Goal: Task Accomplishment & Management: Complete application form

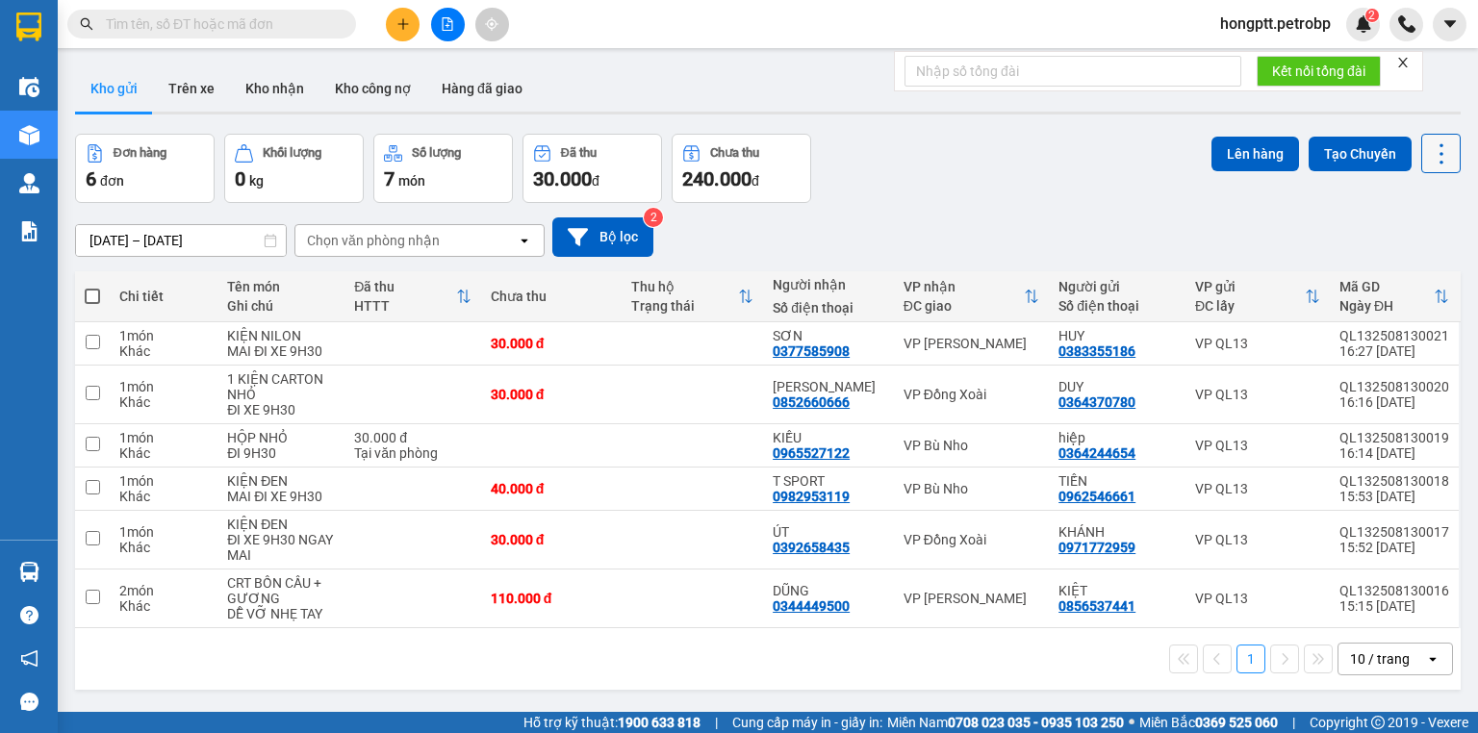
click at [1438, 154] on icon at bounding box center [1441, 153] width 27 height 27
click at [1396, 268] on span "Làm mới" at bounding box center [1402, 274] width 53 height 19
click at [1374, 654] on div "10 / trang" at bounding box center [1380, 658] width 60 height 19
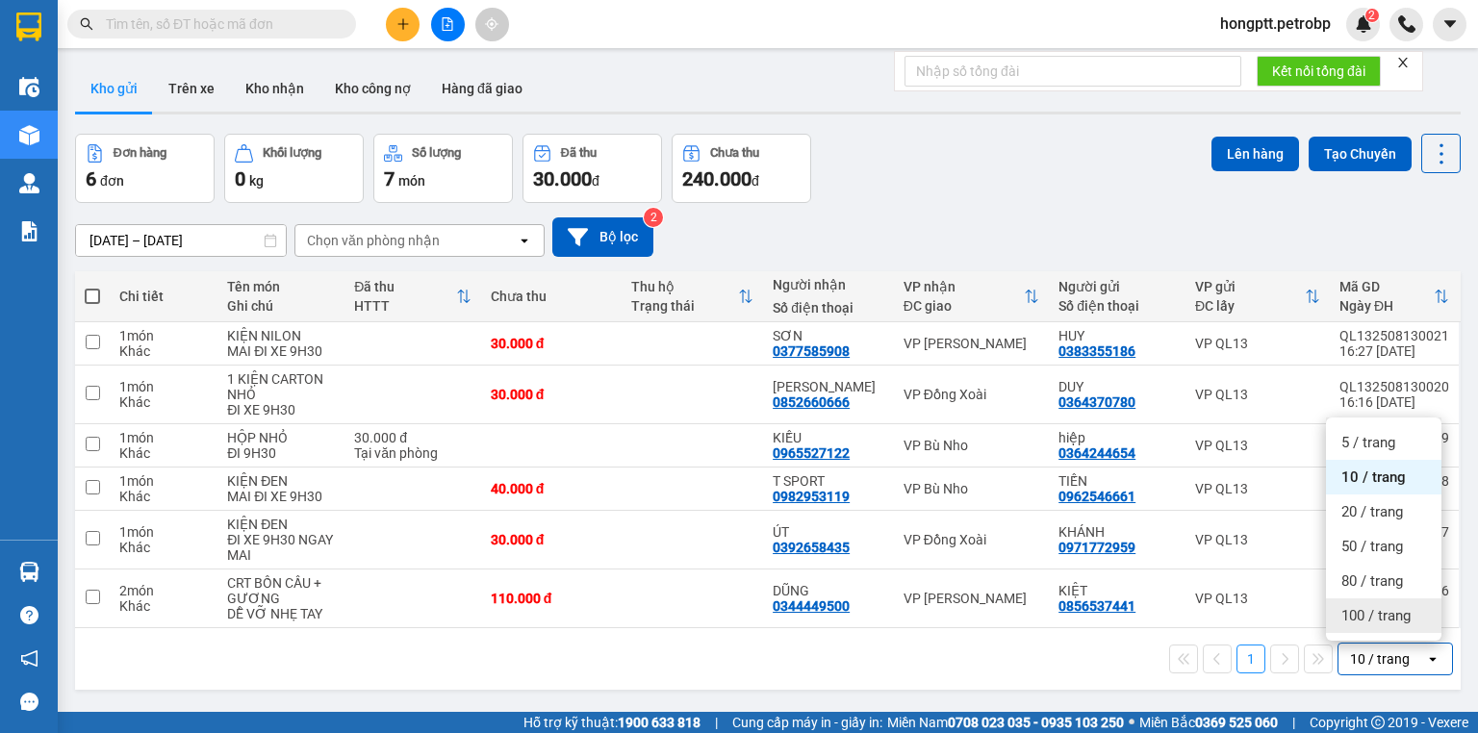
click at [1375, 617] on span "100 / trang" at bounding box center [1375, 615] width 69 height 19
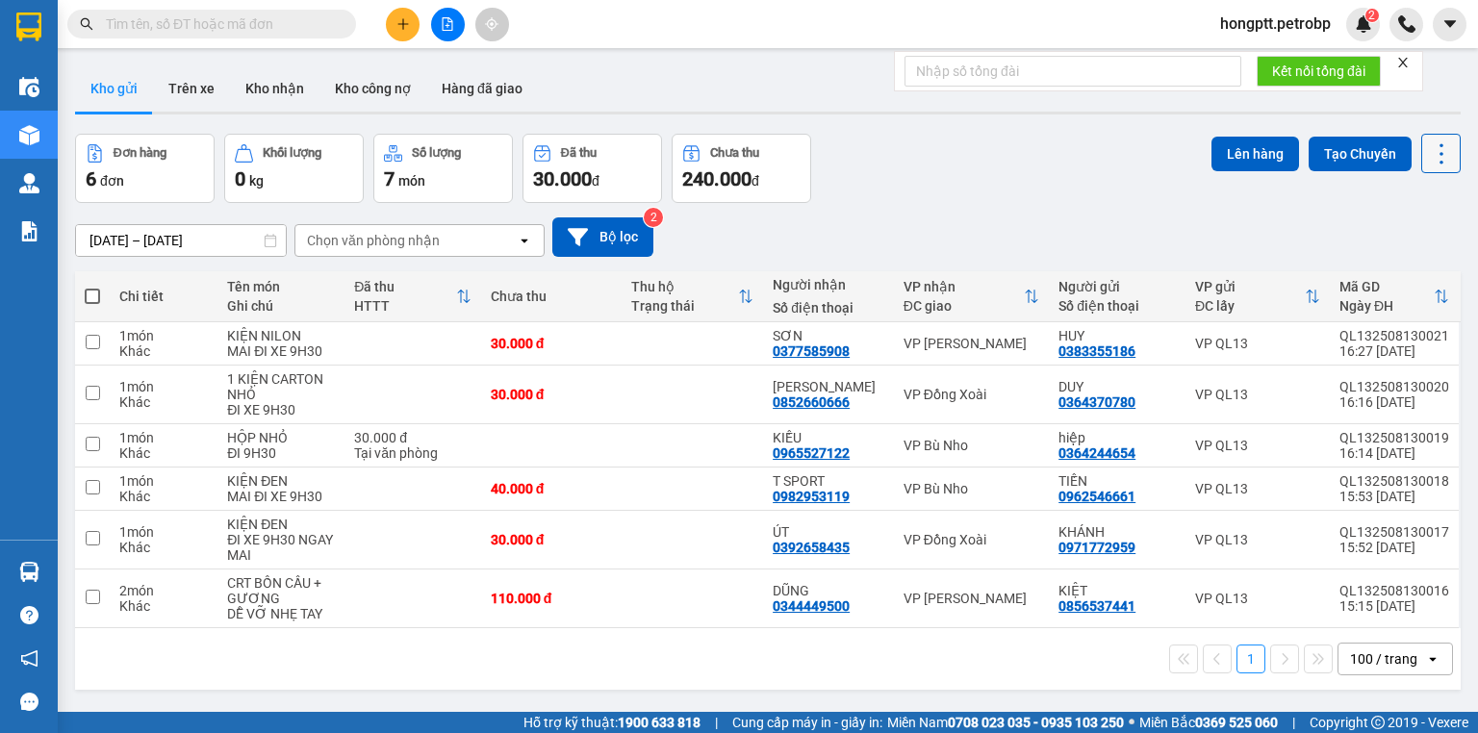
click at [1428, 153] on icon at bounding box center [1441, 153] width 27 height 27
click at [1412, 274] on span "Làm mới" at bounding box center [1402, 274] width 53 height 19
click at [96, 297] on span at bounding box center [92, 296] width 15 height 15
click at [92, 287] on input "checkbox" at bounding box center [92, 287] width 0 height 0
checkbox input "true"
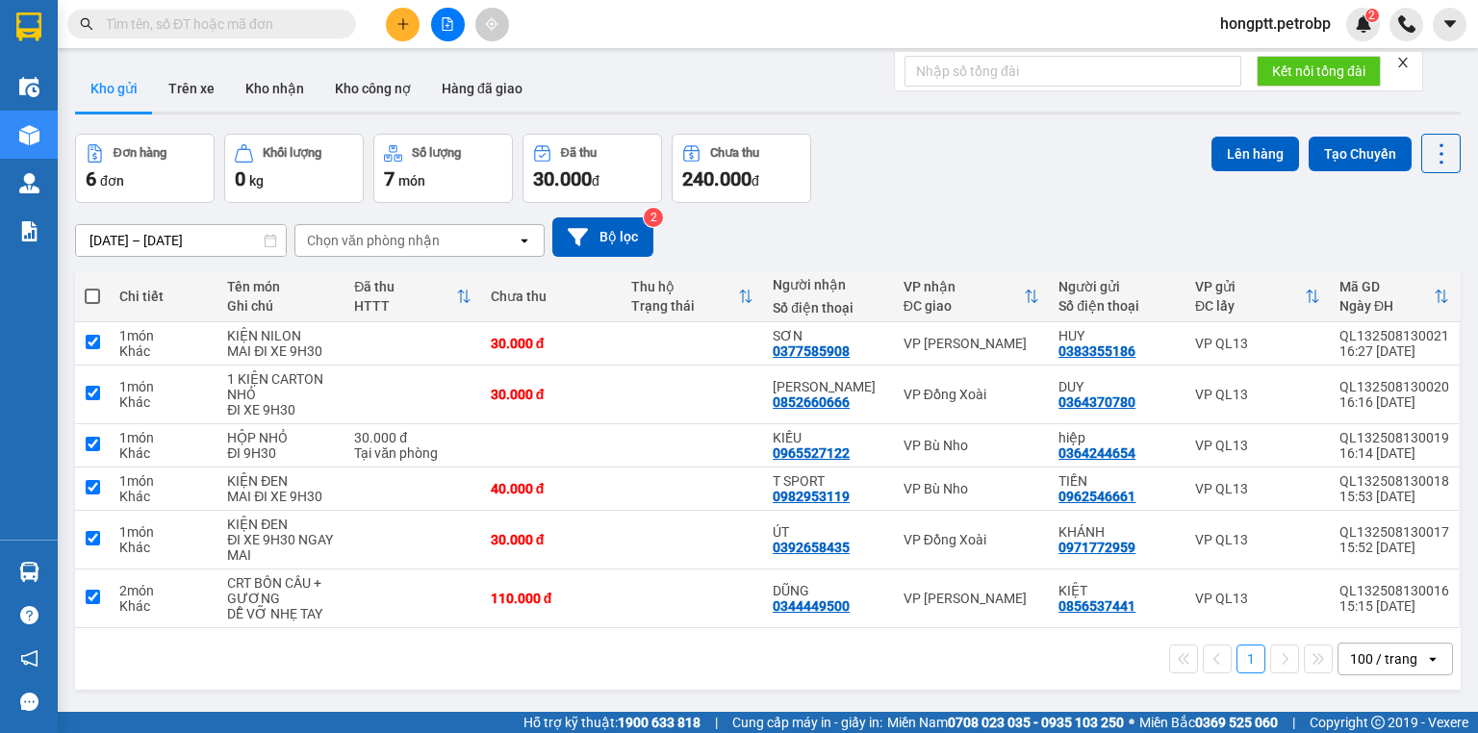
checkbox input "true"
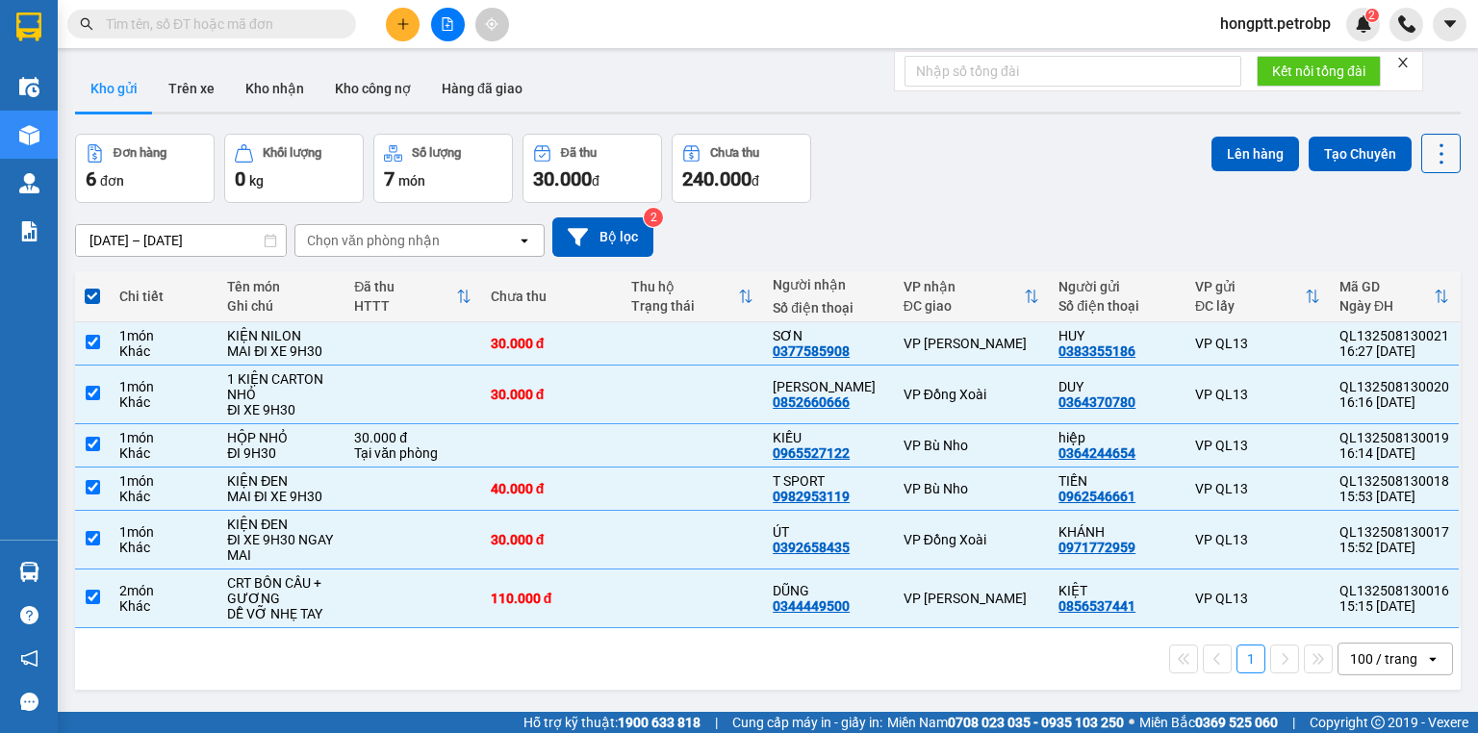
click at [1428, 161] on icon at bounding box center [1441, 153] width 27 height 27
click at [1260, 223] on div "13/08/2025 – 14/08/2025 Press the down arrow key to interact with the calendar …" at bounding box center [768, 236] width 1386 height 39
click at [1227, 156] on button "Lên hàng" at bounding box center [1255, 154] width 88 height 35
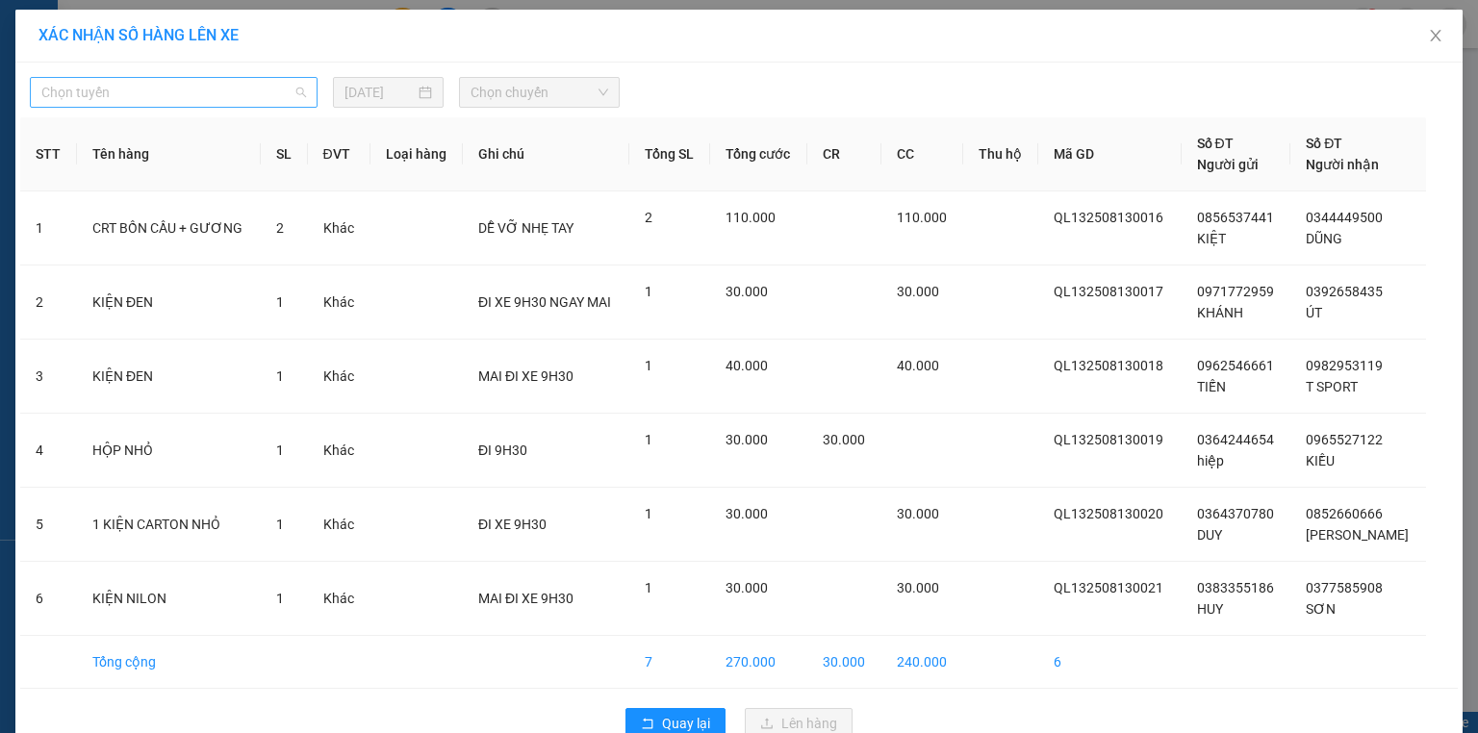
click at [212, 92] on span "Chọn tuyến" at bounding box center [173, 92] width 265 height 29
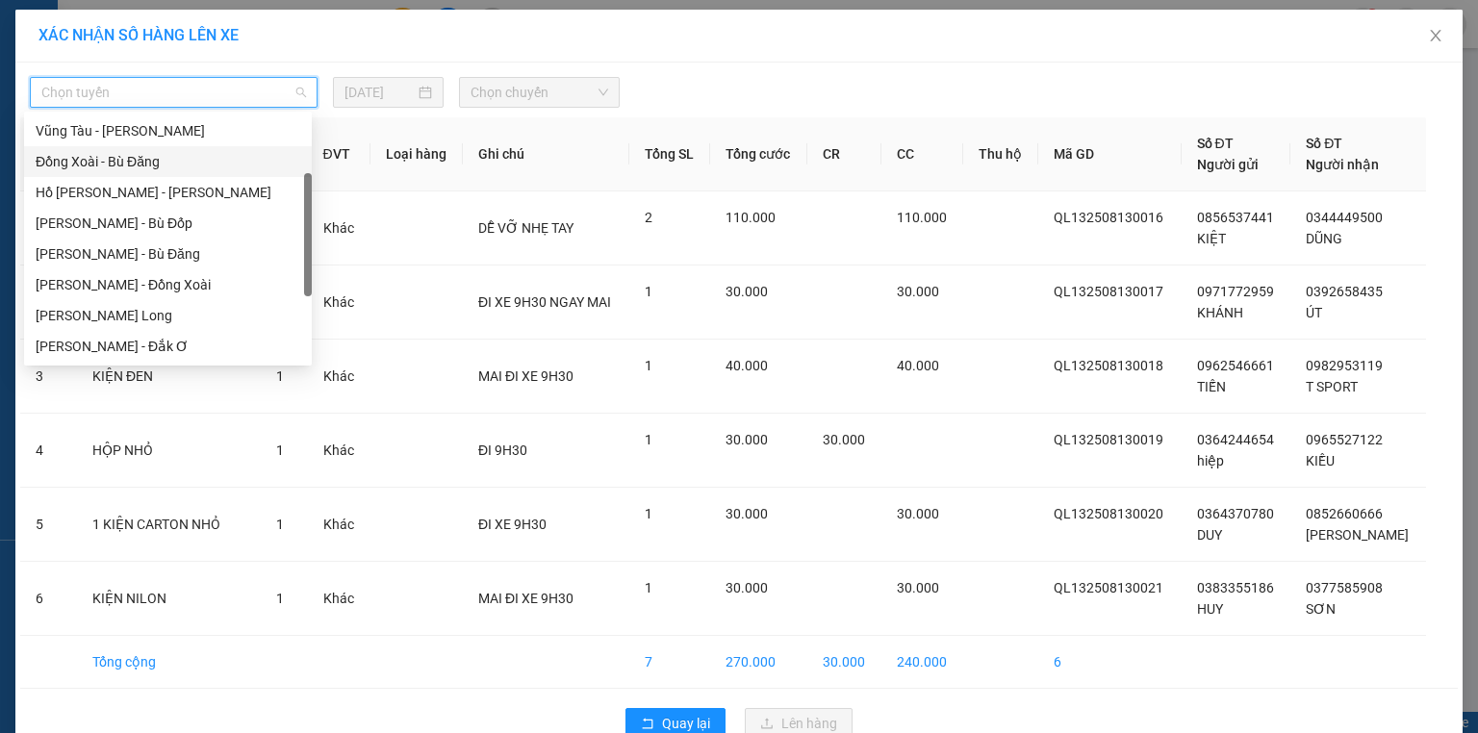
scroll to position [231, 0]
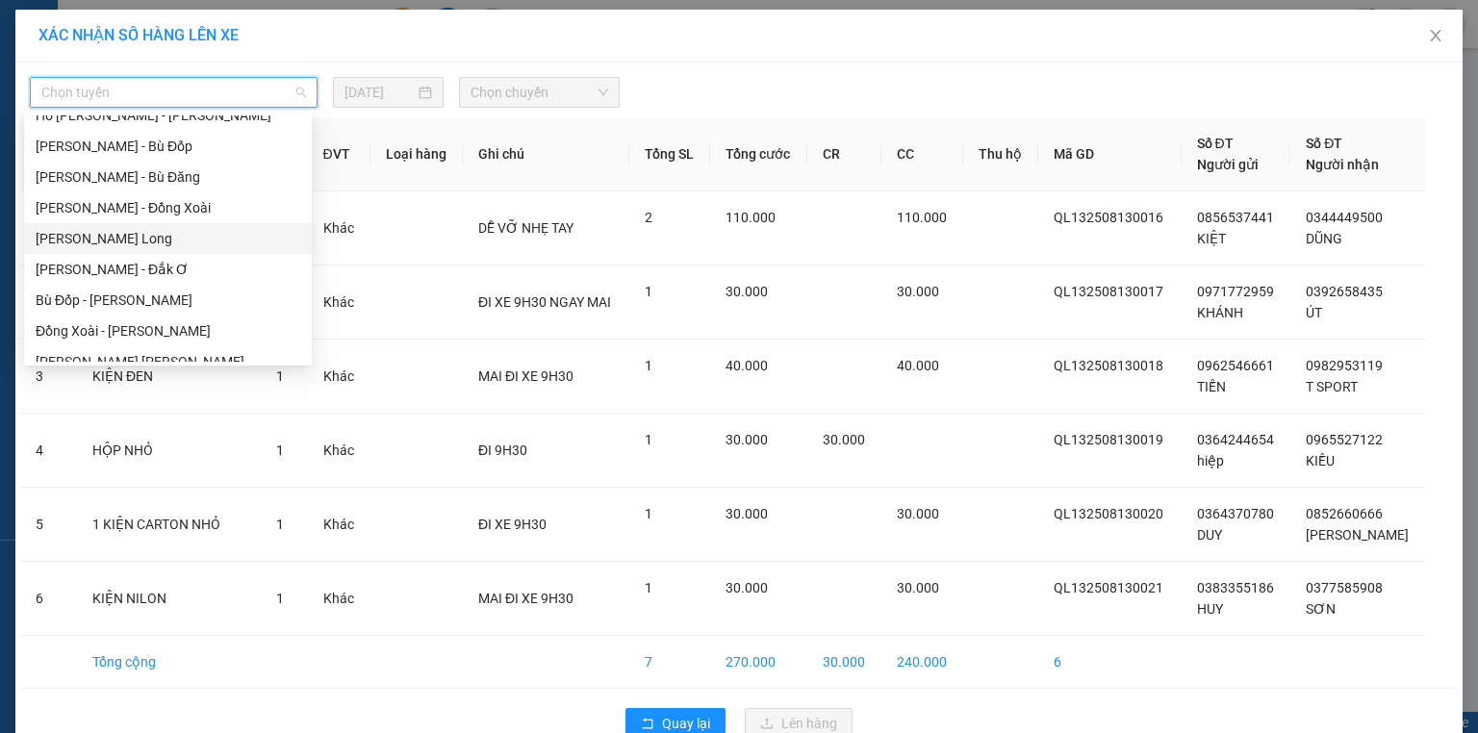
click at [185, 238] on div "Hồ Chí Minh - Phước Long" at bounding box center [168, 238] width 265 height 21
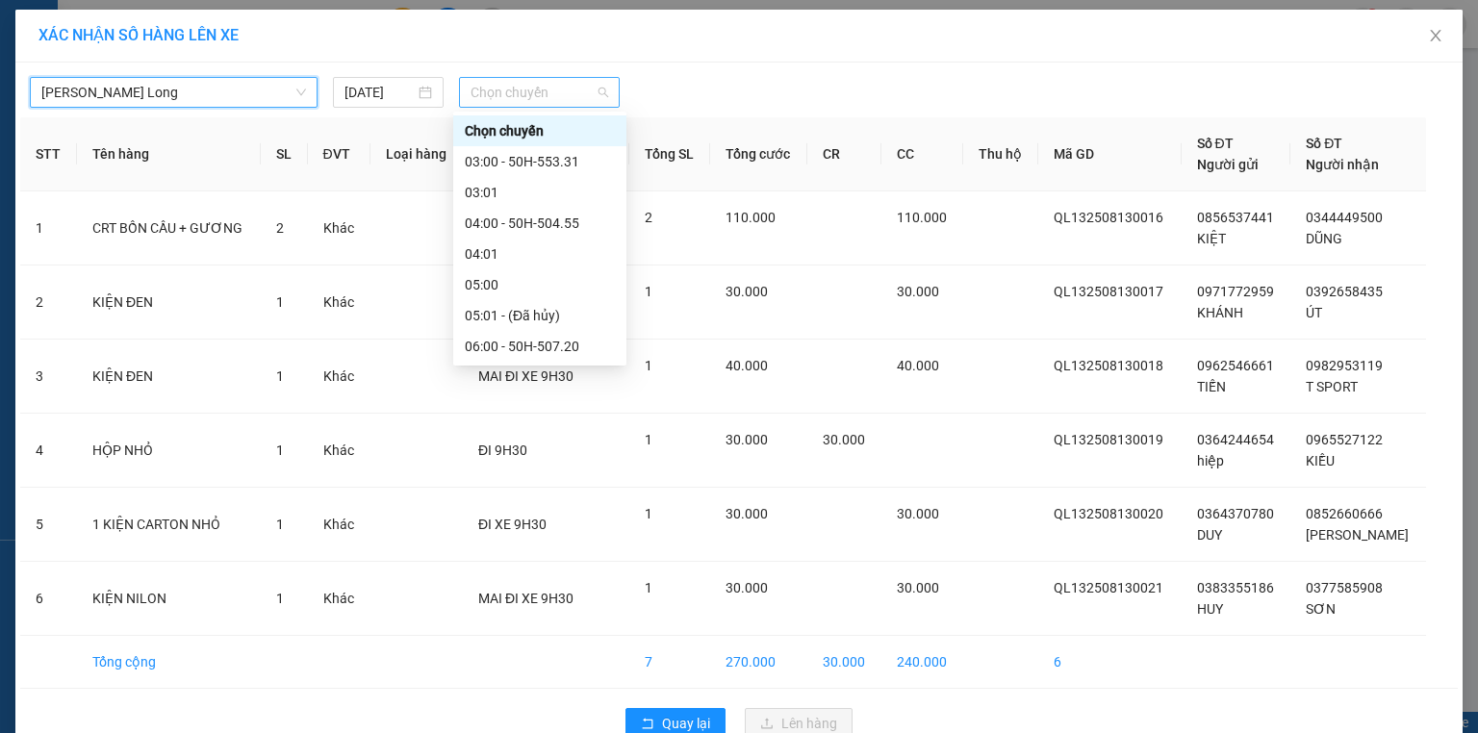
click at [507, 86] on span "Chọn chuyến" at bounding box center [540, 92] width 139 height 29
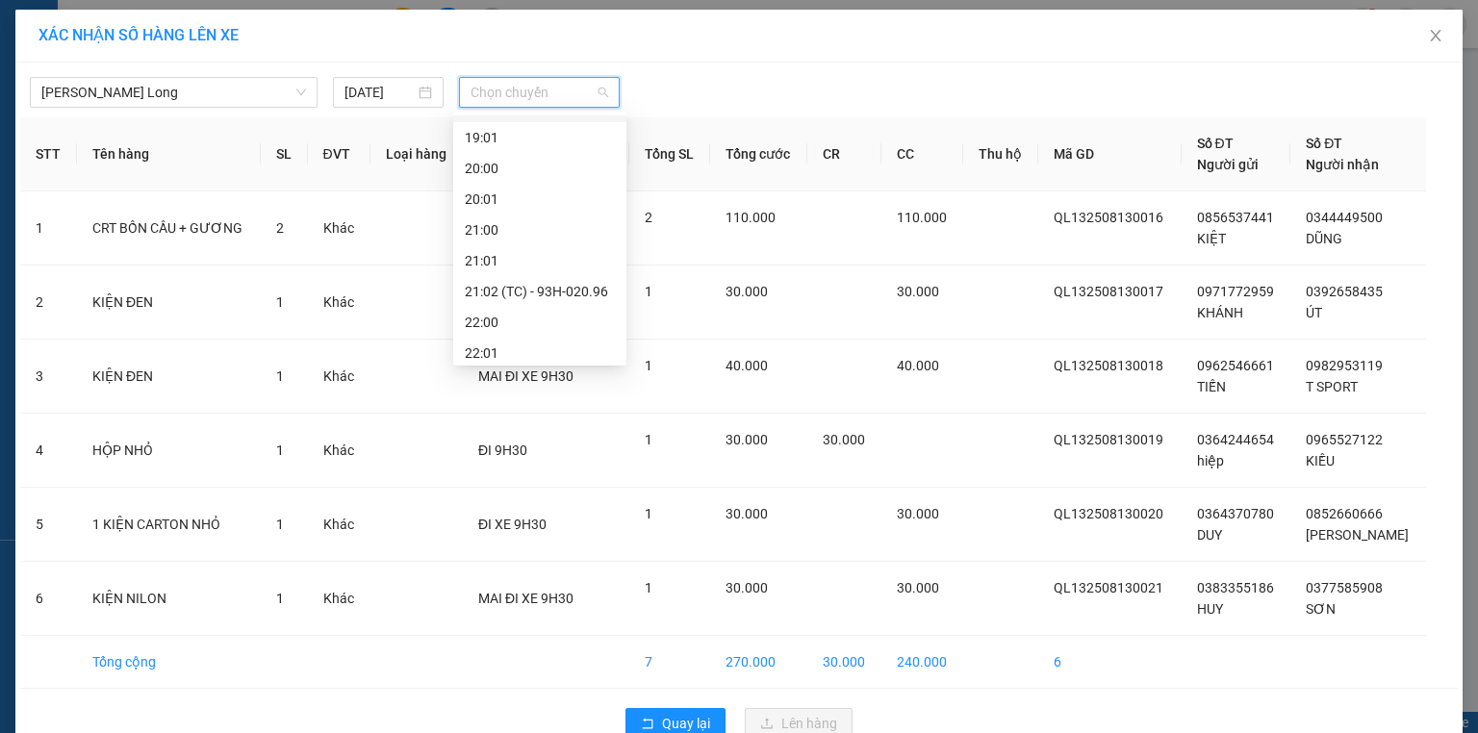
scroll to position [1078, 0]
click at [576, 280] on div "21:02 (TC) - 93H-020.96" at bounding box center [540, 284] width 150 height 21
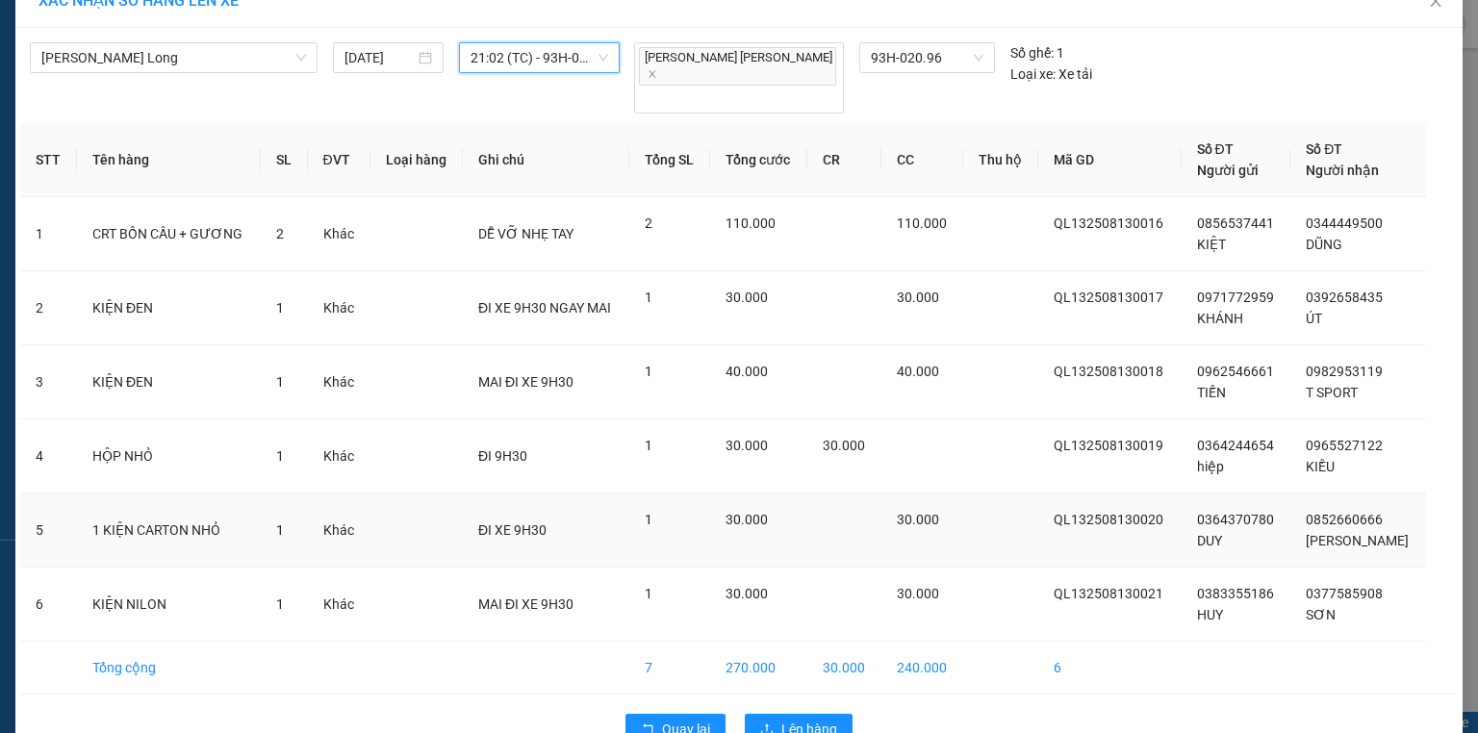
scroll to position [53, 0]
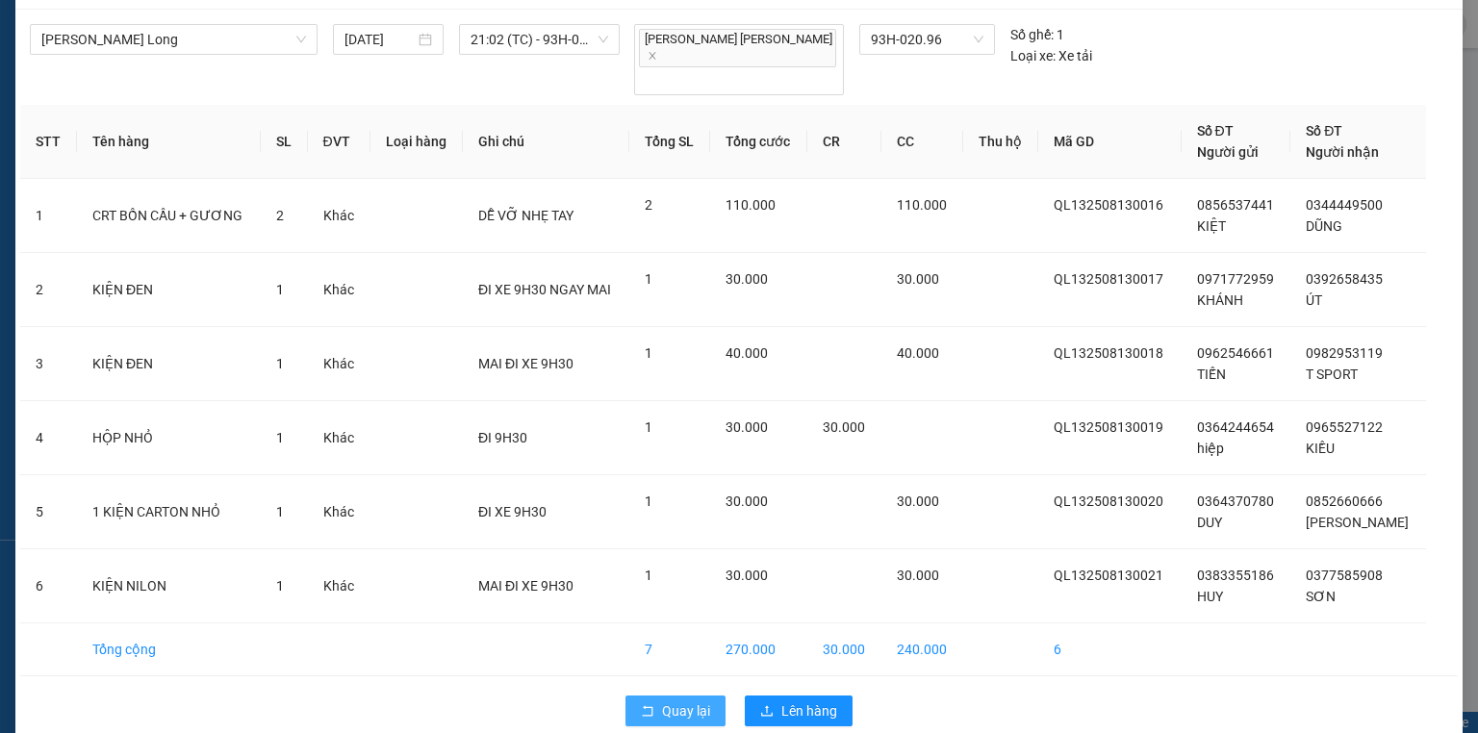
click at [679, 700] on span "Quay lại" at bounding box center [686, 710] width 48 height 21
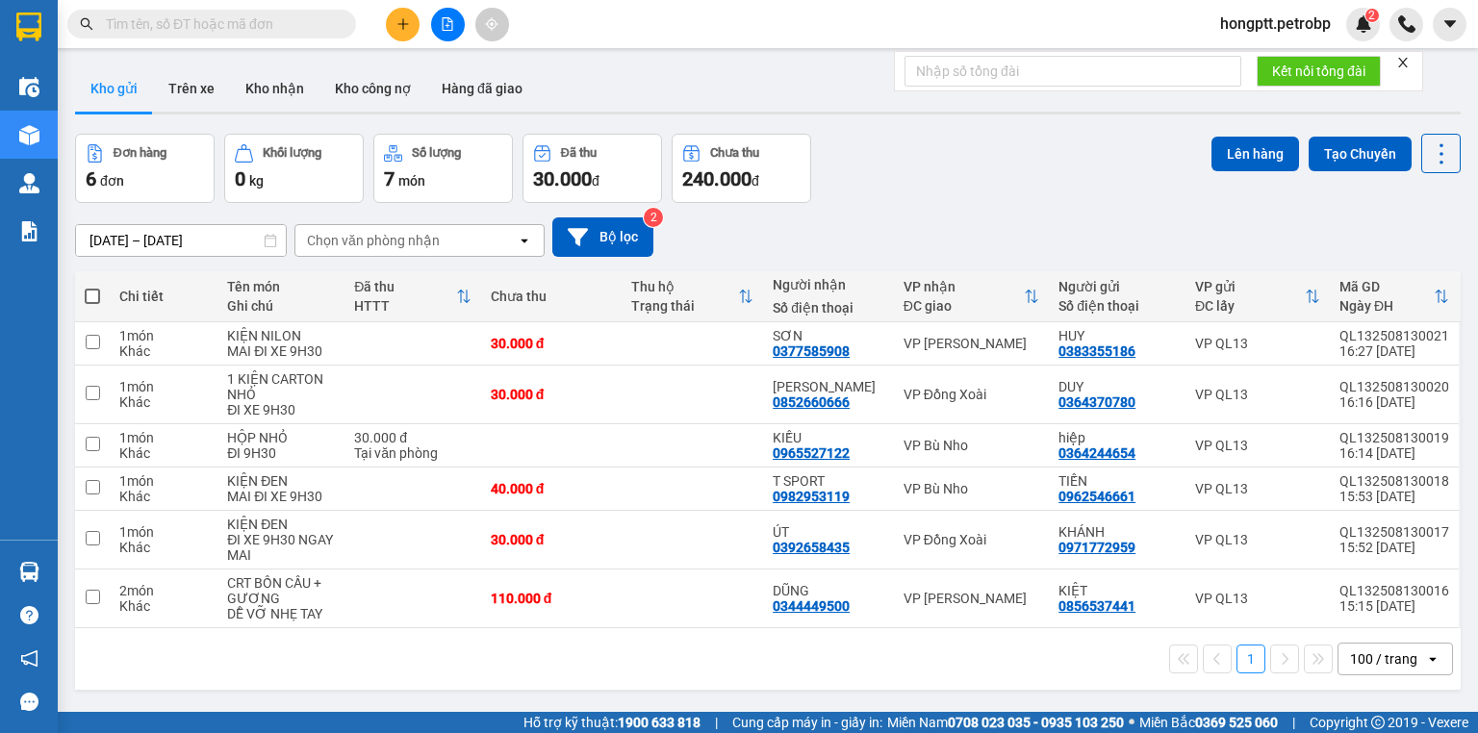
click at [98, 293] on span at bounding box center [92, 296] width 15 height 15
click at [92, 287] on input "checkbox" at bounding box center [92, 287] width 0 height 0
checkbox input "true"
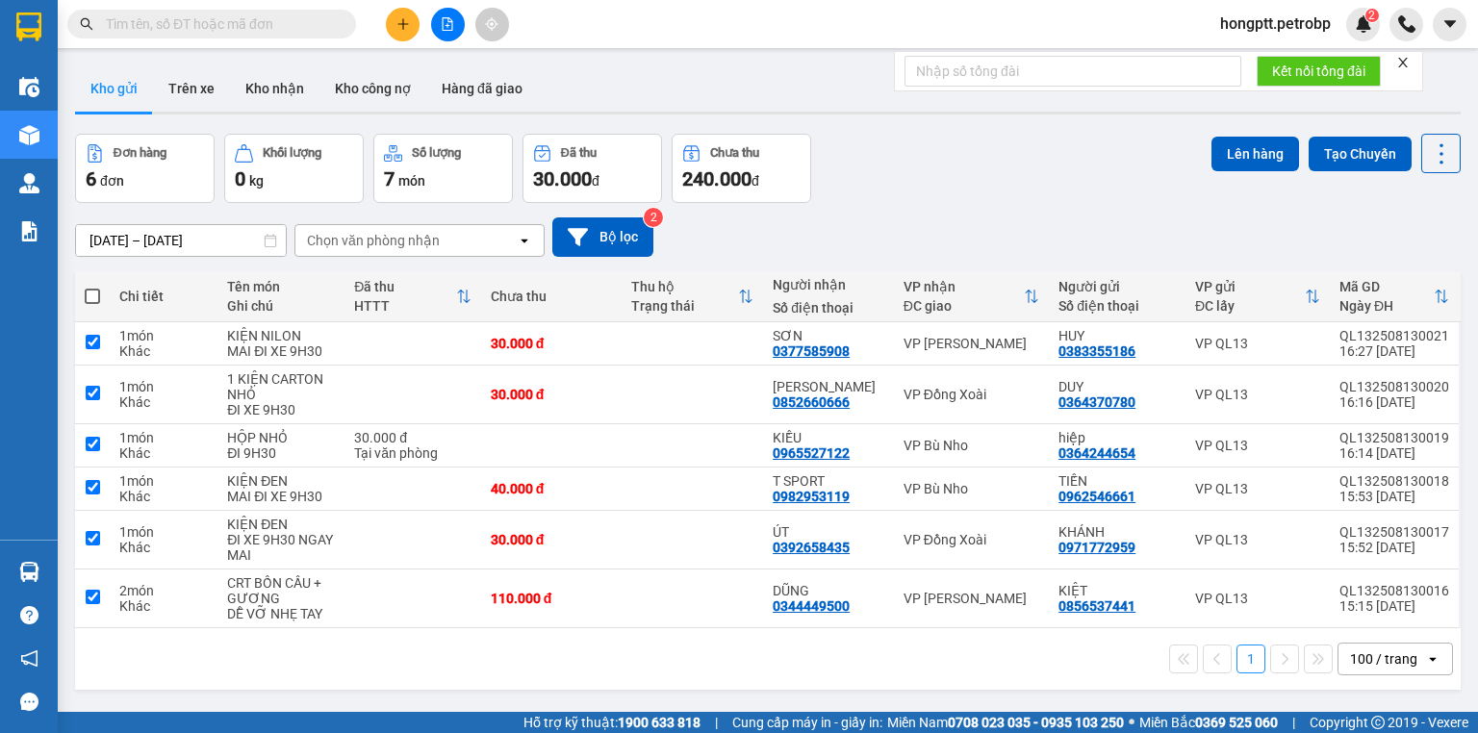
checkbox input "true"
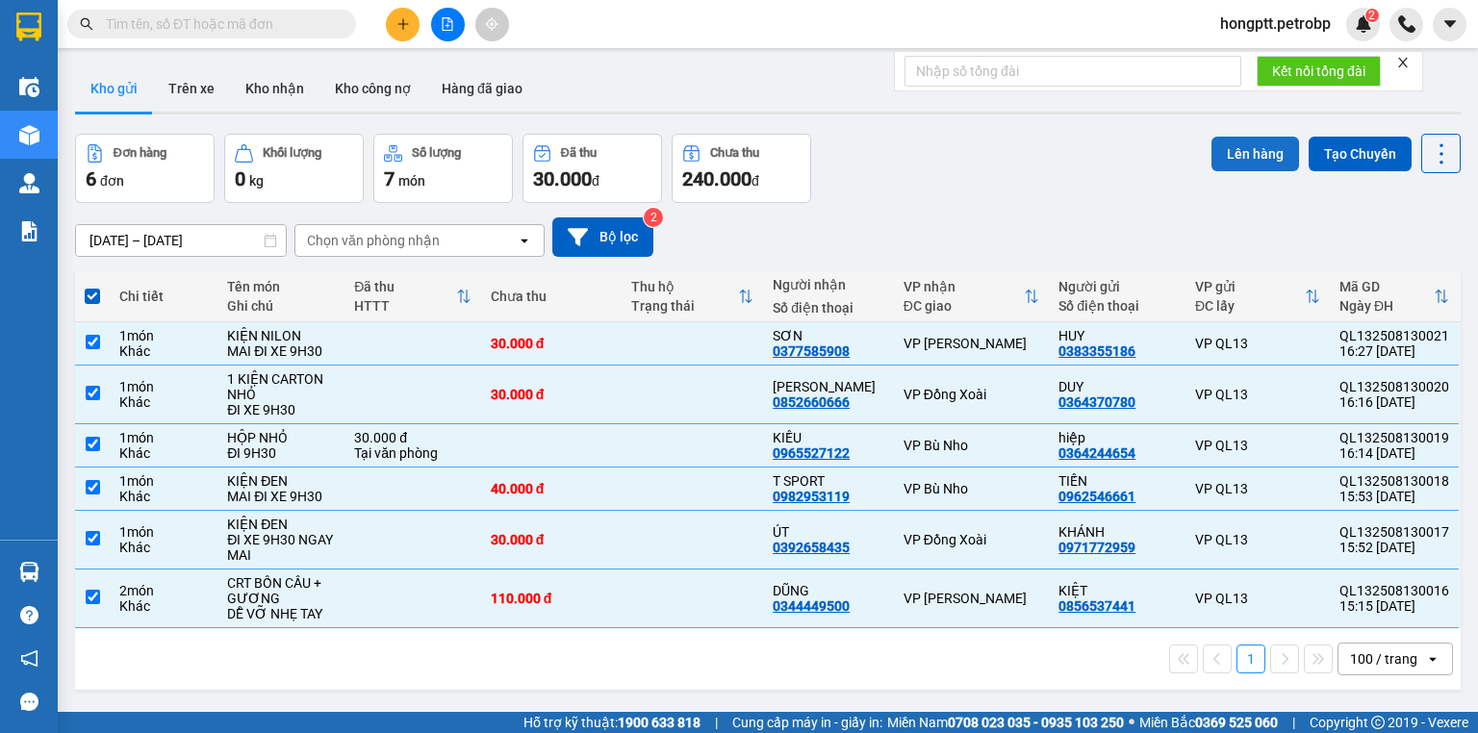
click at [1241, 154] on button "Lên hàng" at bounding box center [1255, 154] width 88 height 35
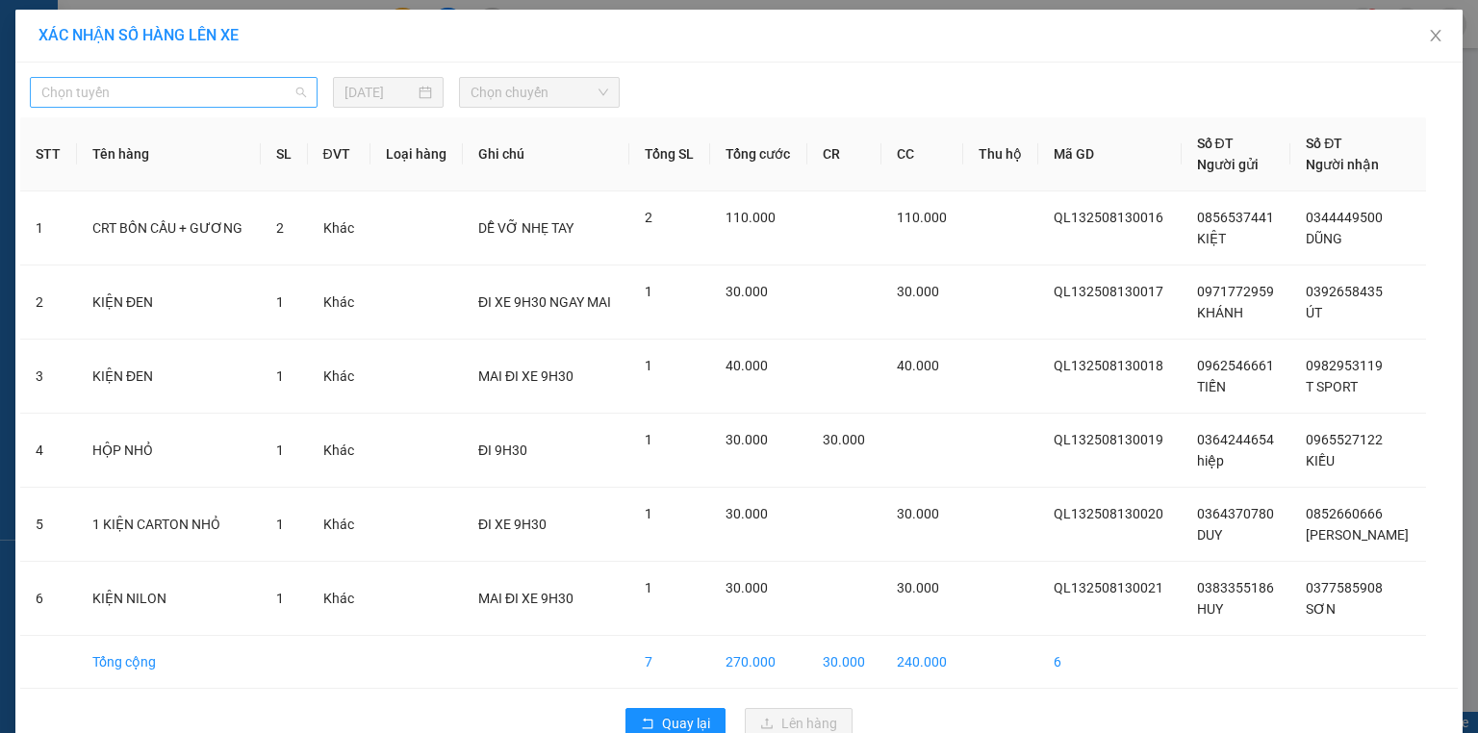
click at [150, 94] on span "Chọn tuyến" at bounding box center [173, 92] width 265 height 29
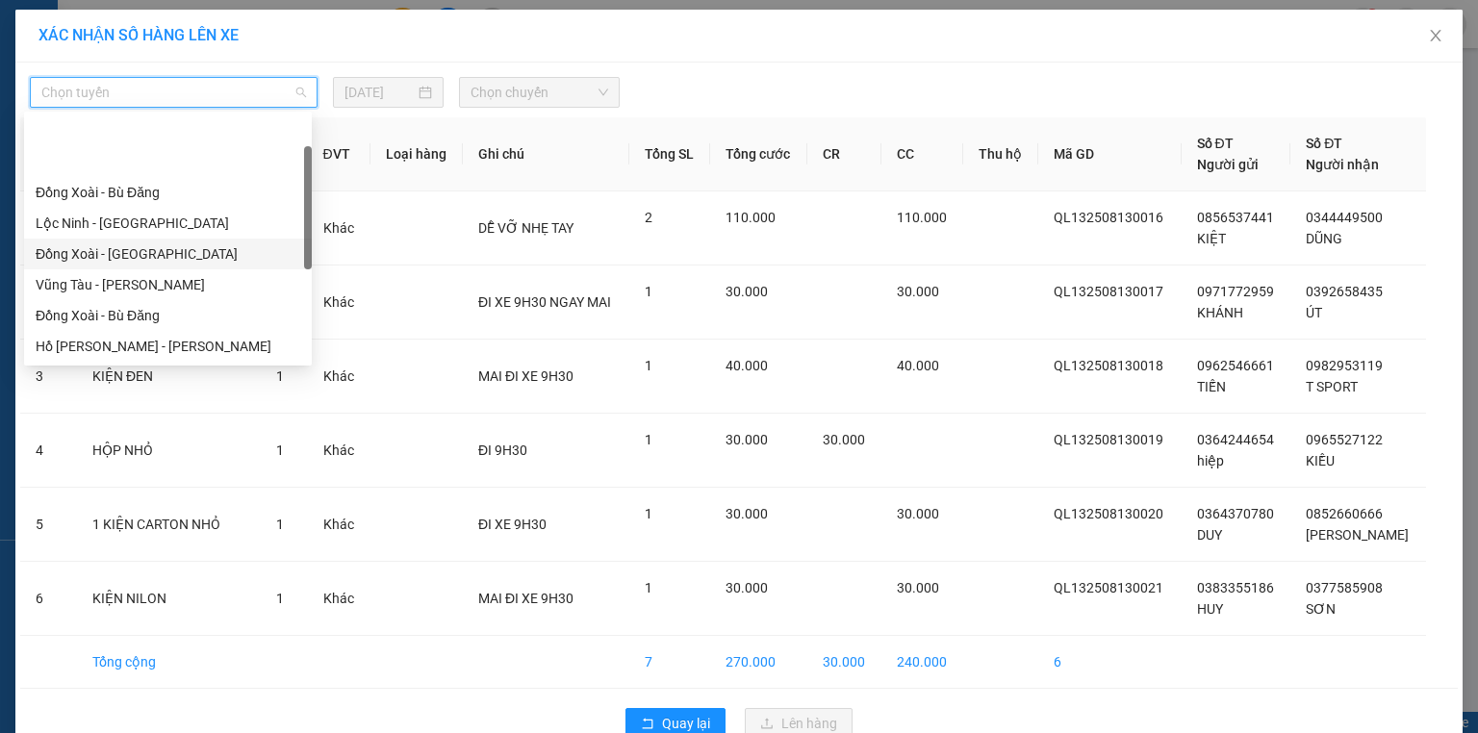
scroll to position [154, 0]
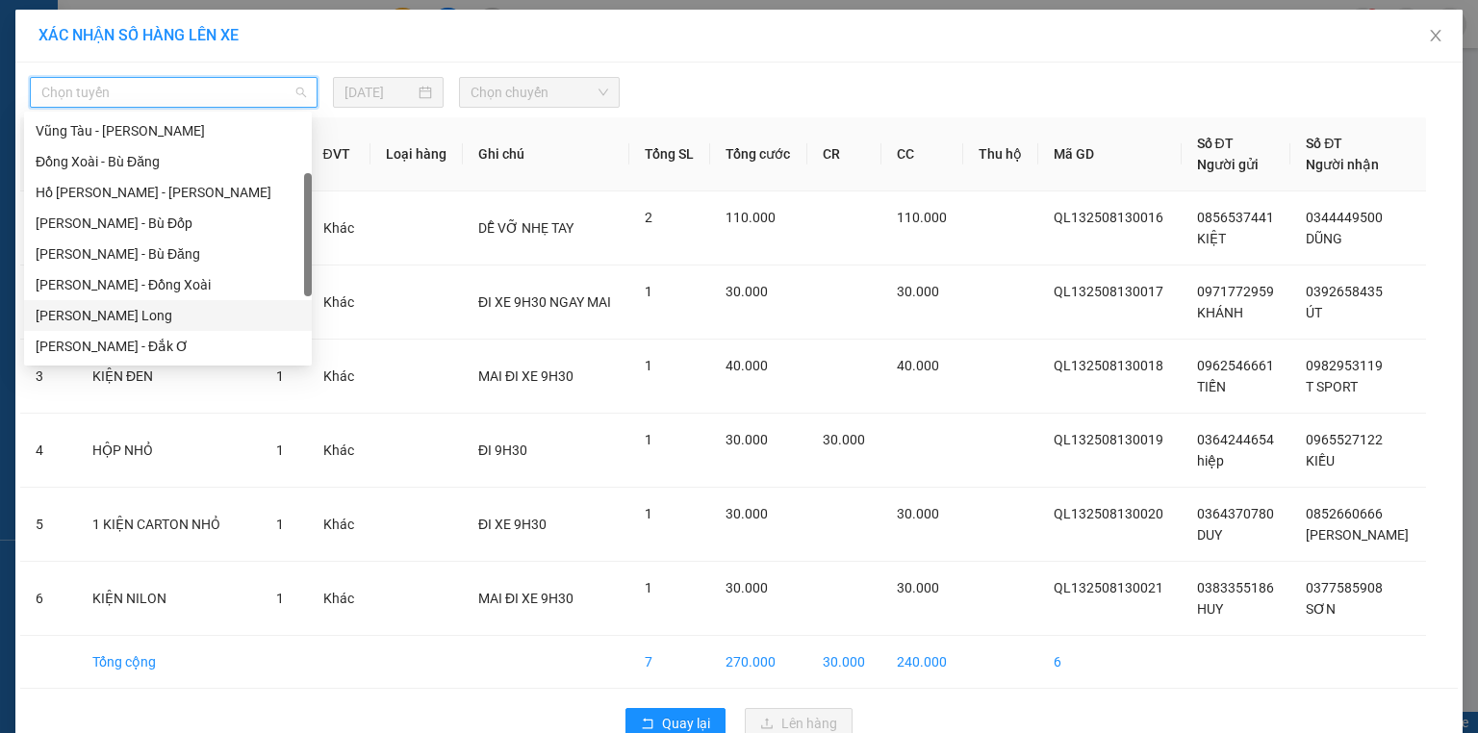
click at [182, 315] on div "Hồ Chí Minh - Phước Long" at bounding box center [168, 315] width 265 height 21
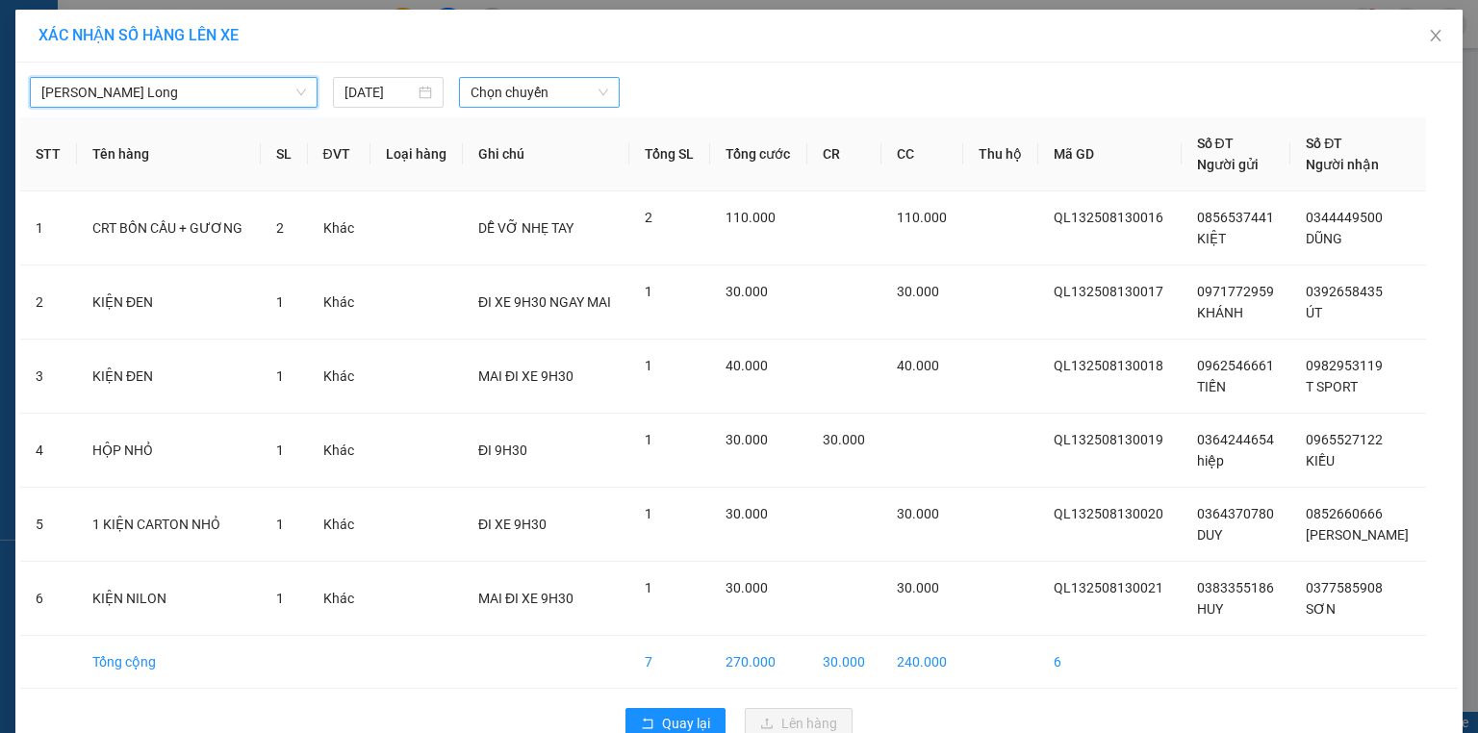
click at [527, 91] on span "Chọn chuyến" at bounding box center [540, 92] width 139 height 29
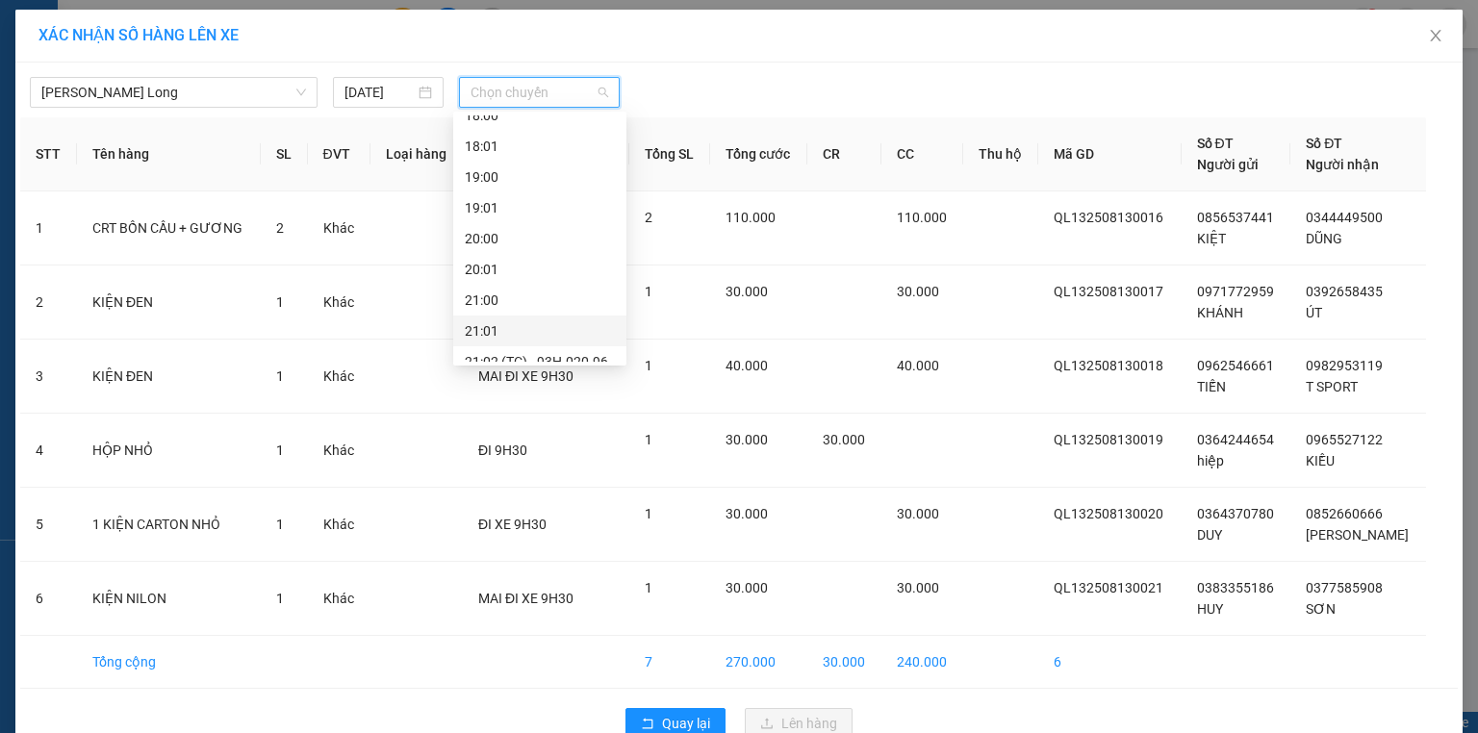
scroll to position [1078, 0]
click at [572, 287] on div "21:02 (TC) - 93H-020.96" at bounding box center [540, 284] width 150 height 21
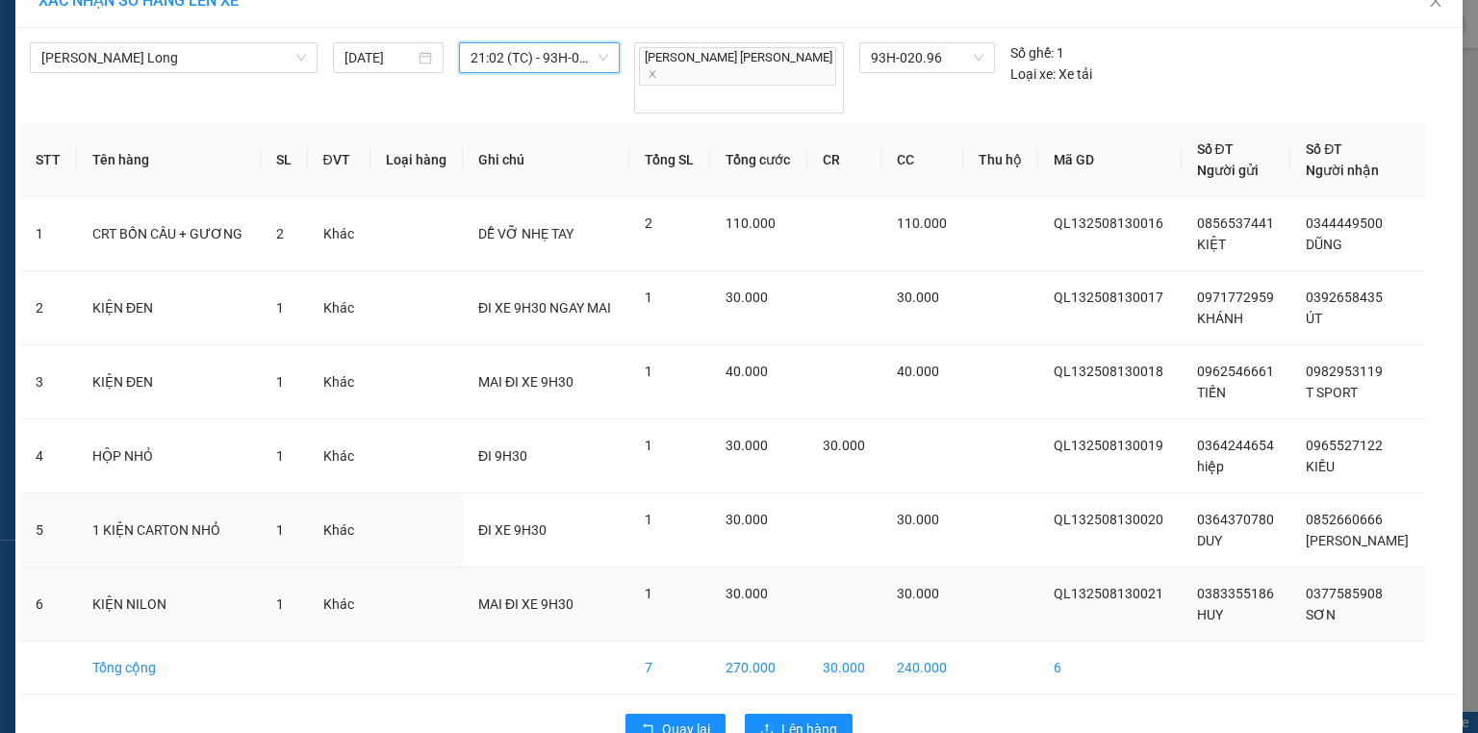
scroll to position [53, 0]
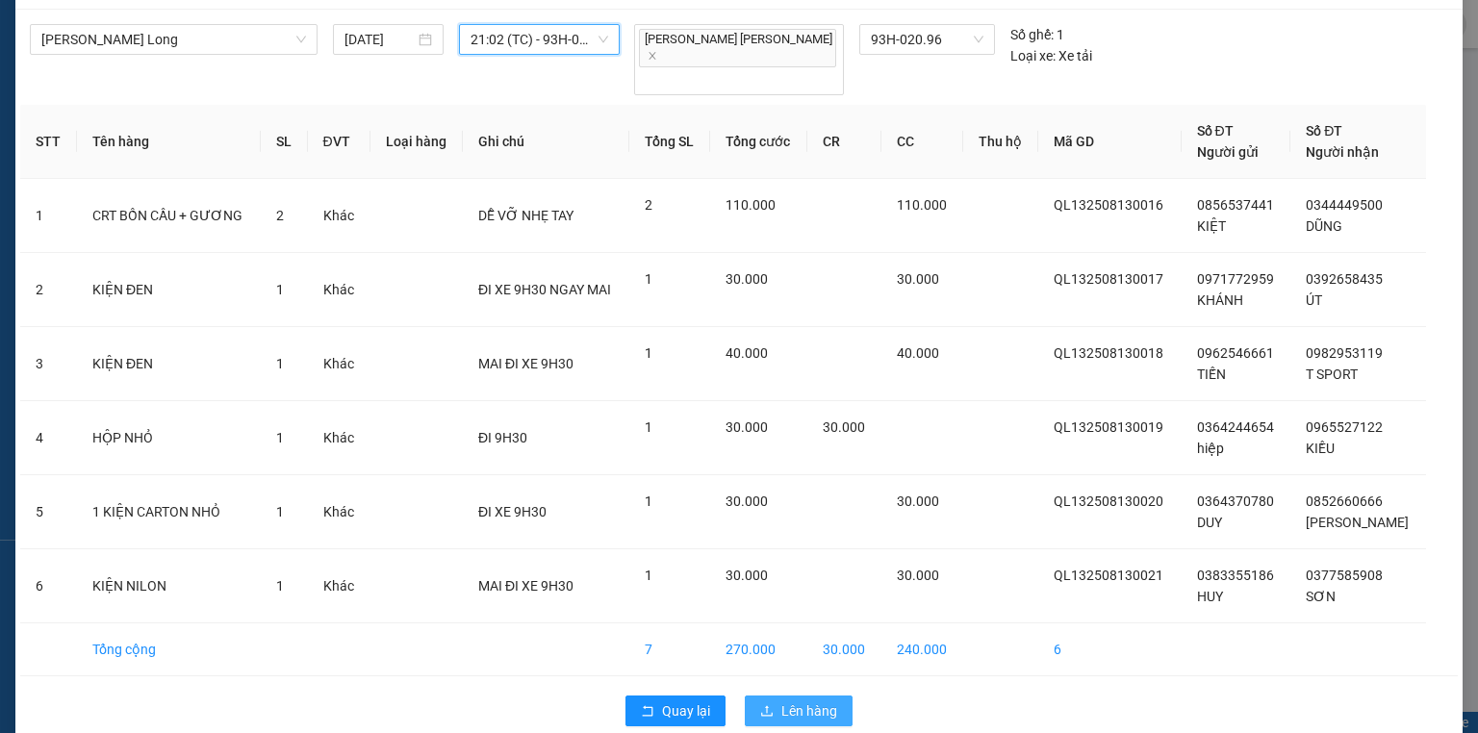
click at [801, 700] on span "Lên hàng" at bounding box center [809, 710] width 56 height 21
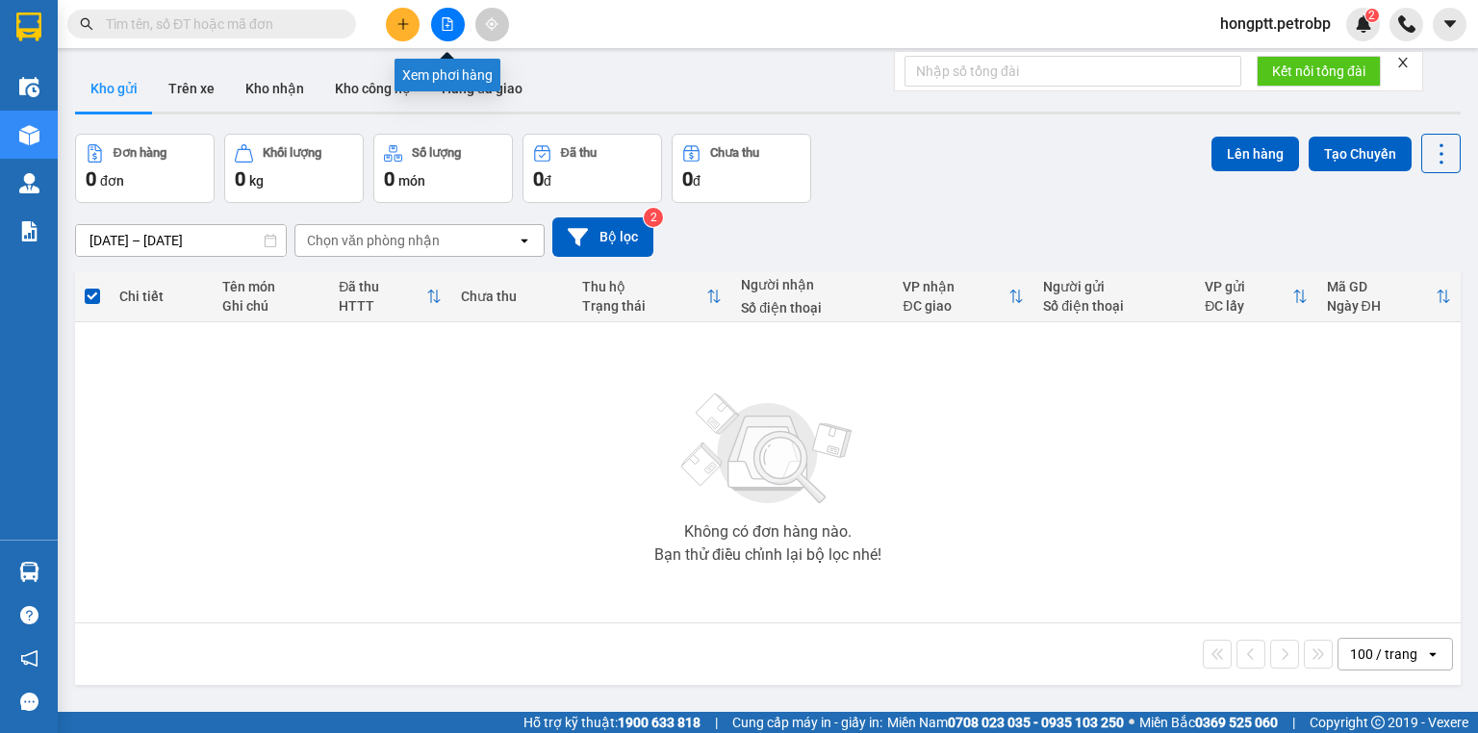
click at [445, 13] on button at bounding box center [448, 25] width 34 height 34
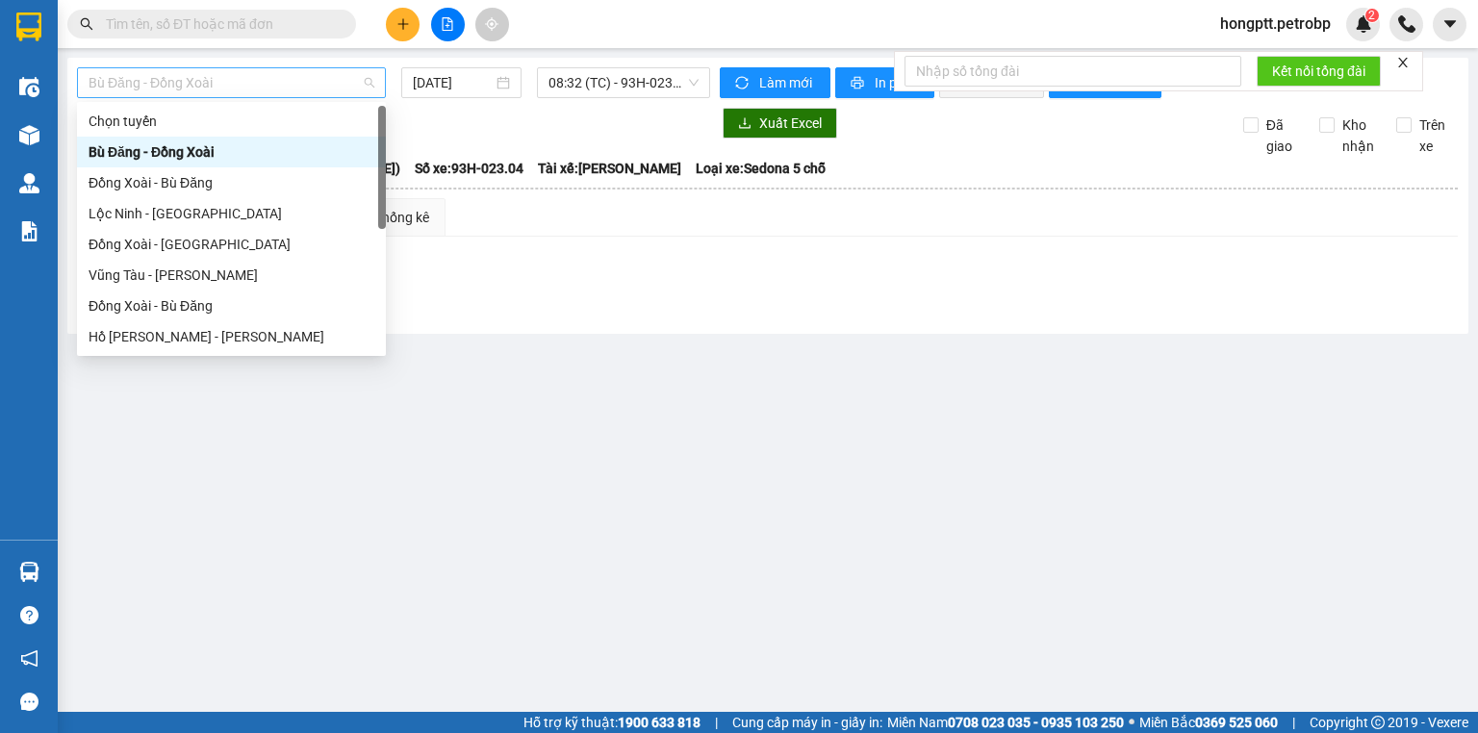
click at [307, 82] on span "Bù Đăng - Đồng Xoài" at bounding box center [232, 82] width 286 height 29
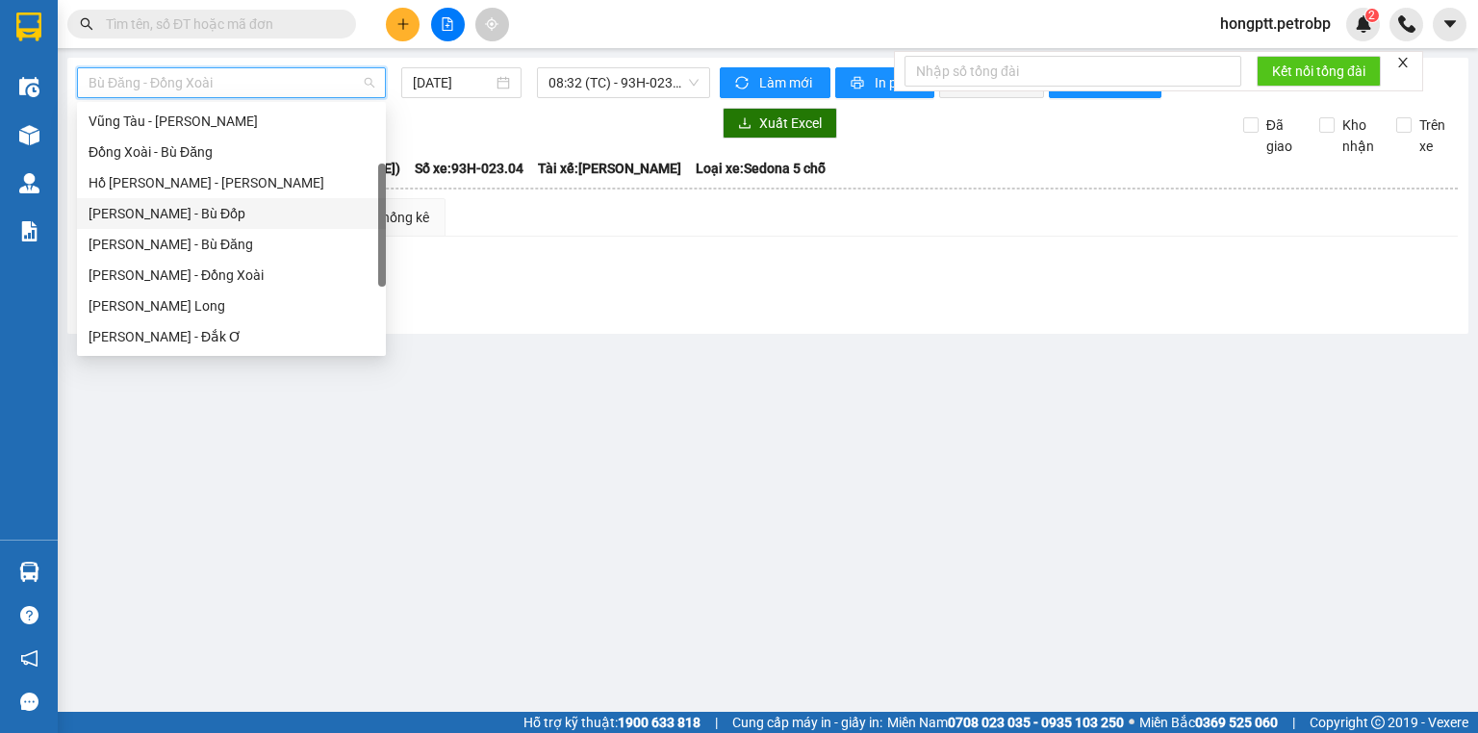
scroll to position [231, 0]
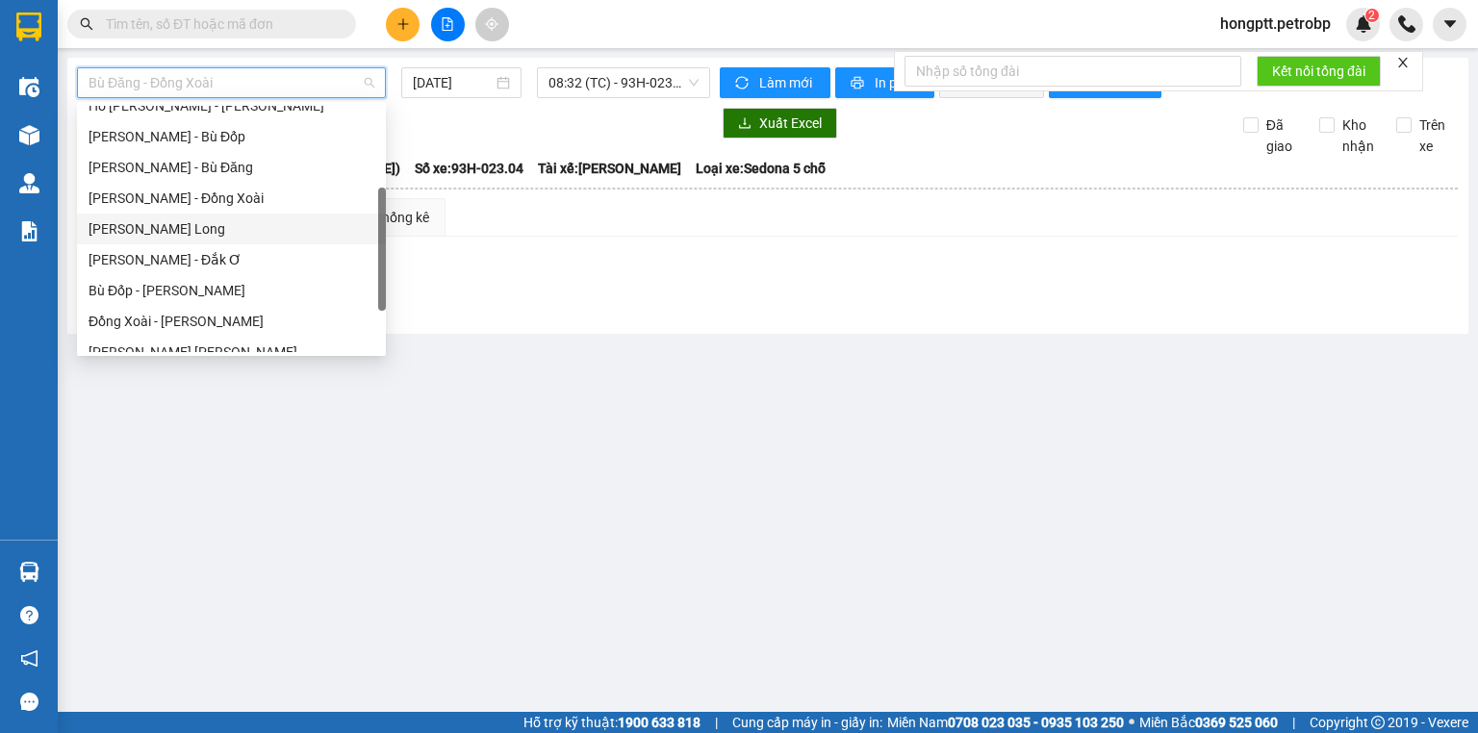
click at [246, 231] on div "Hồ Chí Minh - Phước Long" at bounding box center [232, 228] width 286 height 21
type input "14/08/2025"
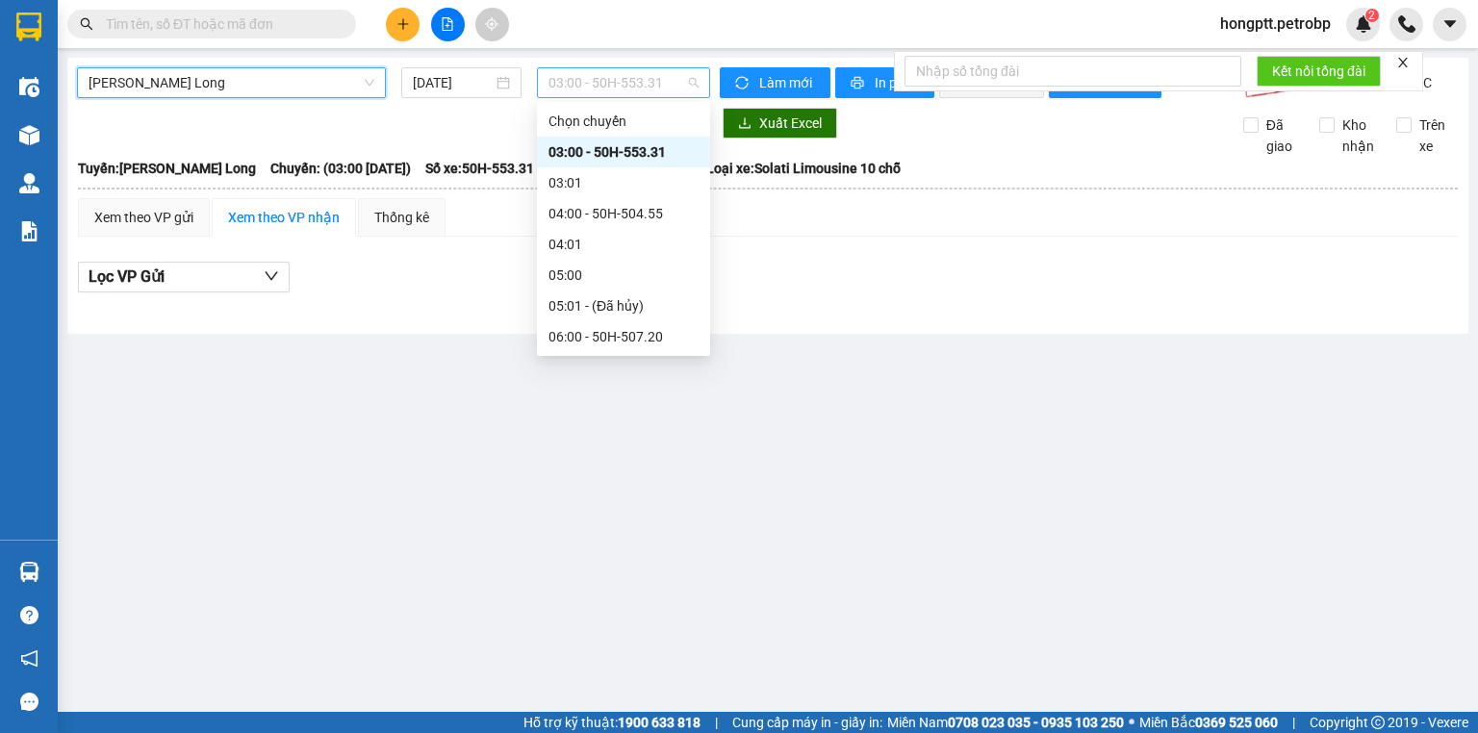
click at [622, 85] on span "03:00 - 50H-553.31" at bounding box center [623, 82] width 151 height 29
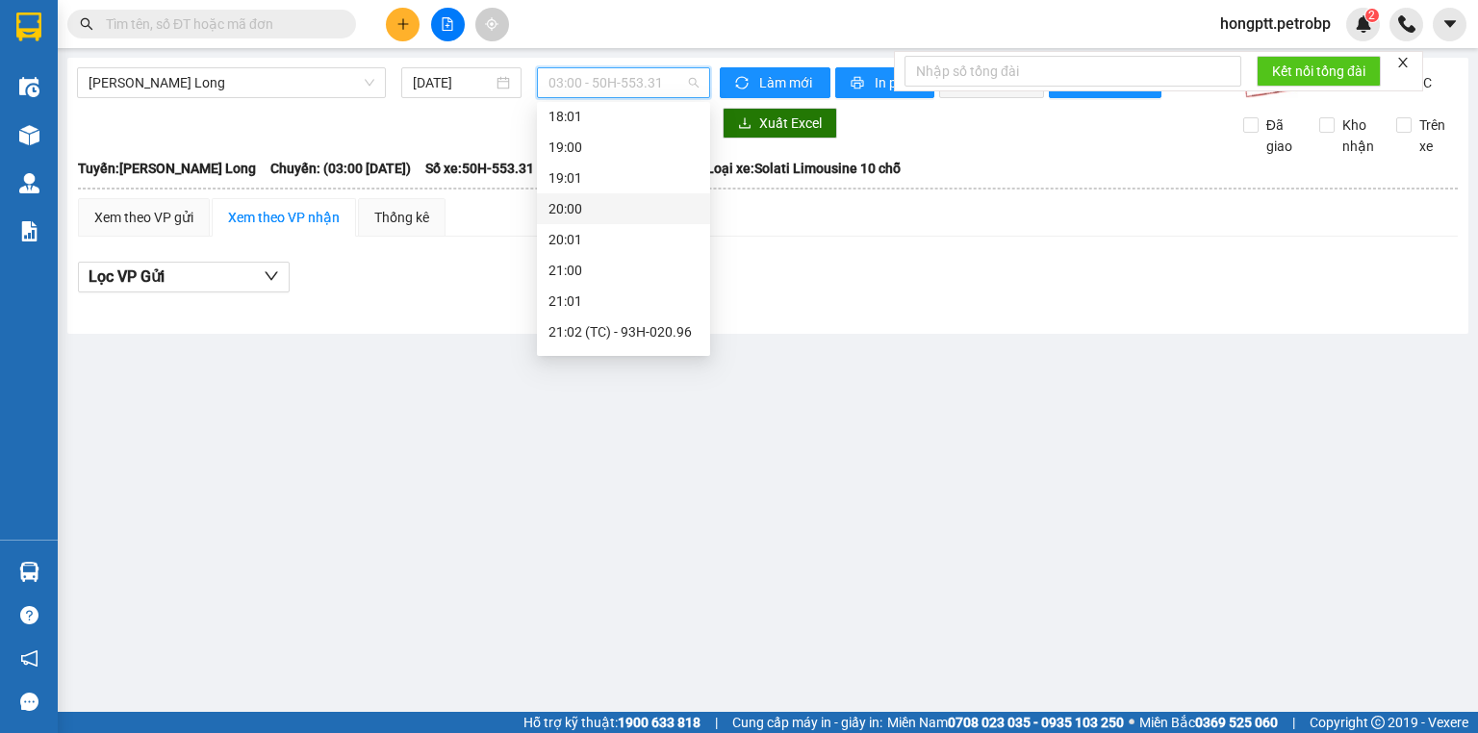
scroll to position [1078, 0]
click at [643, 267] on div "21:02 (TC) - 93H-020.96" at bounding box center [623, 275] width 150 height 21
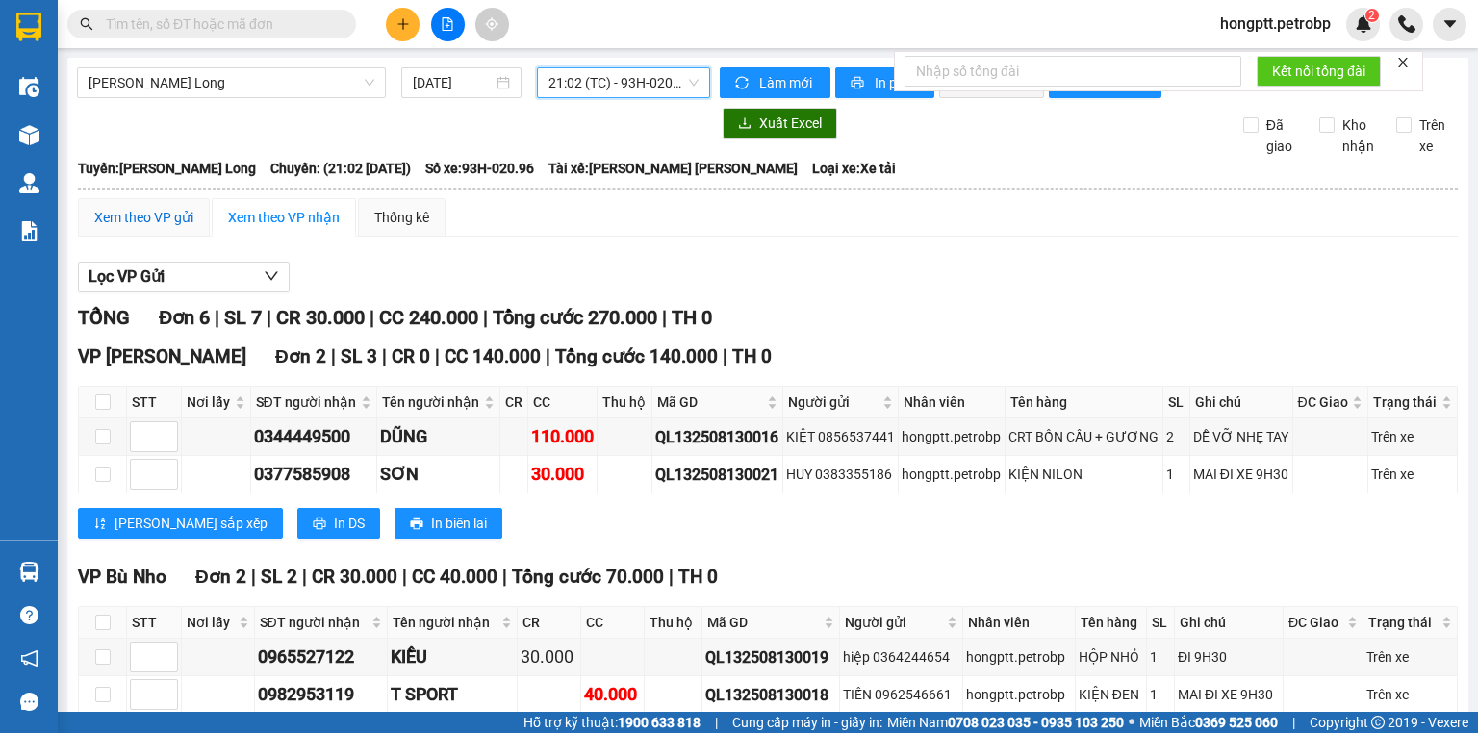
click at [185, 228] on div "Xem theo VP gửi" at bounding box center [143, 217] width 99 height 21
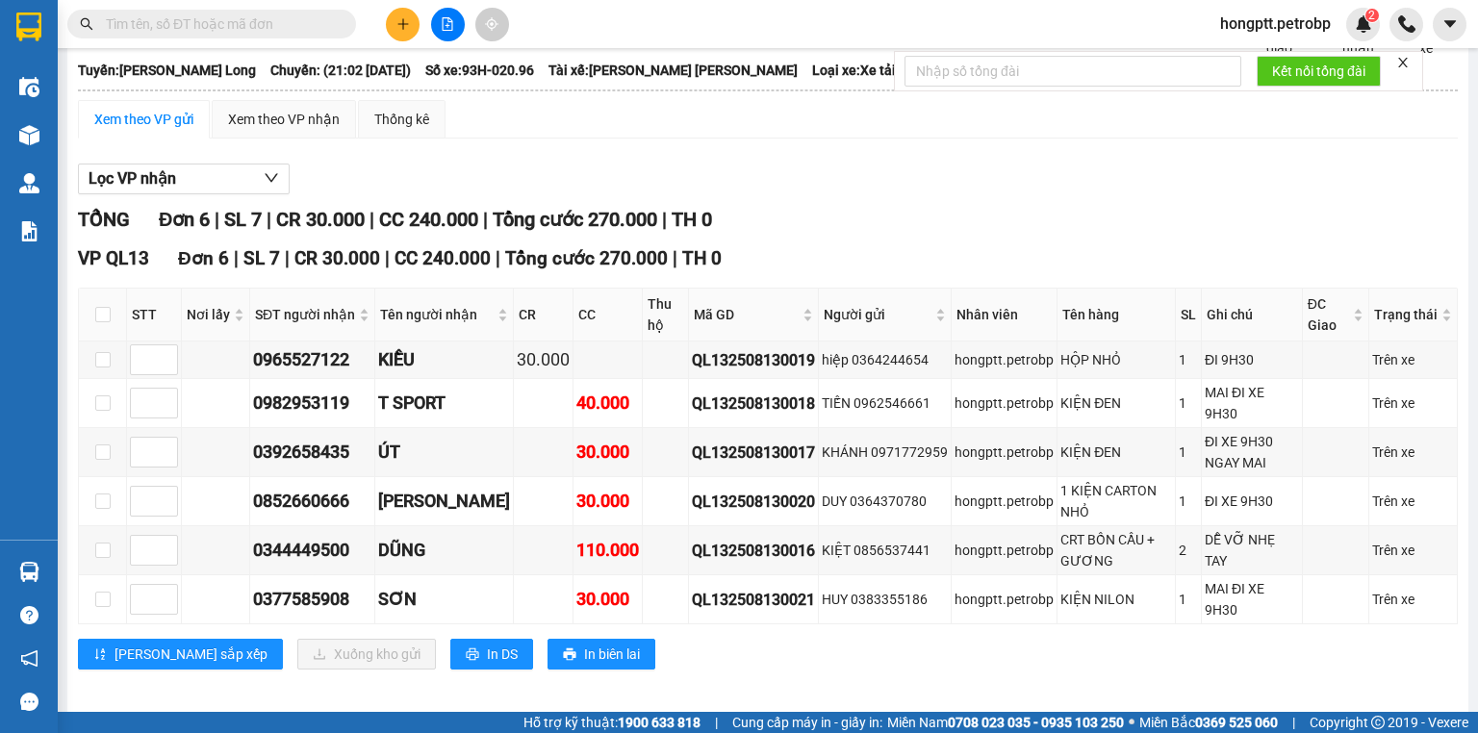
scroll to position [99, 0]
click at [105, 321] on input "checkbox" at bounding box center [102, 313] width 15 height 15
checkbox input "true"
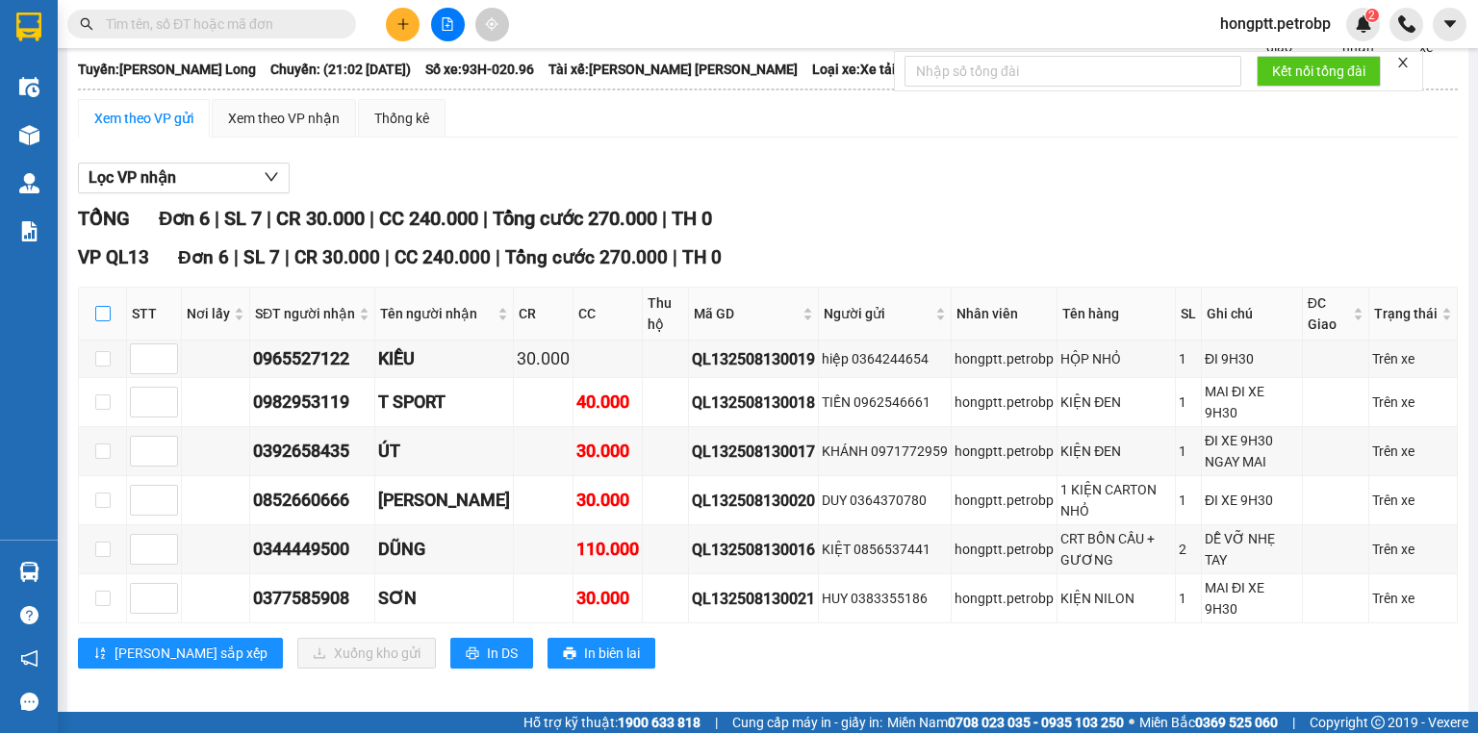
checkbox input "true"
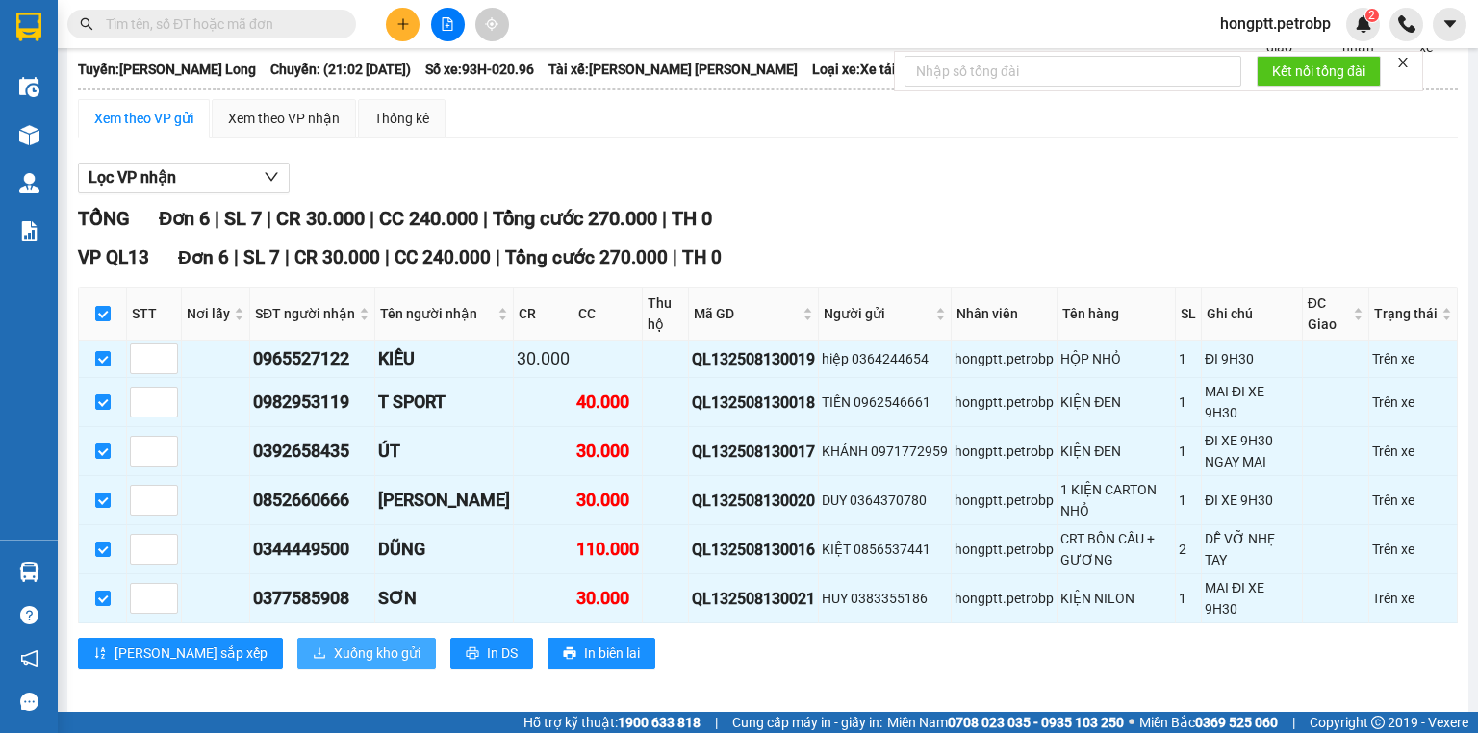
click at [334, 645] on span "Xuống kho gửi" at bounding box center [377, 653] width 87 height 21
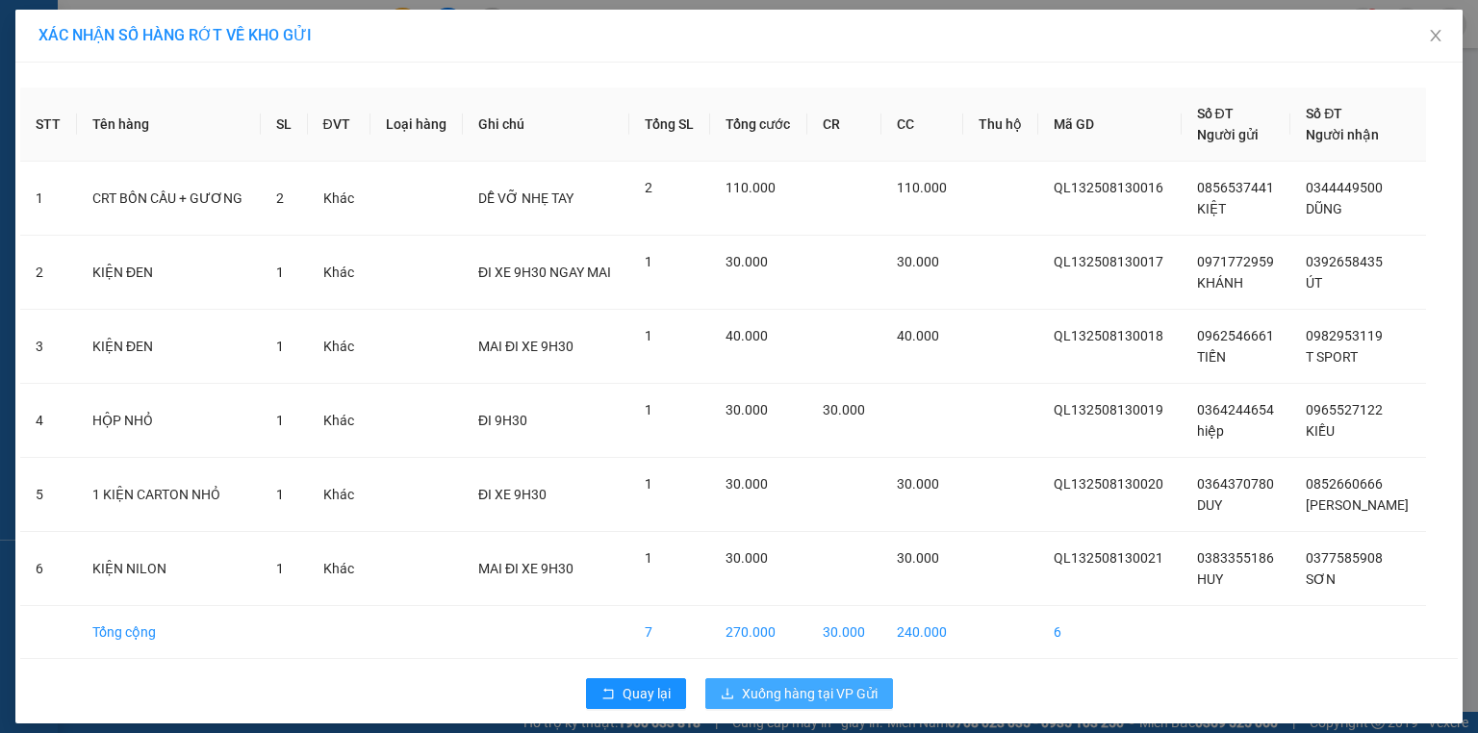
click at [798, 693] on span "Xuống hàng tại VP Gửi" at bounding box center [810, 693] width 136 height 21
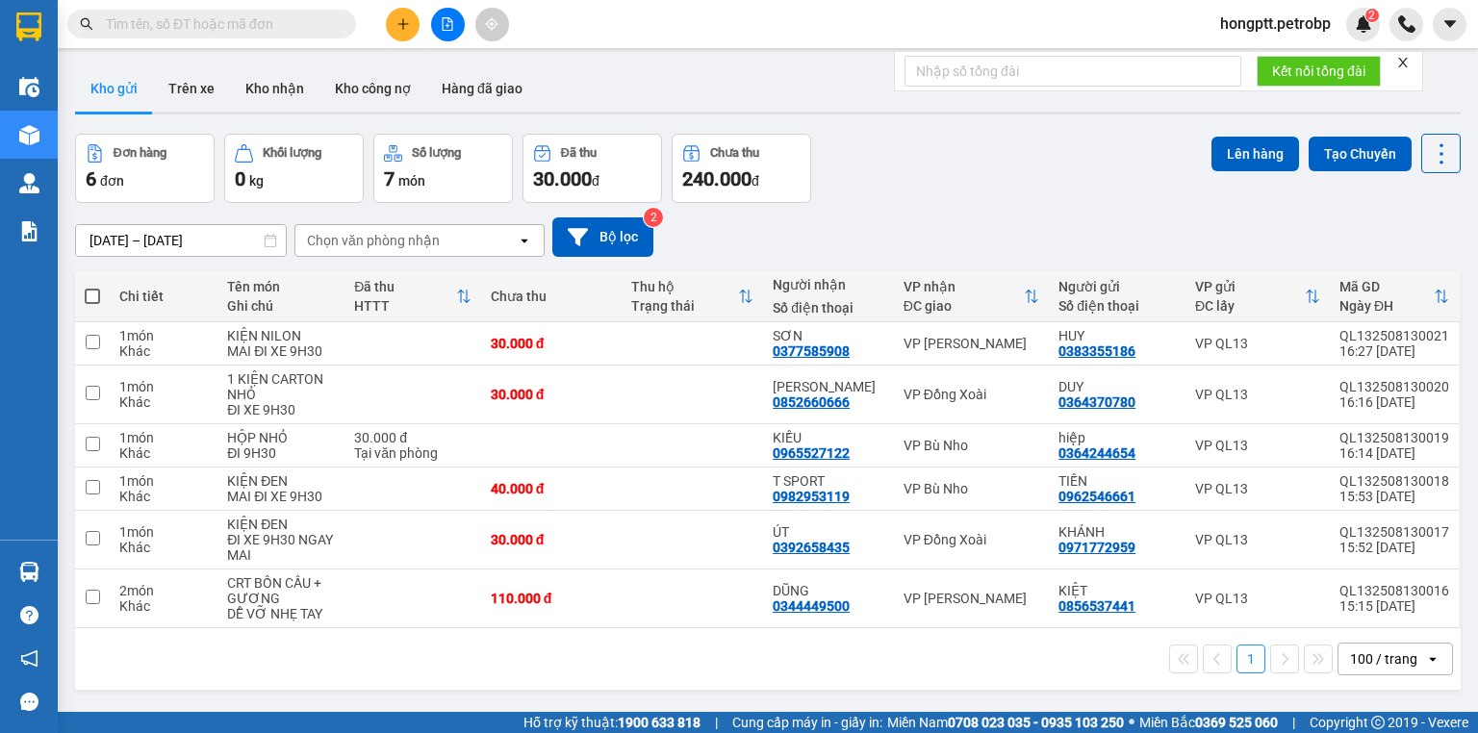
click at [97, 294] on span at bounding box center [92, 296] width 15 height 15
click at [92, 287] on input "checkbox" at bounding box center [92, 287] width 0 height 0
checkbox input "true"
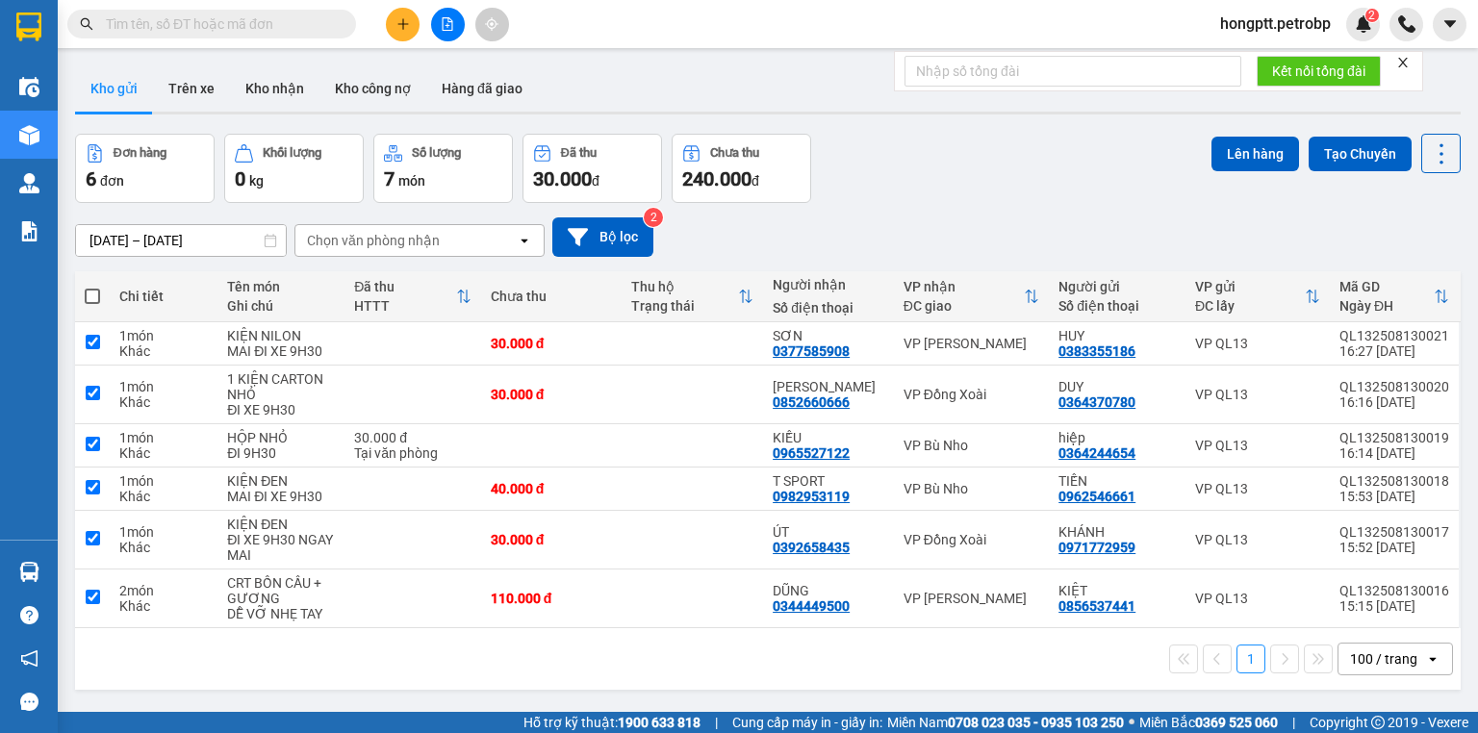
checkbox input "true"
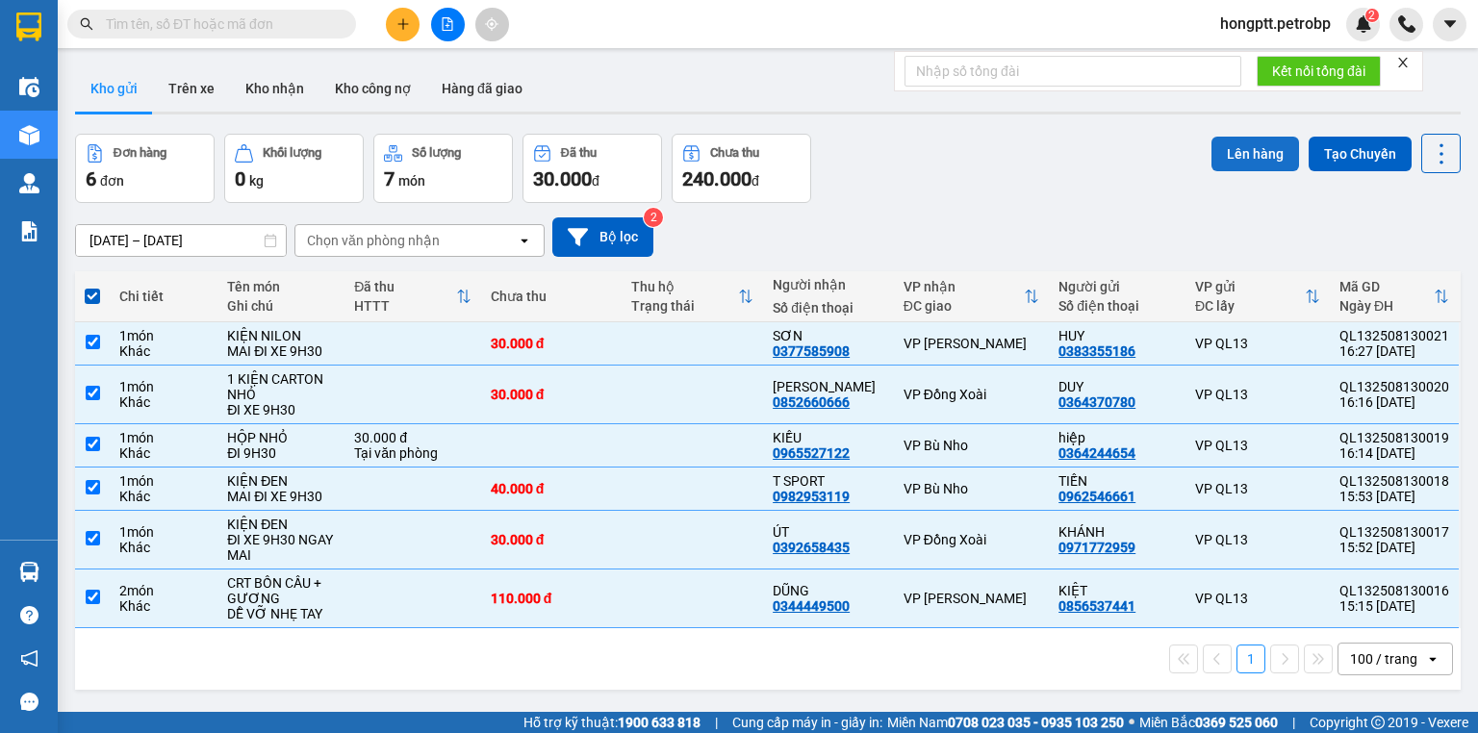
click at [1255, 145] on button "Lên hàng" at bounding box center [1255, 154] width 88 height 35
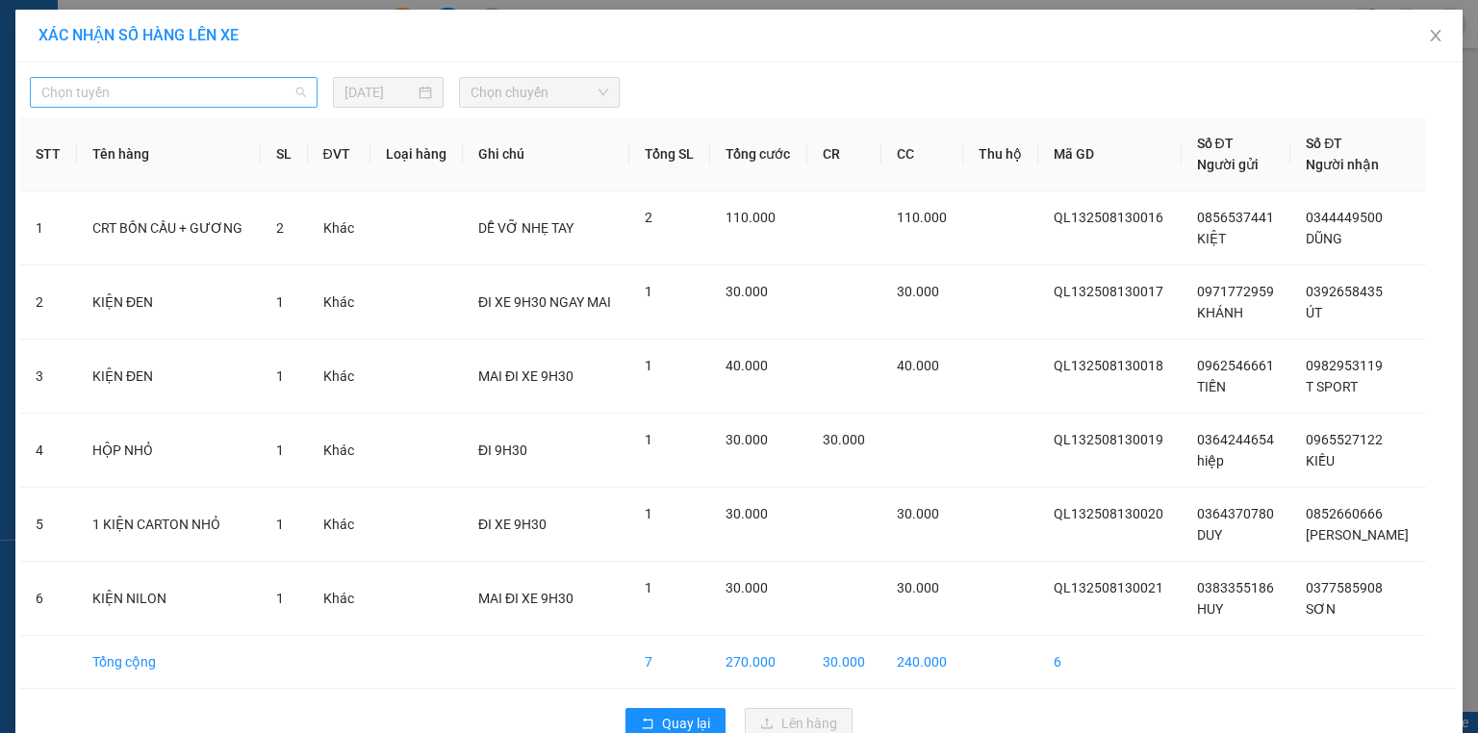
click at [247, 89] on span "Chọn tuyến" at bounding box center [173, 92] width 265 height 29
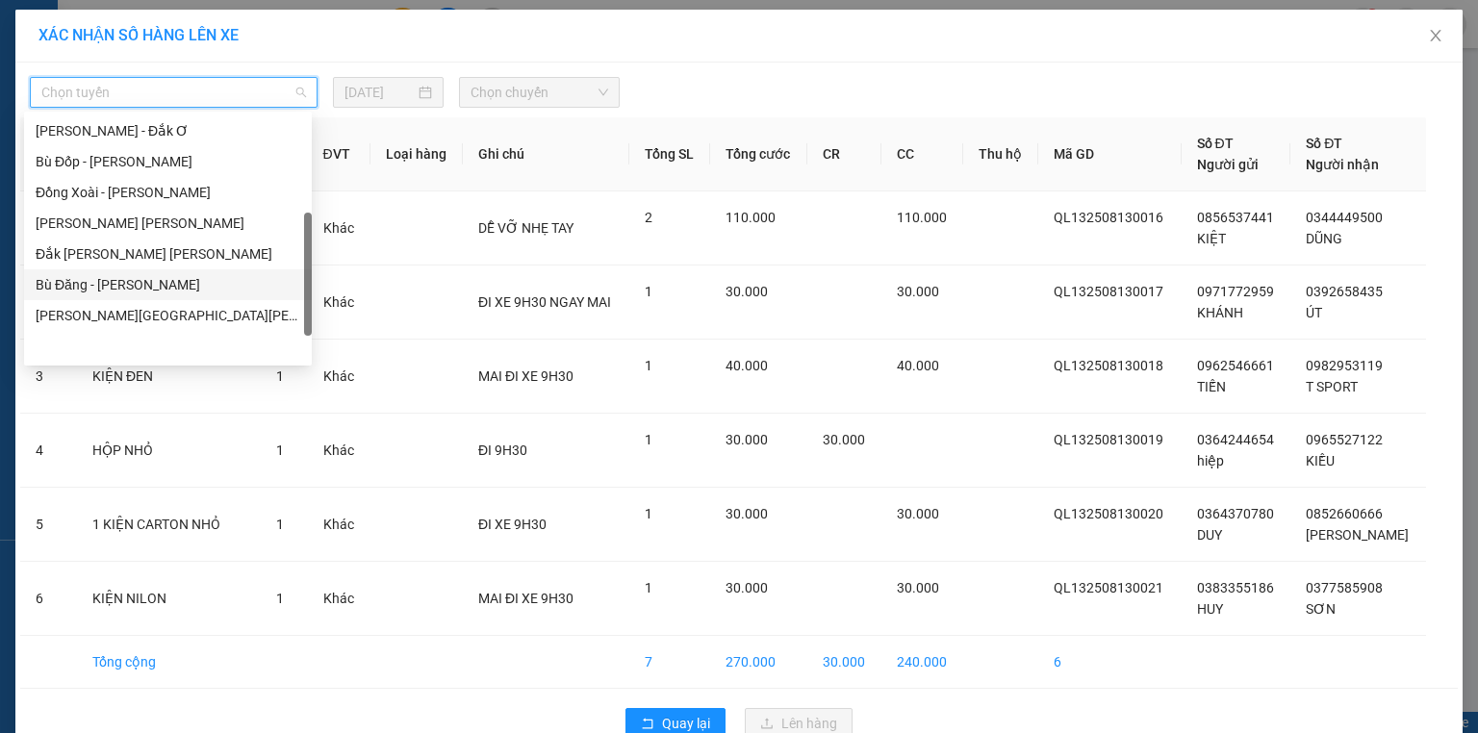
scroll to position [293, 0]
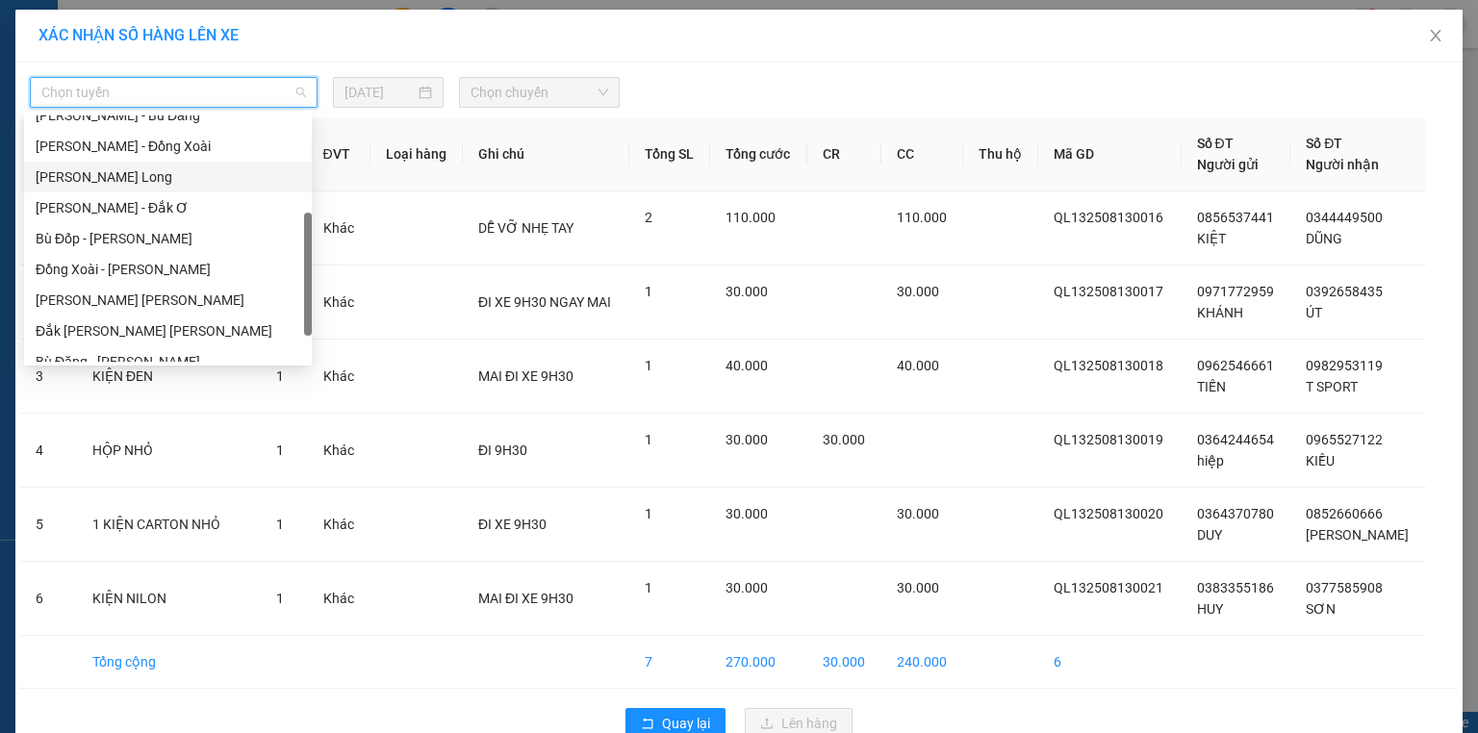
click at [216, 185] on div "Hồ Chí Minh - Phước Long" at bounding box center [168, 176] width 265 height 21
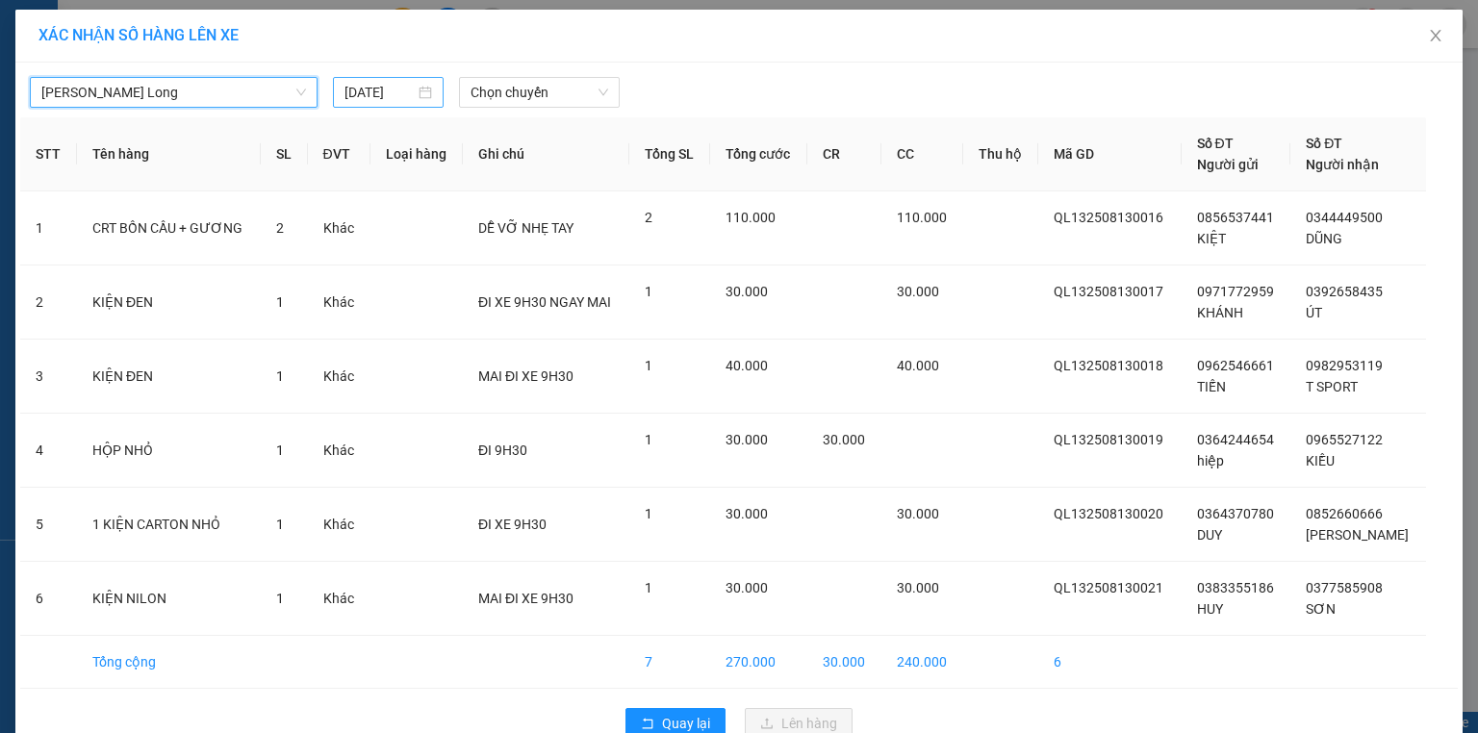
click at [403, 89] on input "14/08/2025" at bounding box center [379, 92] width 70 height 21
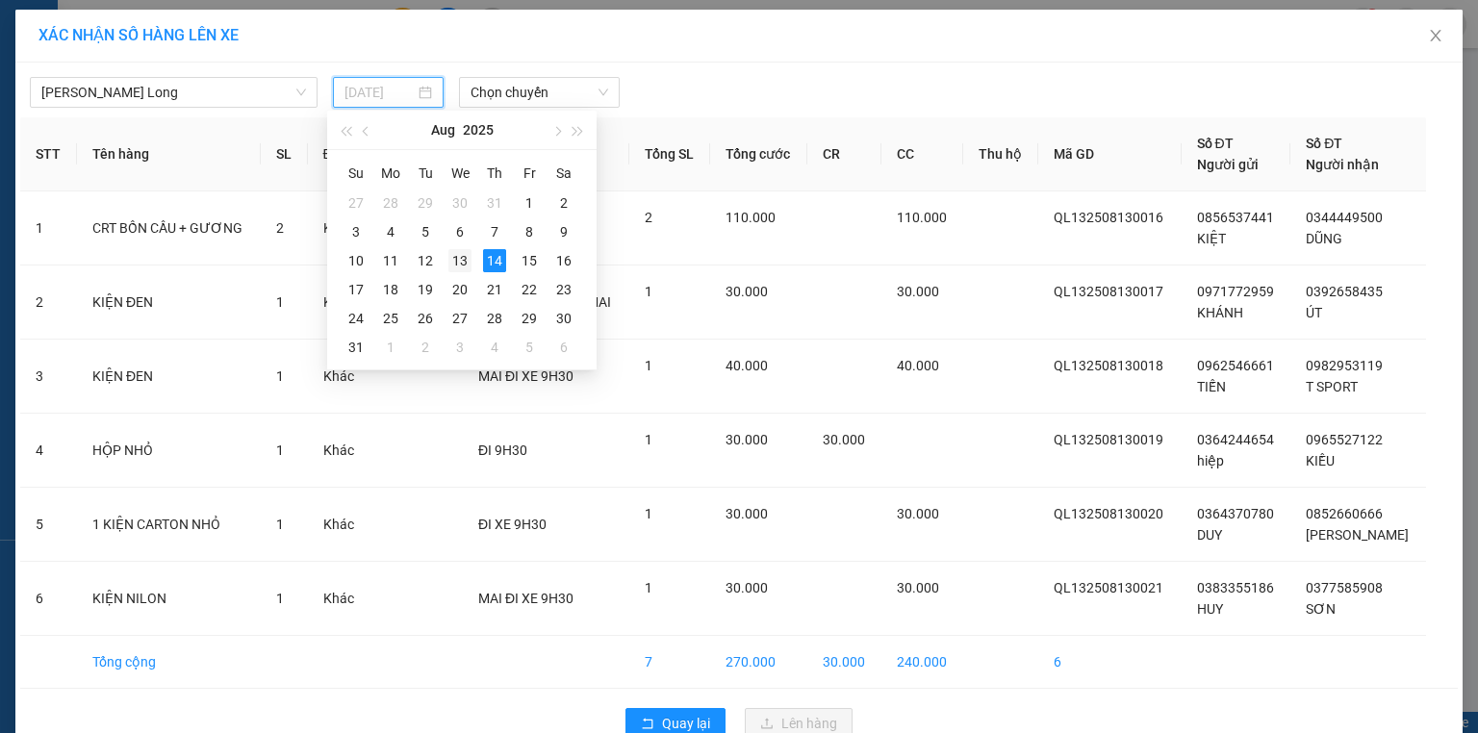
click at [458, 258] on div "13" at bounding box center [459, 260] width 23 height 23
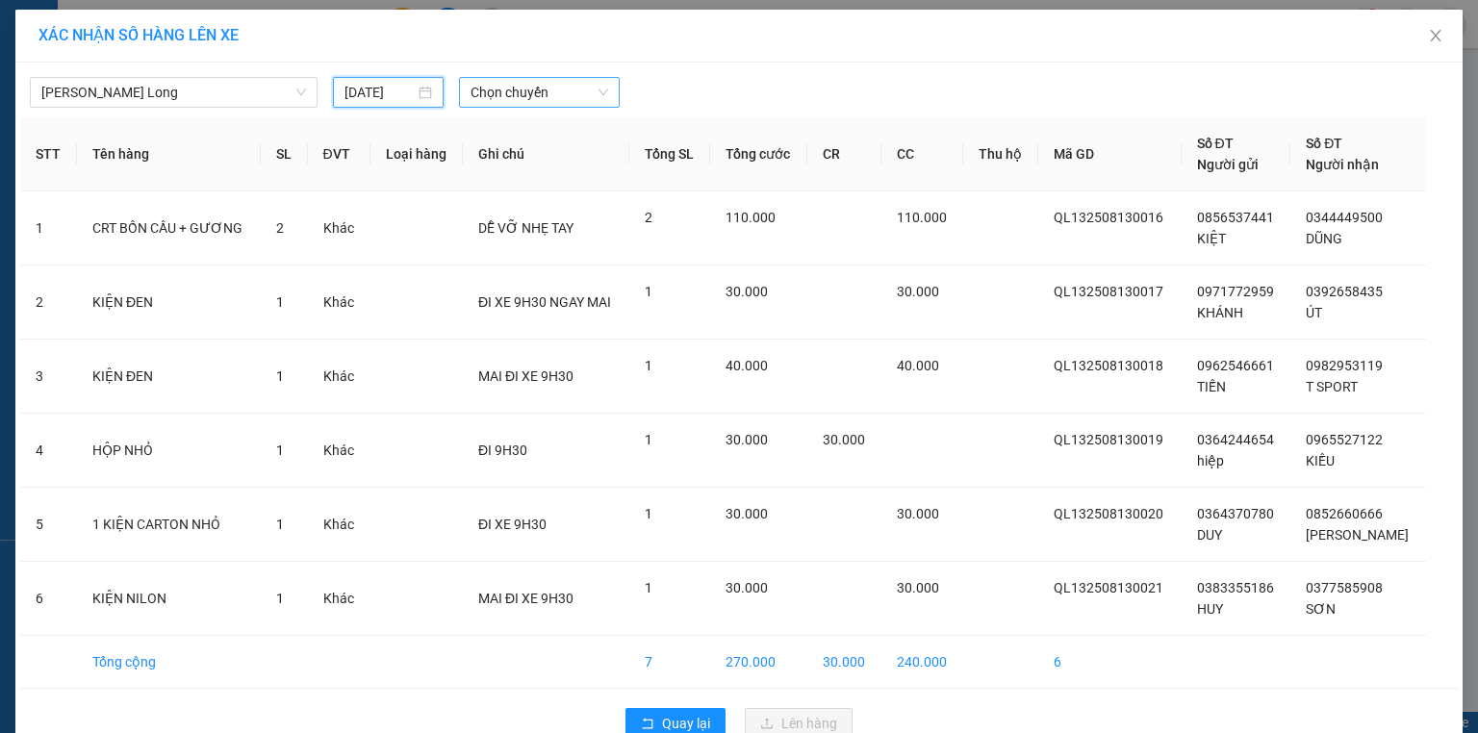
type input "13/08/2025"
click at [541, 93] on span "Chọn chuyến" at bounding box center [540, 92] width 139 height 29
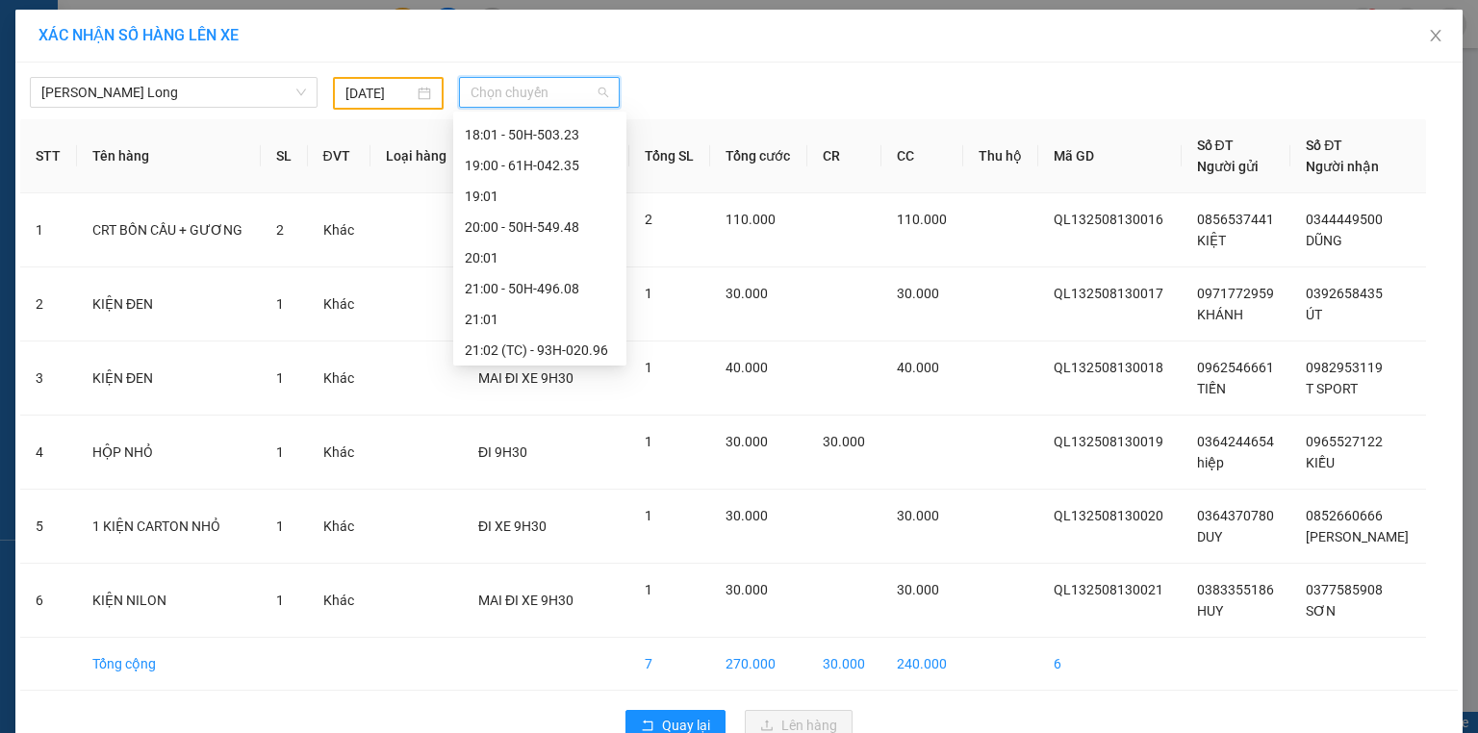
scroll to position [1078, 0]
click at [579, 345] on div "21:02 (TC) - 93H-020.96" at bounding box center [540, 346] width 150 height 21
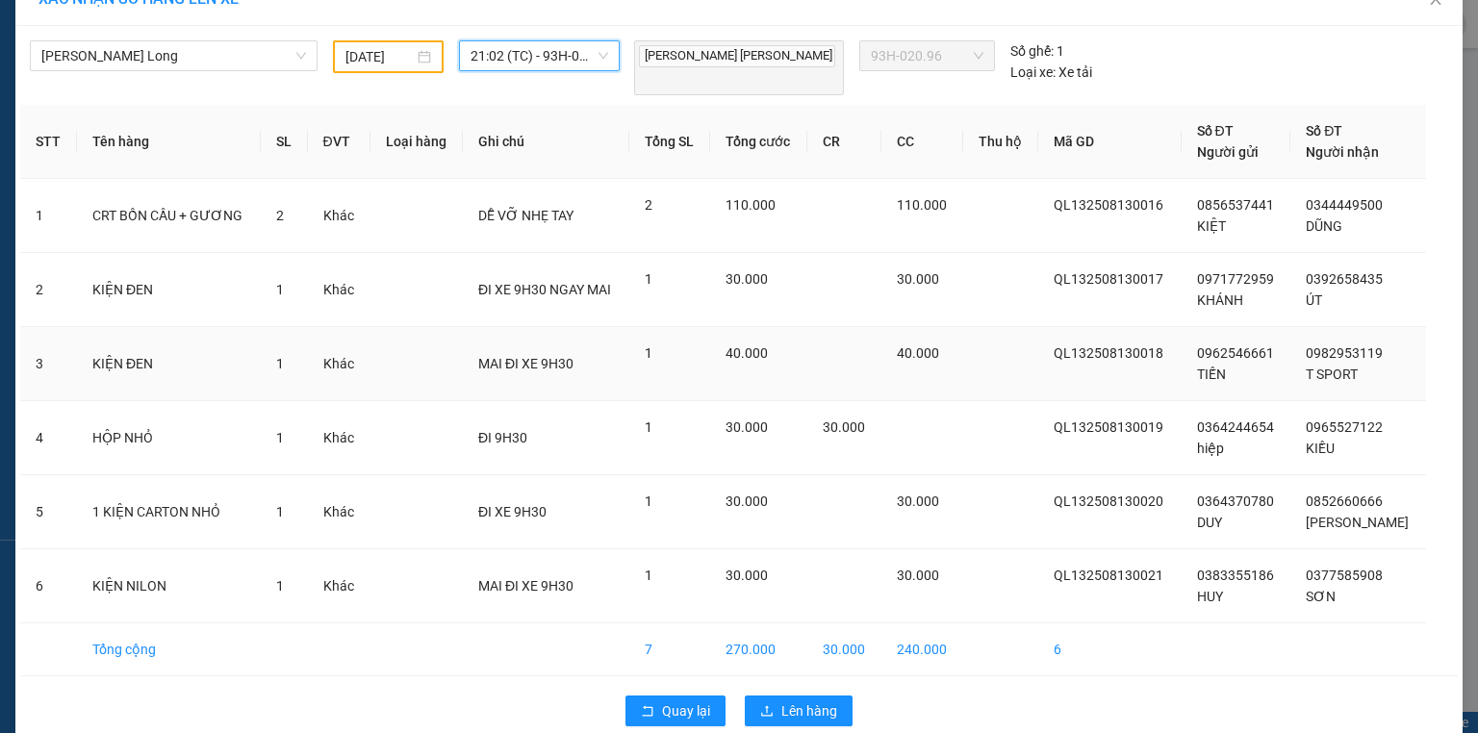
scroll to position [53, 0]
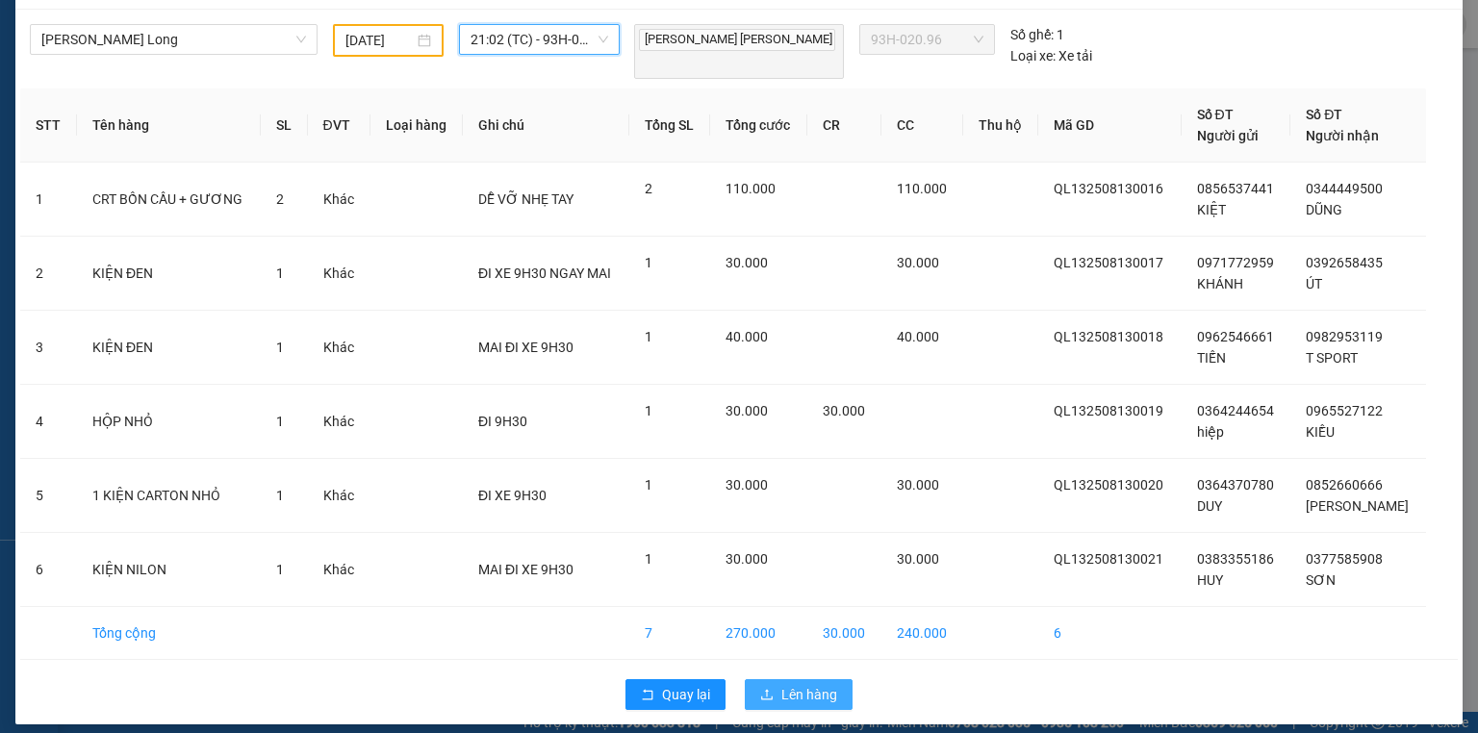
click at [811, 684] on span "Lên hàng" at bounding box center [809, 694] width 56 height 21
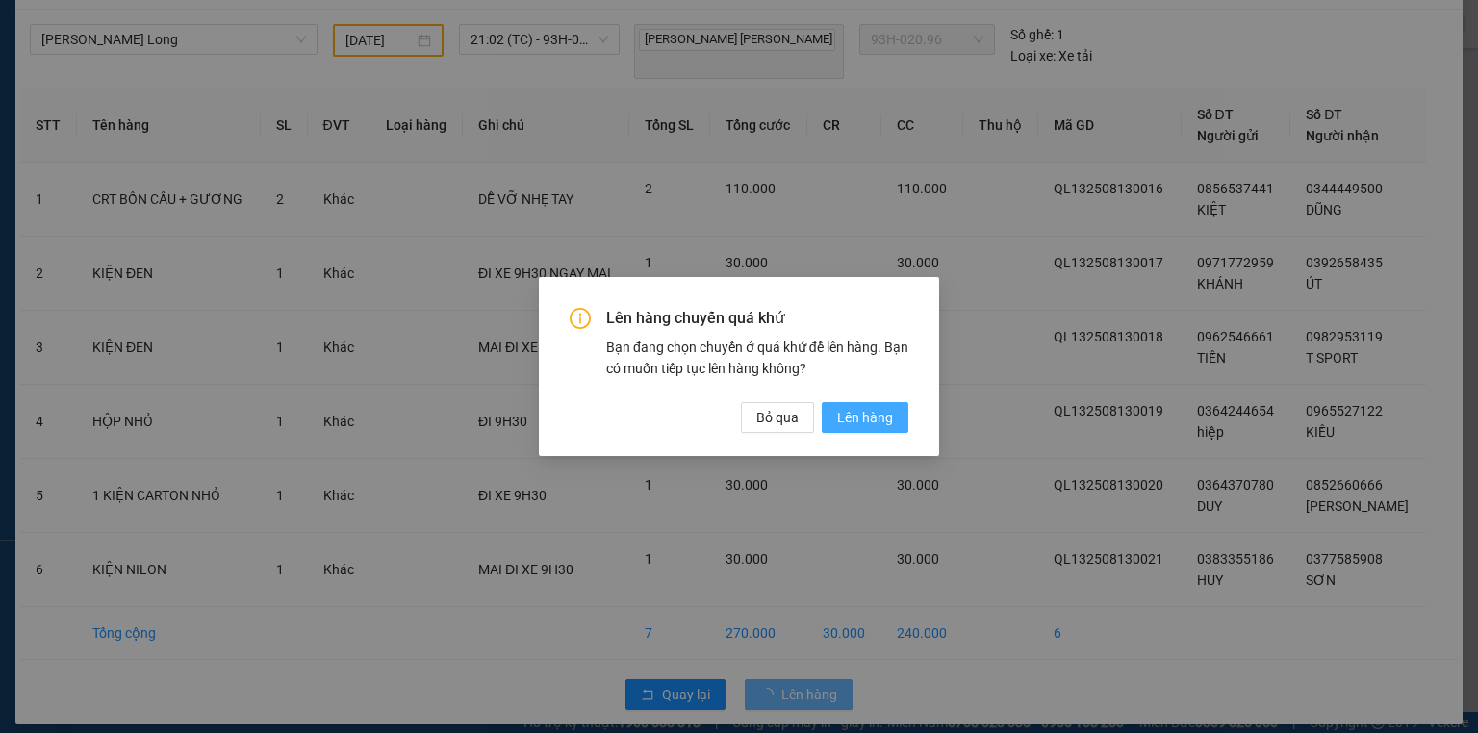
click at [856, 416] on span "Lên hàng" at bounding box center [865, 417] width 56 height 21
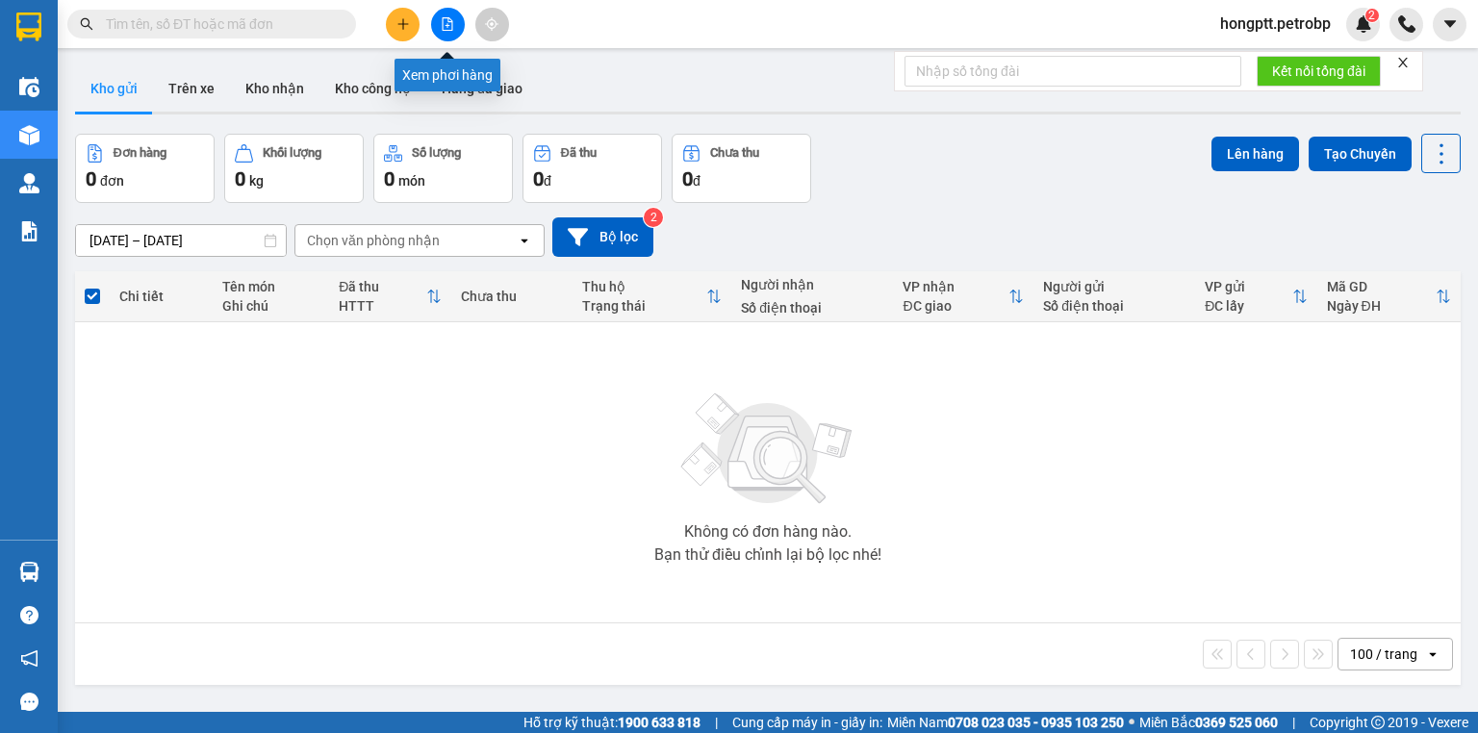
click at [442, 23] on icon "file-add" at bounding box center [447, 23] width 13 height 13
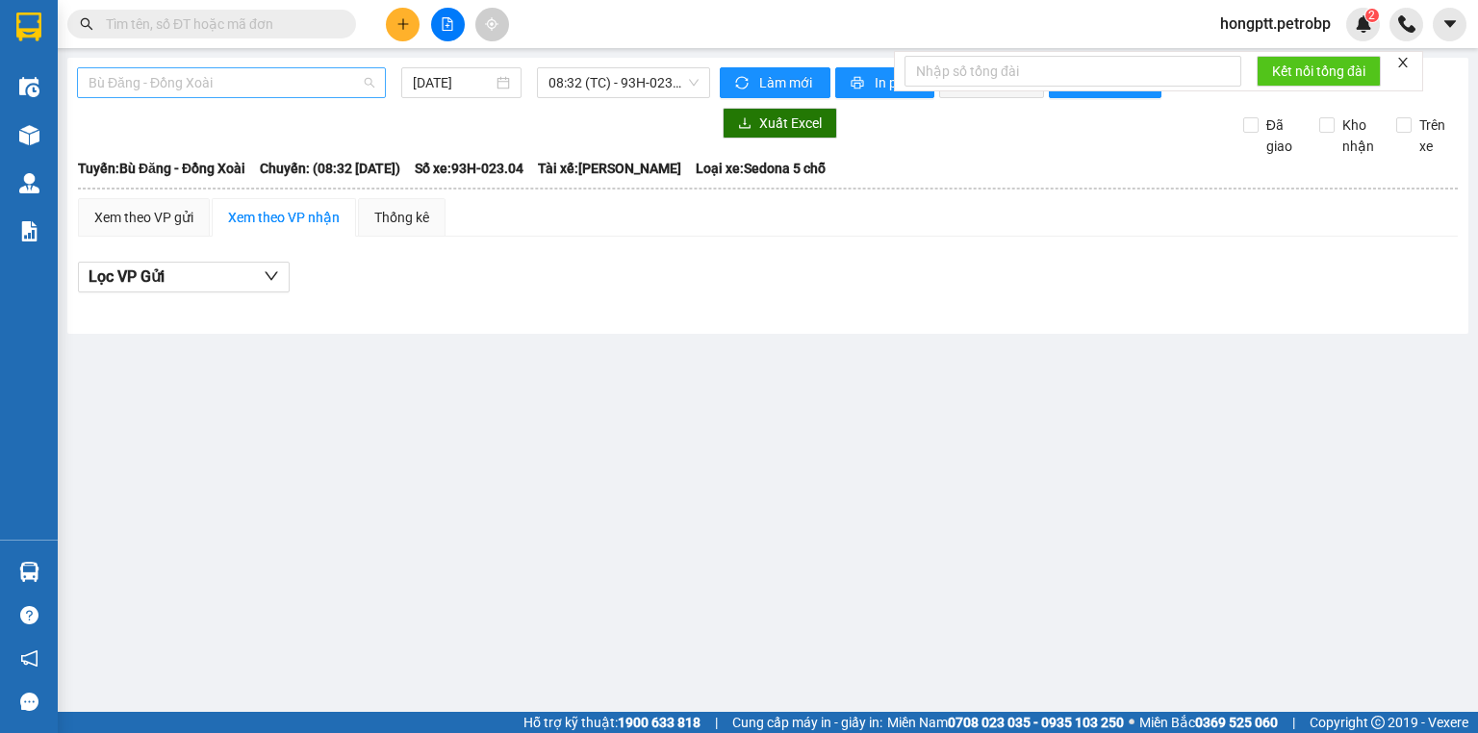
click at [238, 83] on span "Bù Đăng - Đồng Xoài" at bounding box center [232, 82] width 286 height 29
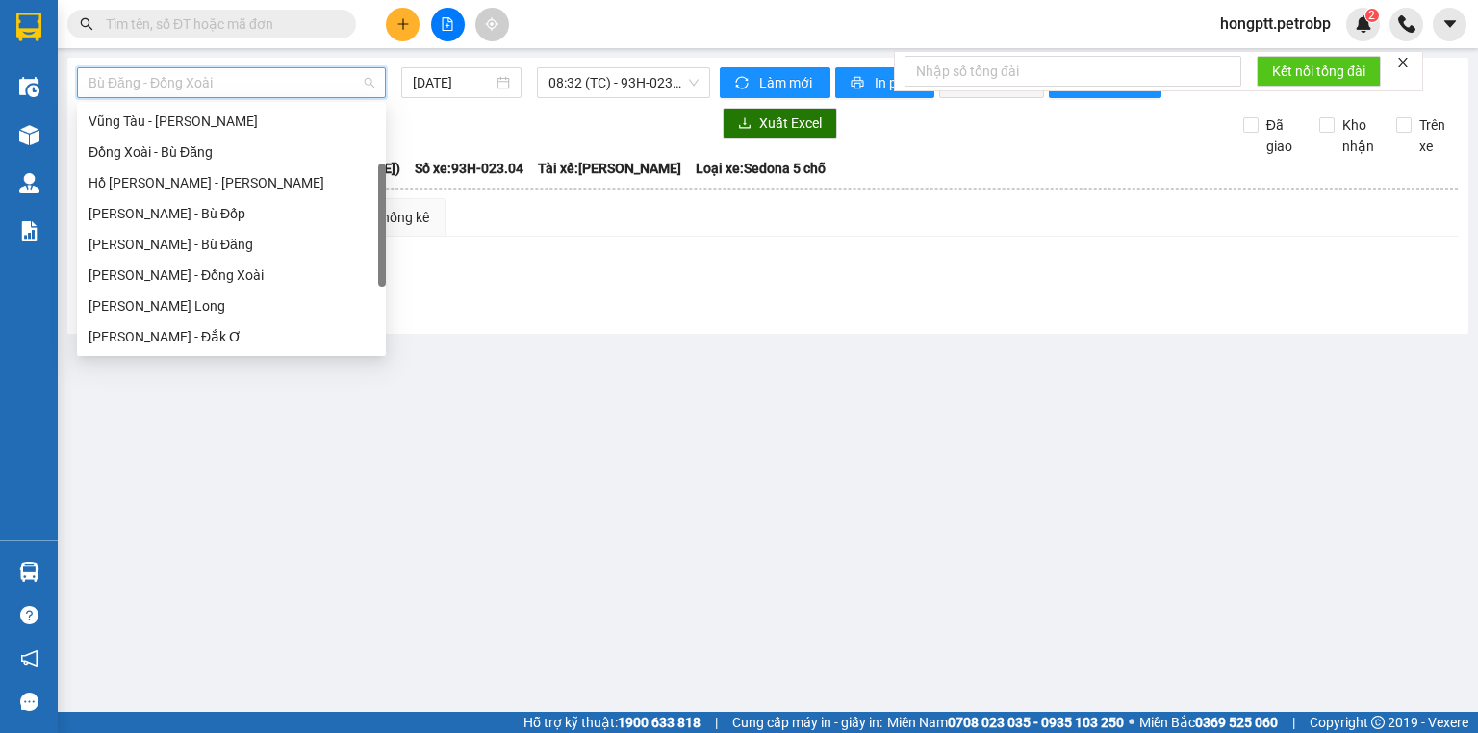
scroll to position [231, 0]
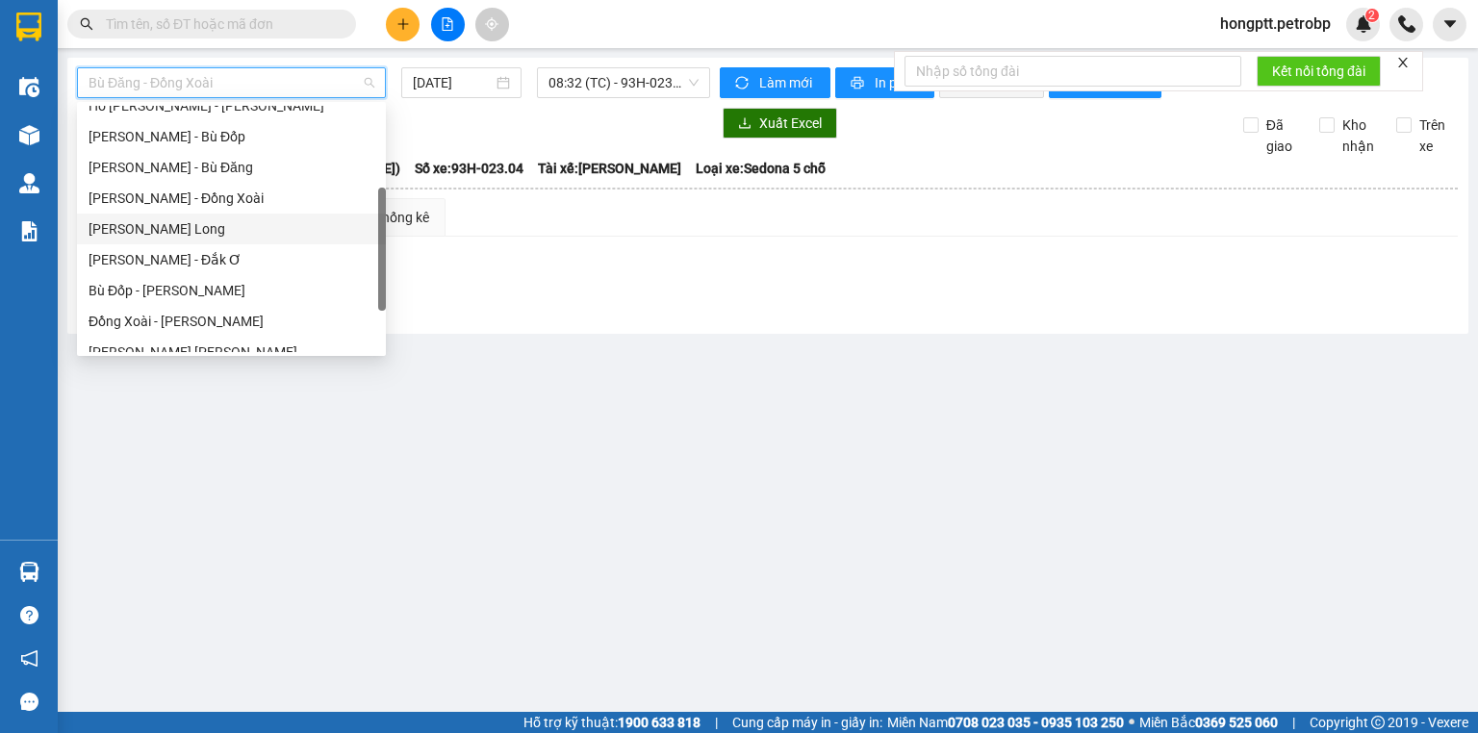
click at [251, 228] on div "Hồ Chí Minh - Phước Long" at bounding box center [232, 228] width 286 height 21
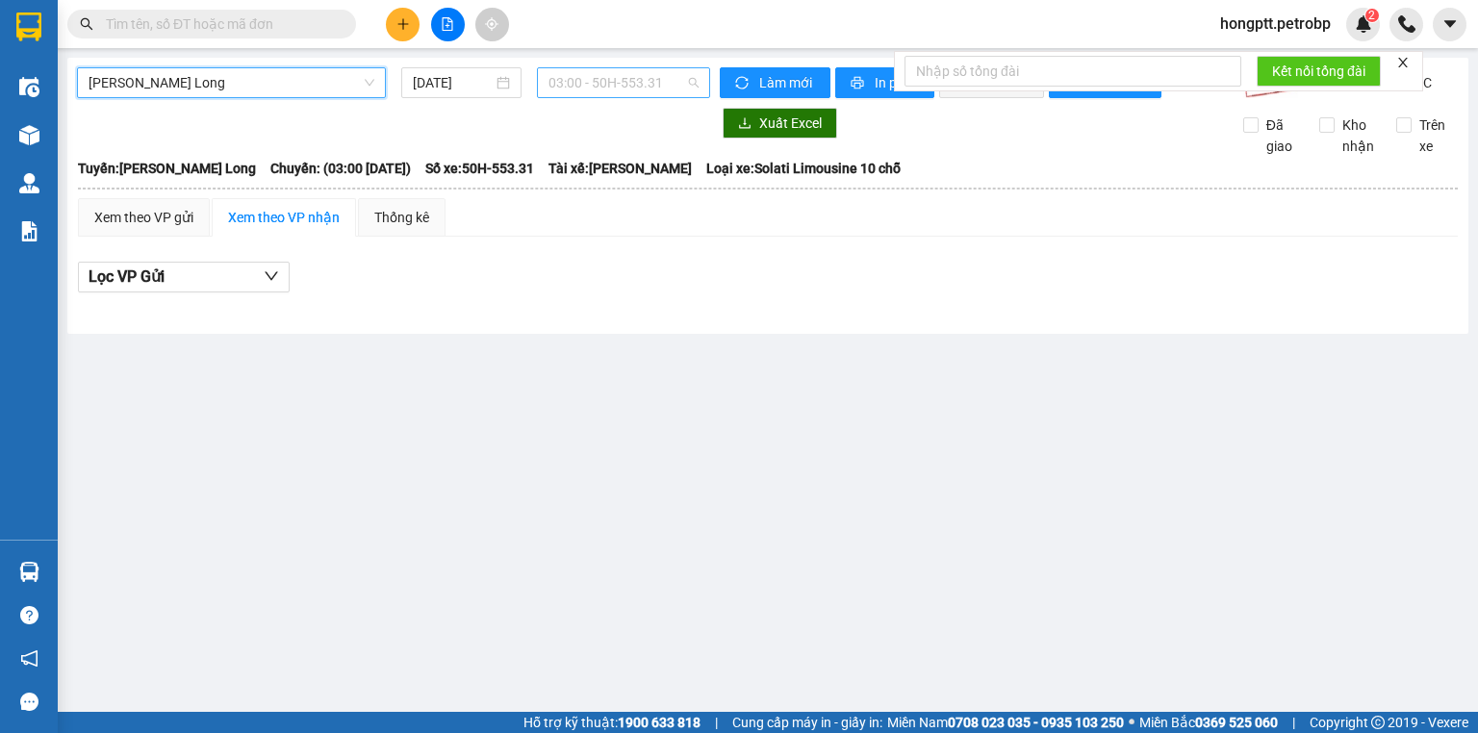
click at [662, 82] on span "03:00 - 50H-553.31" at bounding box center [623, 82] width 151 height 29
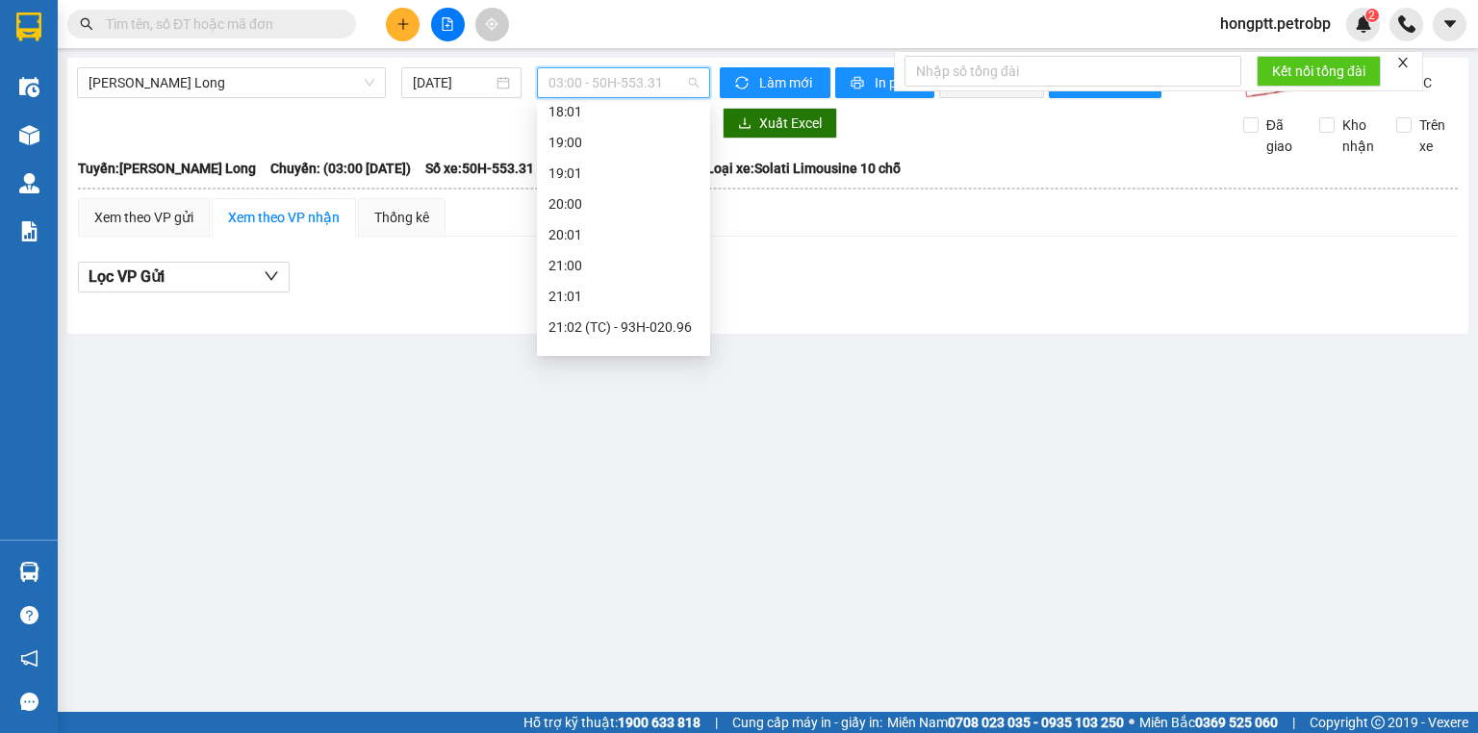
scroll to position [1078, 0]
click at [657, 269] on div "21:02 (TC) - 93H-020.96" at bounding box center [623, 275] width 150 height 21
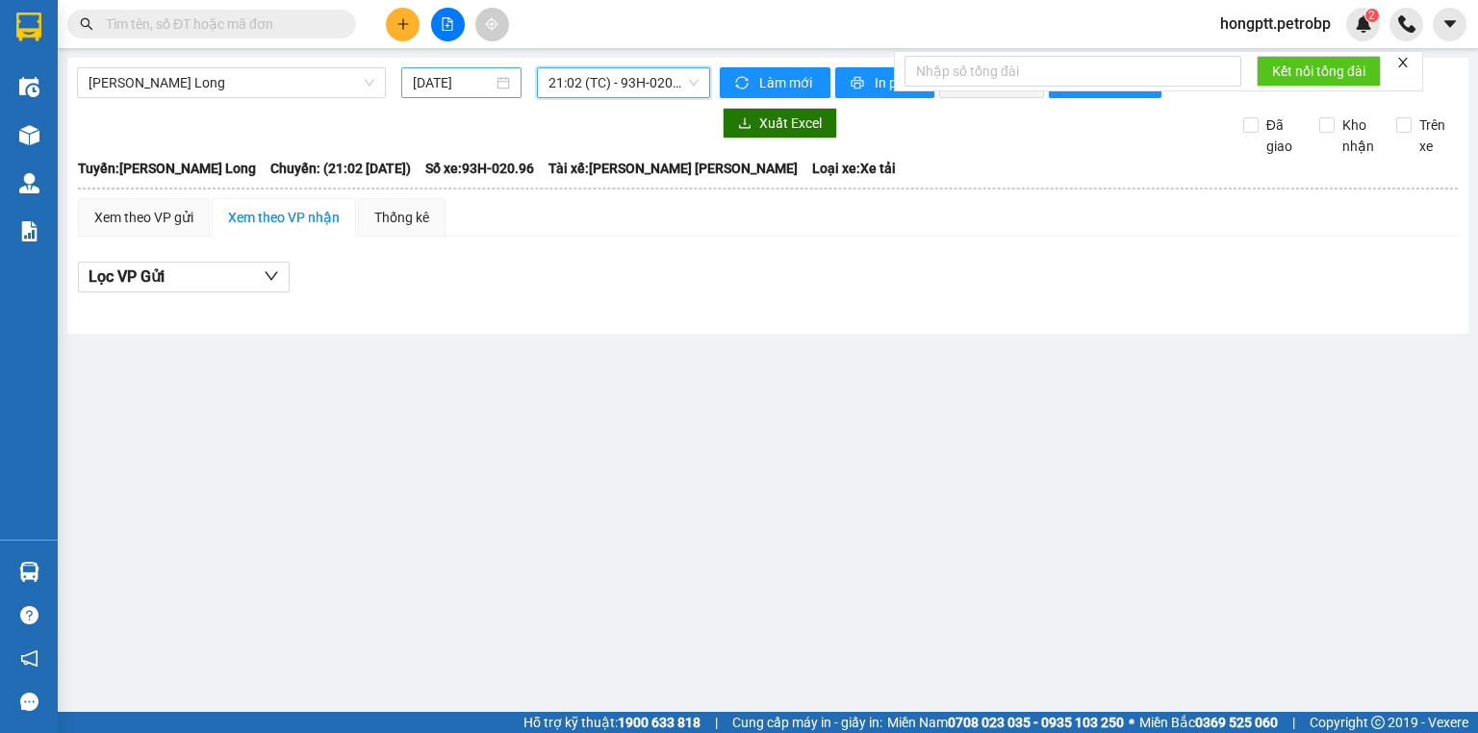
click at [445, 77] on input "14/08/2025" at bounding box center [452, 82] width 79 height 21
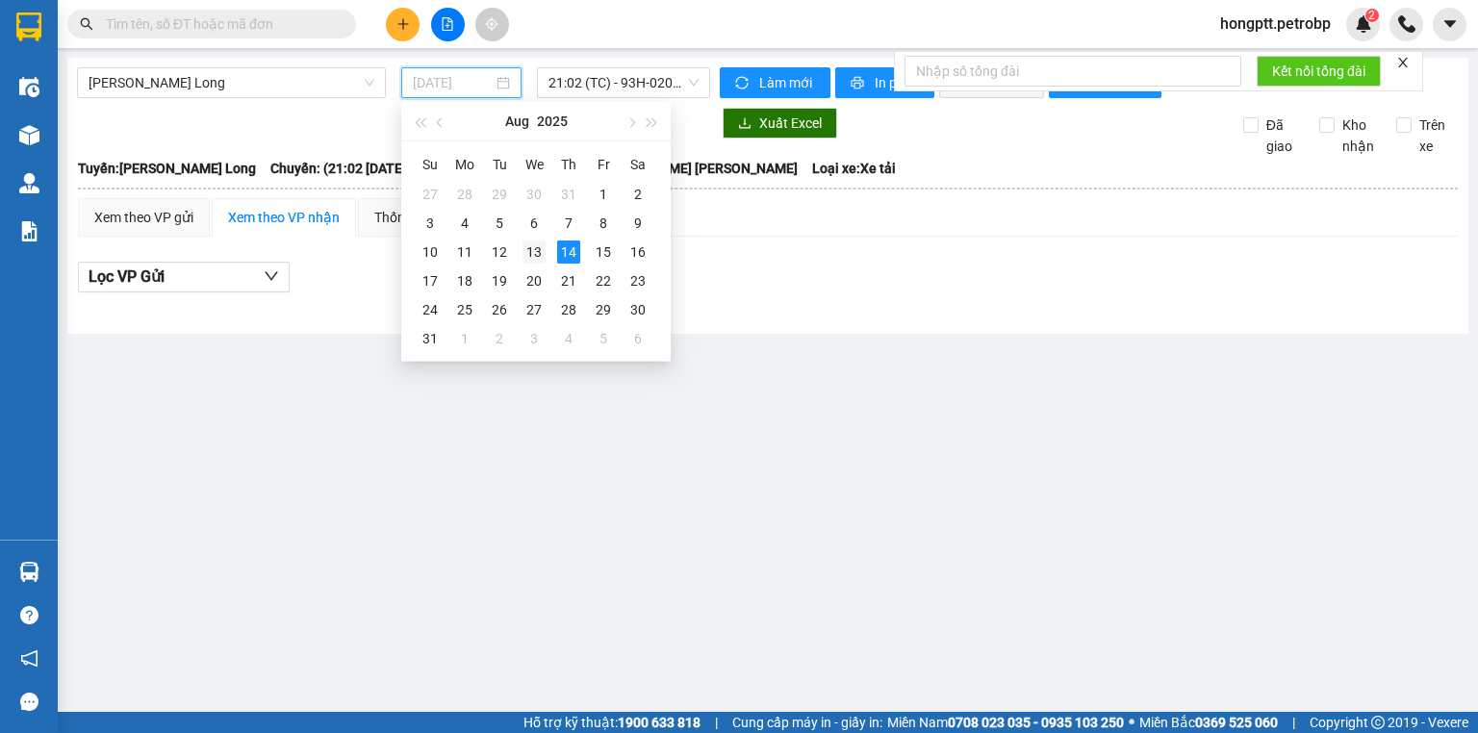
click at [534, 256] on div "13" at bounding box center [533, 252] width 23 height 23
type input "13/08/2025"
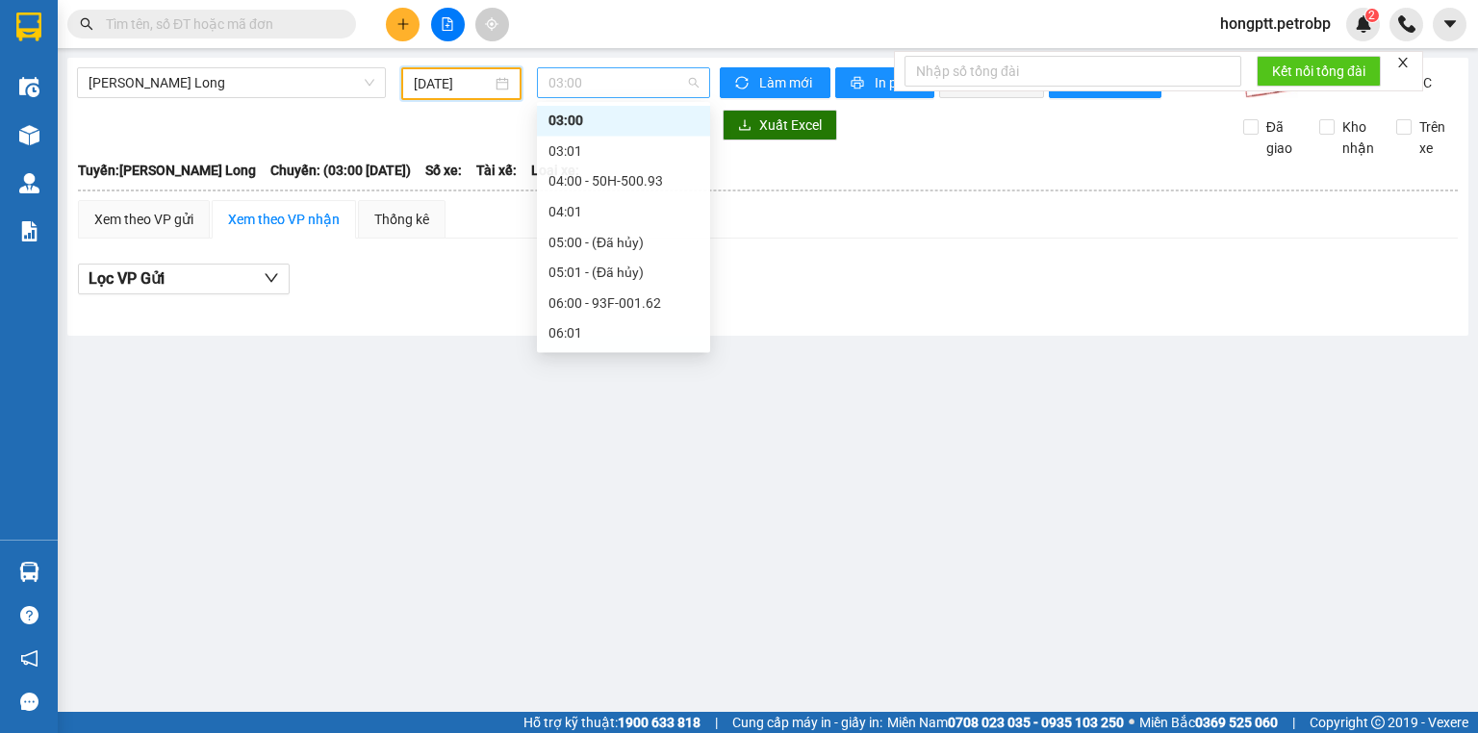
click at [597, 77] on span "03:00" at bounding box center [623, 82] width 151 height 29
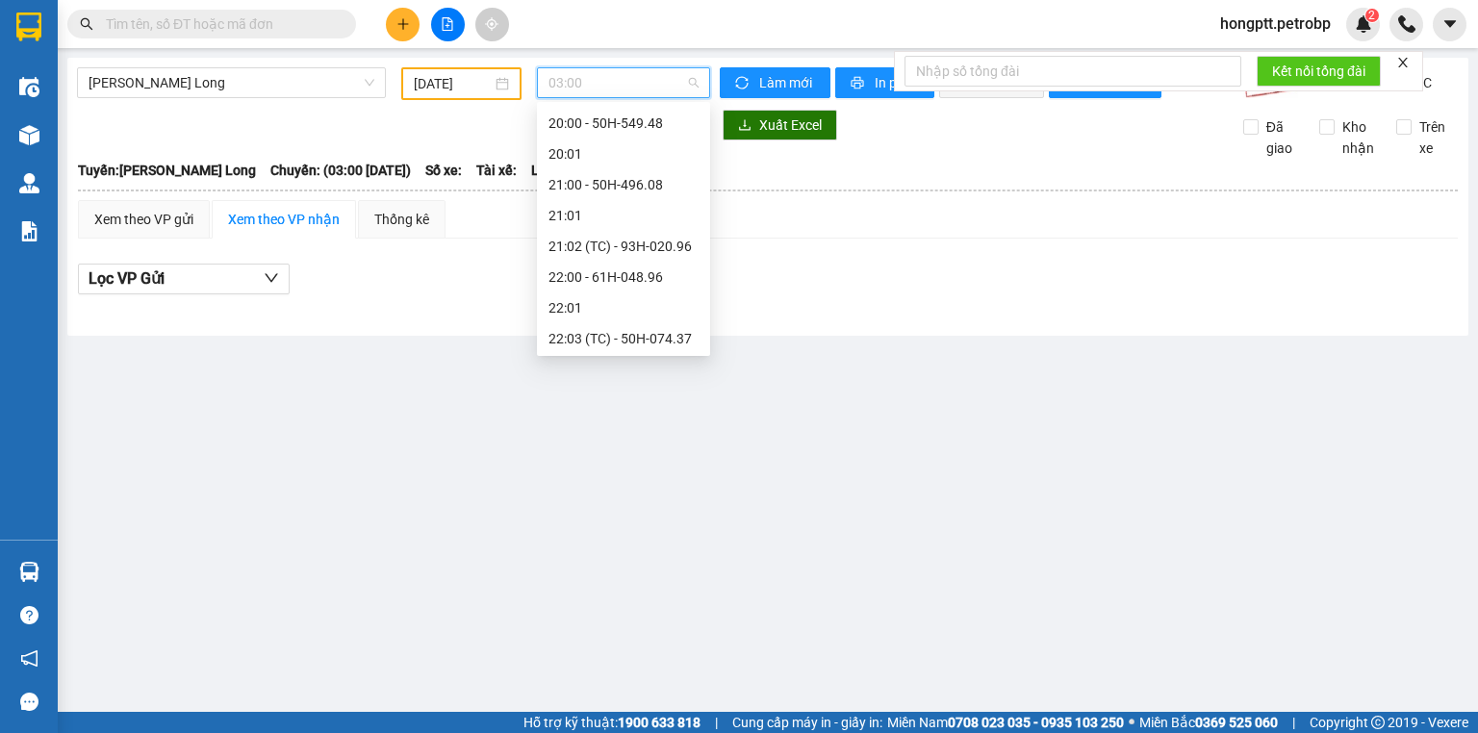
scroll to position [1170, 0]
click at [637, 246] on div "21:02 (TC) - 93H-020.96" at bounding box center [623, 244] width 150 height 21
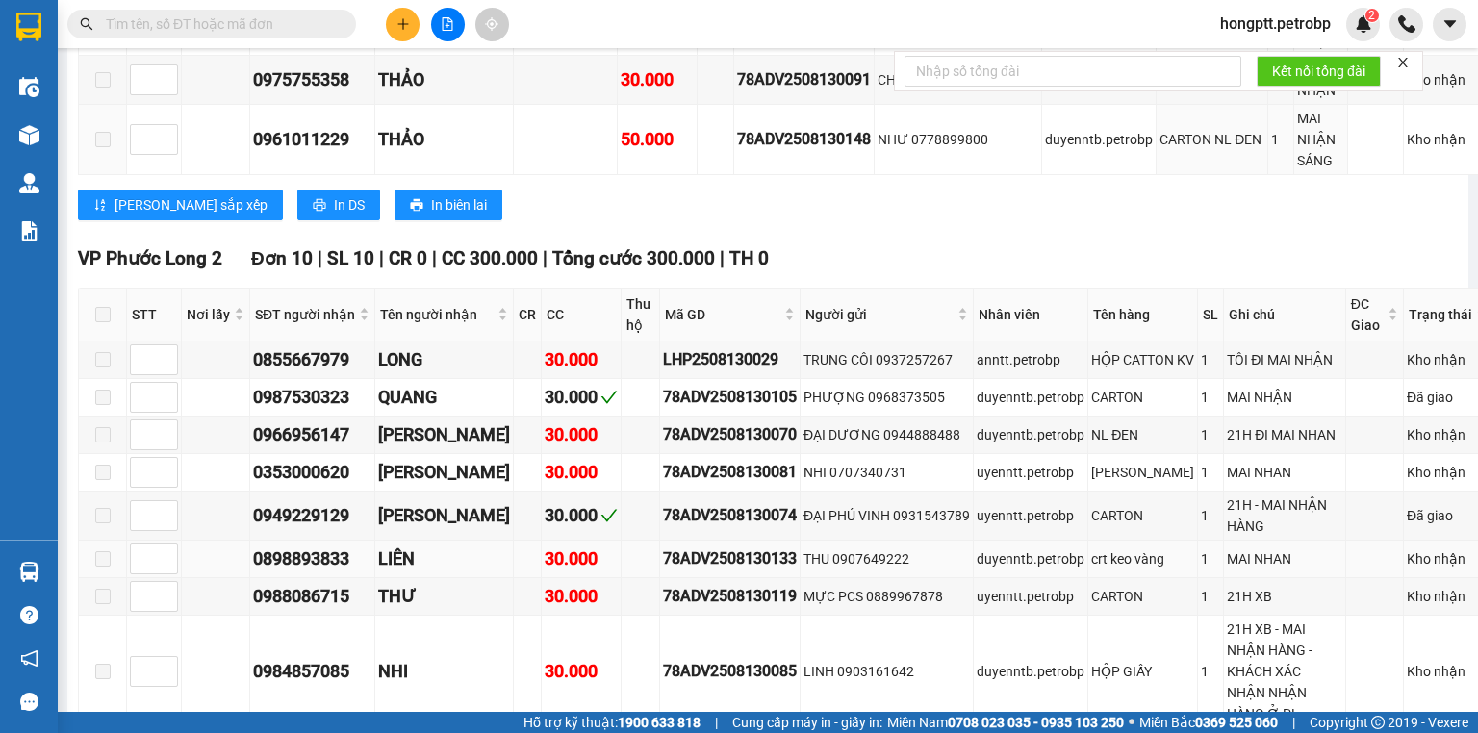
scroll to position [3695, 0]
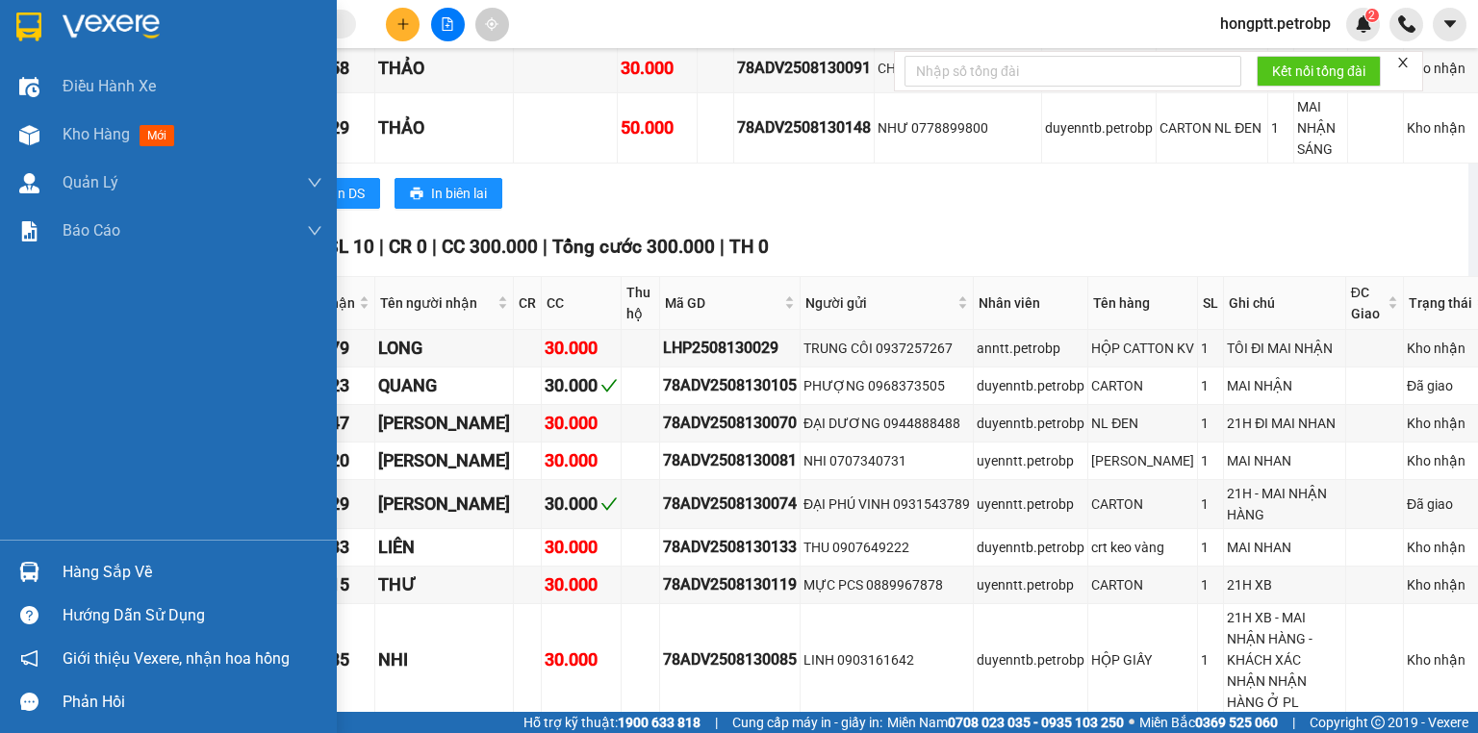
click at [33, 573] on img at bounding box center [29, 572] width 20 height 20
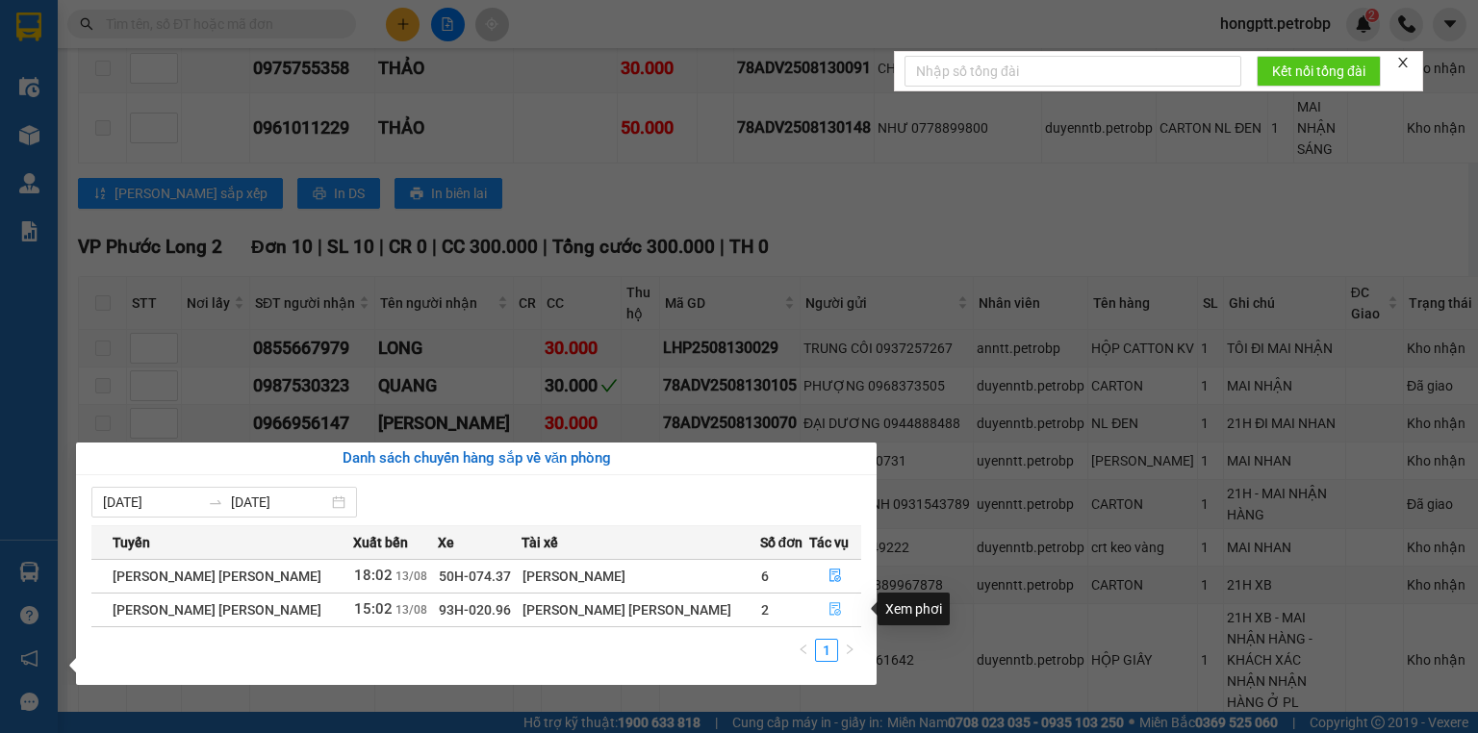
click at [829, 613] on icon "file-done" at bounding box center [835, 609] width 12 height 13
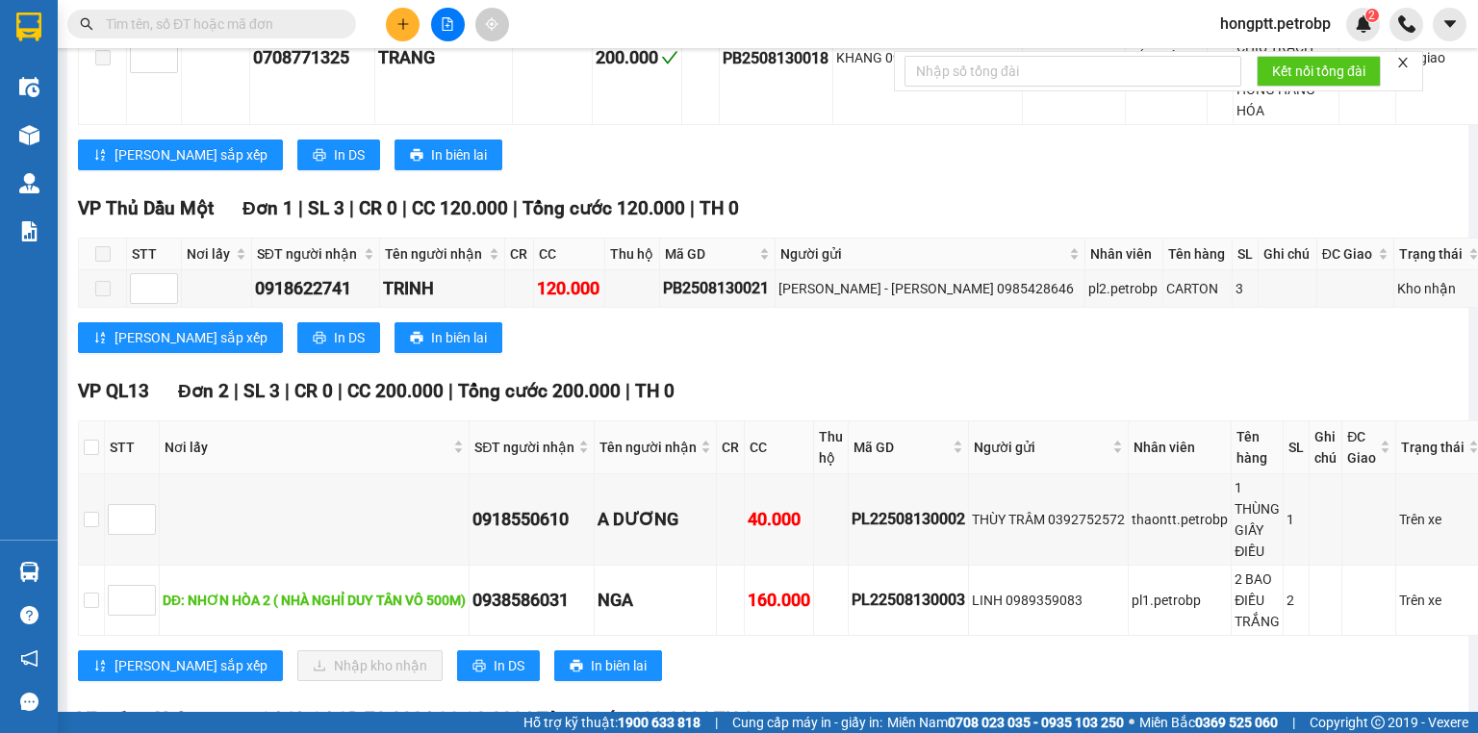
scroll to position [1155, 0]
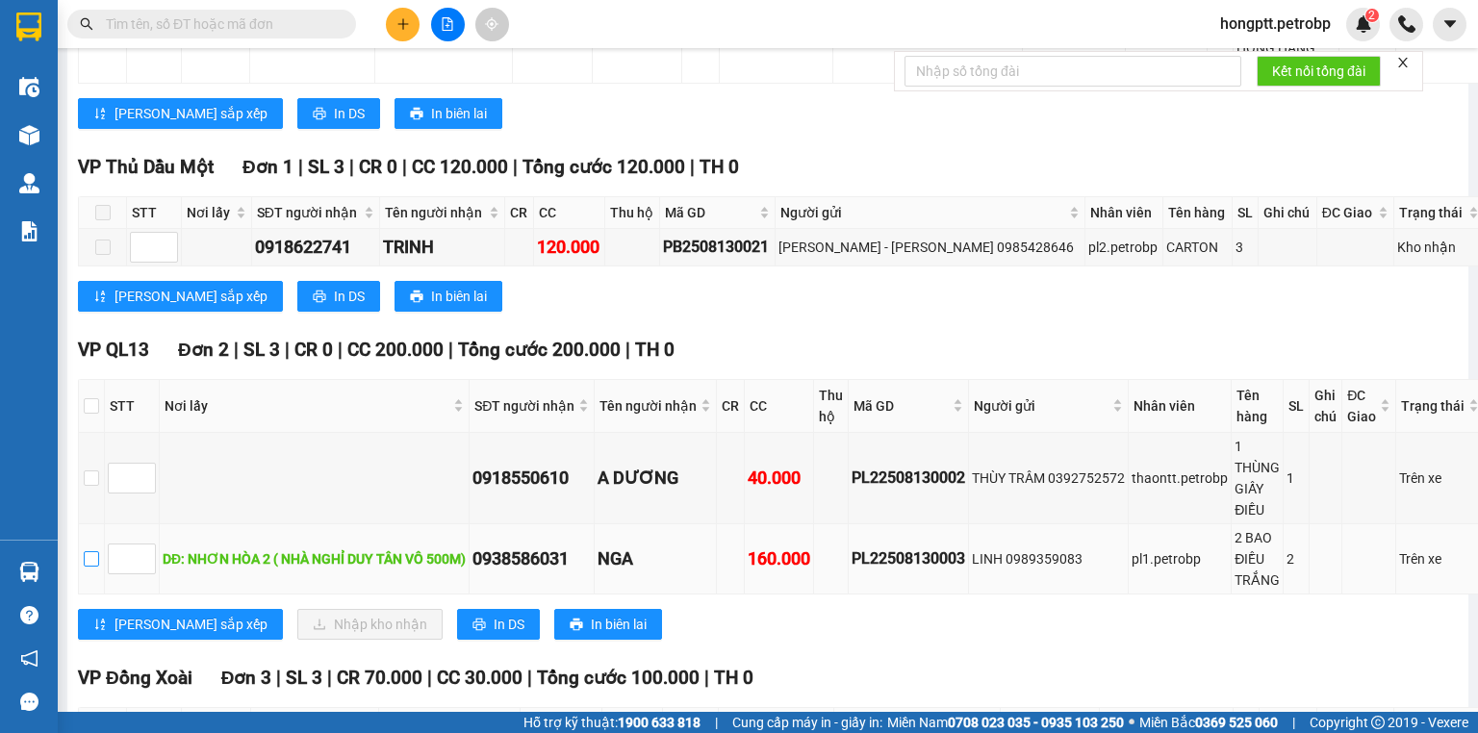
click at [88, 567] on input "checkbox" at bounding box center [91, 558] width 15 height 15
checkbox input "true"
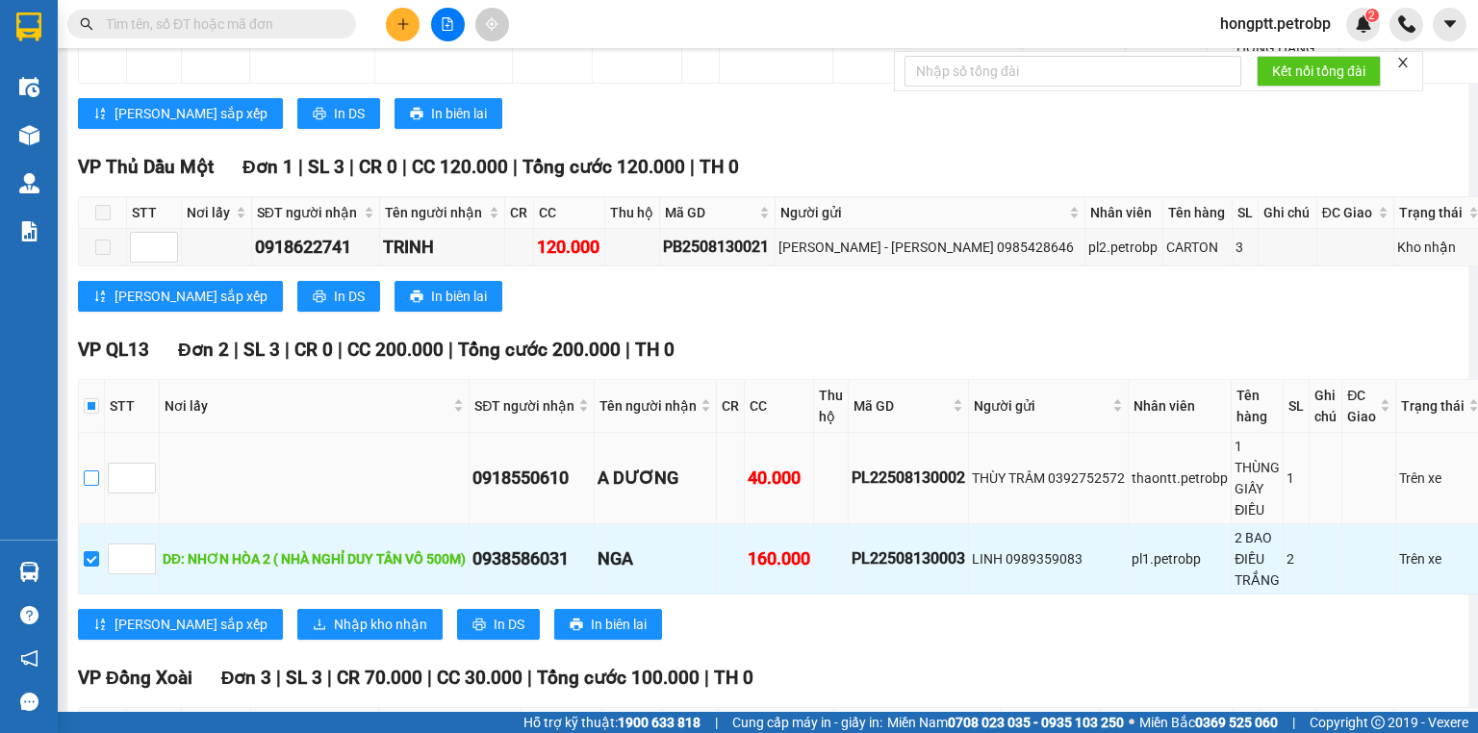
click at [86, 486] on input "checkbox" at bounding box center [91, 478] width 15 height 15
checkbox input "true"
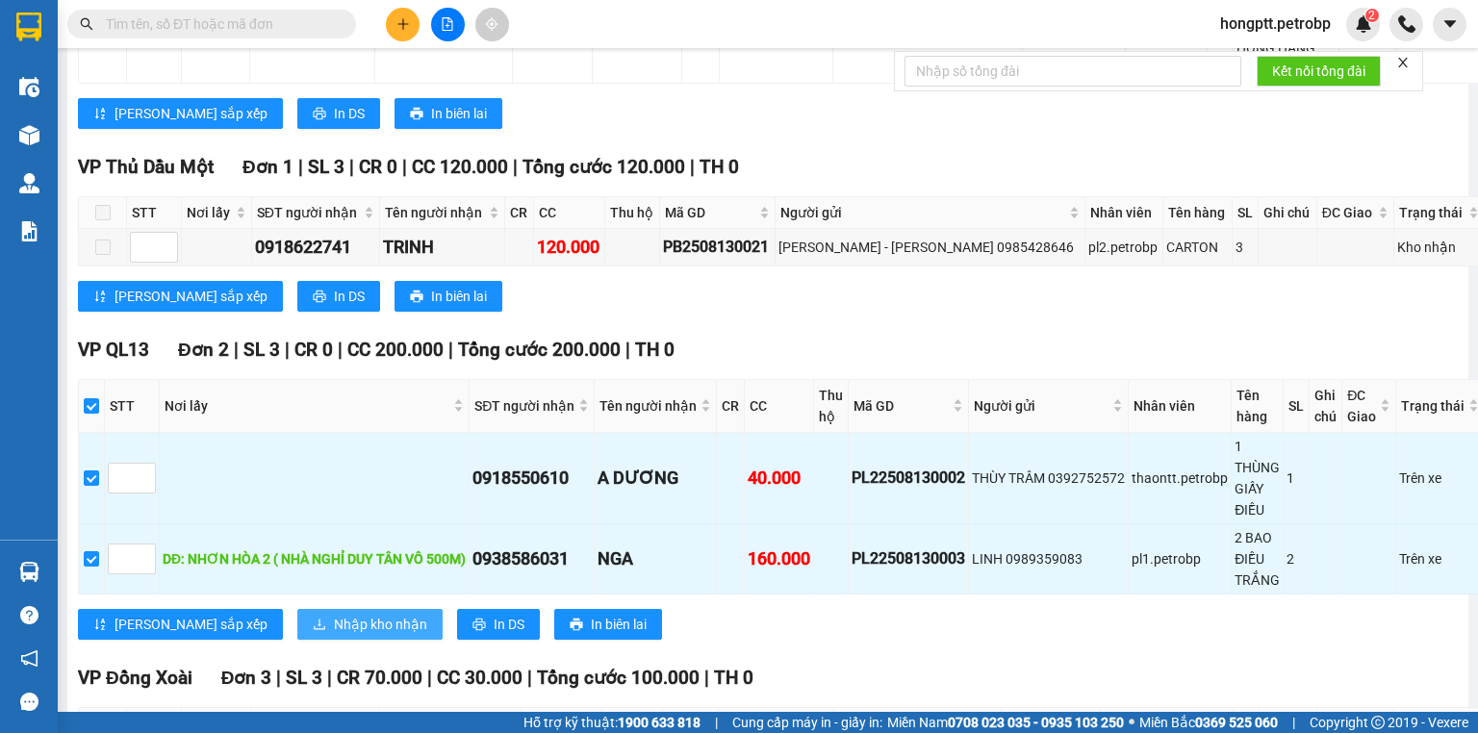
click at [334, 634] on span "Nhập kho nhận" at bounding box center [380, 624] width 93 height 21
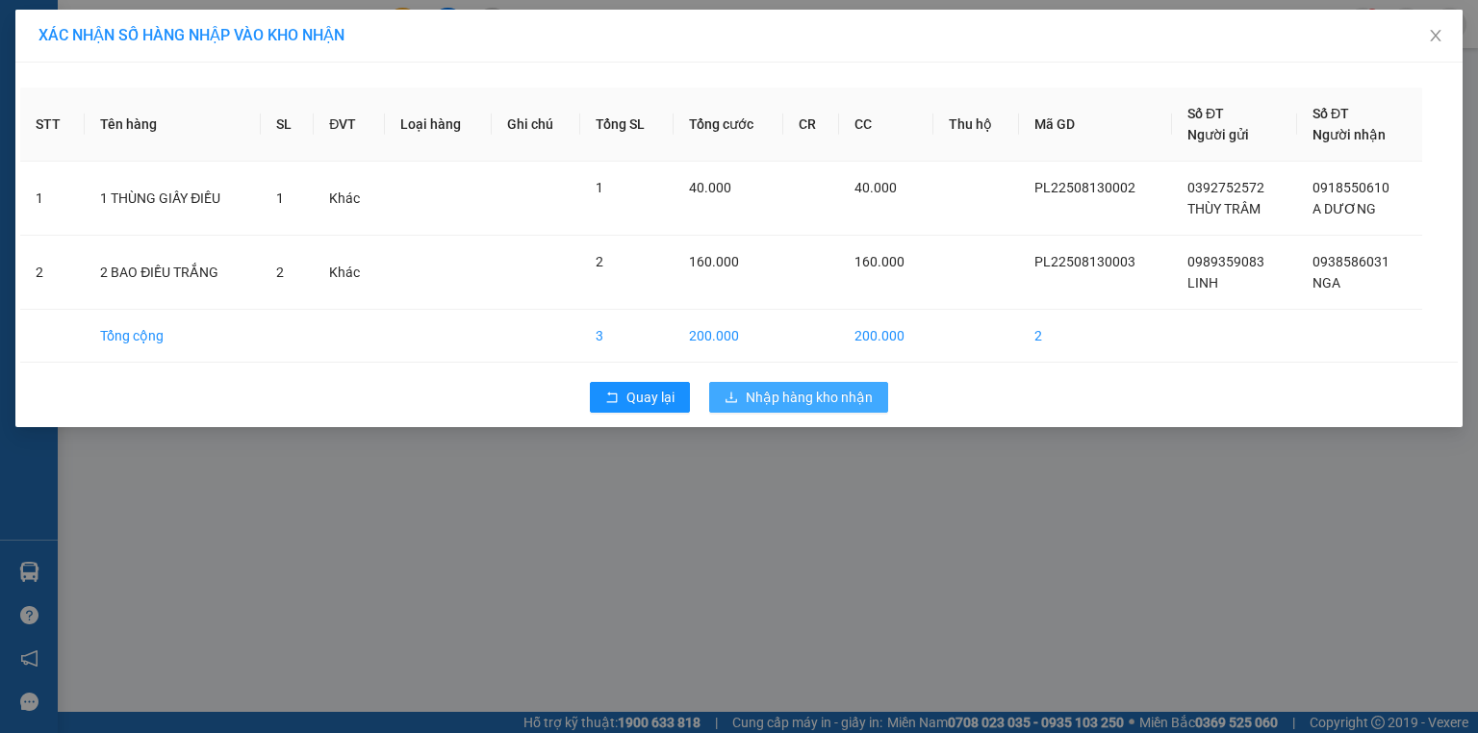
click at [770, 396] on span "Nhập hàng kho nhận" at bounding box center [809, 397] width 127 height 21
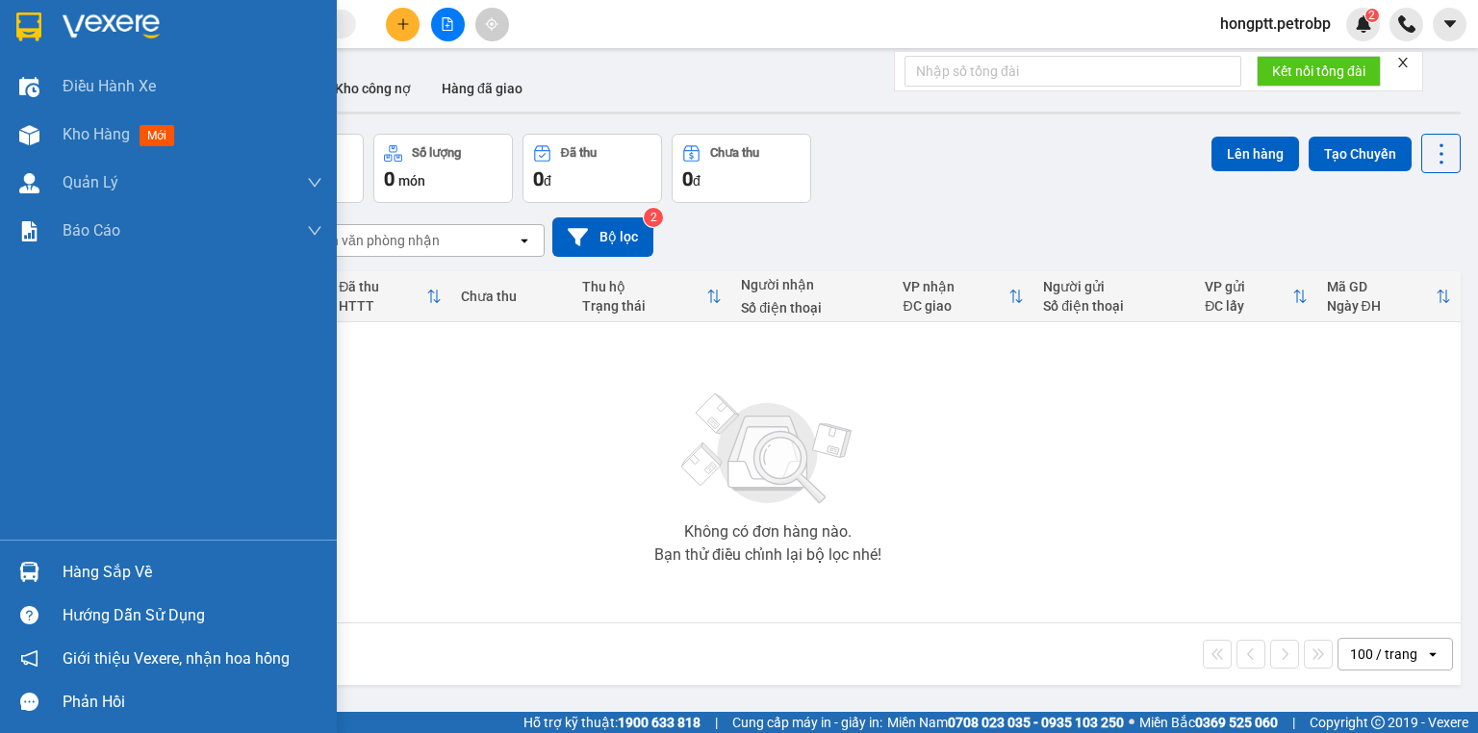
click at [34, 575] on img at bounding box center [29, 572] width 20 height 20
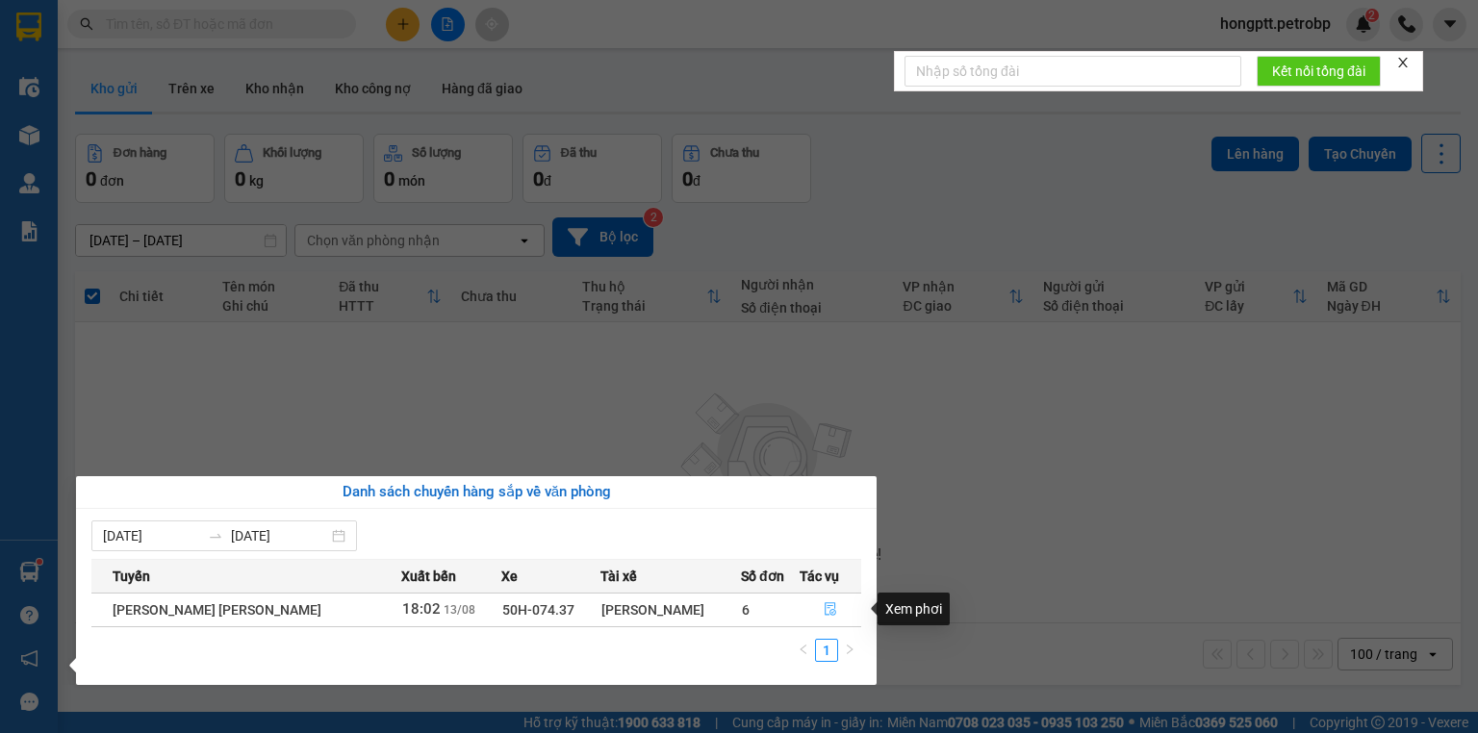
click at [824, 602] on icon "file-done" at bounding box center [830, 608] width 13 height 13
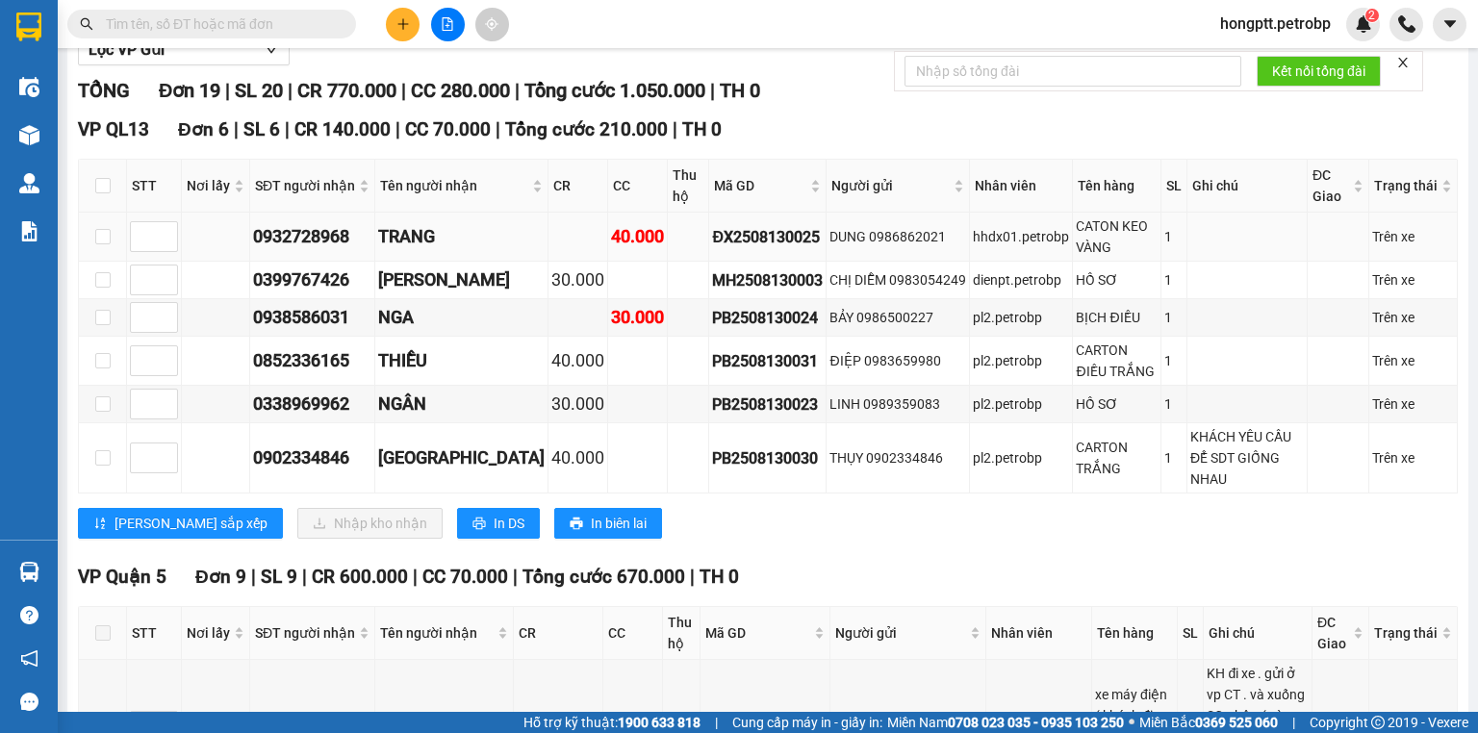
scroll to position [231, 0]
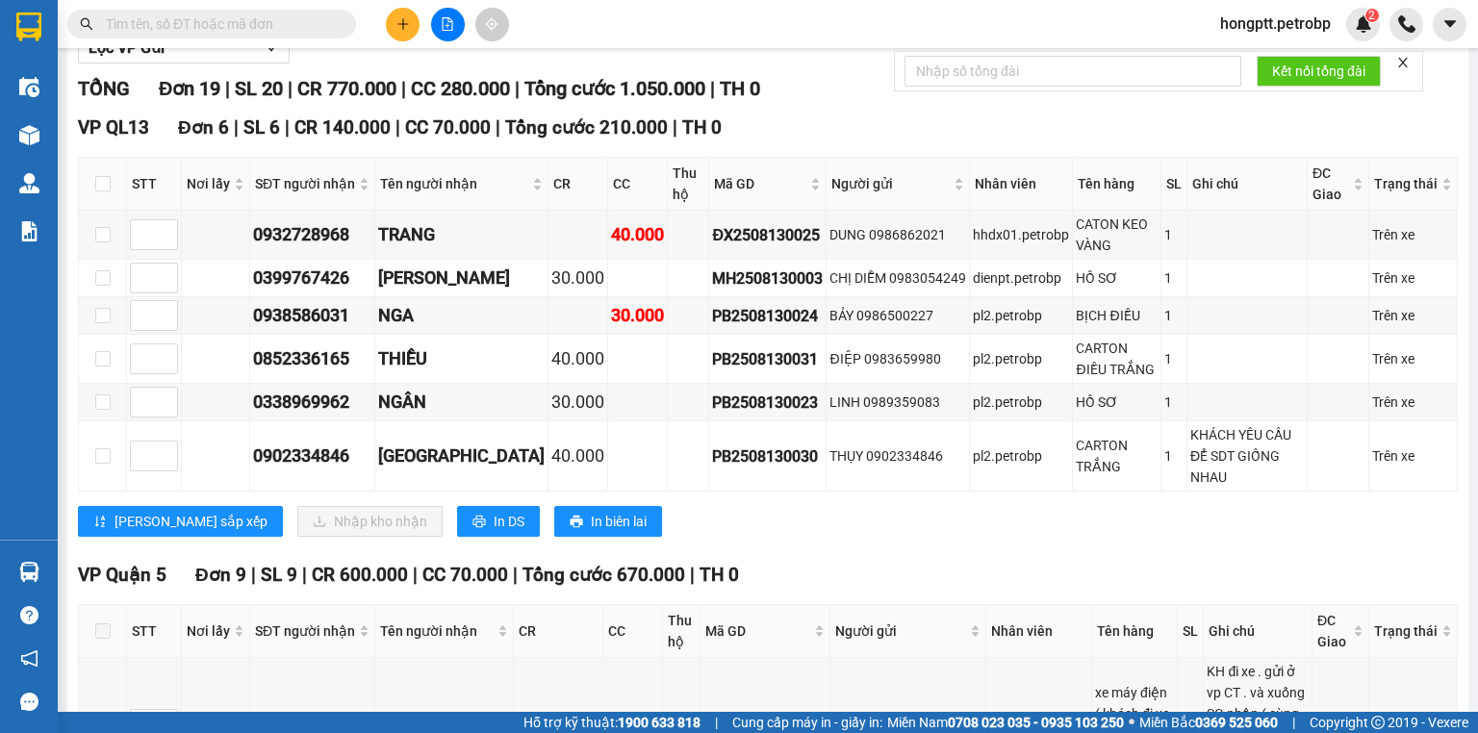
click at [184, 13] on input "text" at bounding box center [219, 23] width 227 height 21
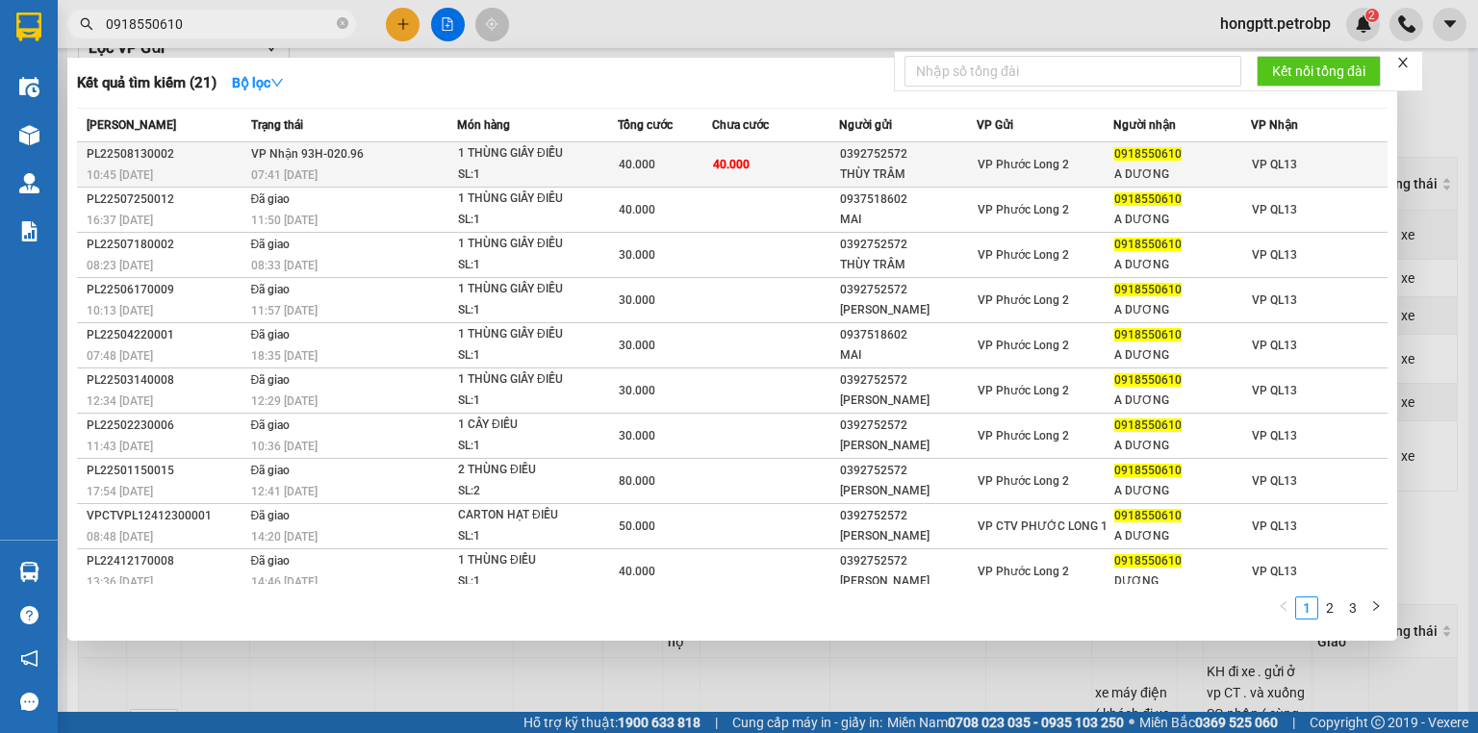
type input "0918550610"
click at [150, 151] on div "PL22508130002" at bounding box center [166, 154] width 159 height 20
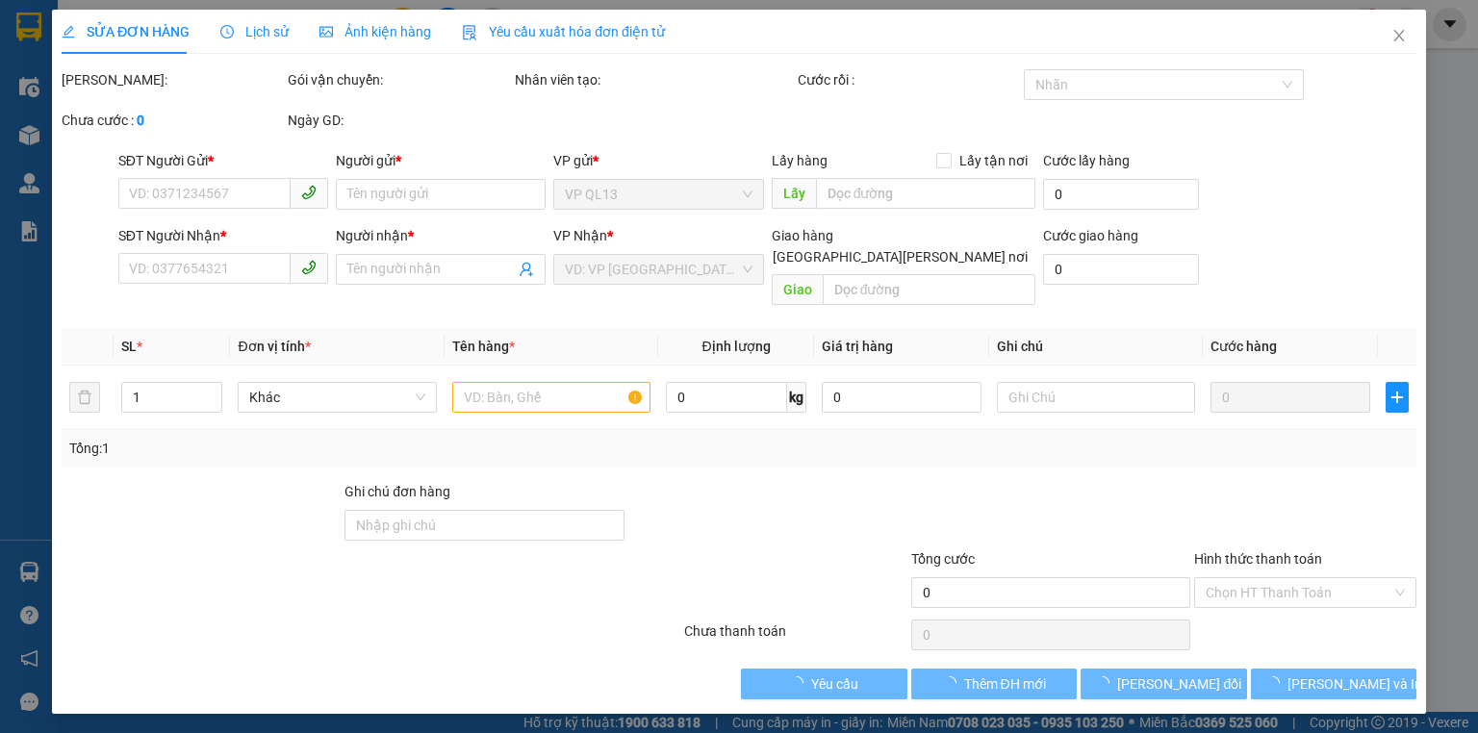
type input "0392752572"
type input "THÙY TRÂM"
type input "0918550610"
type input "A DƯƠNG"
type input "40.000"
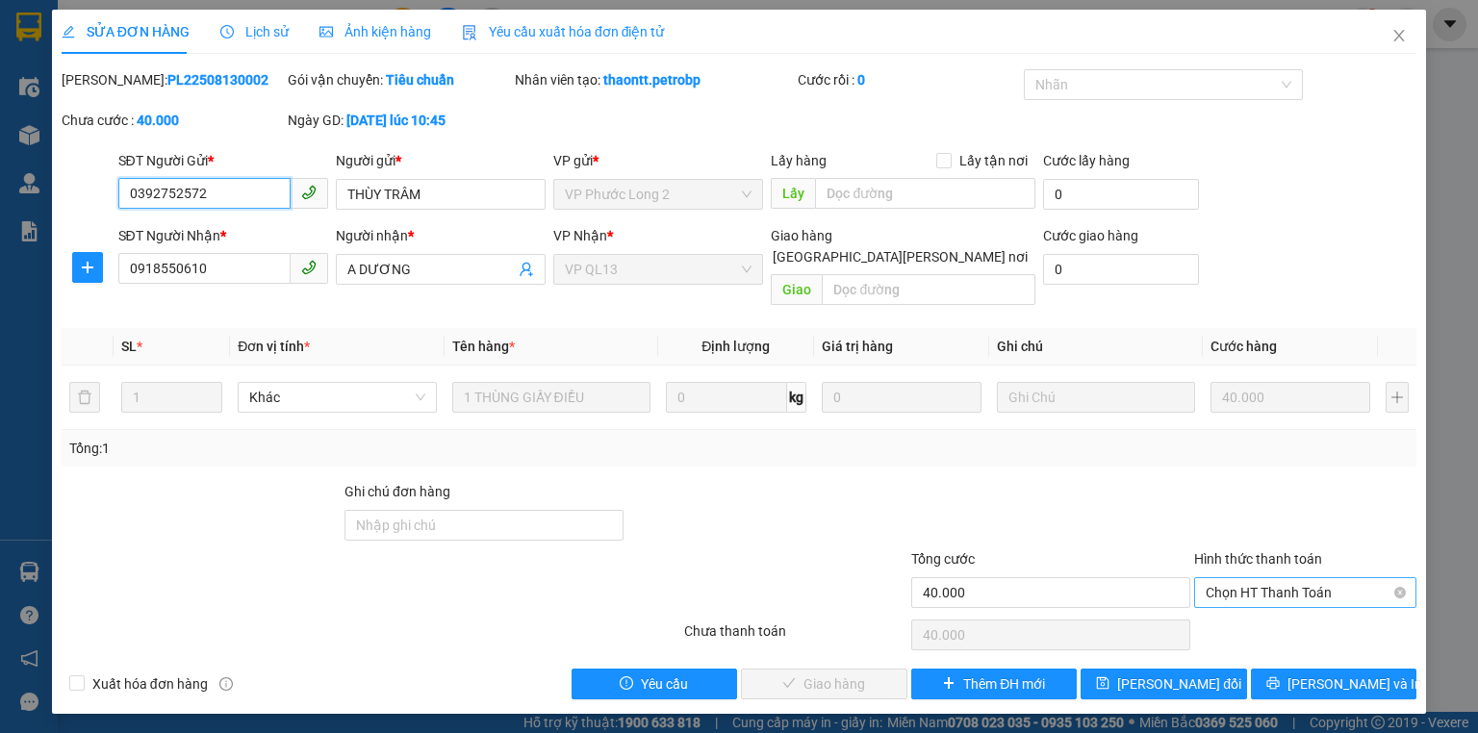
click at [1289, 578] on span "Chọn HT Thanh Toán" at bounding box center [1305, 592] width 199 height 29
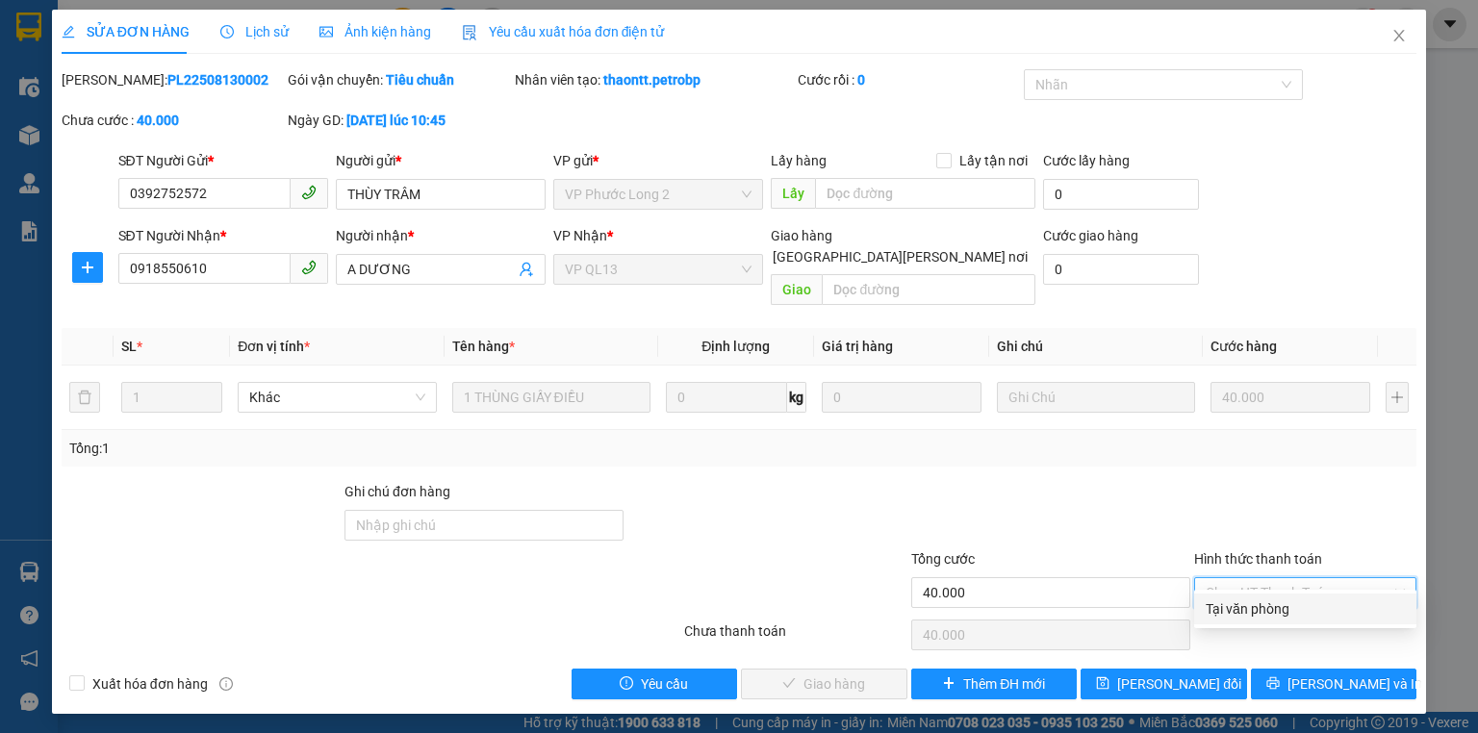
click at [1256, 609] on div "Tại văn phòng" at bounding box center [1305, 608] width 199 height 21
type input "0"
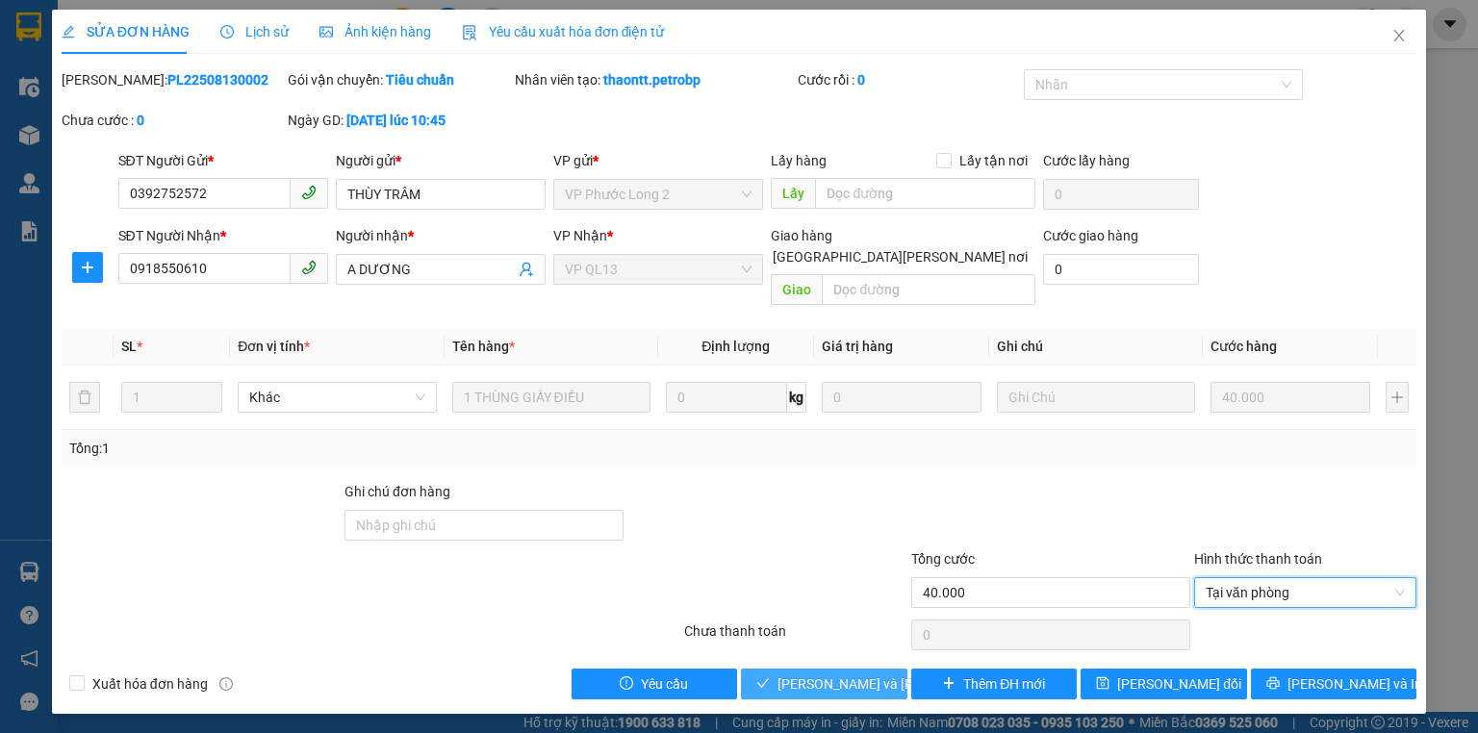
click at [847, 674] on span "Lưu và Giao hàng" at bounding box center [907, 684] width 260 height 21
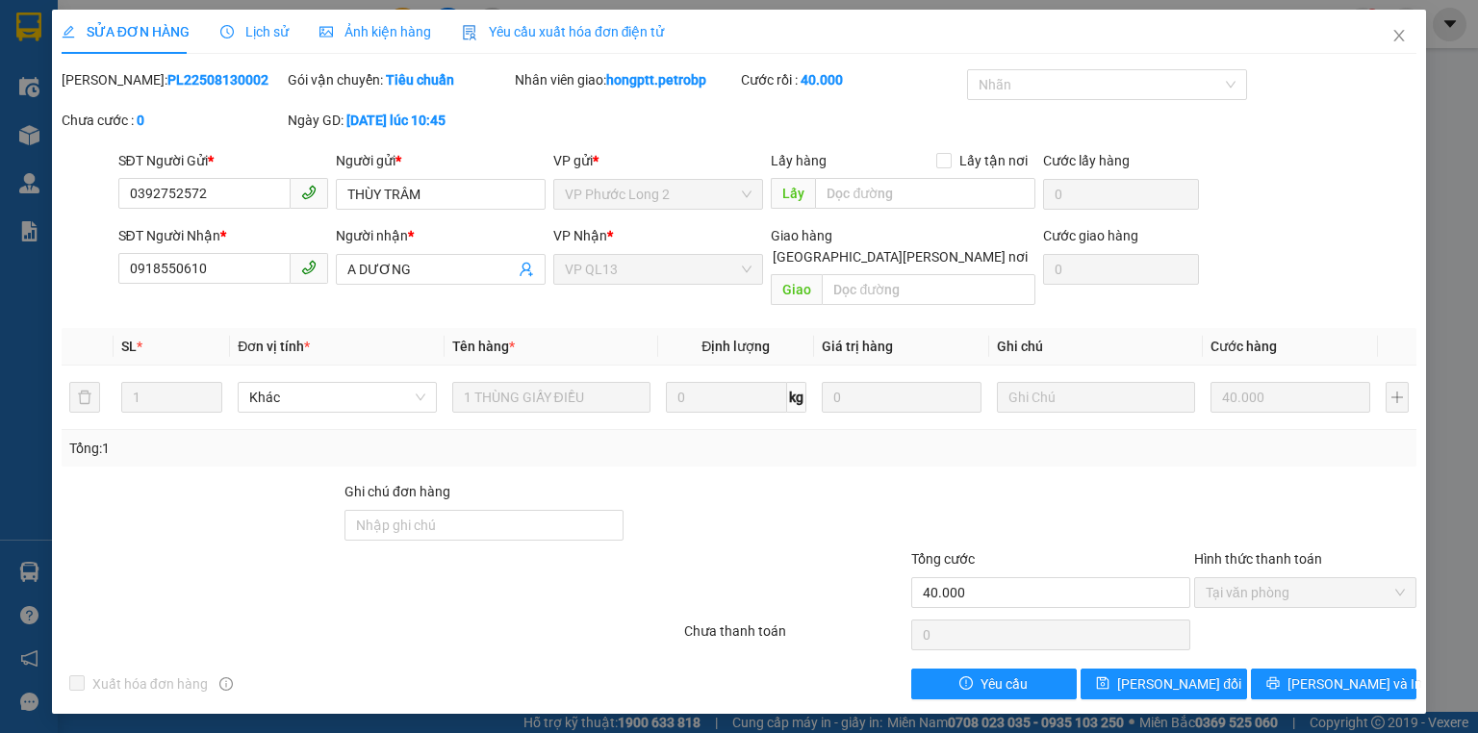
click at [27, 567] on div "SỬA ĐƠN HÀNG Lịch sử Ảnh kiện hàng Yêu cầu xuất hóa đơn điện tử Total Paid Fee …" at bounding box center [739, 366] width 1478 height 733
click at [28, 575] on div "SỬA ĐƠN HÀNG Lịch sử Ảnh kiện hàng Yêu cầu xuất hóa đơn điện tử Total Paid Fee …" at bounding box center [739, 366] width 1478 height 733
click at [225, 722] on div "SỬA ĐƠN HÀNG Lịch sử Ảnh kiện hàng Yêu cầu xuất hóa đơn điện tử Total Paid Fee …" at bounding box center [739, 366] width 1478 height 733
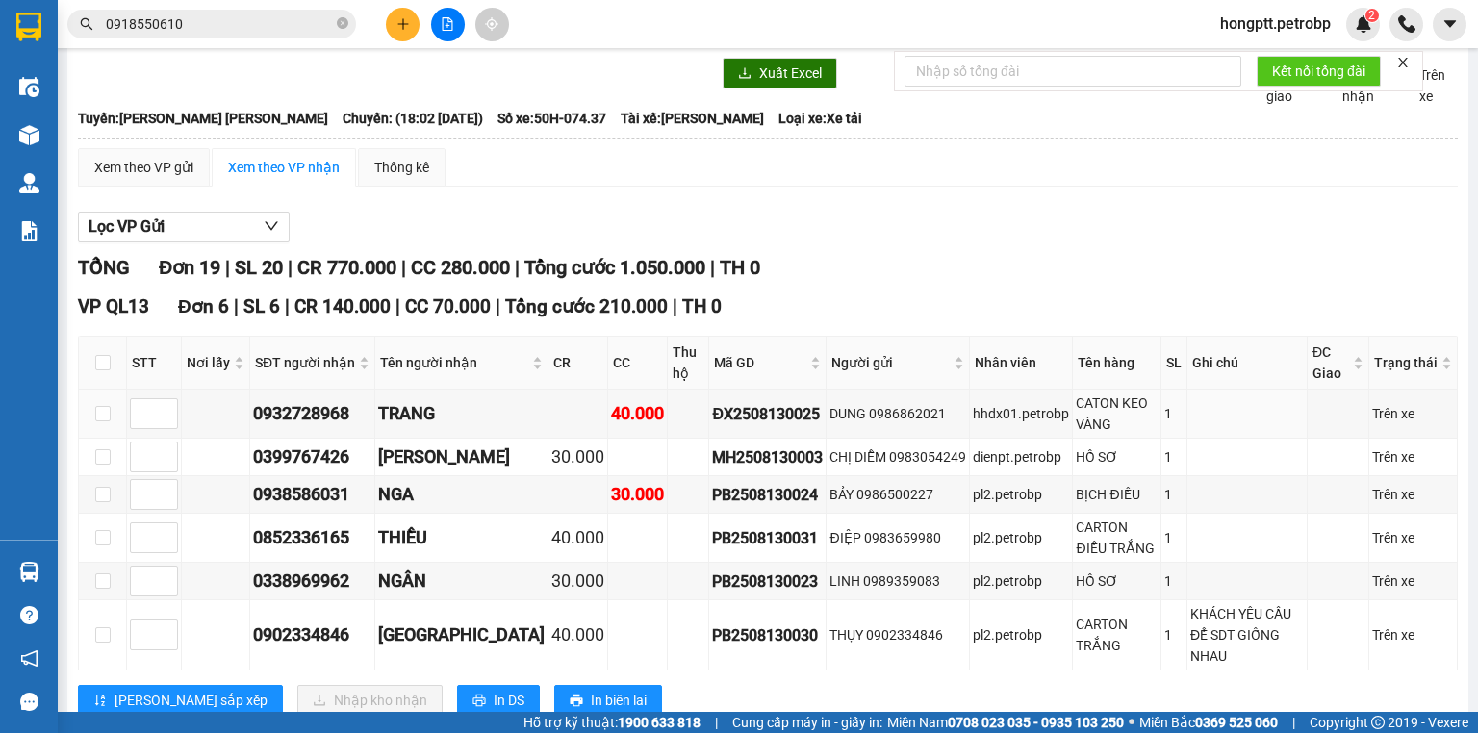
scroll to position [231, 0]
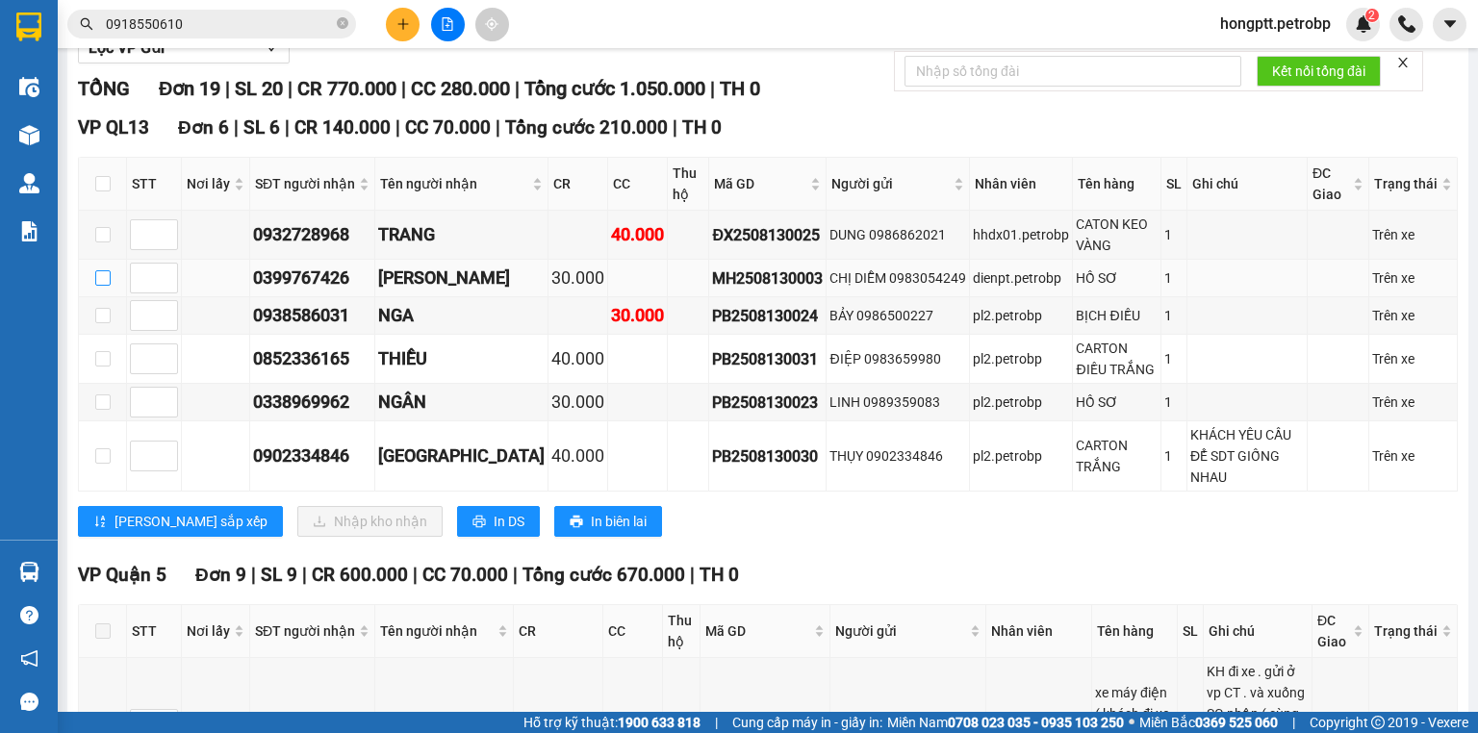
click at [102, 286] on input "checkbox" at bounding box center [102, 277] width 15 height 15
checkbox input "true"
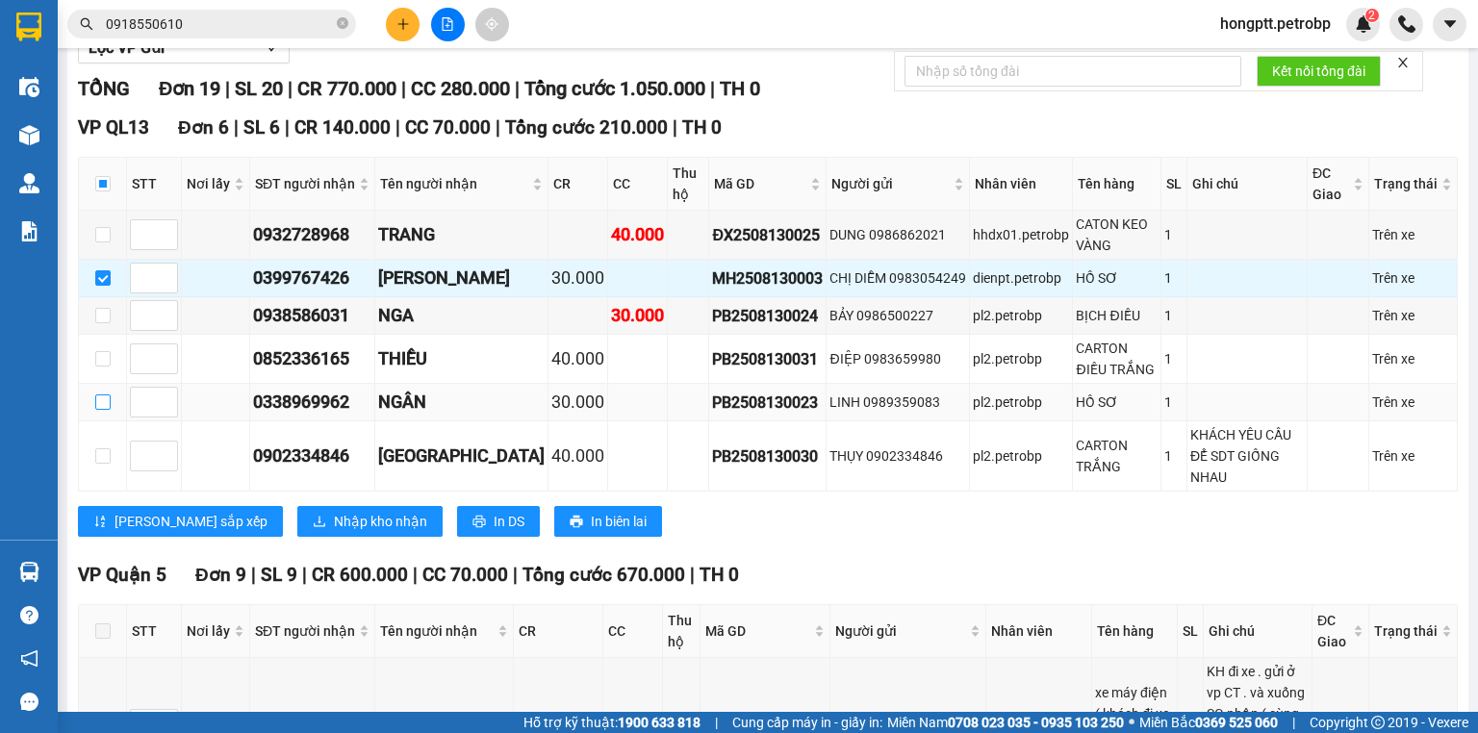
click at [98, 410] on input "checkbox" at bounding box center [102, 401] width 15 height 15
checkbox input "true"
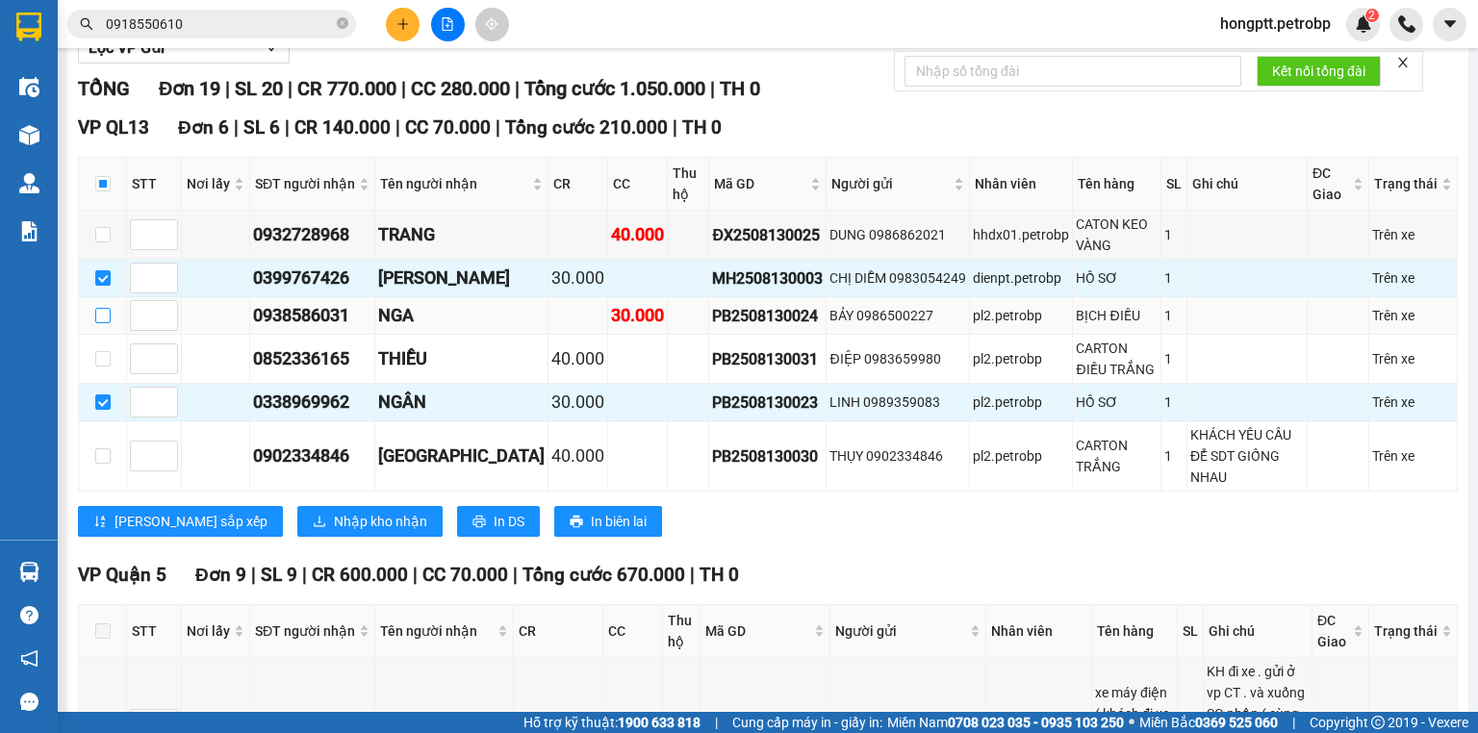
click at [107, 323] on input "checkbox" at bounding box center [102, 315] width 15 height 15
checkbox input "true"
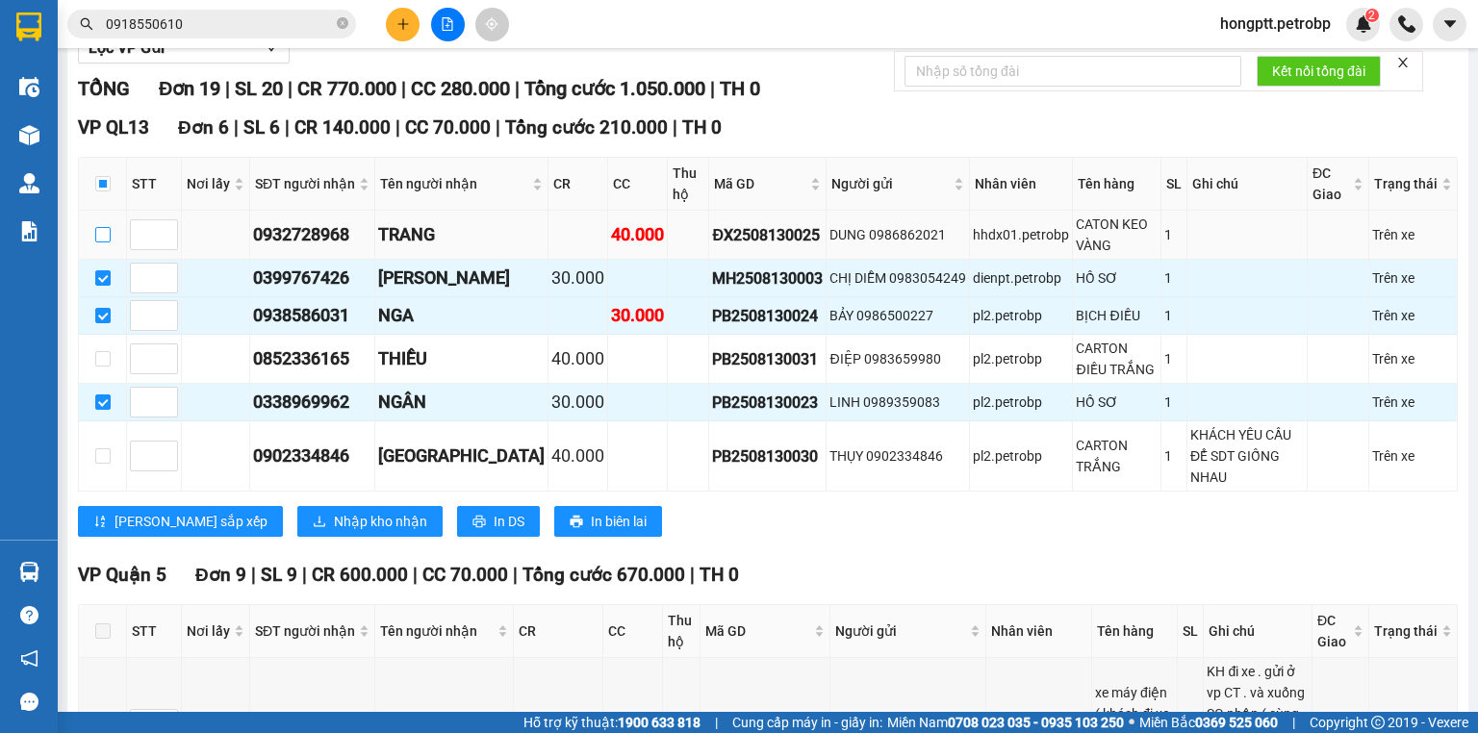
click at [107, 242] on input "checkbox" at bounding box center [102, 234] width 15 height 15
checkbox input "true"
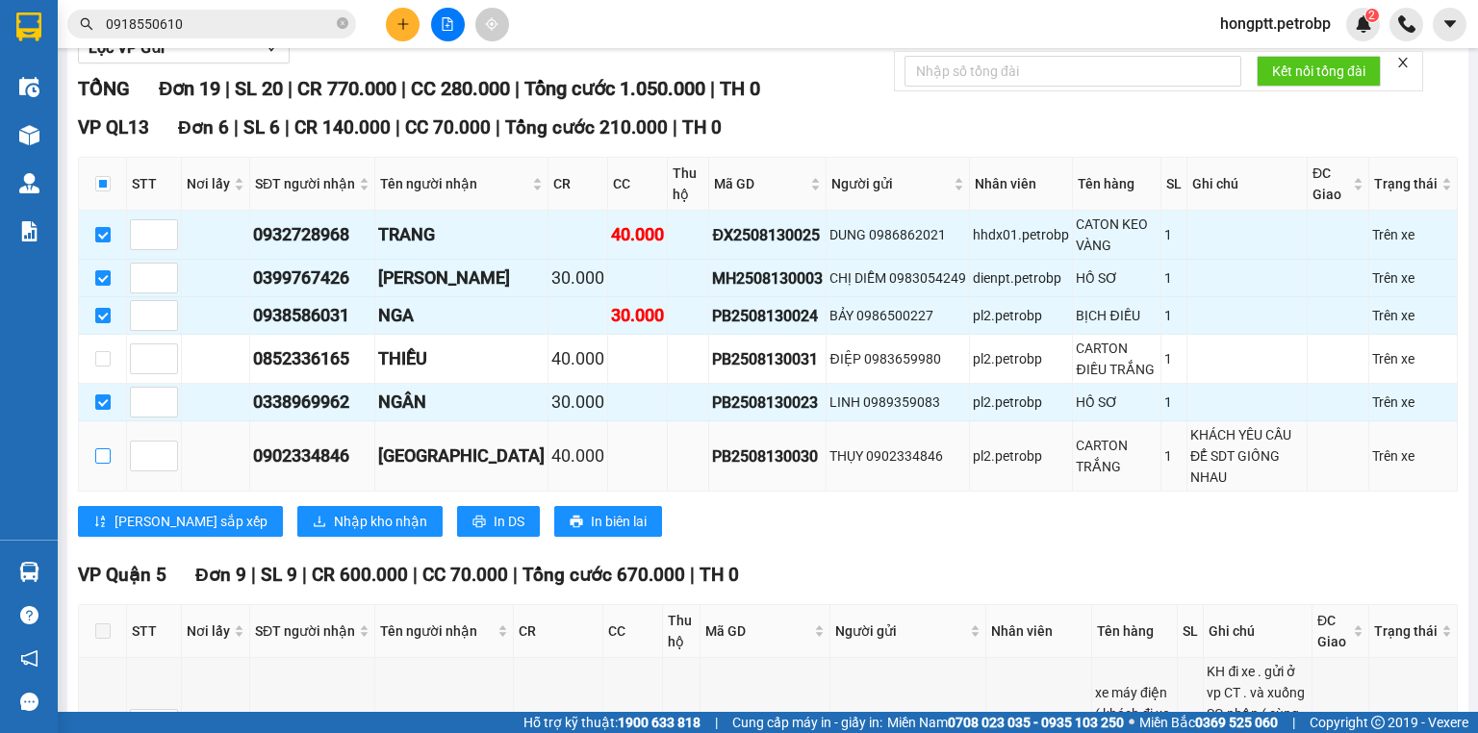
click at [96, 457] on input "checkbox" at bounding box center [102, 455] width 15 height 15
checkbox input "true"
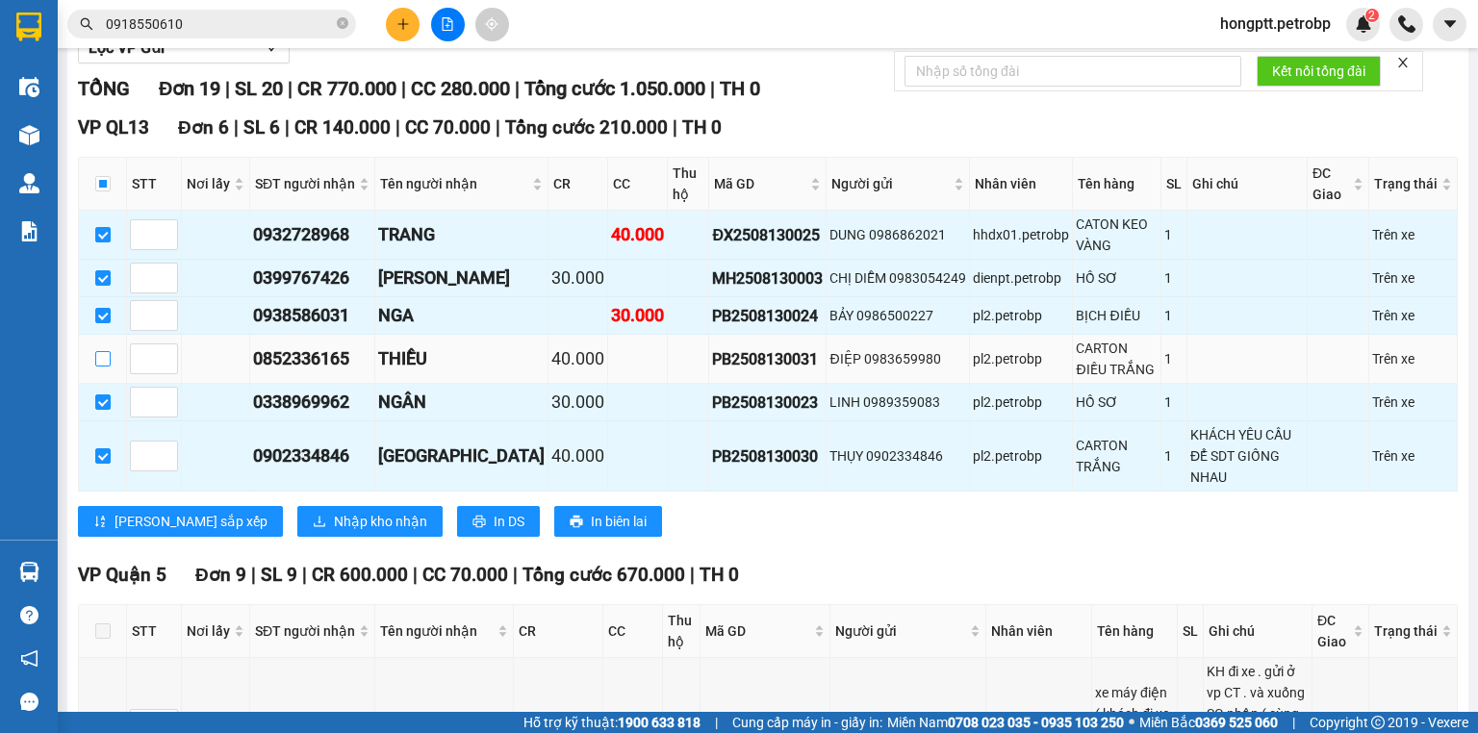
click at [101, 367] on input "checkbox" at bounding box center [102, 358] width 15 height 15
checkbox input "true"
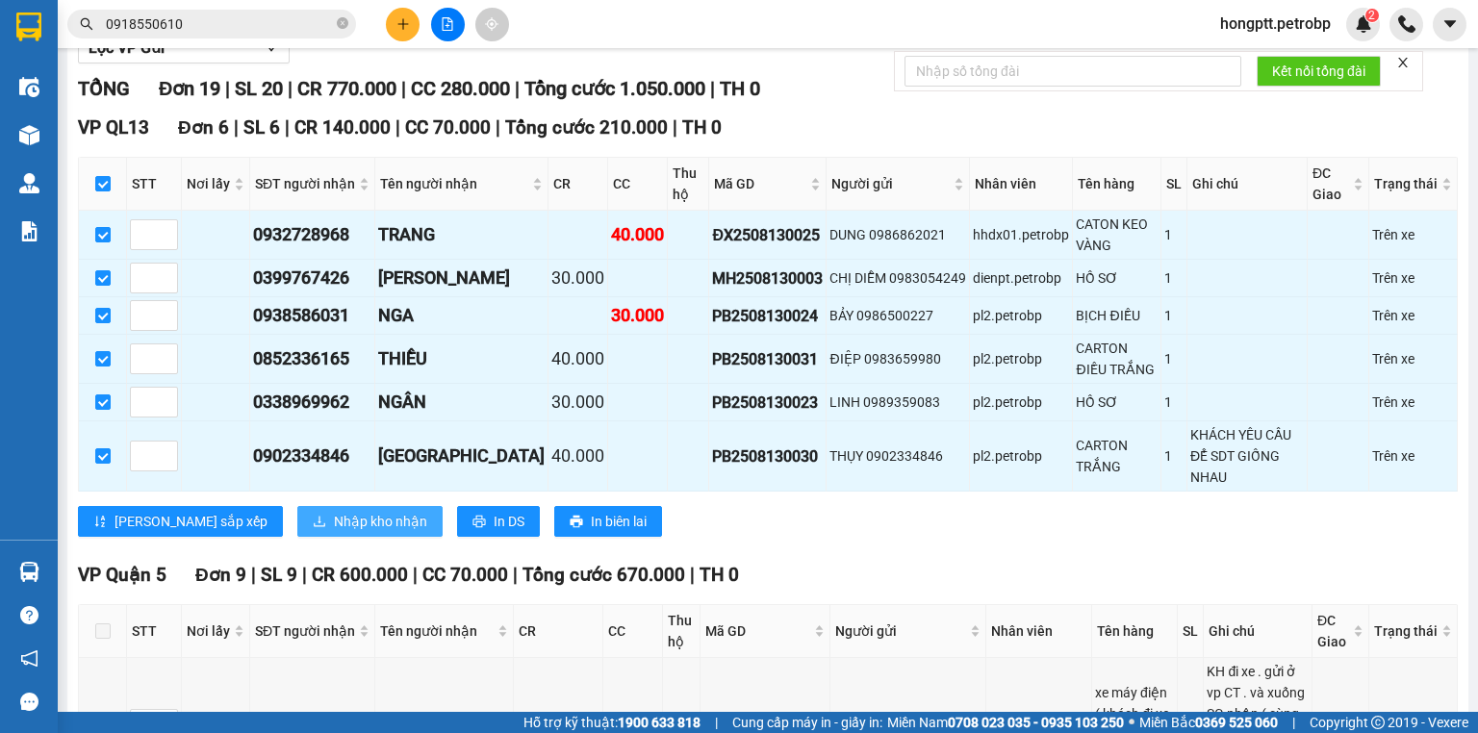
click at [334, 511] on span "Nhập kho nhận" at bounding box center [380, 521] width 93 height 21
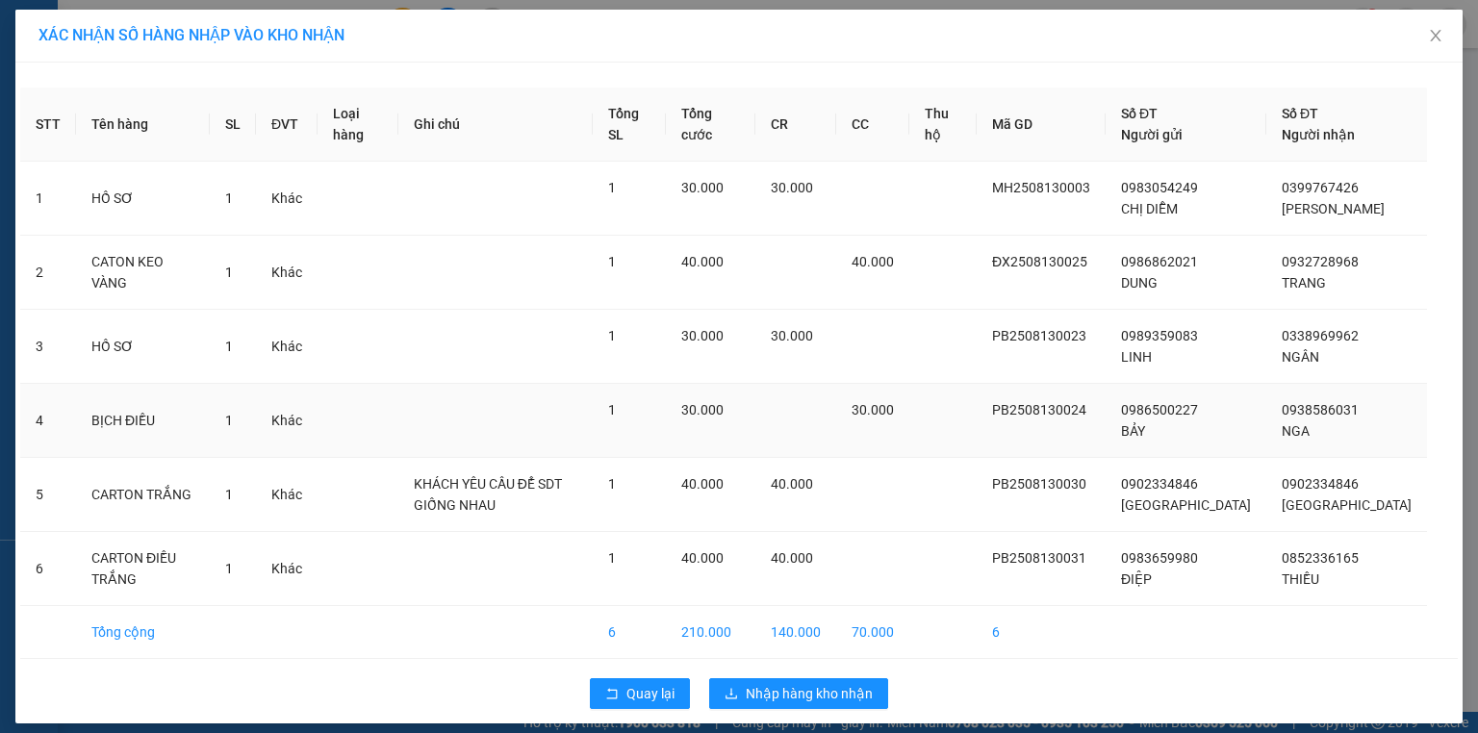
scroll to position [32, 0]
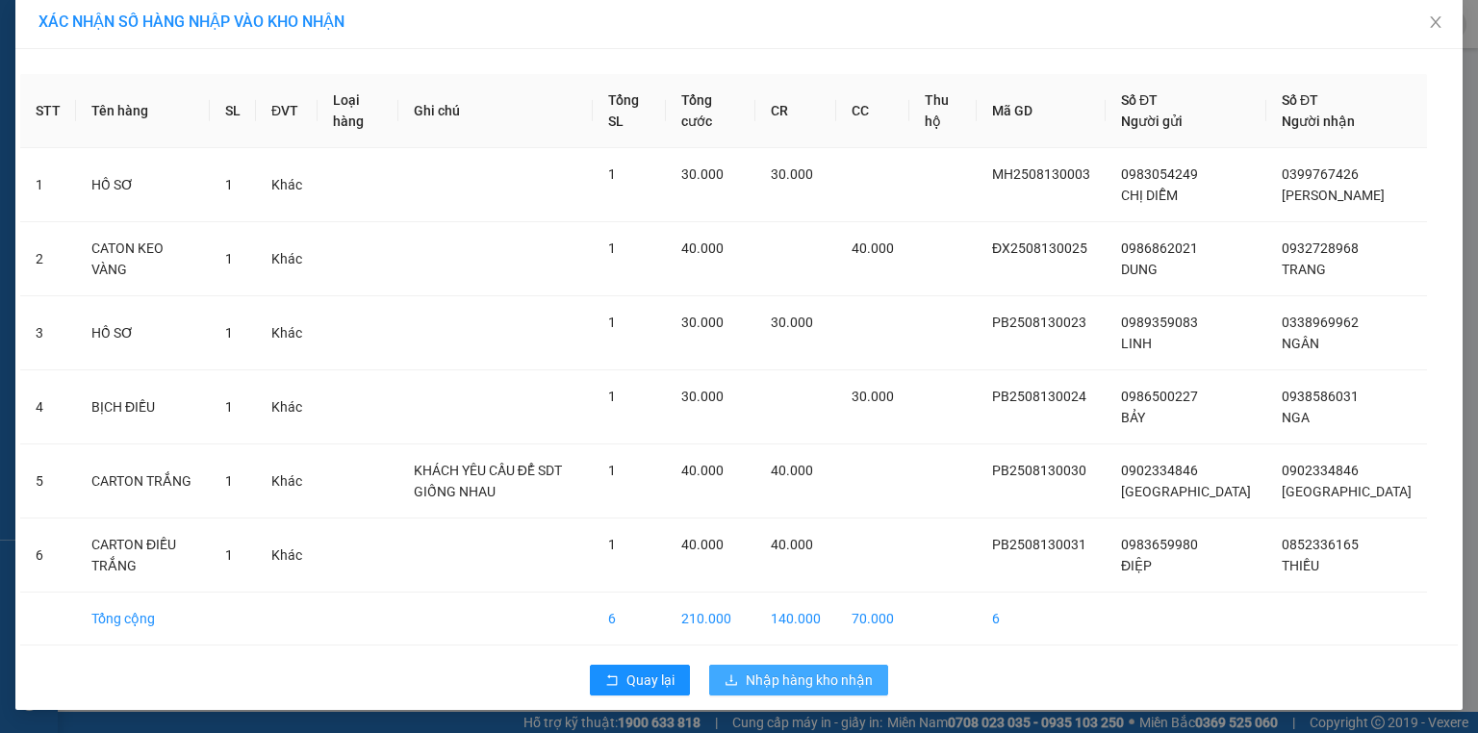
click at [810, 681] on span "Nhập hàng kho nhận" at bounding box center [809, 680] width 127 height 21
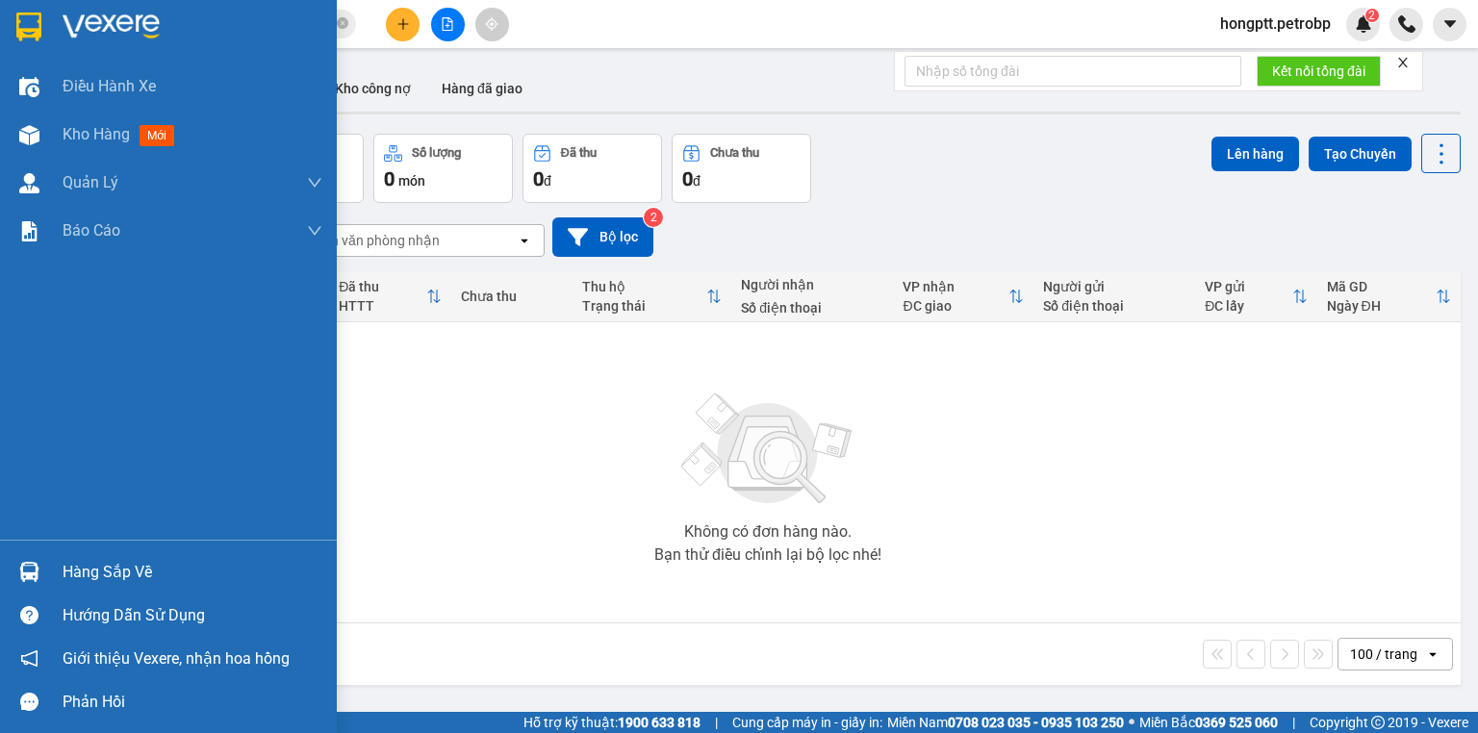
click at [31, 568] on img at bounding box center [29, 572] width 20 height 20
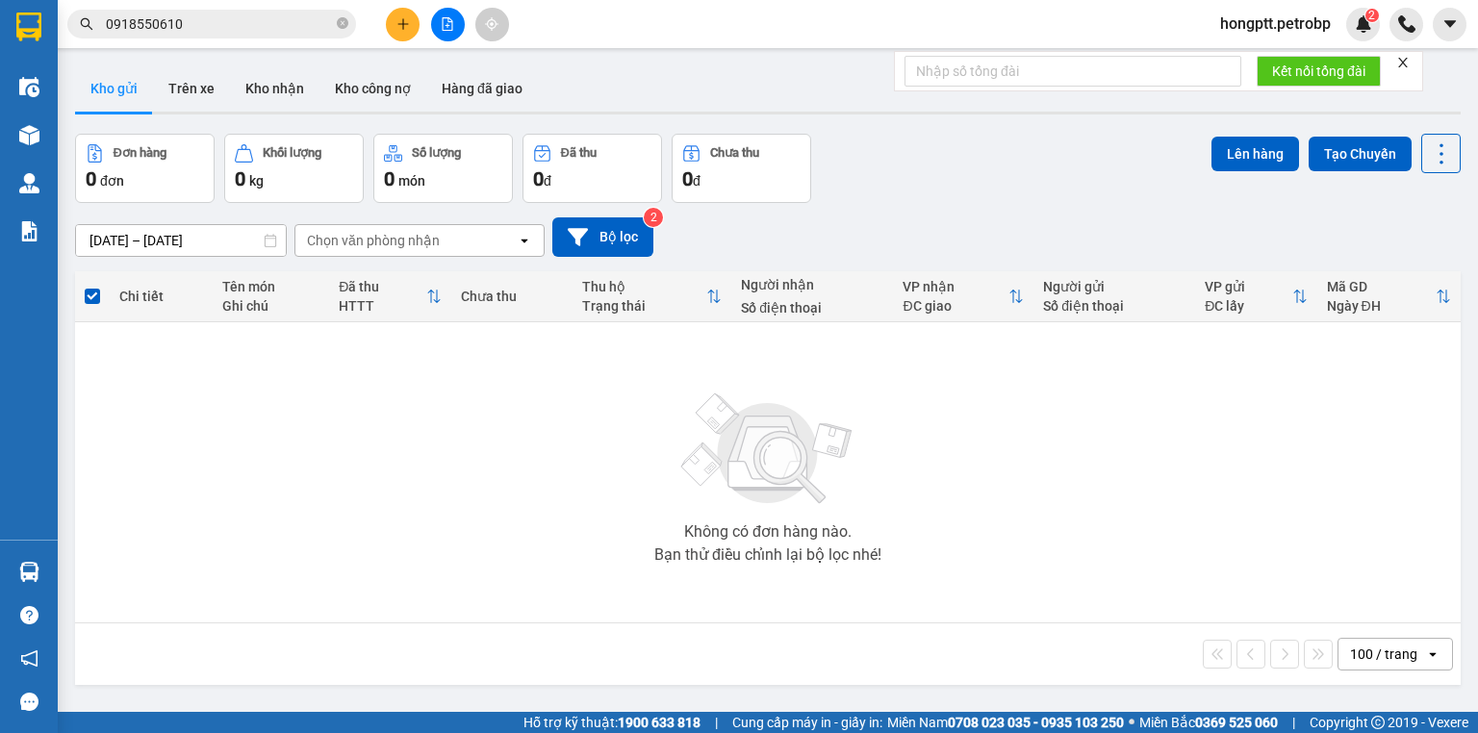
click at [928, 417] on section "Kết quả tìm kiếm ( 21 ) Bộ lọc Mã ĐH Trạng thái Món hàng Tổng cước Chưa cước Ng…" at bounding box center [739, 366] width 1478 height 733
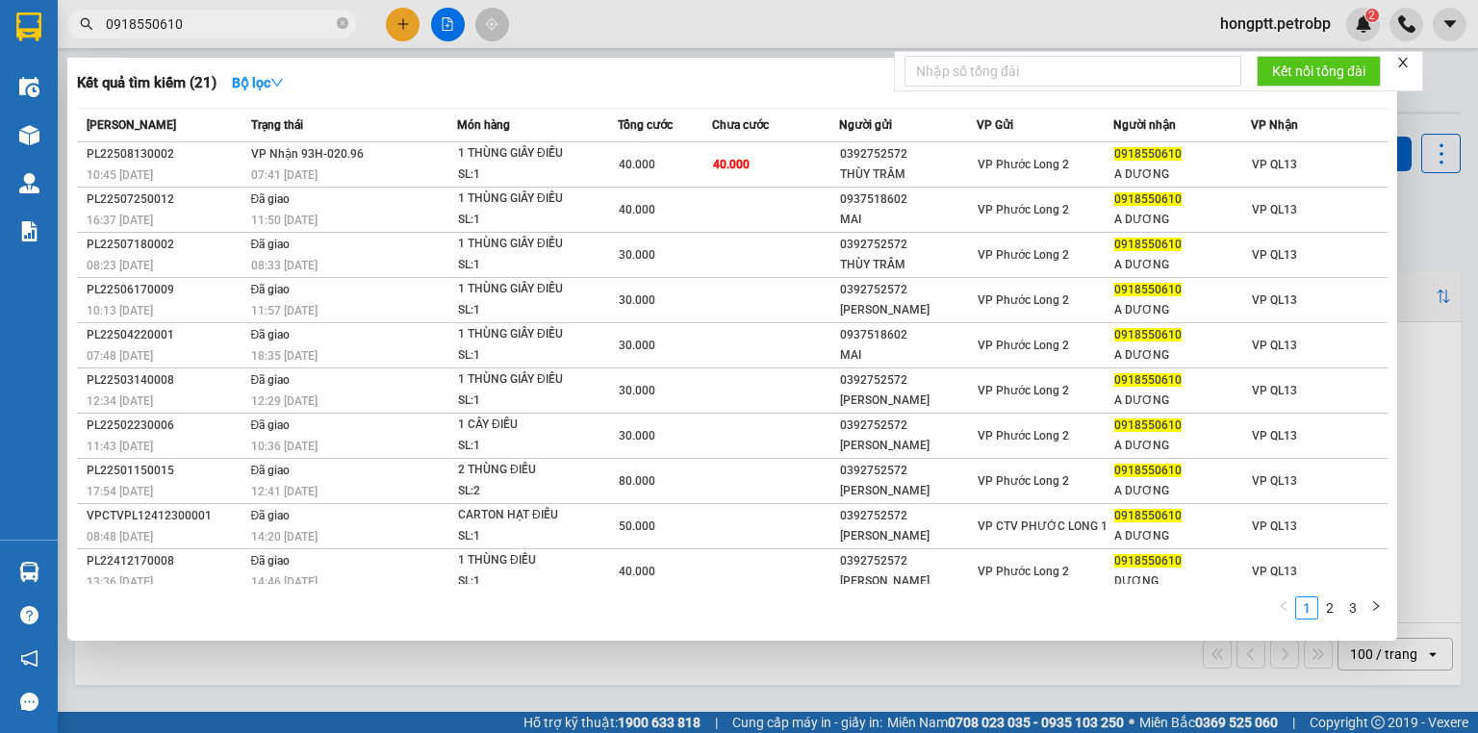
click at [191, 23] on input "0918550610" at bounding box center [219, 23] width 227 height 21
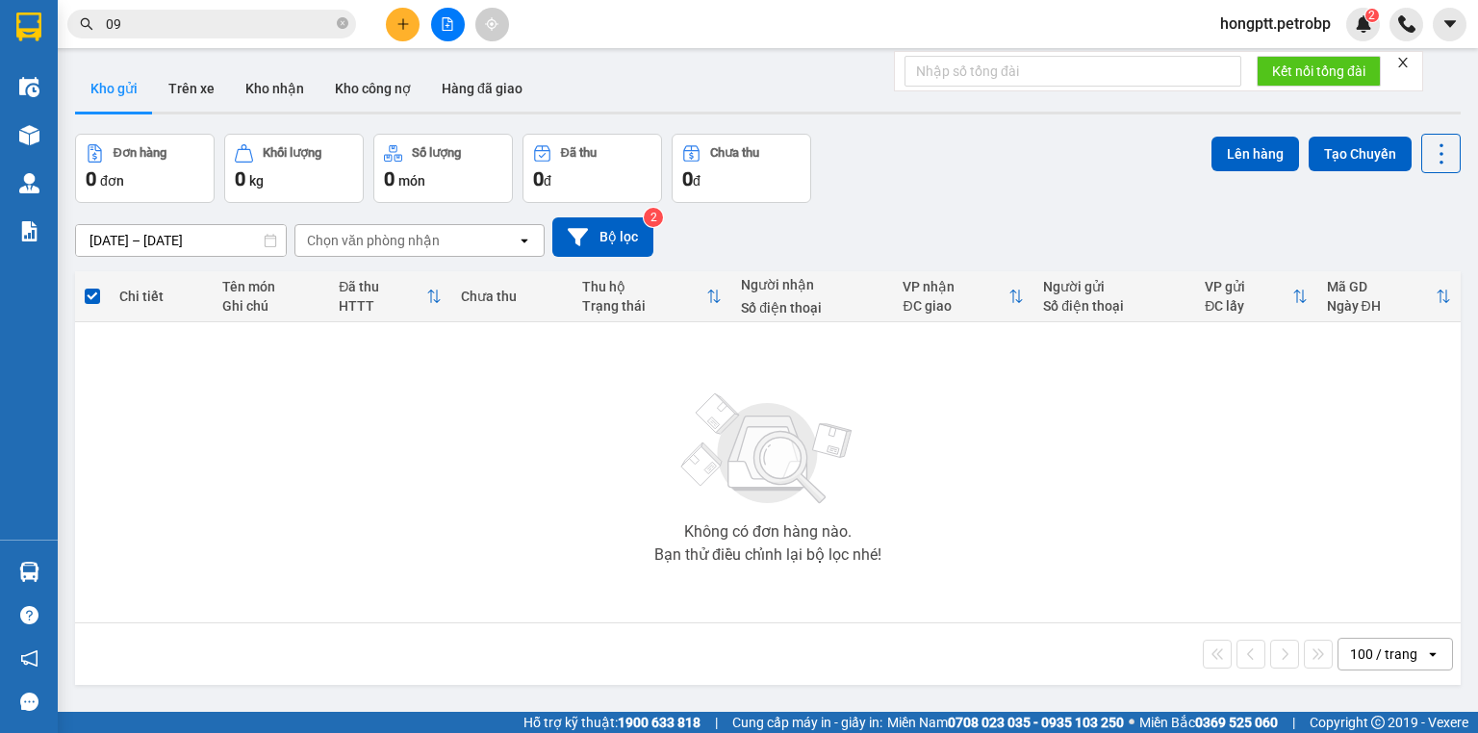
type input "0"
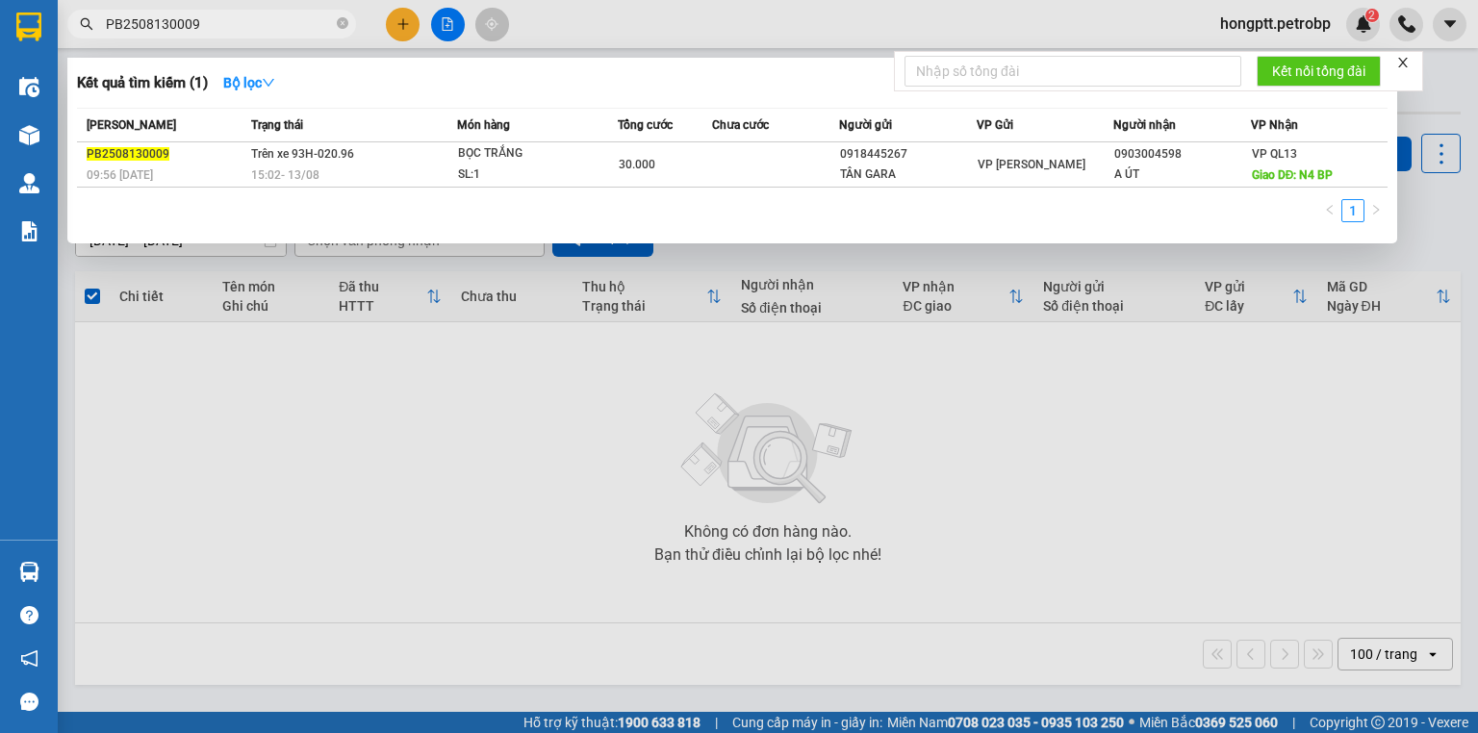
click at [966, 414] on div at bounding box center [739, 366] width 1478 height 733
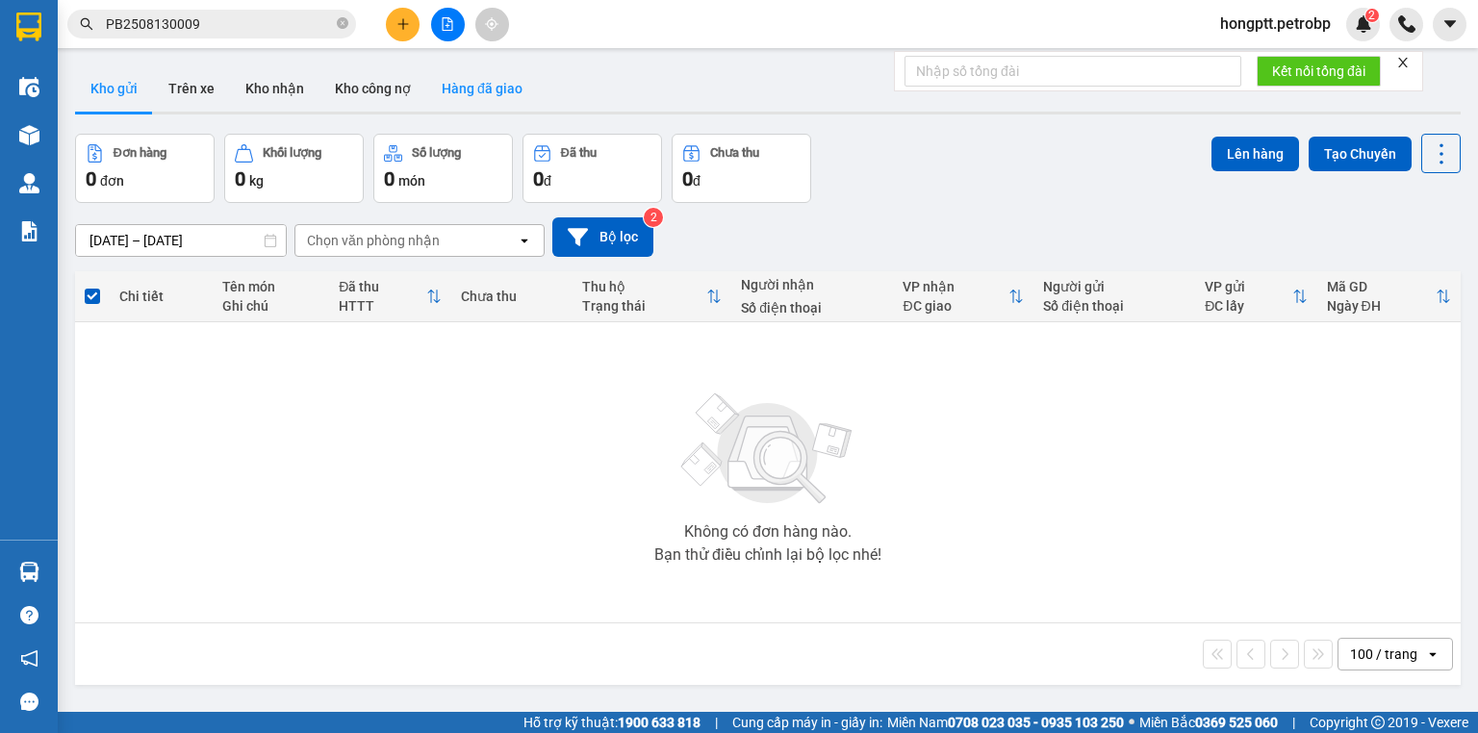
click at [474, 88] on button "Hàng đã giao" at bounding box center [482, 88] width 112 height 46
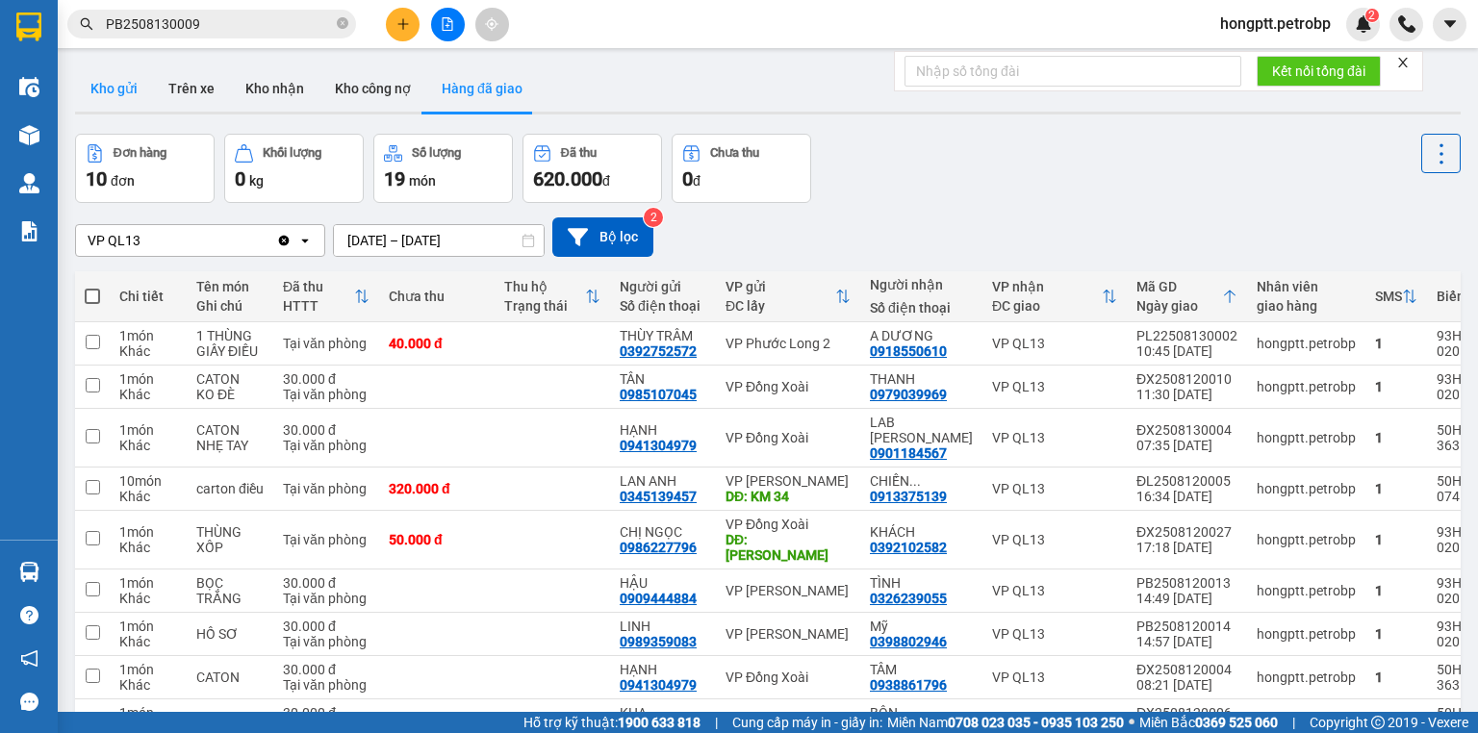
click at [112, 82] on button "Kho gửi" at bounding box center [114, 88] width 78 height 46
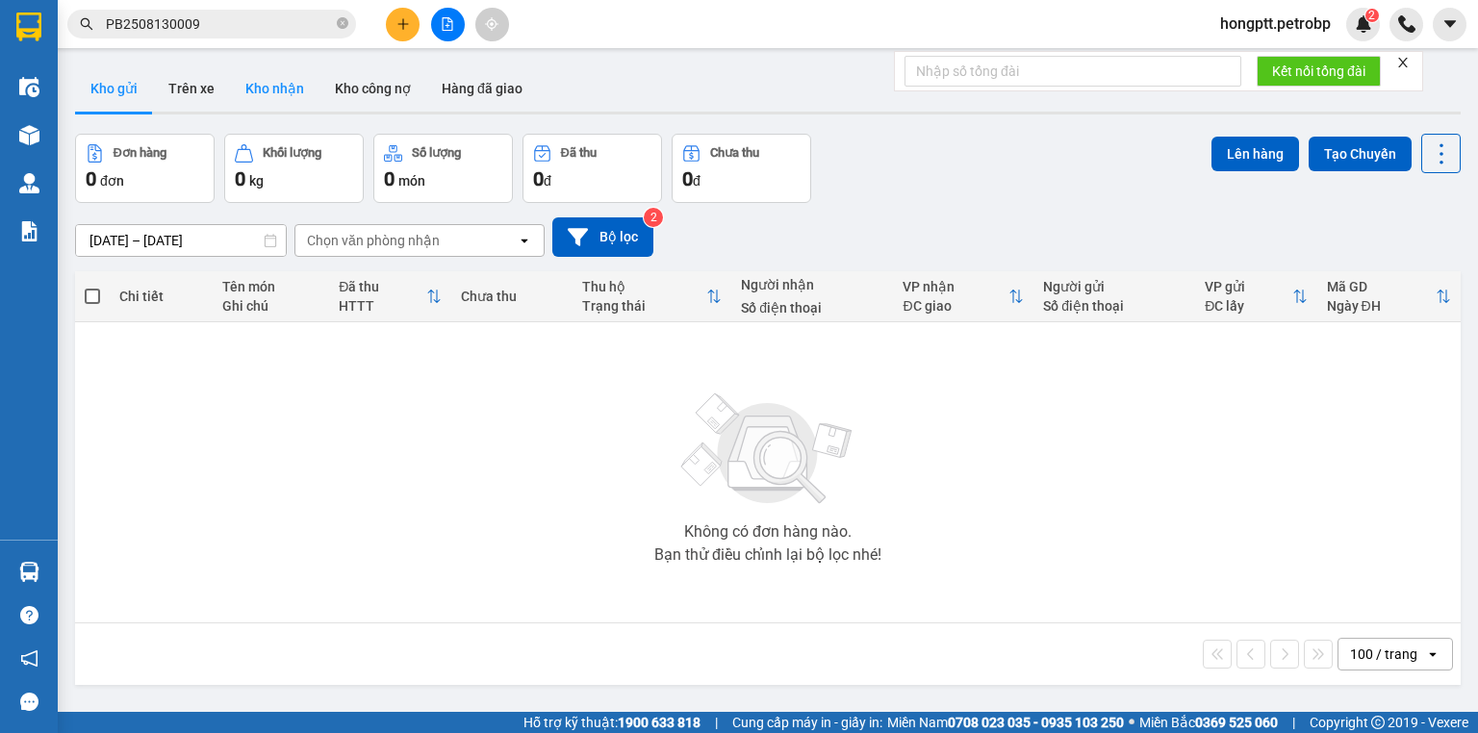
click at [289, 86] on button "Kho nhận" at bounding box center [274, 88] width 89 height 46
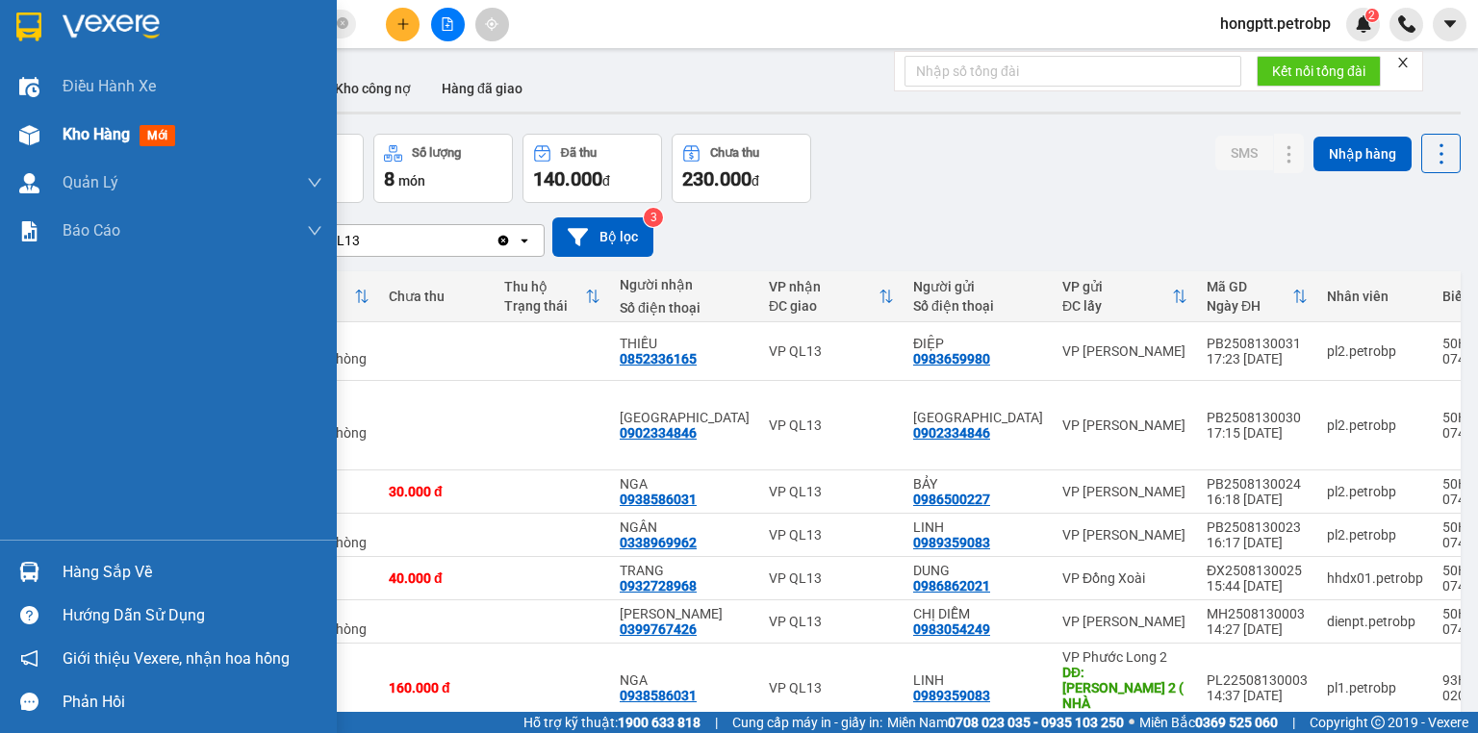
click at [38, 133] on img at bounding box center [29, 135] width 20 height 20
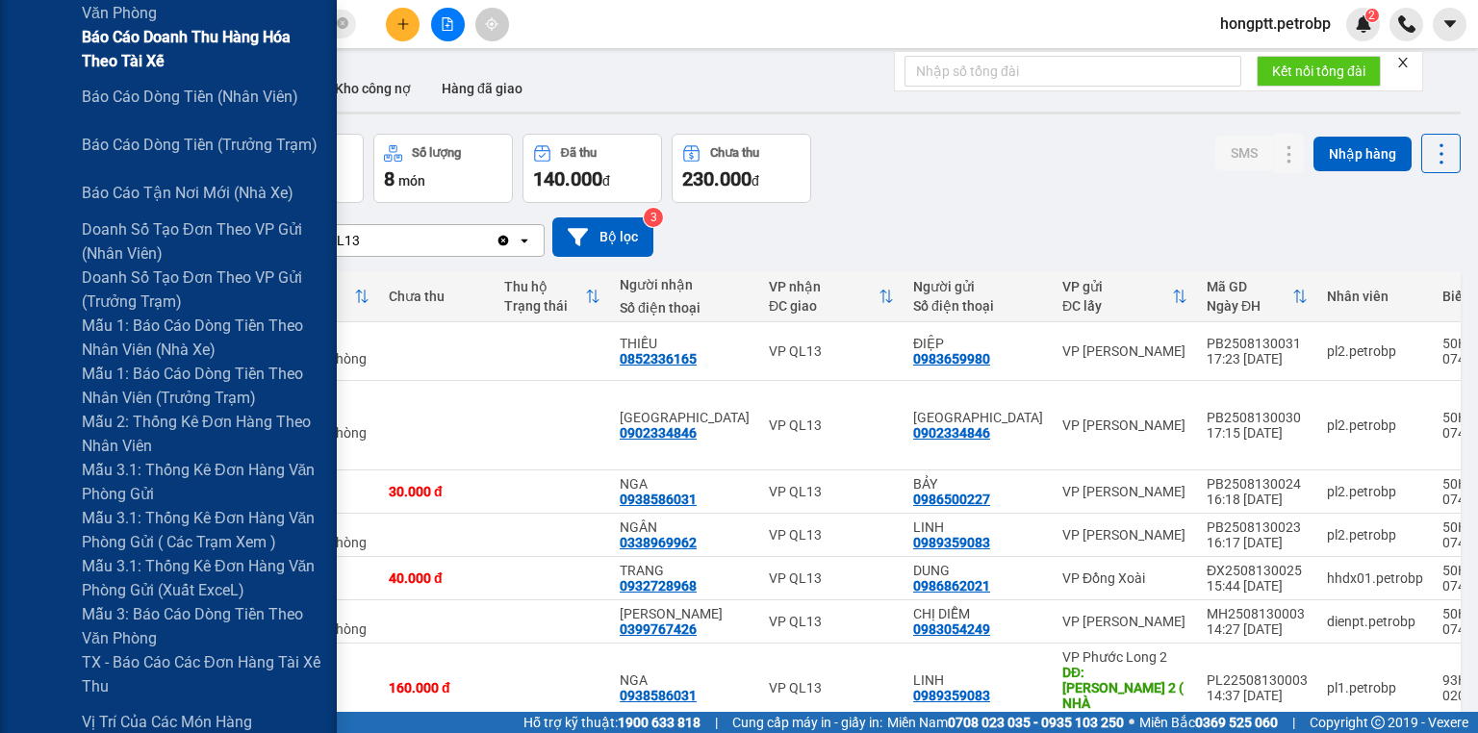
scroll to position [462, 0]
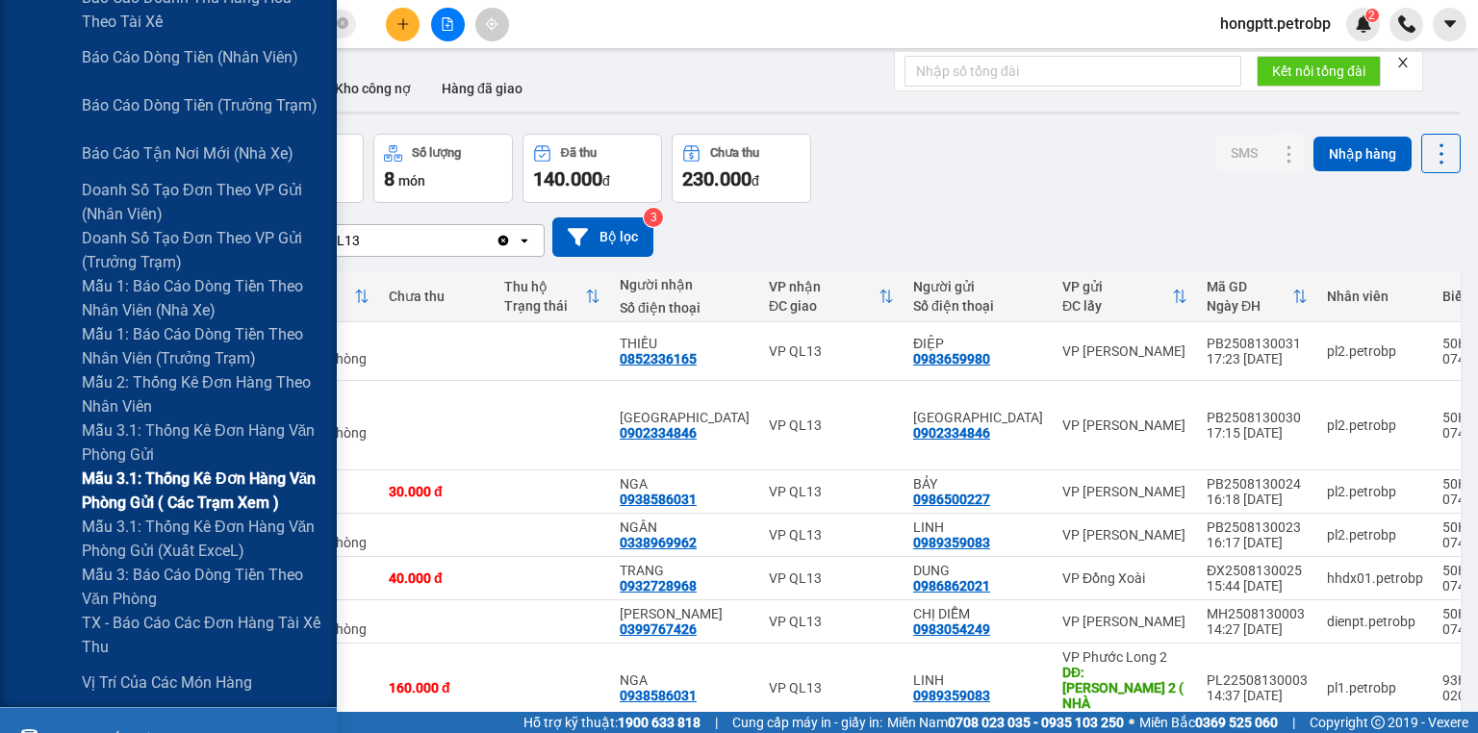
click at [206, 477] on span "Mẫu 3.1: Thống kê đơn hàng văn phòng gửi ( các trạm xem )" at bounding box center [202, 491] width 241 height 48
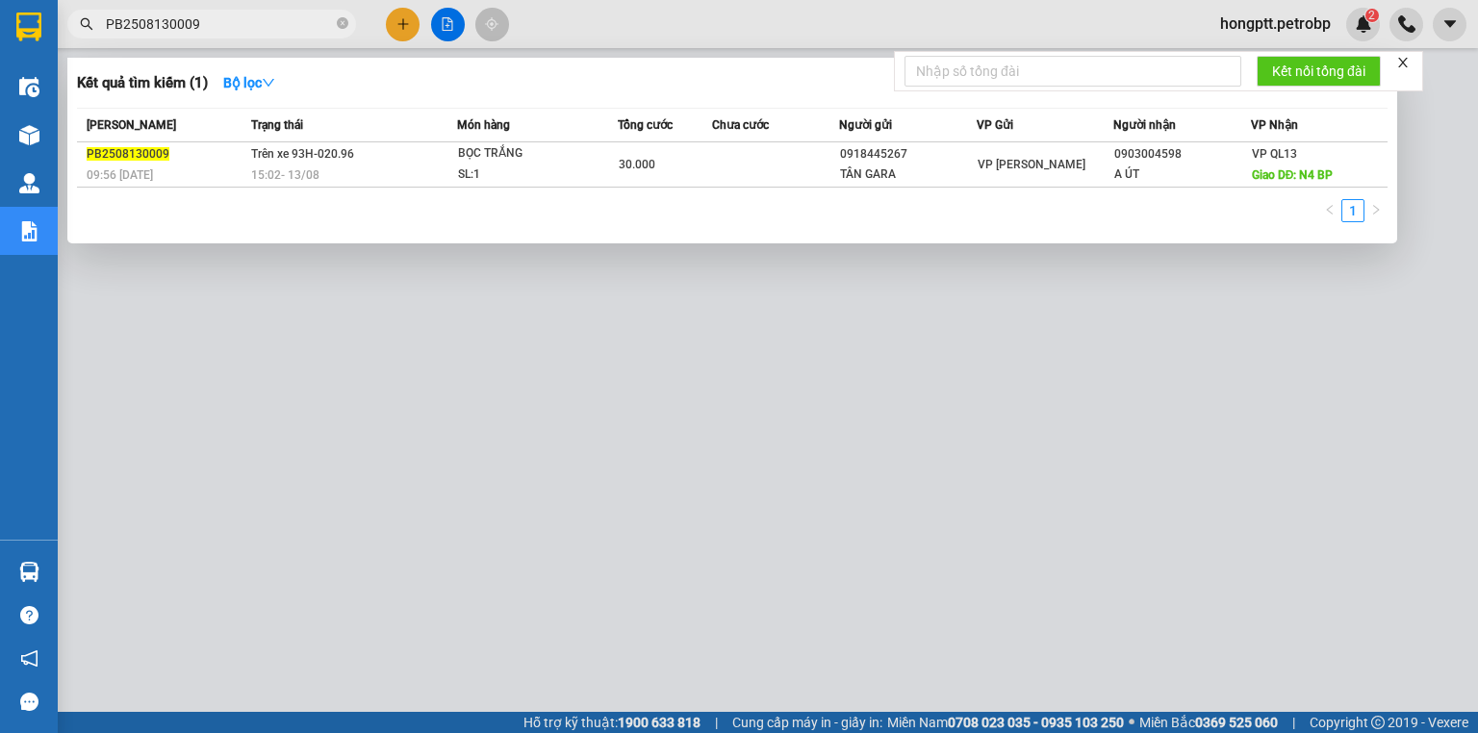
click at [219, 22] on input "PB2508130009" at bounding box center [219, 23] width 227 height 21
type input "P"
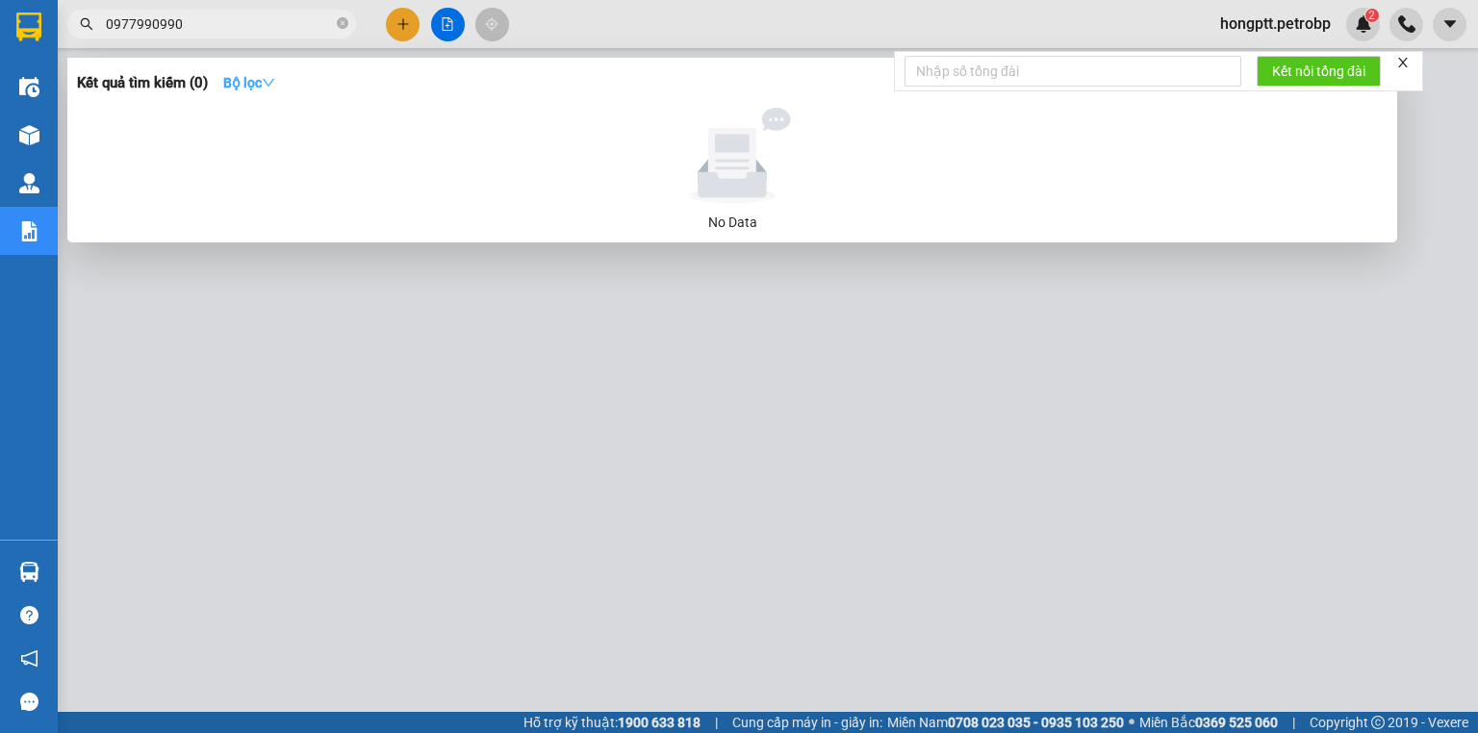
type input "0977990990"
click at [285, 80] on button "Bộ lọc" at bounding box center [249, 82] width 83 height 31
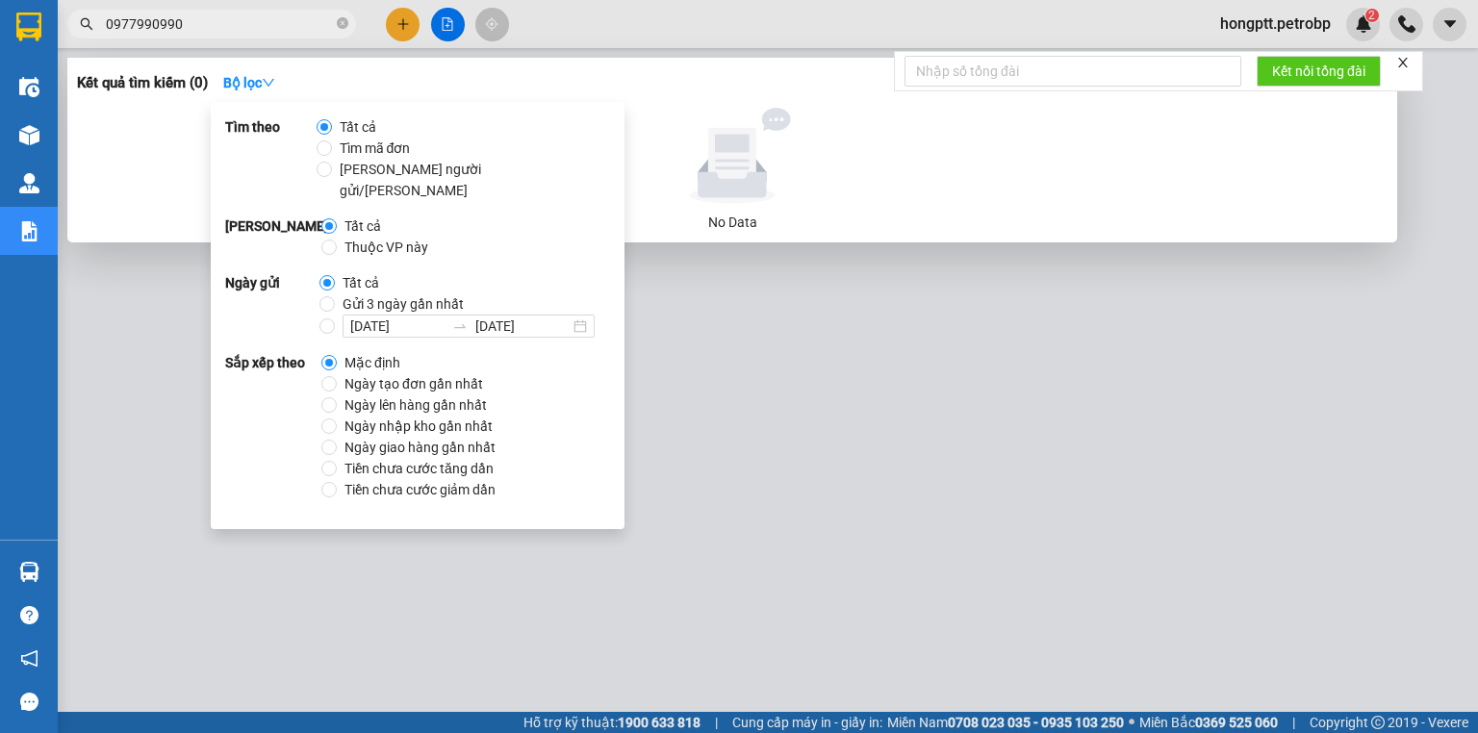
click at [367, 293] on span "Gửi 3 ngày gần nhất" at bounding box center [403, 303] width 137 height 21
click at [335, 296] on input "Gửi 3 ngày gần nhất" at bounding box center [326, 303] width 15 height 15
radio input "true"
radio input "false"
click at [194, 23] on input "0977990990" at bounding box center [219, 23] width 227 height 21
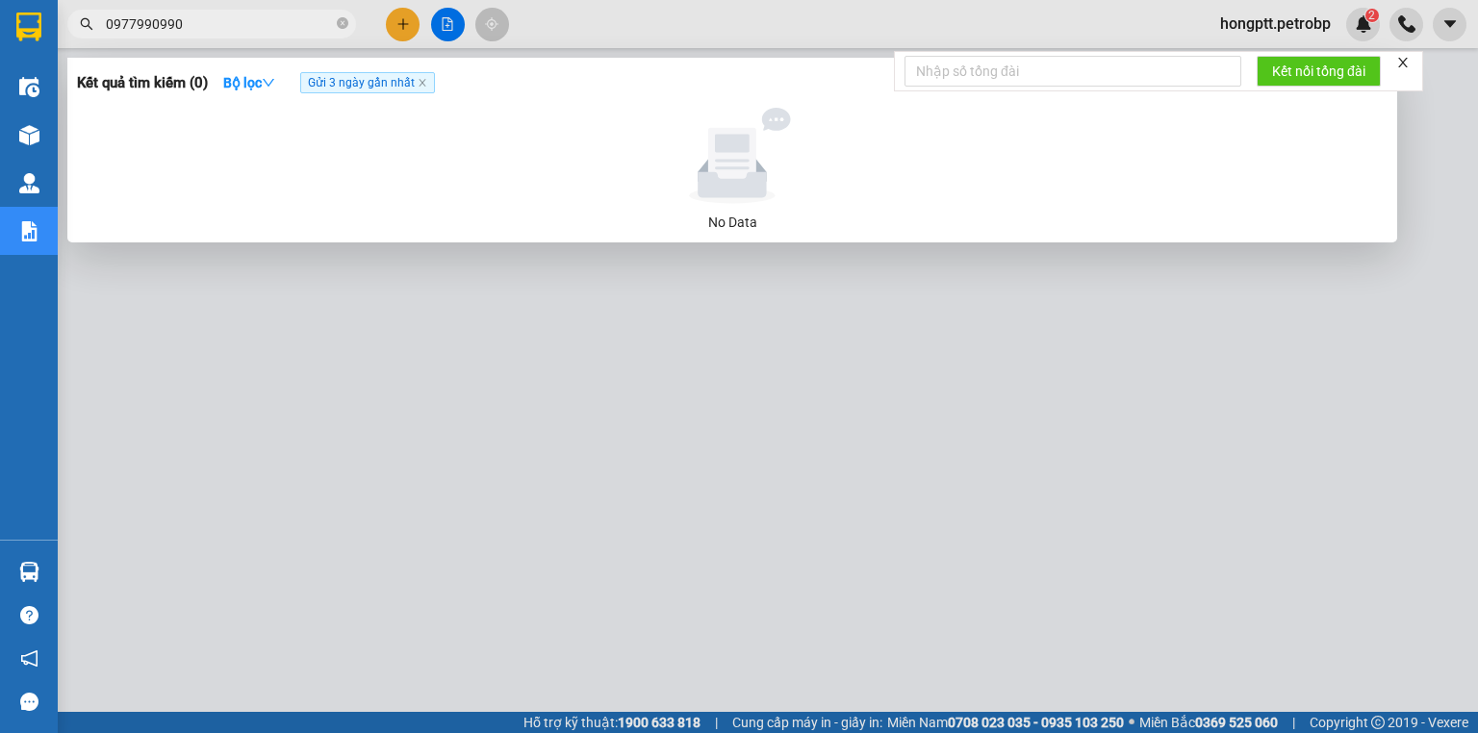
click at [235, 354] on div at bounding box center [739, 366] width 1478 height 733
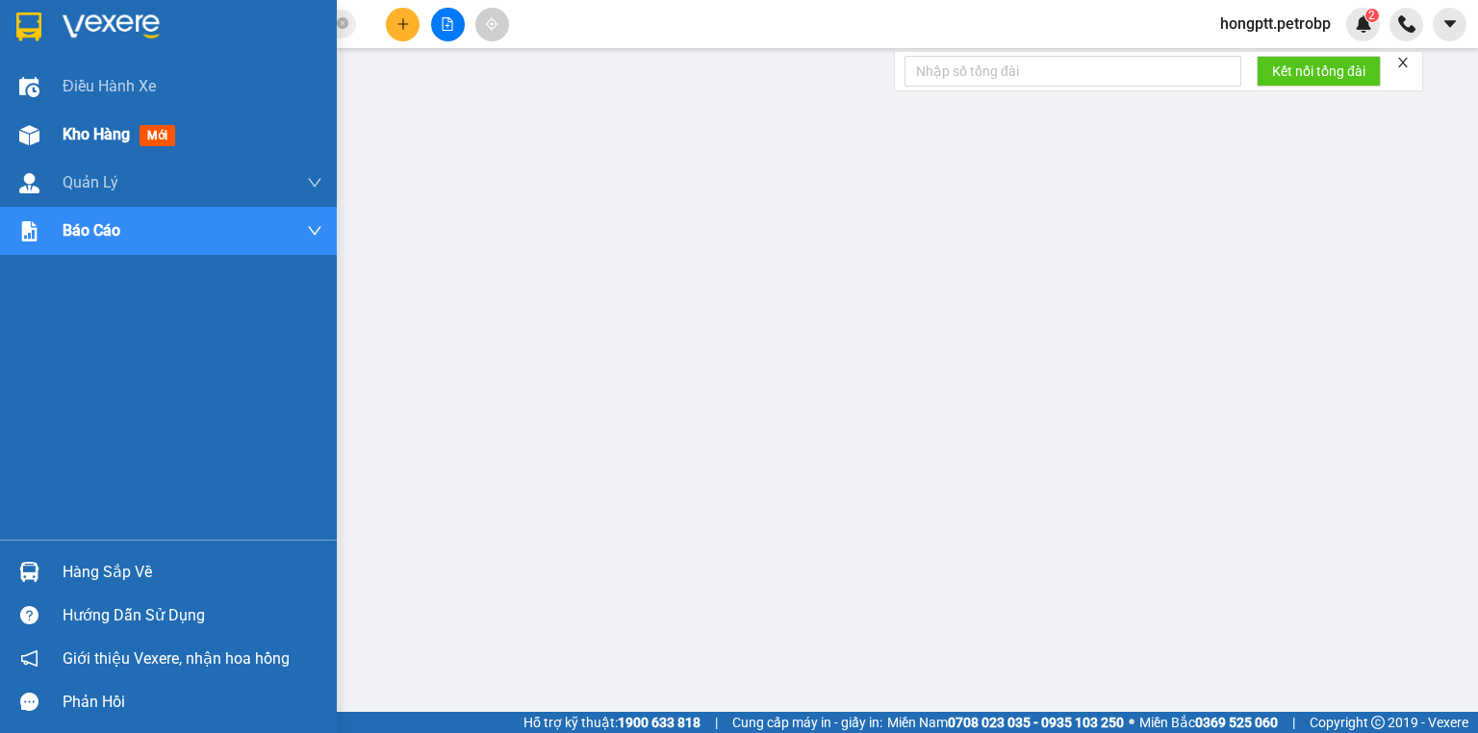
click at [31, 137] on img at bounding box center [29, 135] width 20 height 20
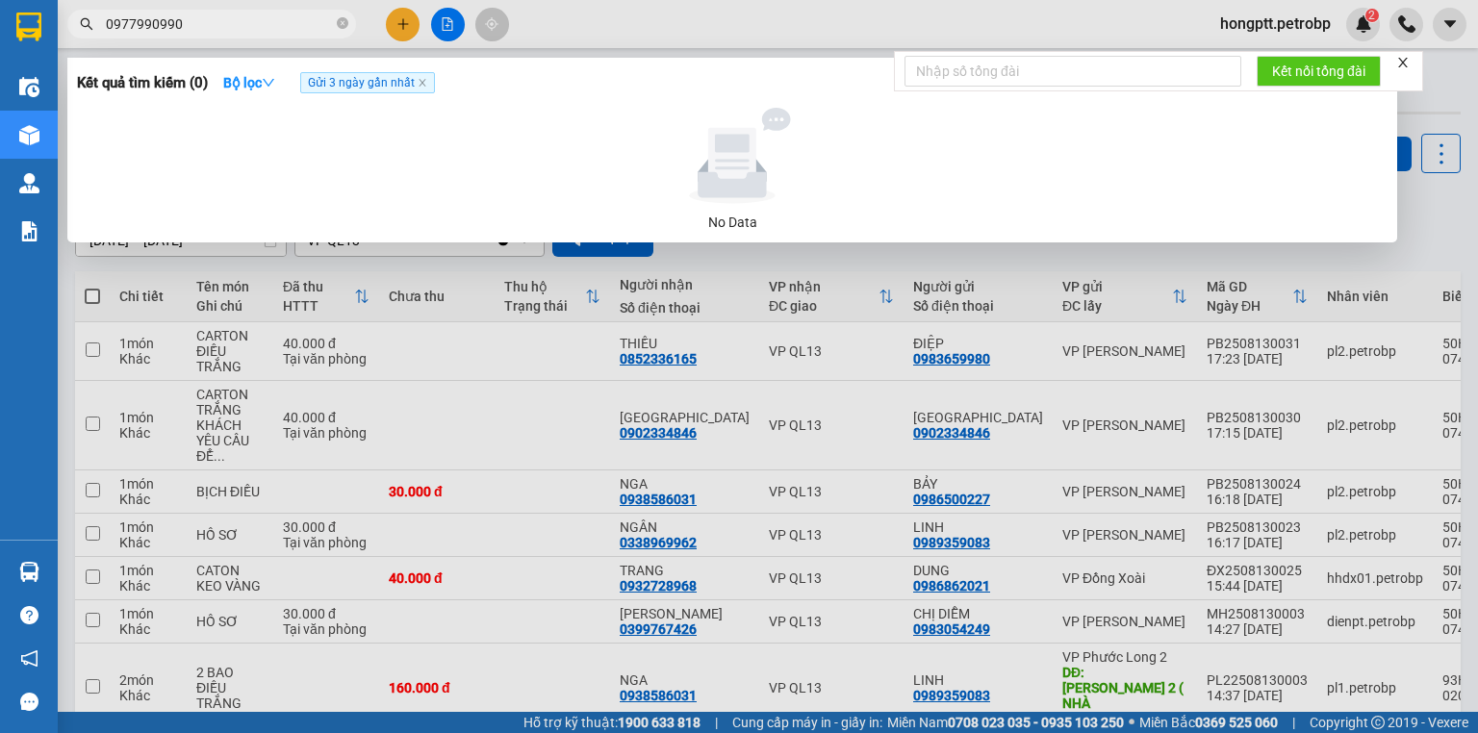
click at [219, 23] on input "0977990990" at bounding box center [219, 23] width 227 height 21
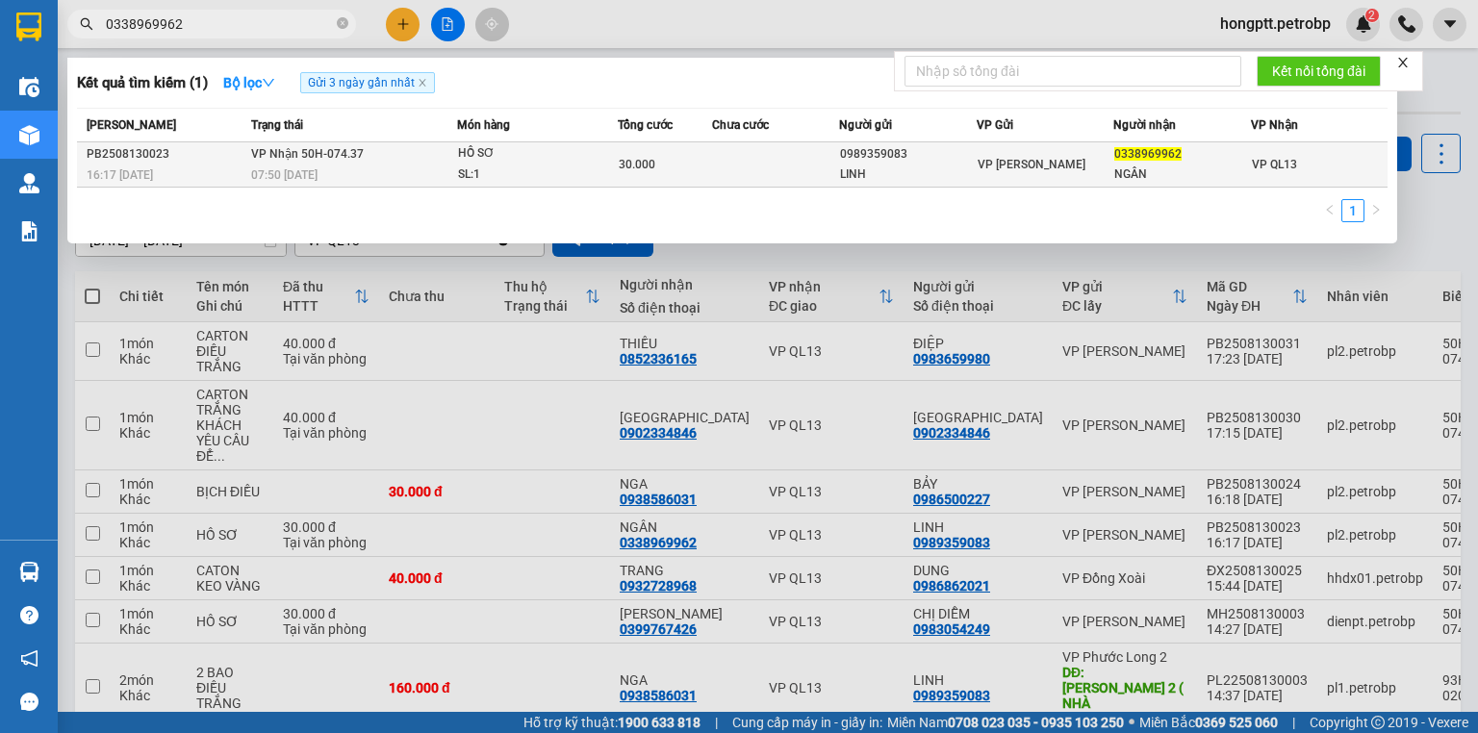
type input "0338969962"
click at [150, 157] on div "PB2508130023" at bounding box center [166, 154] width 159 height 20
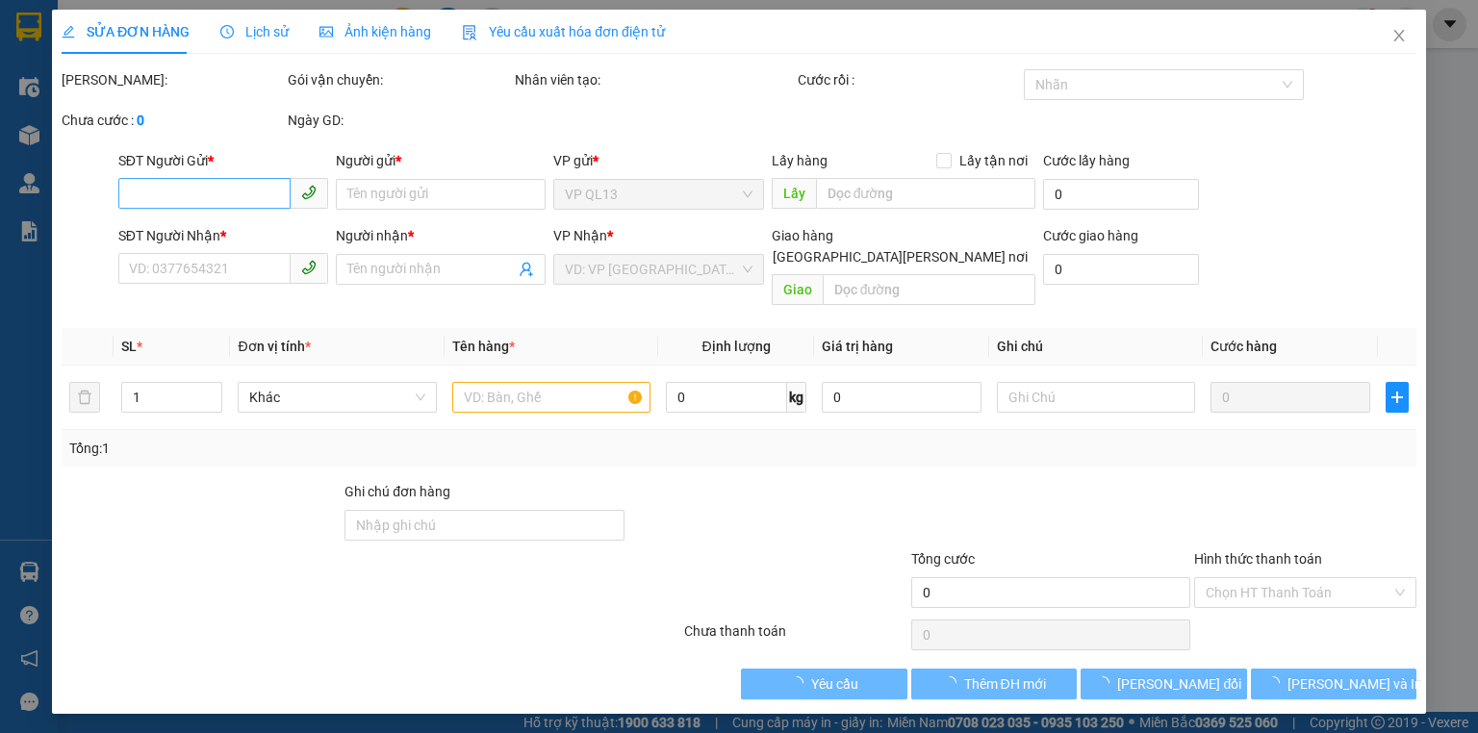
type input "0989359083"
type input "LINH"
type input "0338969962"
type input "NGÂN"
type input "30.000"
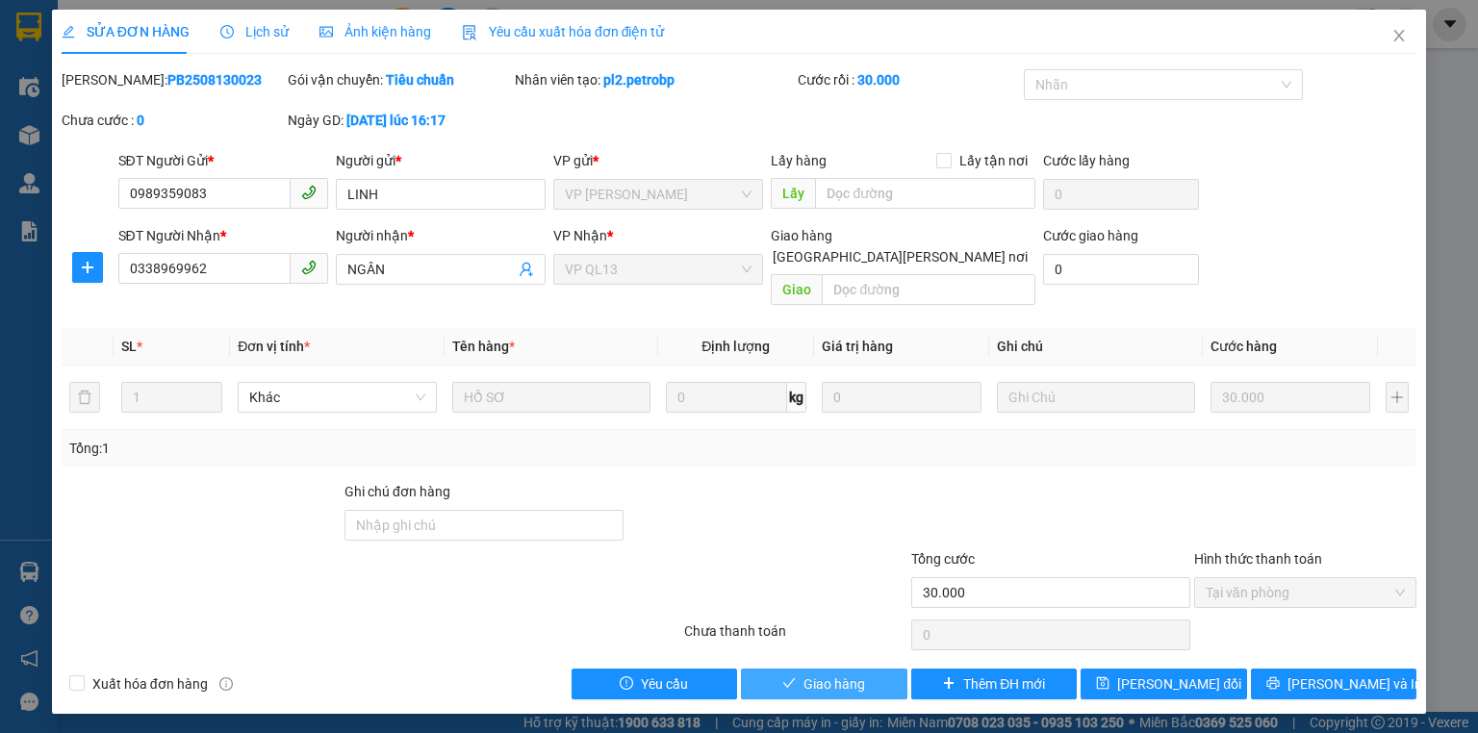
click at [871, 669] on button "Giao hàng" at bounding box center [824, 684] width 166 height 31
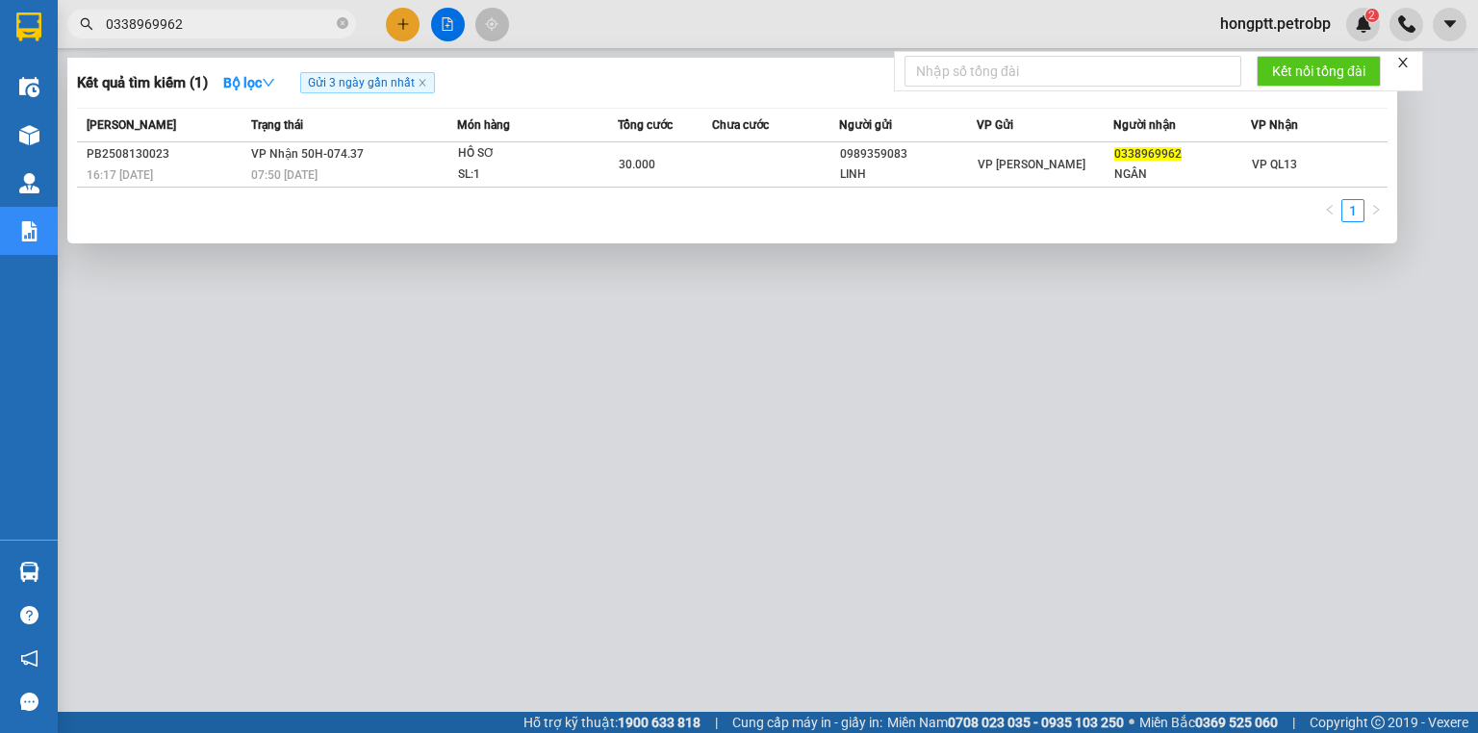
click at [219, 21] on input "0338969962" at bounding box center [219, 23] width 227 height 21
type input "0"
type input "0844879799"
click at [289, 348] on div at bounding box center [739, 366] width 1478 height 733
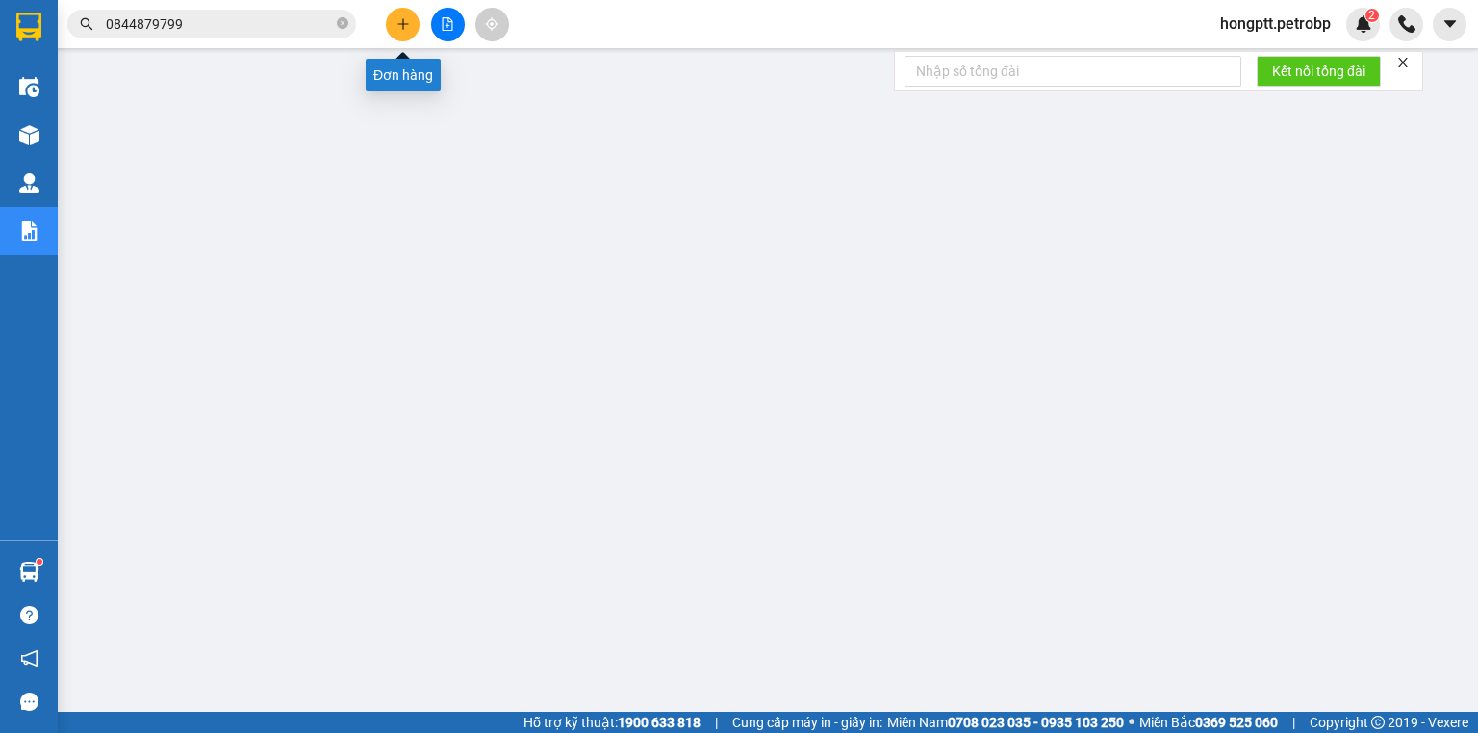
click at [412, 19] on button at bounding box center [403, 25] width 34 height 34
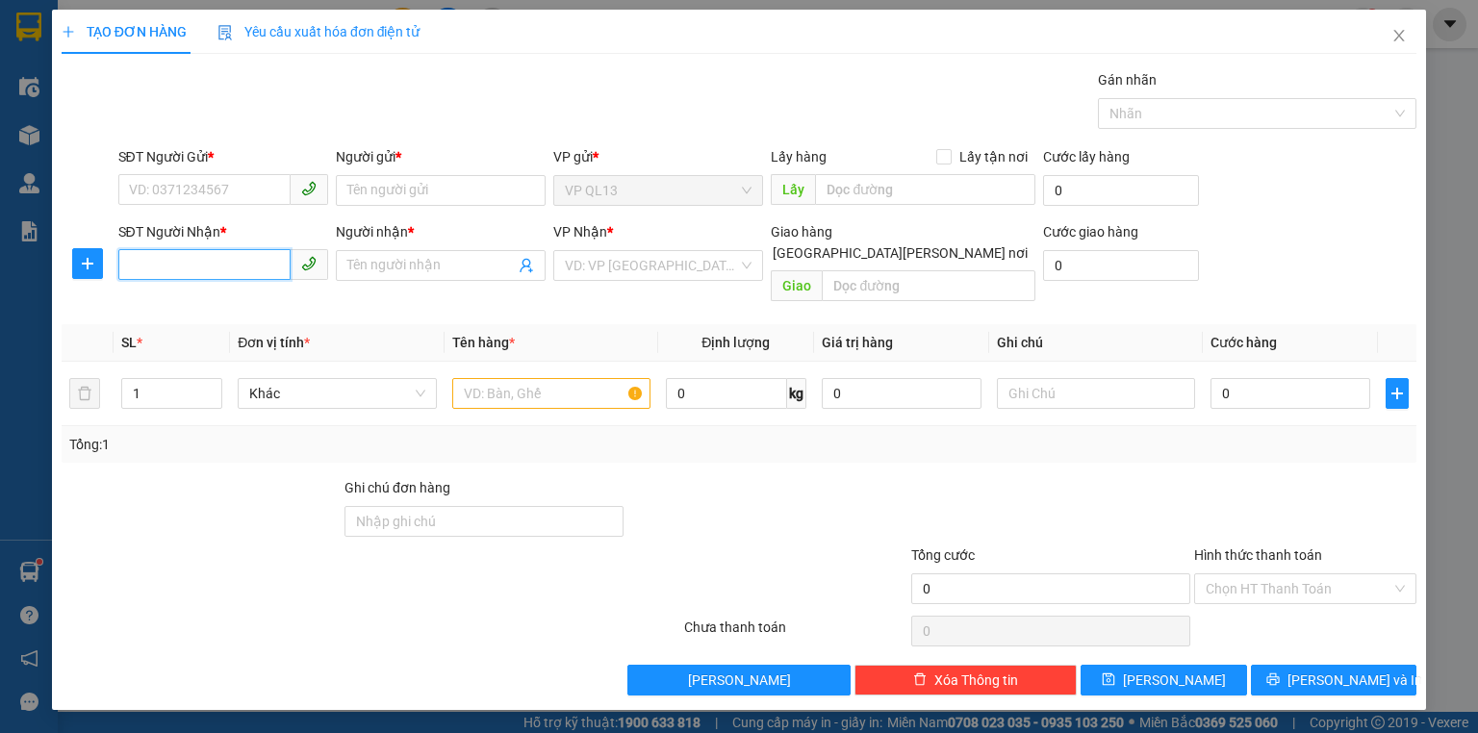
click at [219, 263] on input "SĐT Người Nhận *" at bounding box center [204, 264] width 172 height 31
click at [203, 307] on div "0975774989 - ĐỊNH" at bounding box center [223, 303] width 187 height 21
type input "0975774989"
type input "ĐỊNH"
type input "40.000"
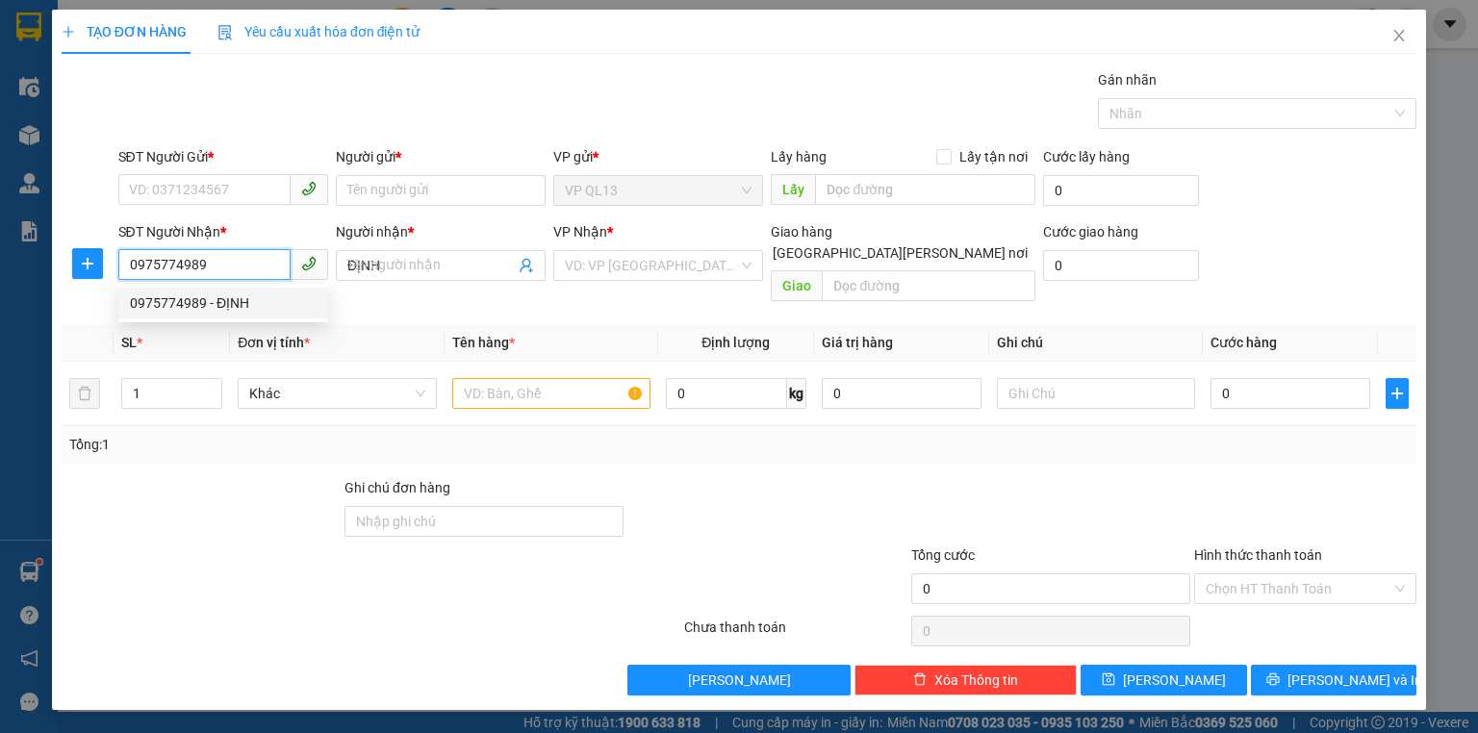
type input "40.000"
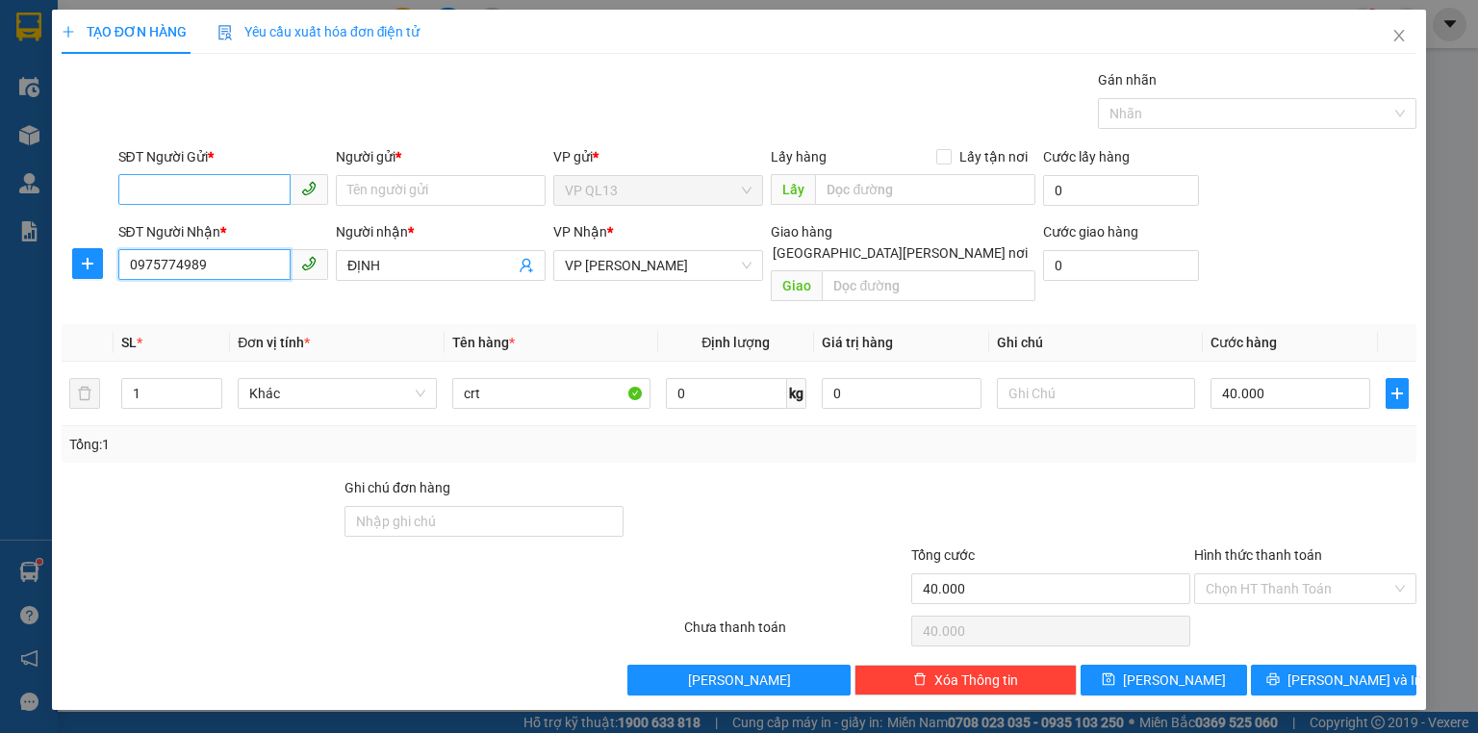
type input "0975774989"
click at [202, 190] on input "SĐT Người Gửi *" at bounding box center [204, 189] width 172 height 31
click at [213, 190] on input "SĐT Người Gửi *" at bounding box center [204, 189] width 172 height 31
type input "0939301930"
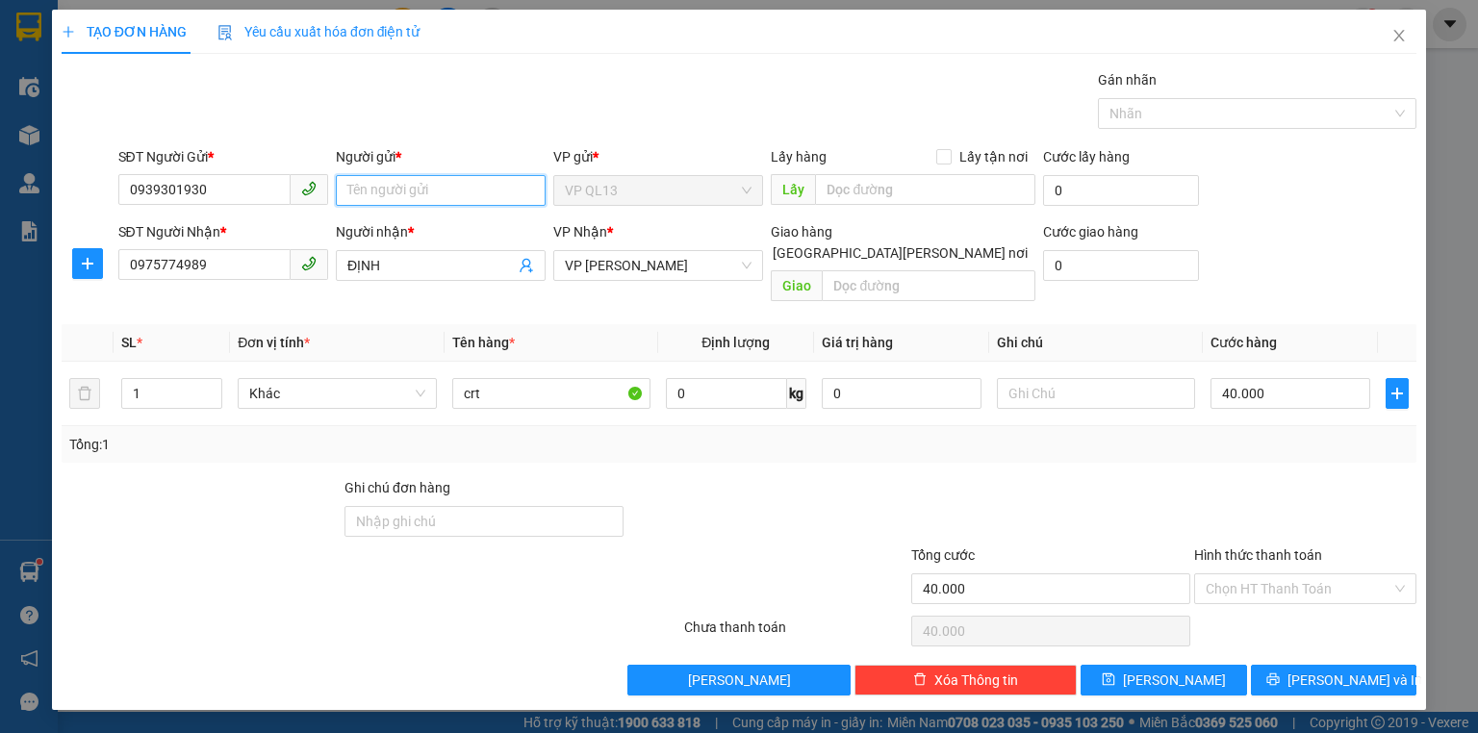
click at [347, 195] on input "Người gửi *" at bounding box center [441, 190] width 210 height 31
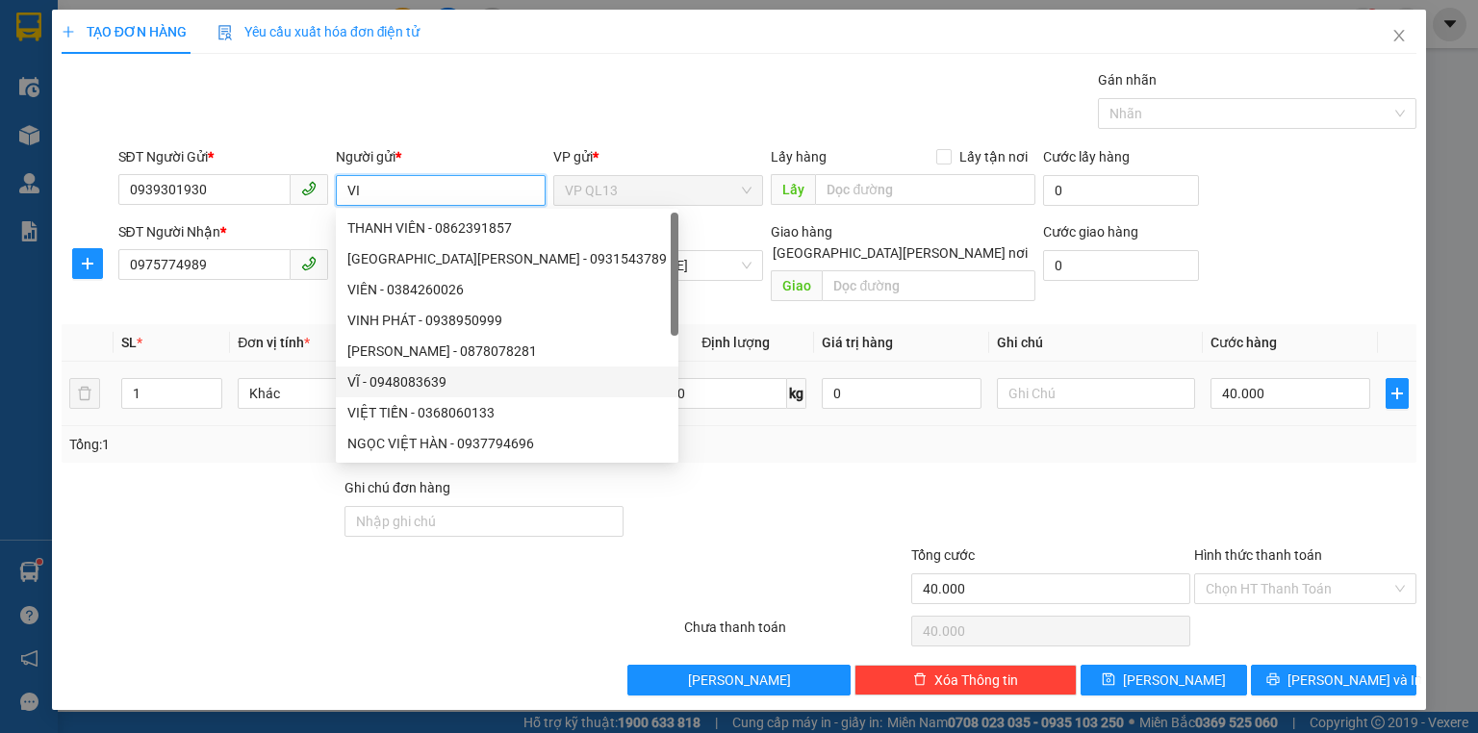
type input "VI"
click at [616, 378] on input "crt" at bounding box center [551, 393] width 198 height 31
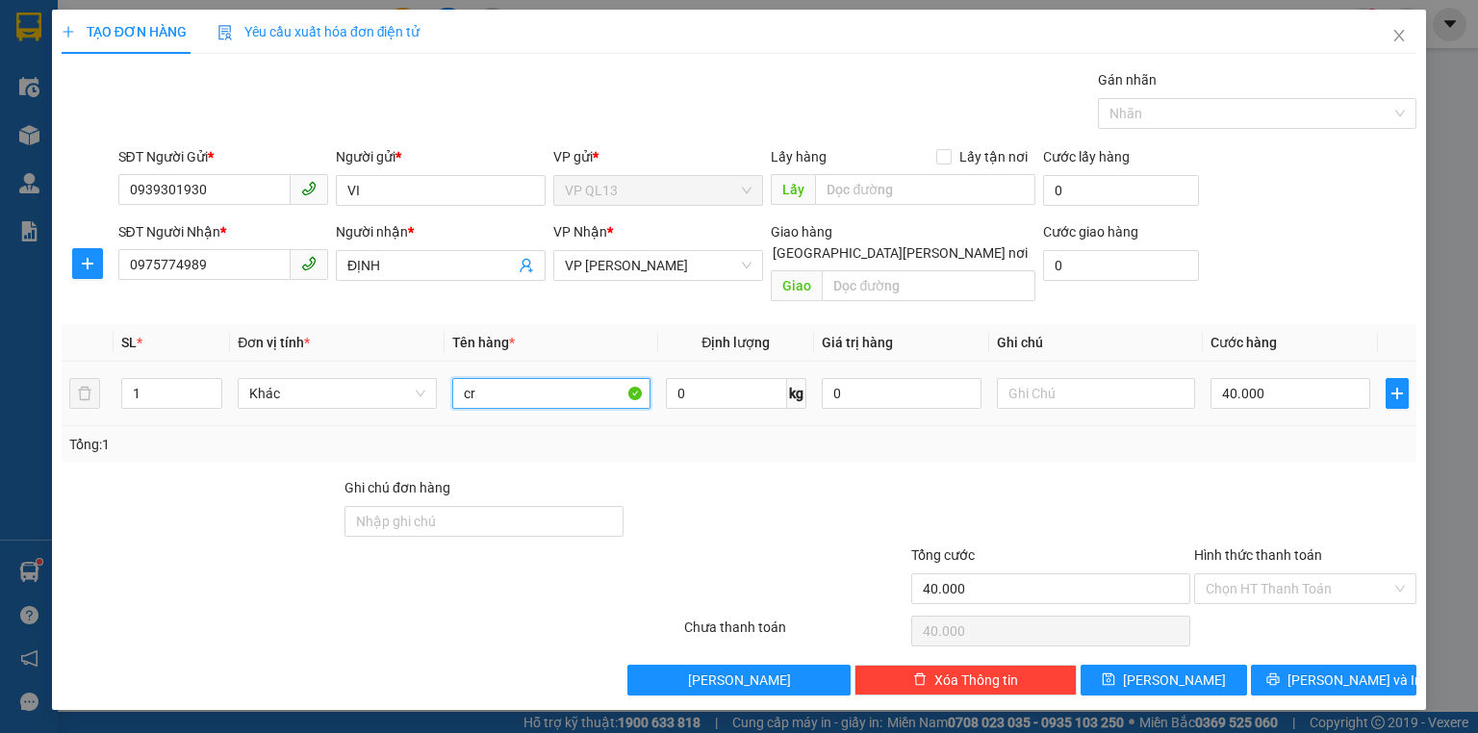
type input "c"
type input "BAO XANH"
click at [1093, 378] on input "text" at bounding box center [1096, 393] width 198 height 31
type input "HÀNG ĐI TRONG NGÀY"
click at [1343, 328] on th "Cước hàng" at bounding box center [1290, 343] width 175 height 38
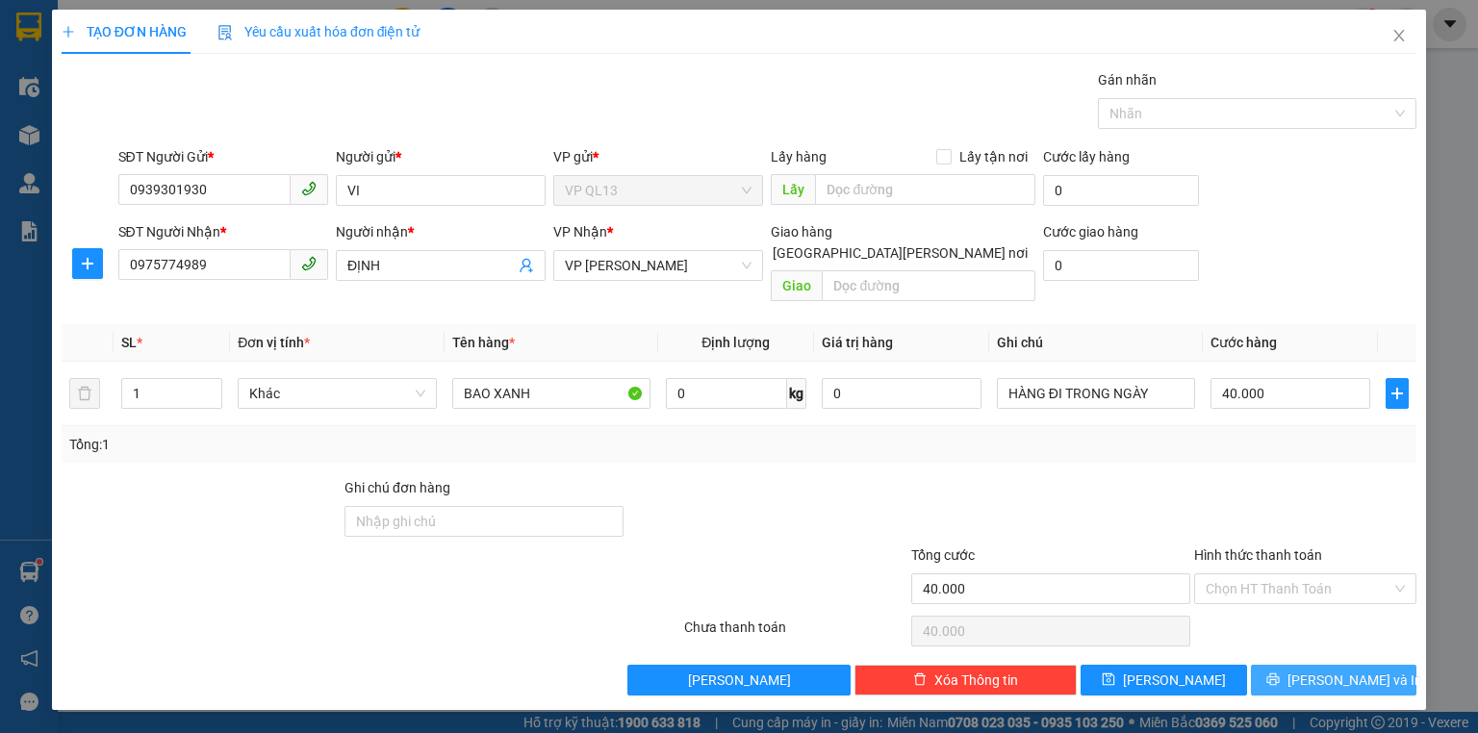
drag, startPoint x: 1341, startPoint y: 657, endPoint x: 1369, endPoint y: 593, distance: 70.2
click at [1369, 593] on div "Transit Pickup Surcharge Ids Transit Deliver Surcharge Ids Transit Deliver Surc…" at bounding box center [739, 382] width 1355 height 626
click at [1294, 547] on label "Hình thức thanh toán" at bounding box center [1258, 554] width 128 height 15
click at [1294, 574] on input "Hình thức thanh toán" at bounding box center [1299, 588] width 186 height 29
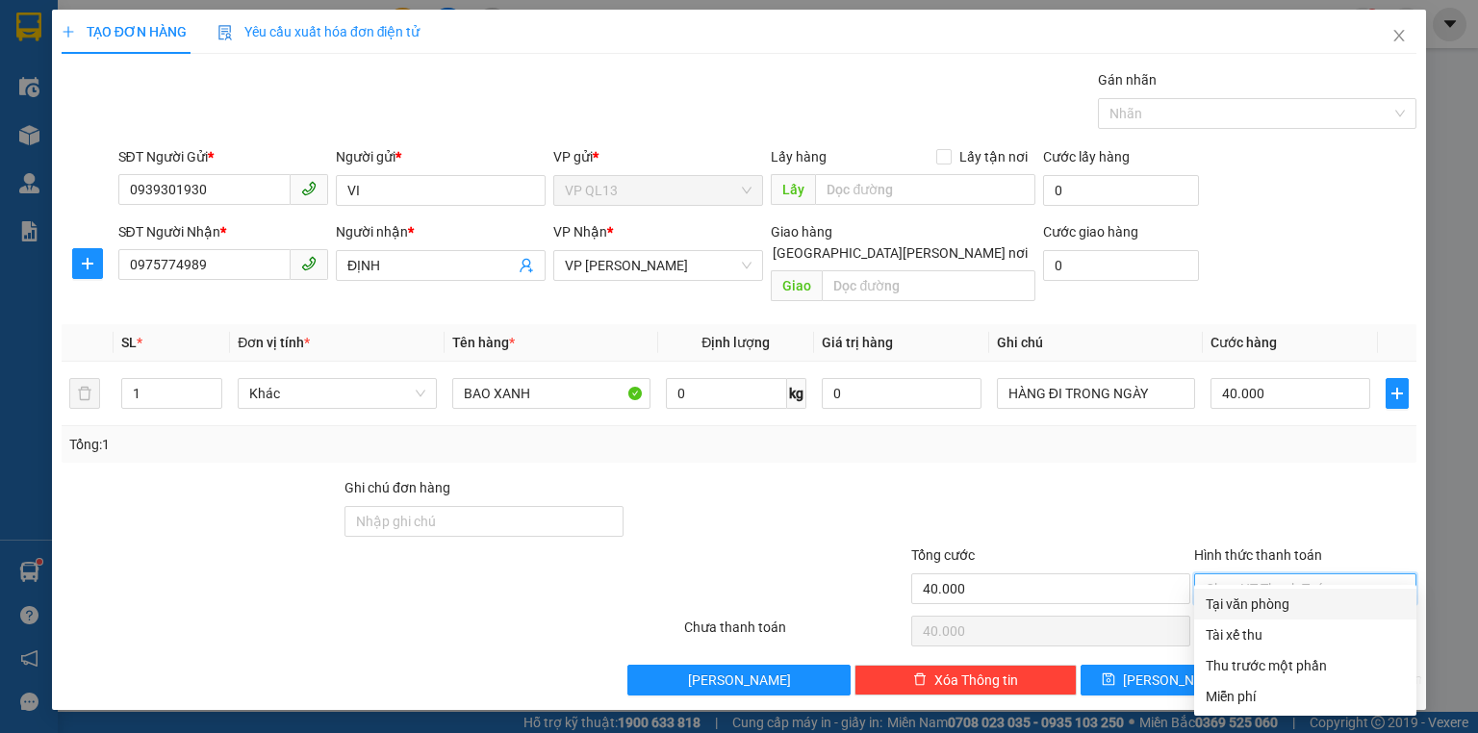
click at [1278, 609] on div "Tại văn phòng" at bounding box center [1305, 604] width 199 height 21
type input "0"
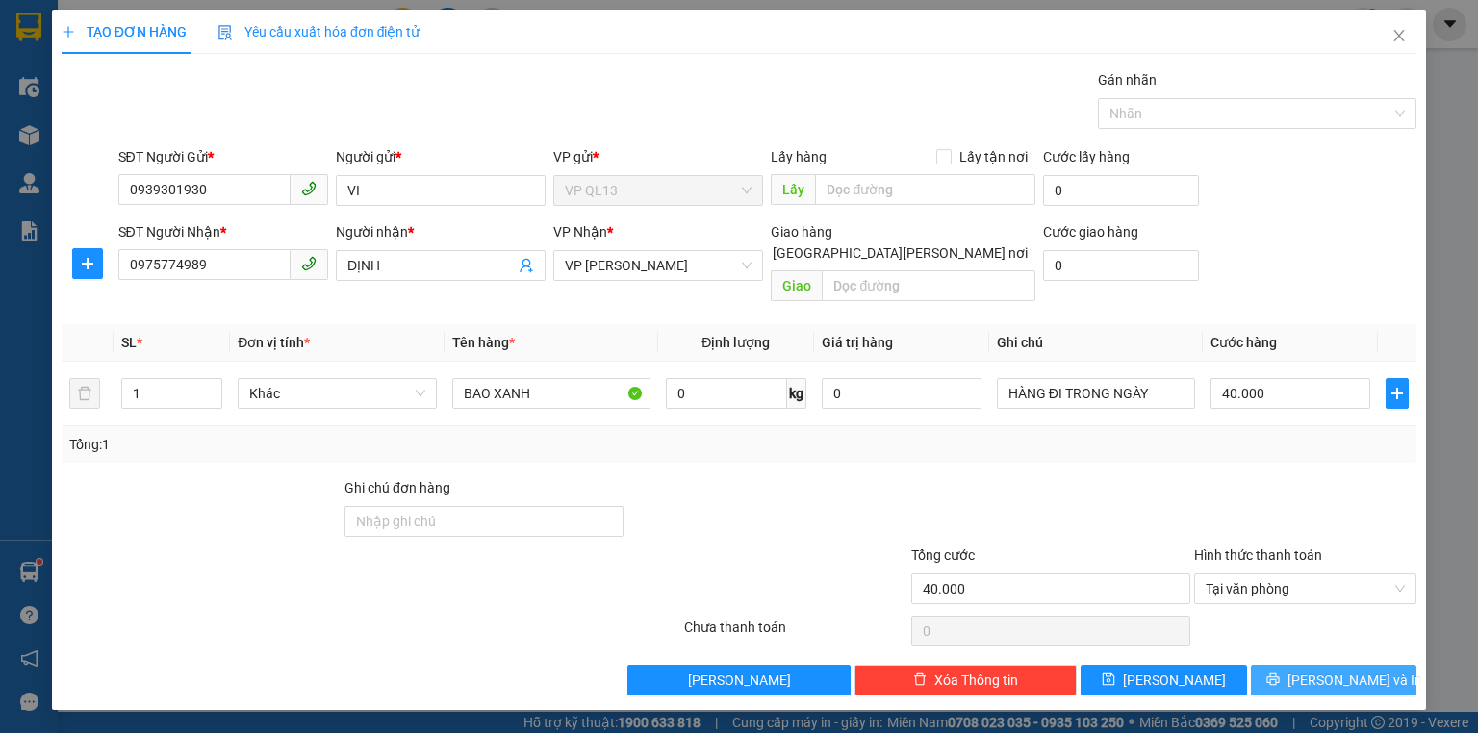
click at [1338, 670] on span "Lưu và In" at bounding box center [1354, 680] width 135 height 21
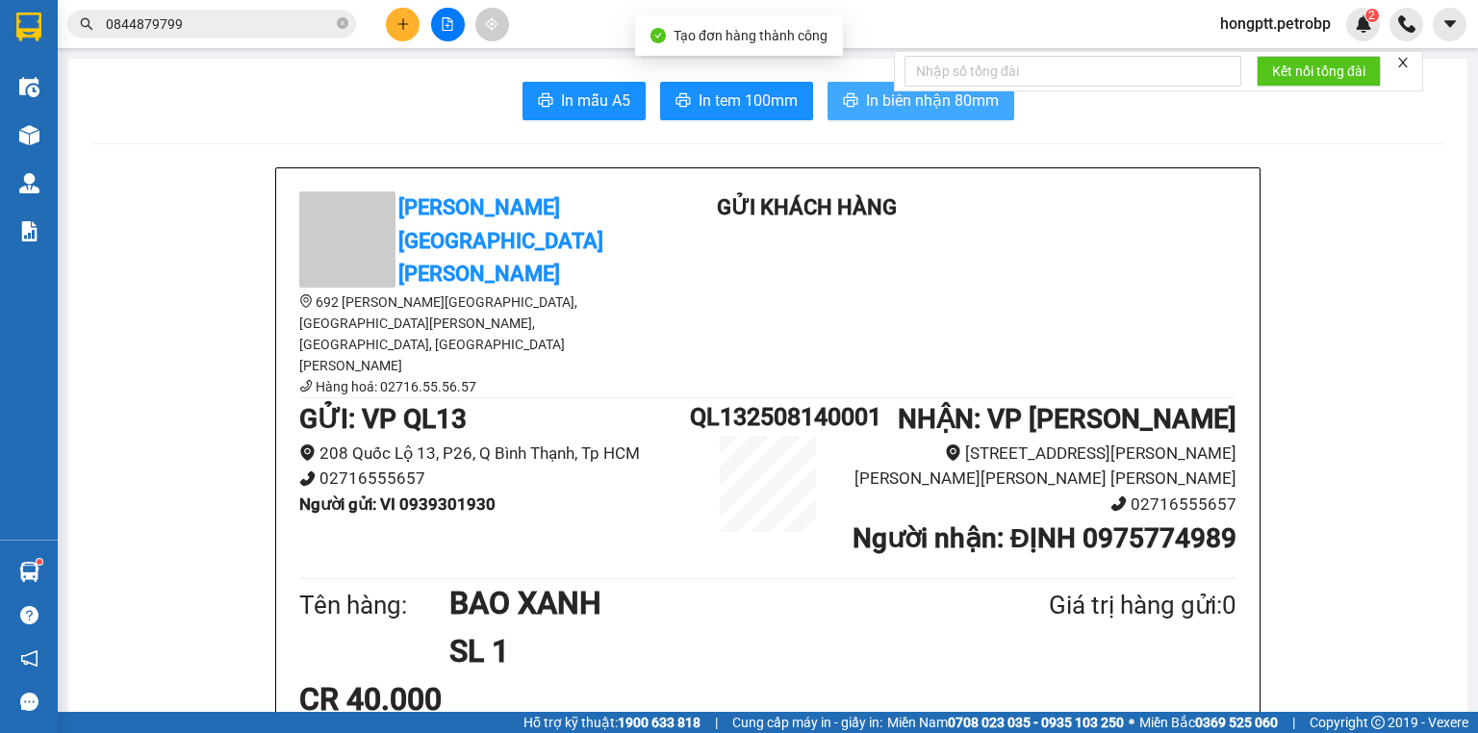
click at [882, 97] on span "In biên nhận 80mm" at bounding box center [932, 101] width 133 height 24
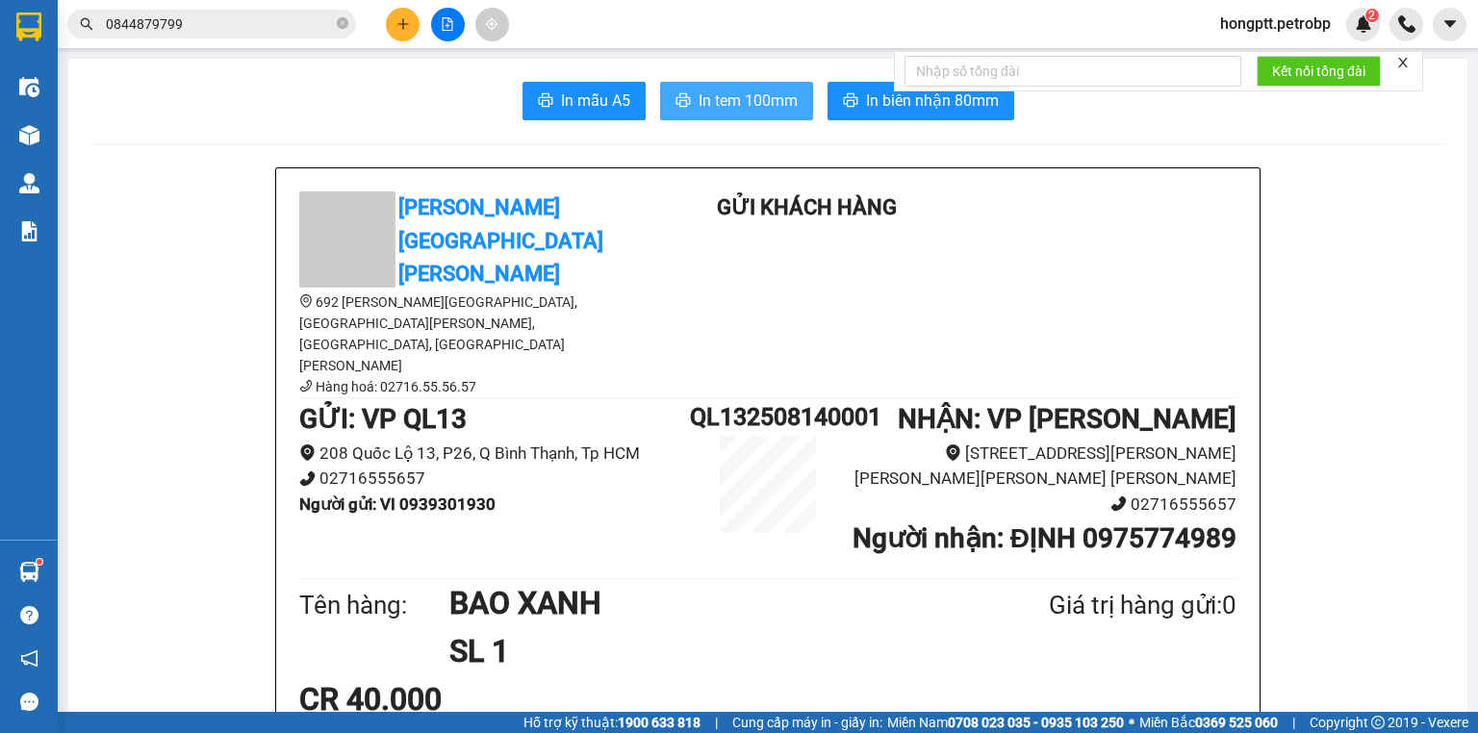
click at [780, 105] on span "In tem 100mm" at bounding box center [748, 101] width 99 height 24
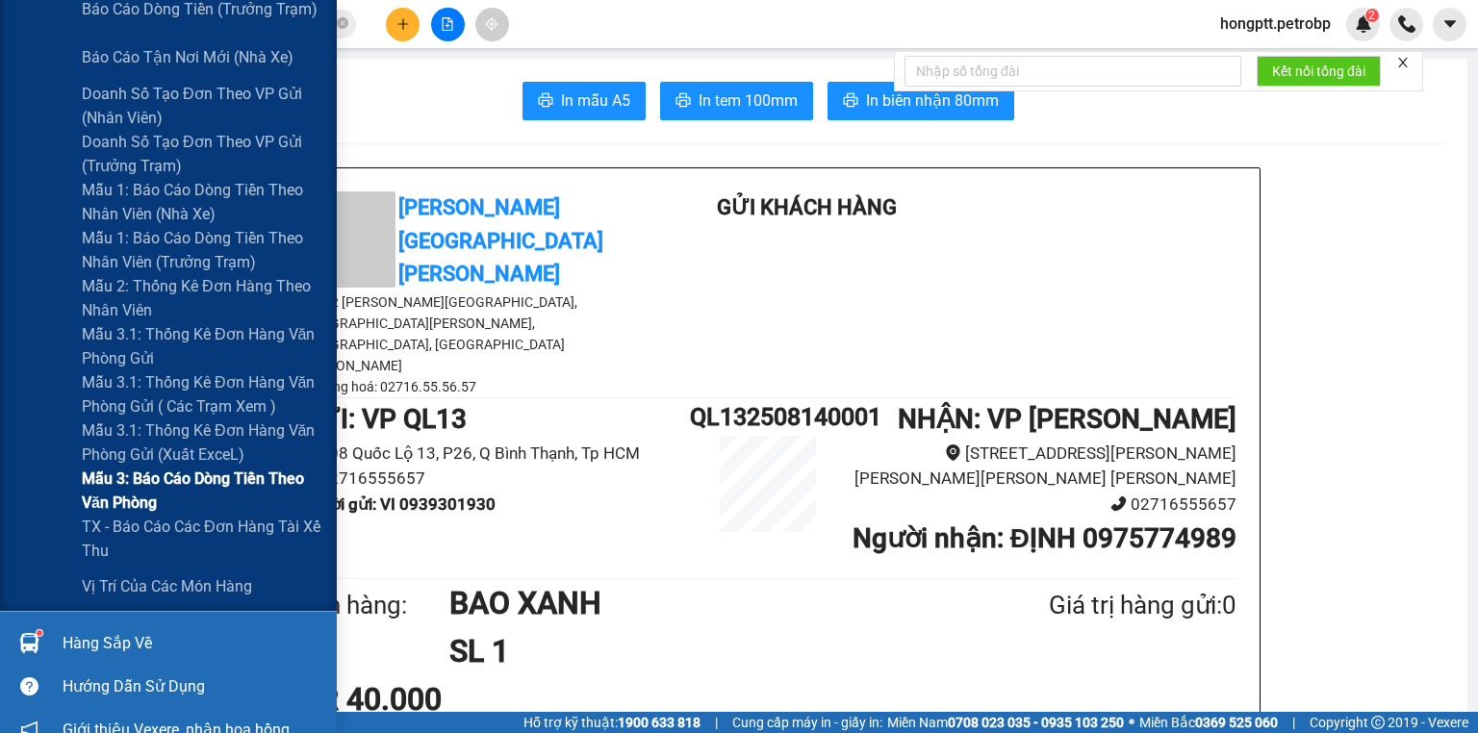
scroll to position [616, 0]
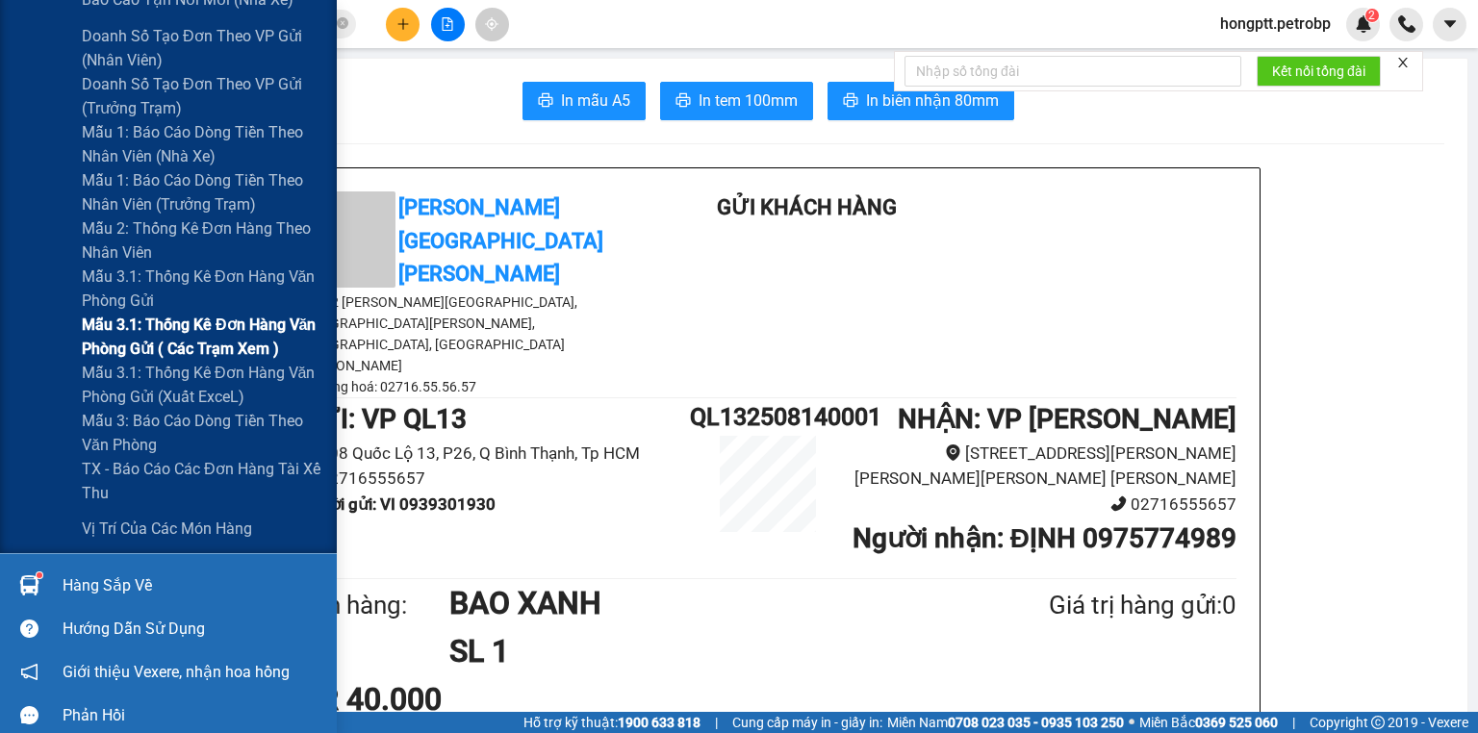
click at [238, 323] on span "Mẫu 3.1: Thống kê đơn hàng văn phòng gửi ( các trạm xem )" at bounding box center [202, 337] width 241 height 48
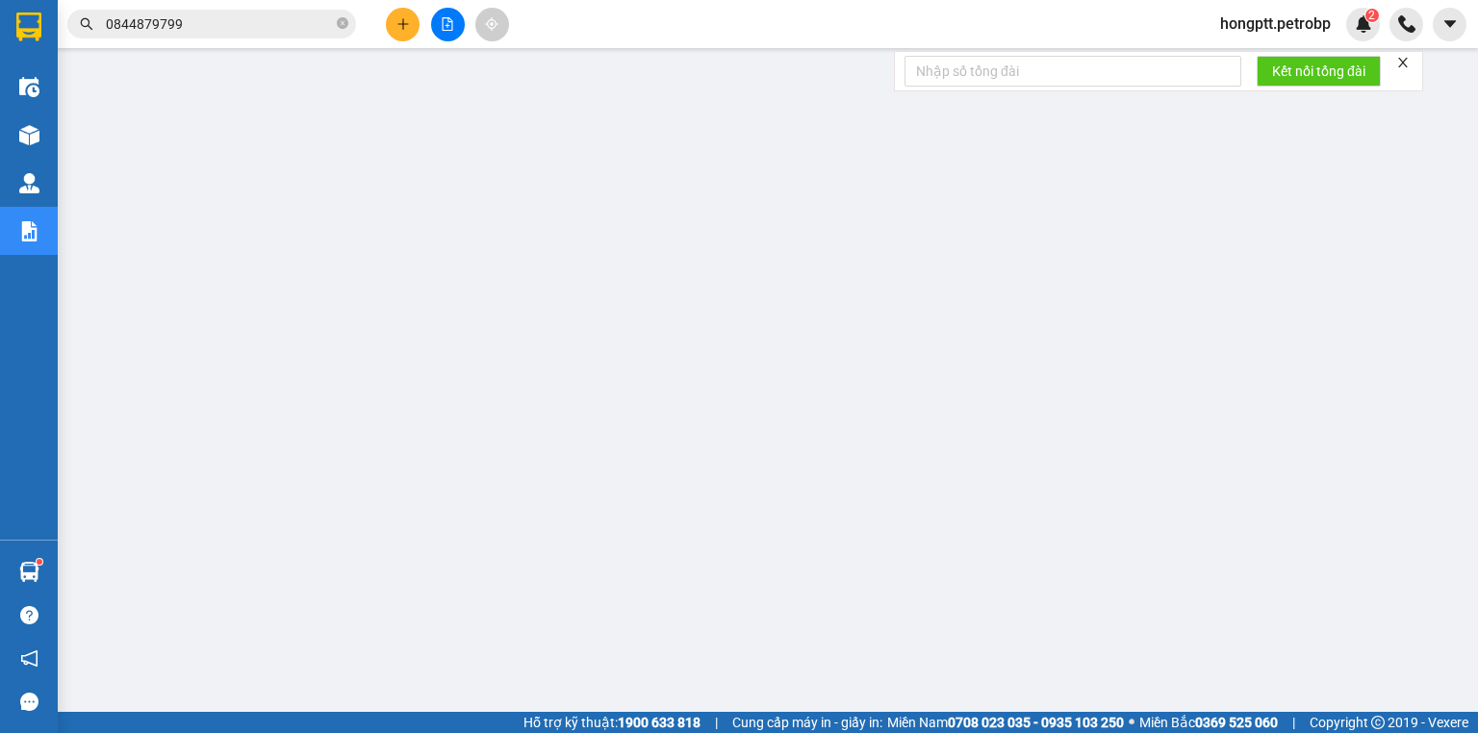
click at [221, 23] on input "0844879799" at bounding box center [219, 23] width 227 height 21
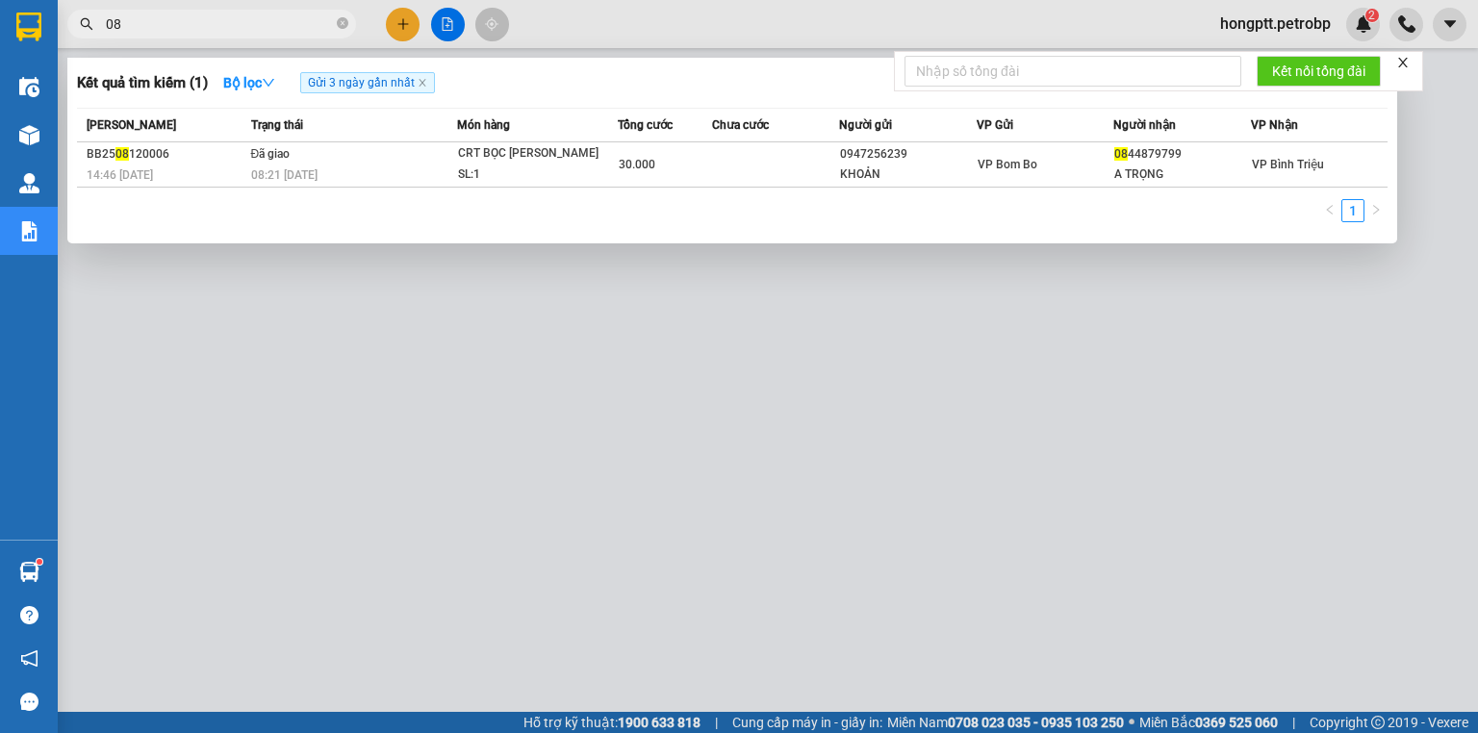
type input "0"
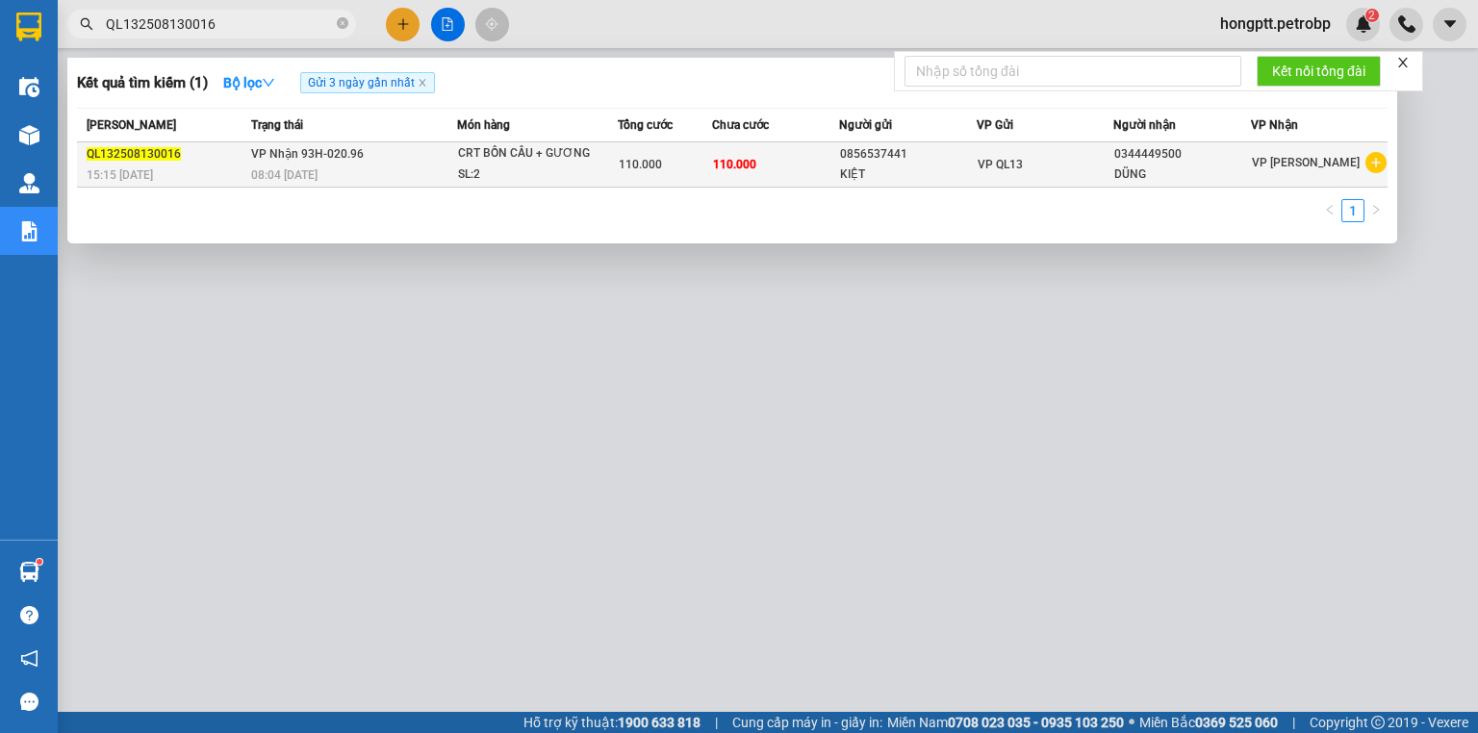
type input "QL132508130016"
click at [266, 155] on span "VP Nhận 93H-020.96" at bounding box center [307, 153] width 113 height 13
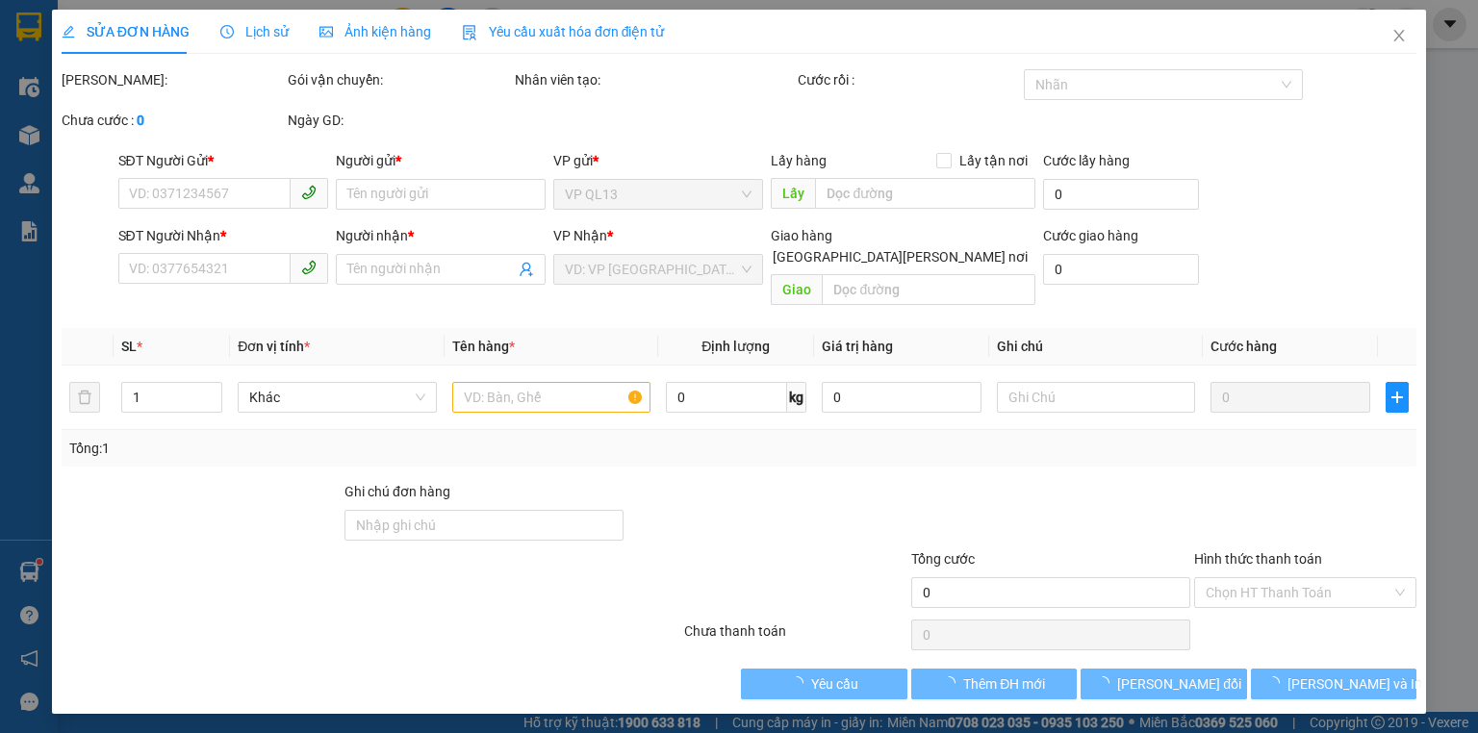
type input "0856537441"
type input "KIỆT"
type input "0344449500"
type input "DŨNG"
type input "110.000"
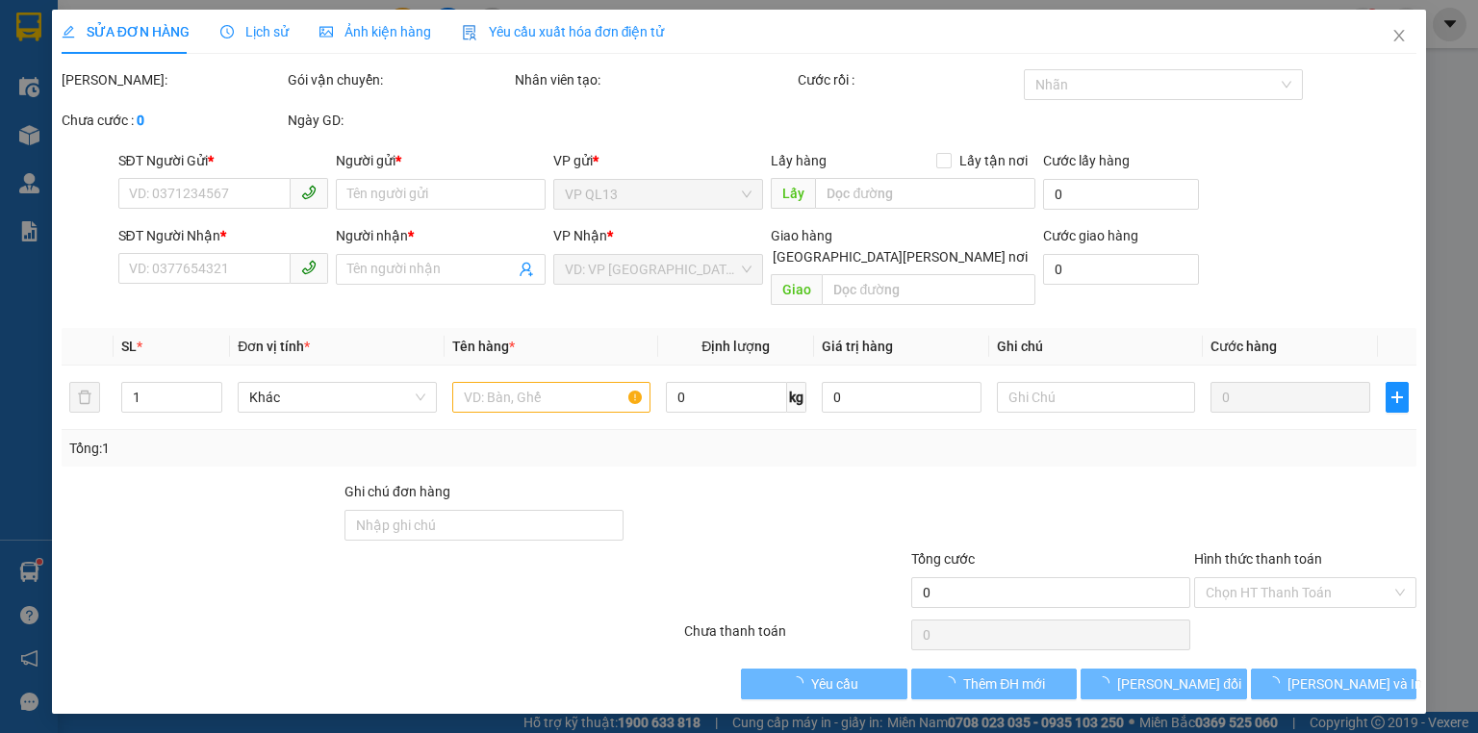
type input "110.000"
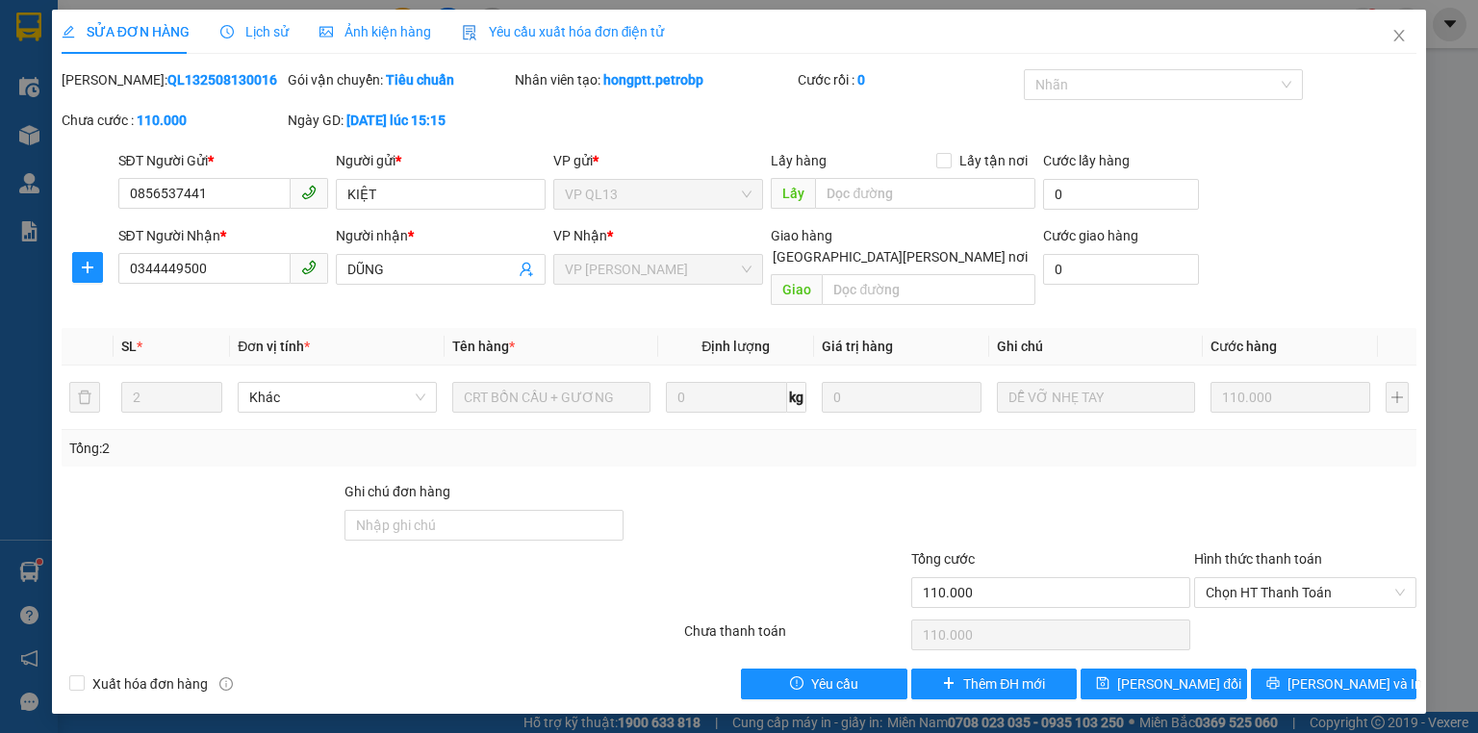
click at [267, 29] on span "Lịch sử" at bounding box center [254, 31] width 68 height 15
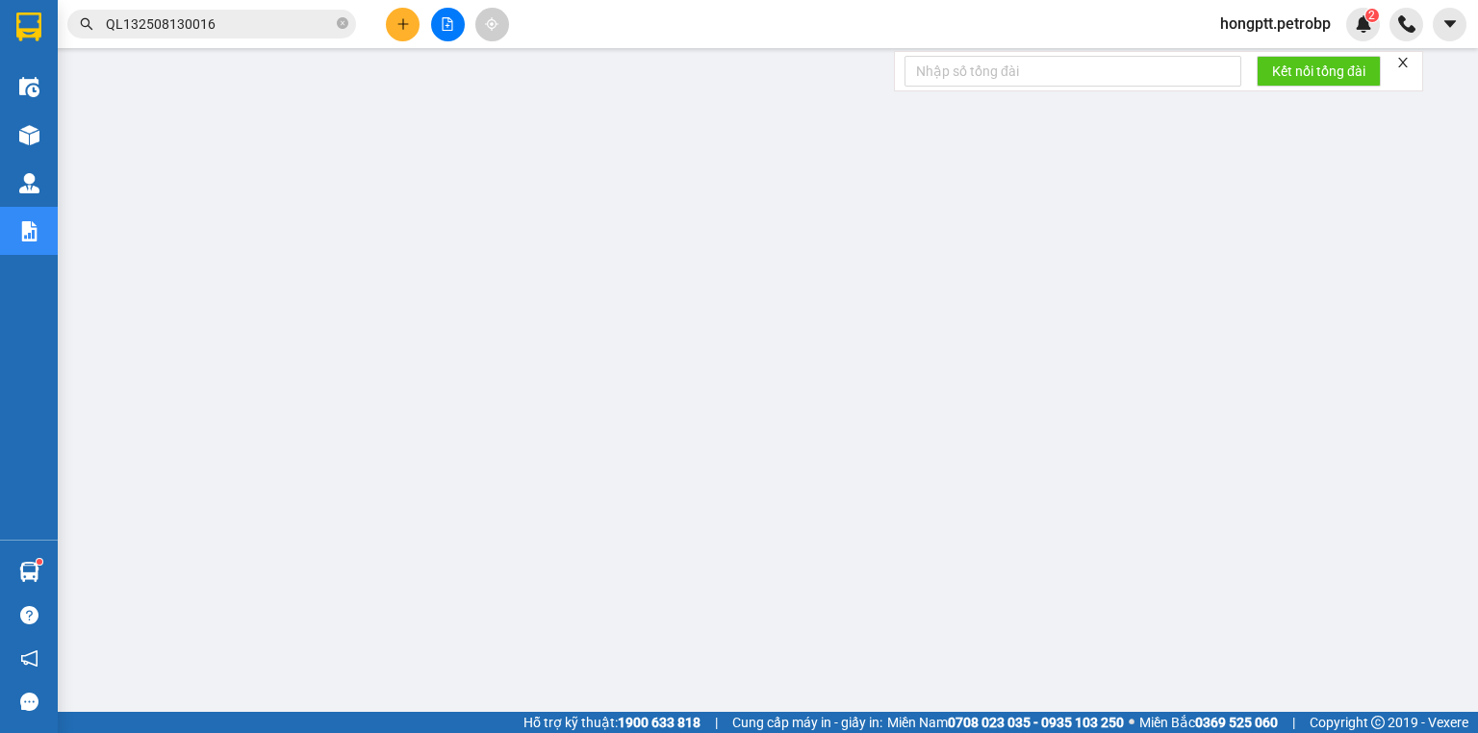
click at [216, 17] on input "QL132508130016" at bounding box center [219, 23] width 227 height 21
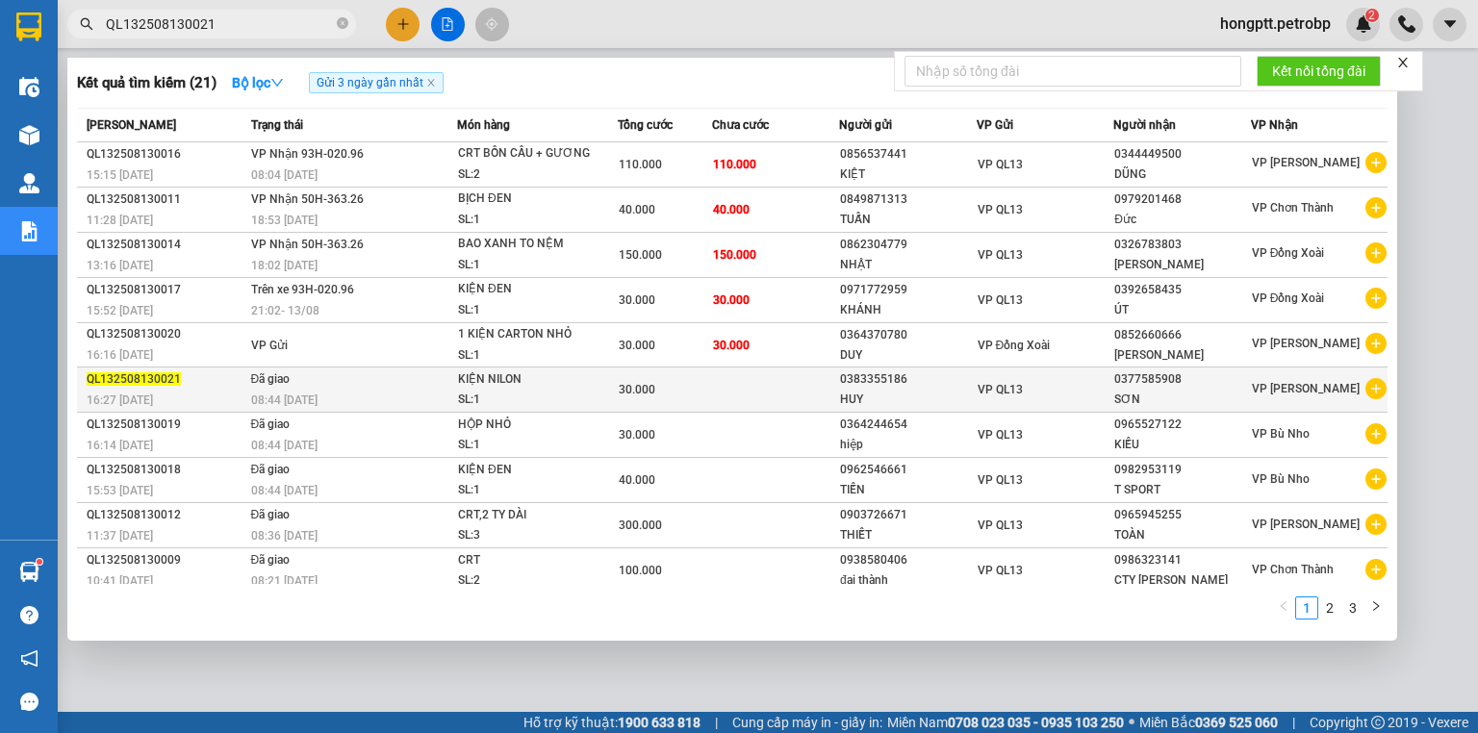
type input "QL132508130021"
click at [150, 379] on span "QL132508130021" at bounding box center [134, 378] width 94 height 13
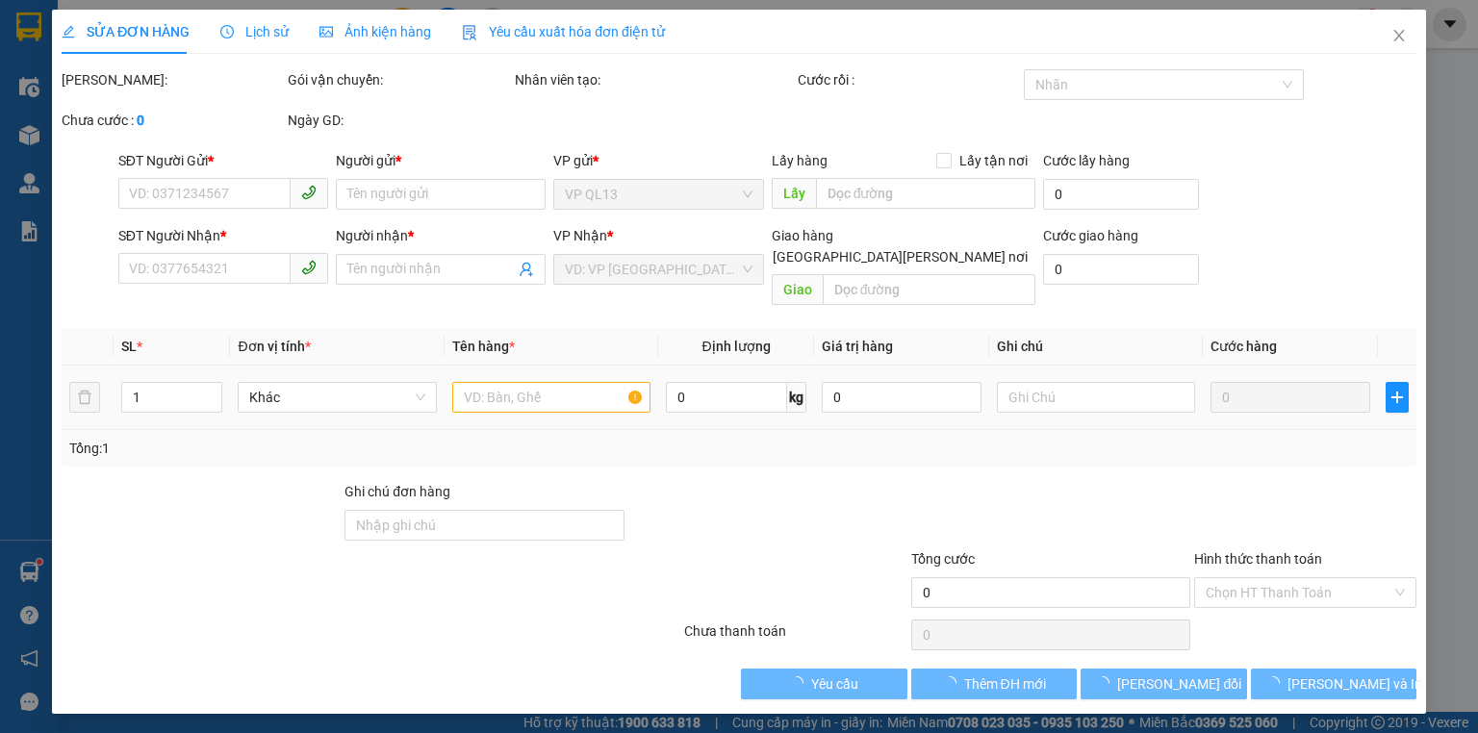
type input "0383355186"
type input "HUY"
type input "0377585908"
type input "SƠN"
type input "30.000"
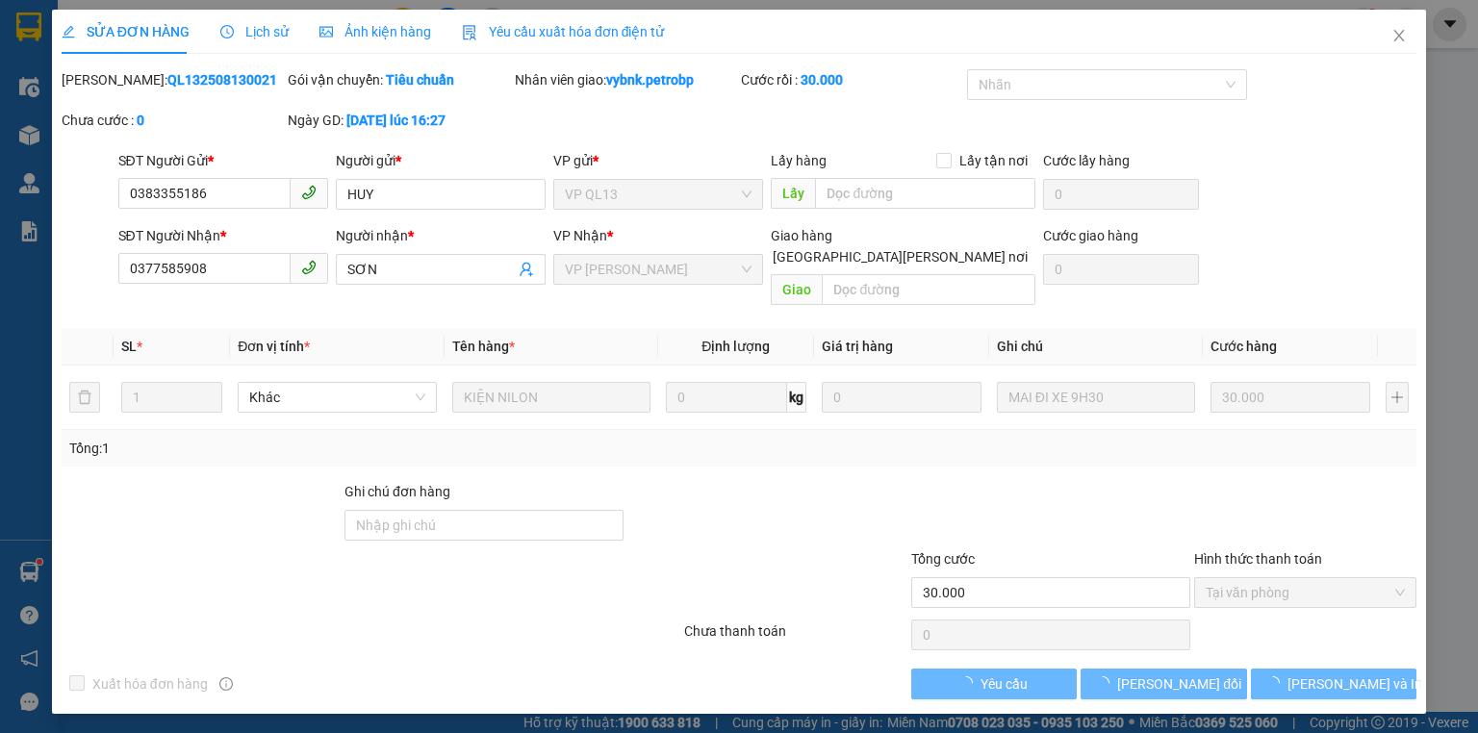
click at [262, 24] on span "Lịch sử" at bounding box center [254, 31] width 68 height 15
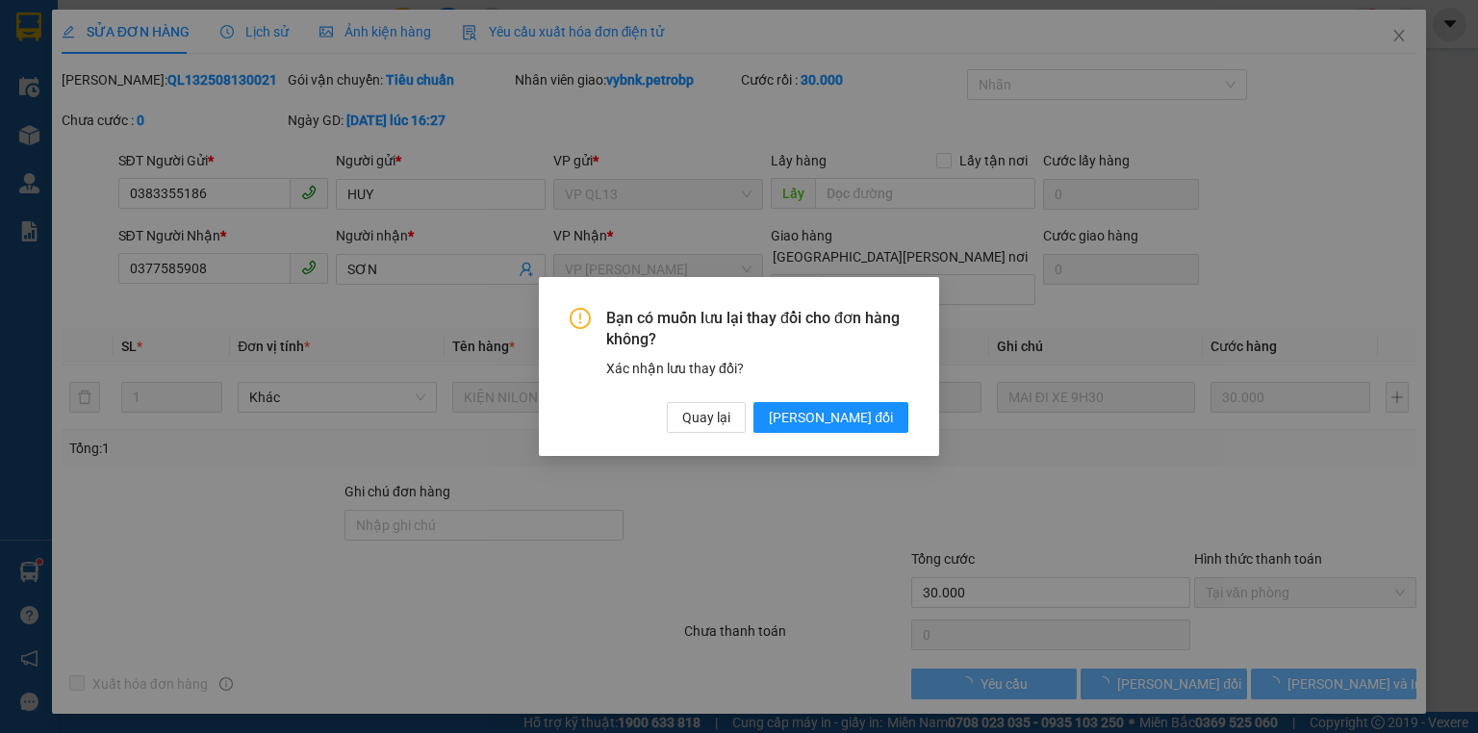
click at [290, 597] on div "Bạn có muốn lưu lại thay đổi cho đơn hàng không? Xác nhận lưu thay đổi? Quay lạ…" at bounding box center [739, 366] width 1478 height 733
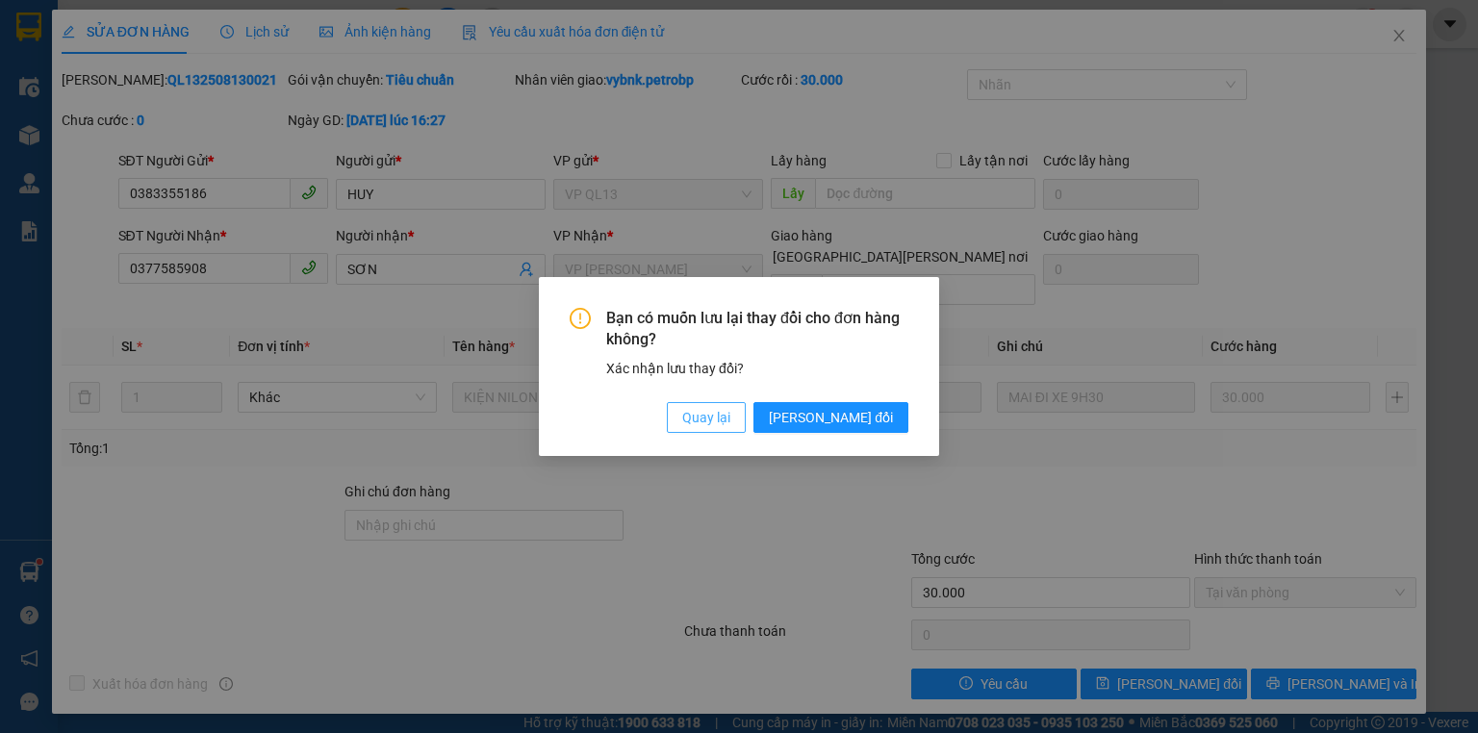
click at [730, 417] on span "Quay lại" at bounding box center [706, 417] width 48 height 21
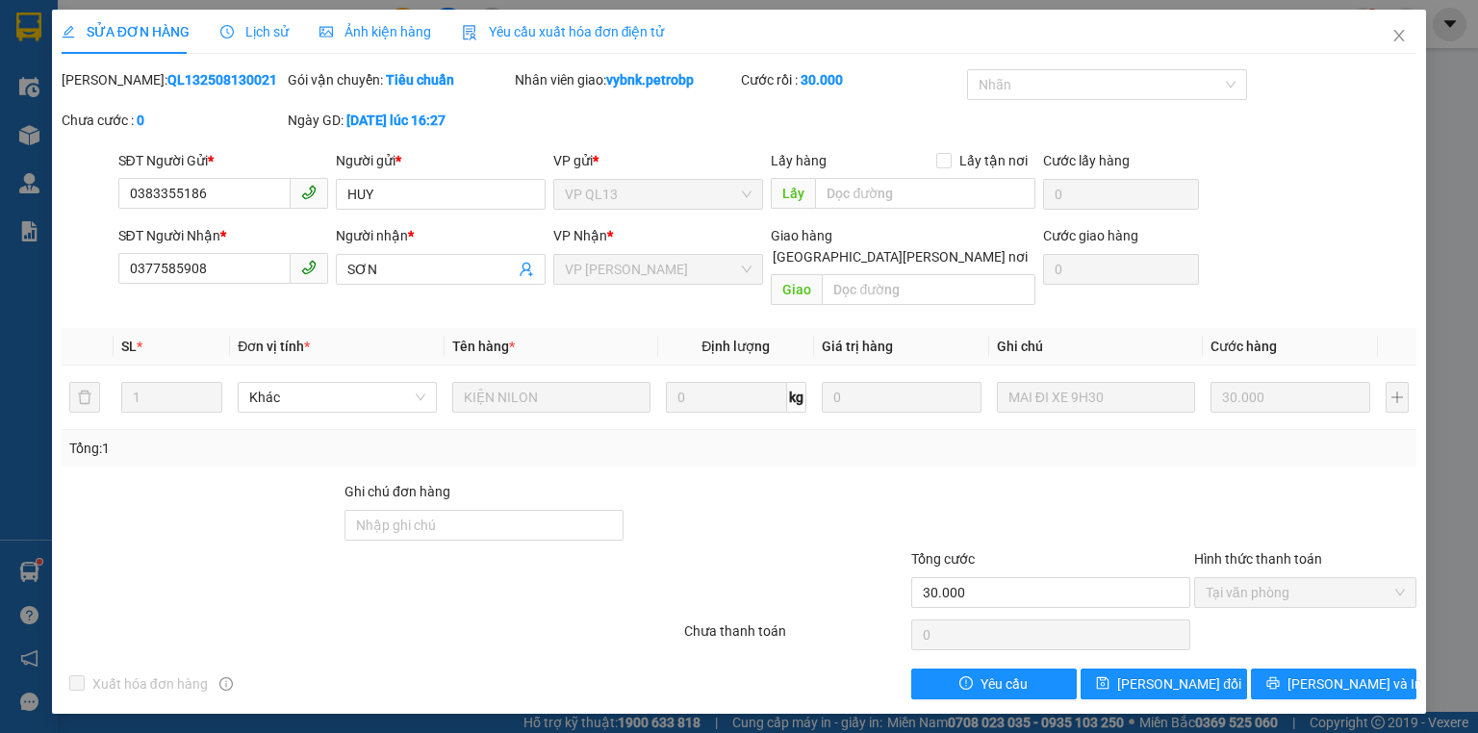
click at [255, 35] on span "Lịch sử" at bounding box center [254, 31] width 68 height 15
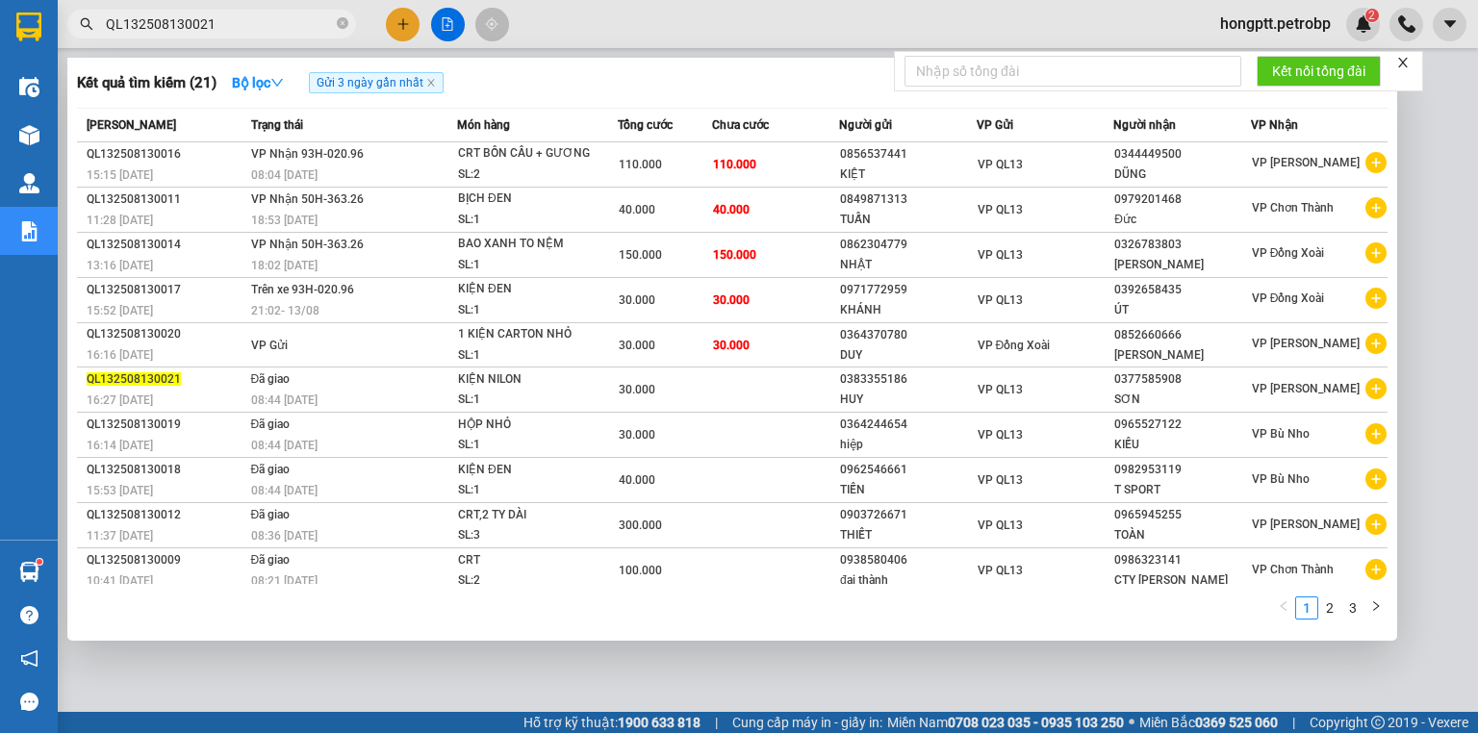
click at [258, 22] on input "QL132508130021" at bounding box center [219, 23] width 227 height 21
type input "Q"
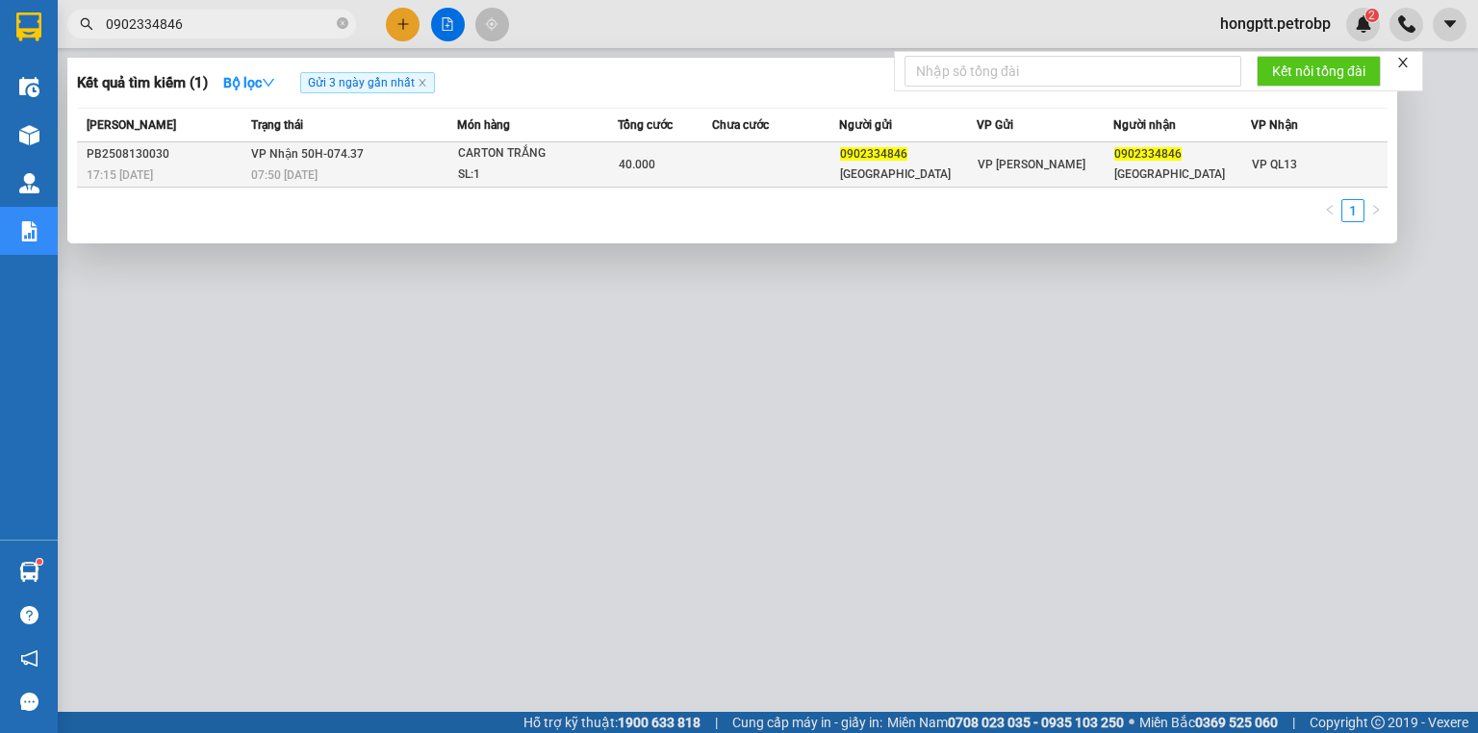
type input "0902334846"
click at [138, 156] on div "PB2508130030" at bounding box center [166, 154] width 159 height 20
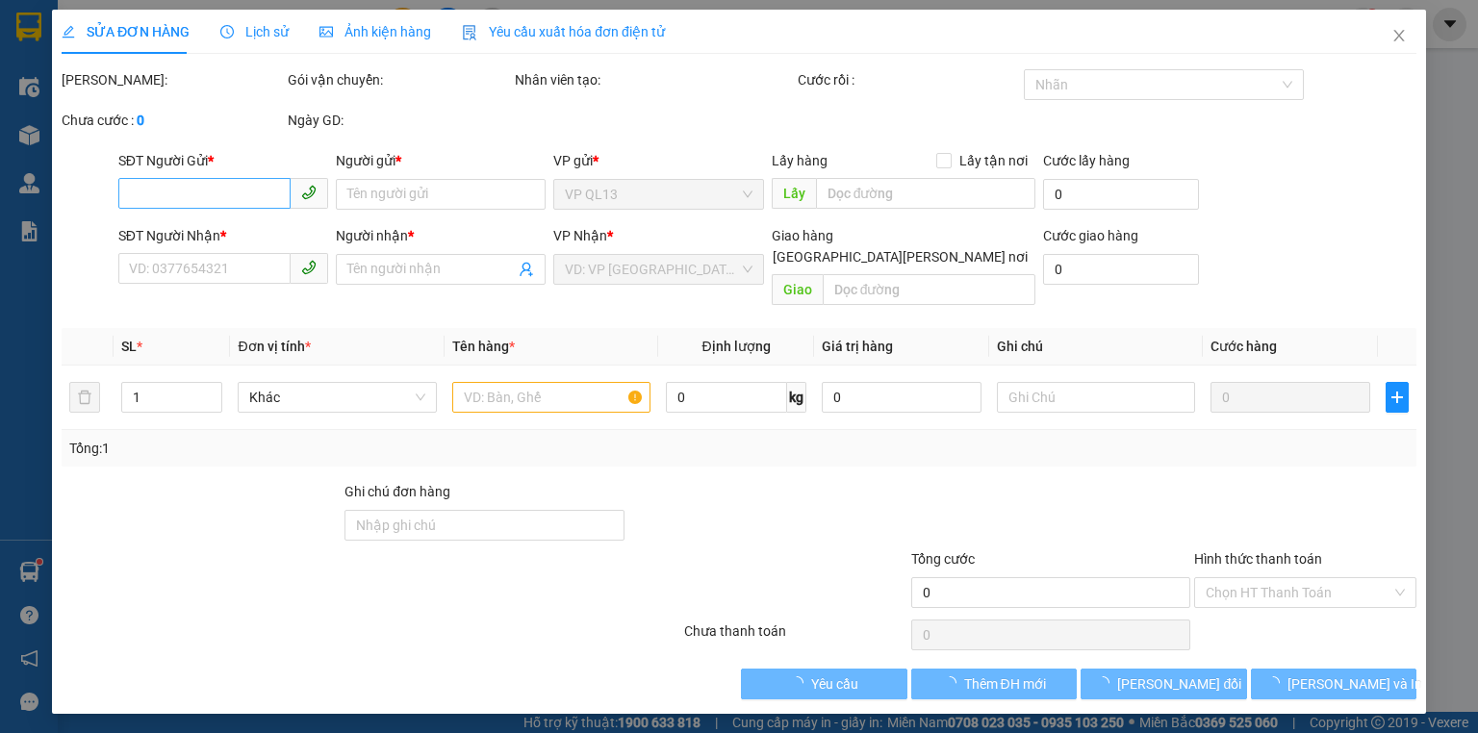
type input "0902334846"
type input "THỤY"
type input "0902334846"
type input "THỤY"
type input "40.000"
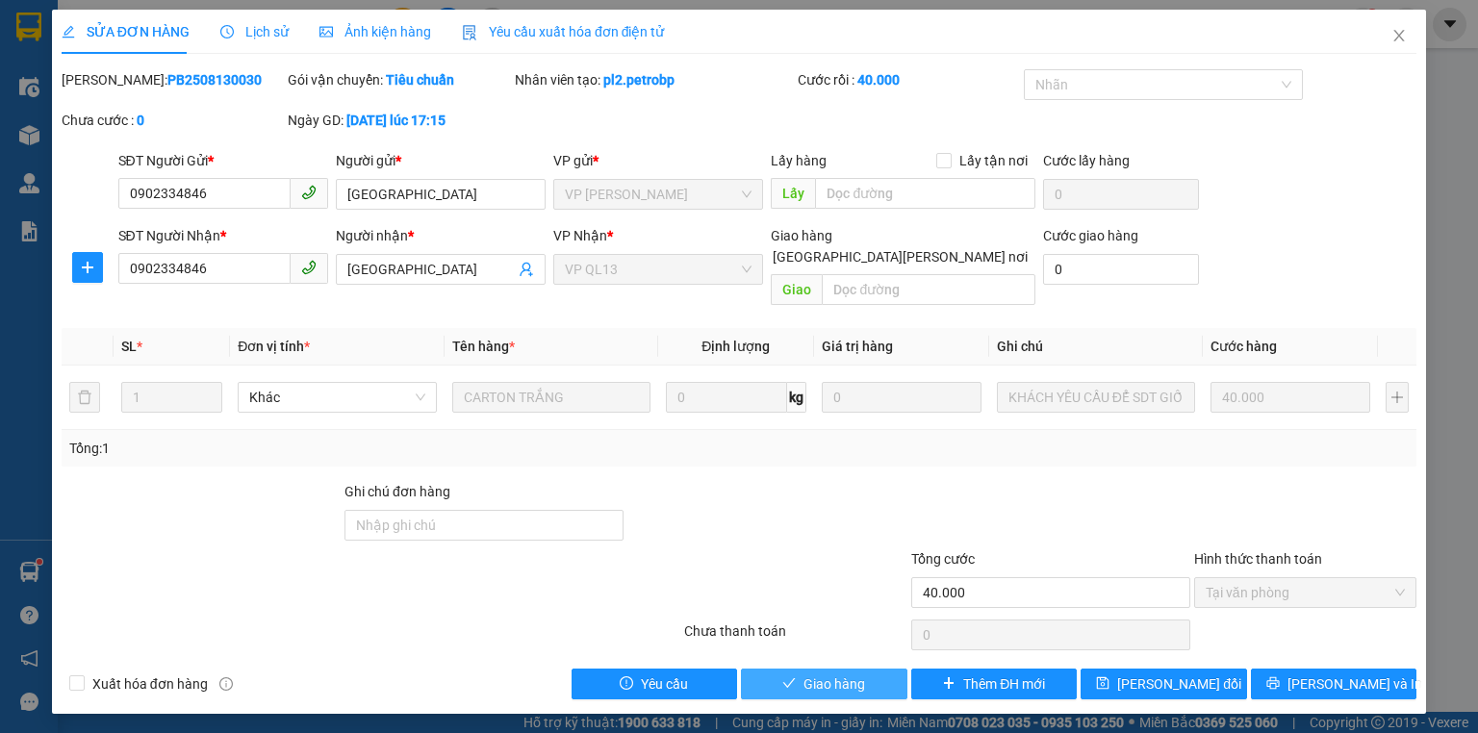
click at [856, 674] on span "Giao hàng" at bounding box center [834, 684] width 62 height 21
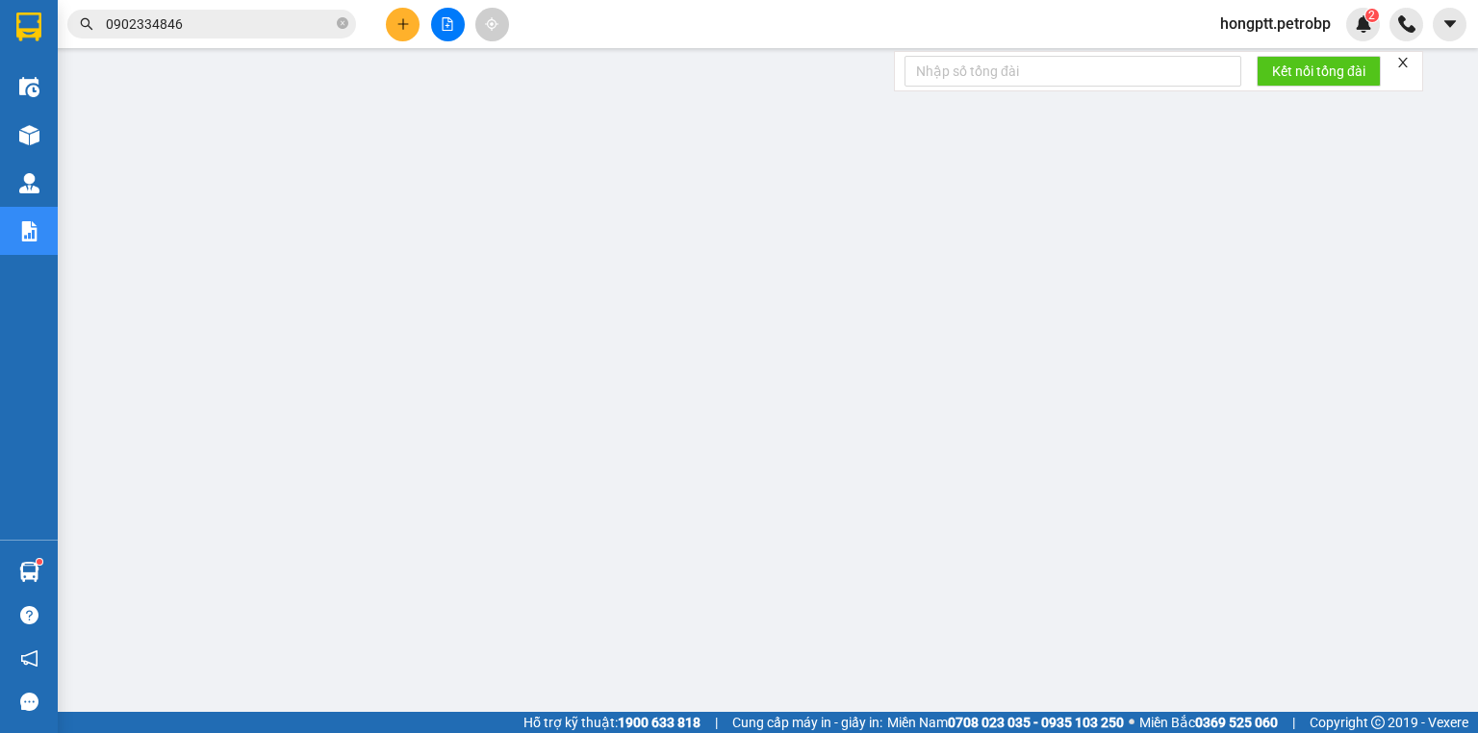
click at [188, 22] on input "0902334846" at bounding box center [219, 23] width 227 height 21
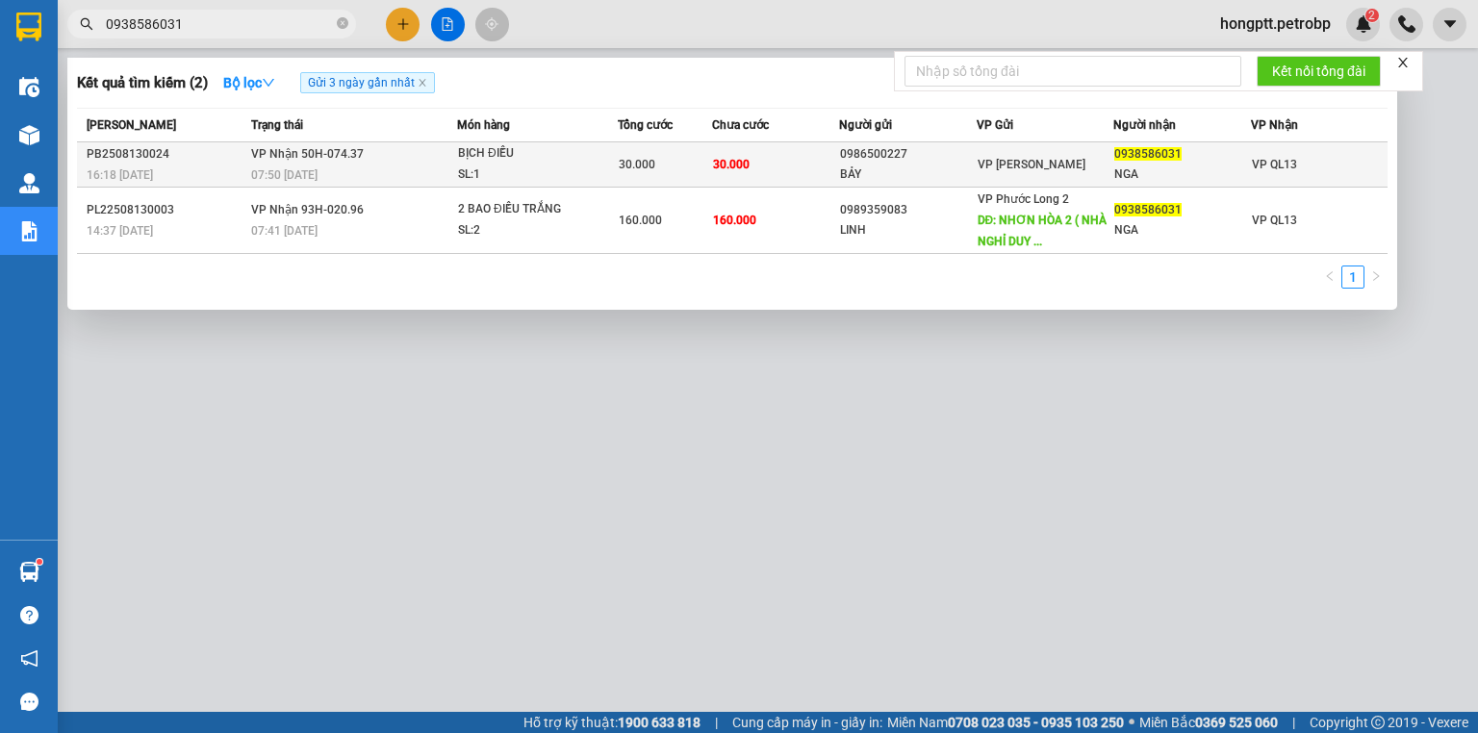
type input "0938586031"
click at [146, 153] on div "PB2508130024" at bounding box center [166, 154] width 159 height 20
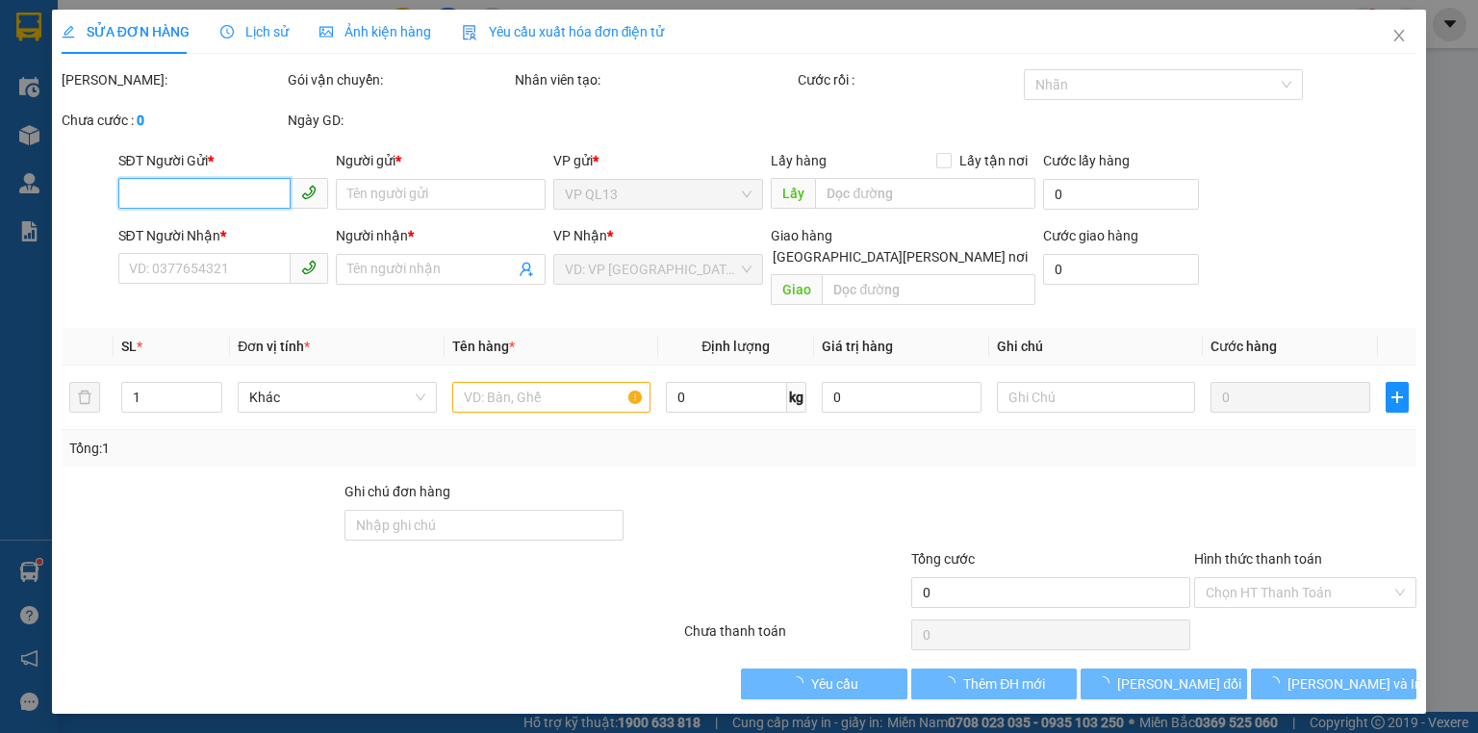
type input "0986500227"
type input "BẢY"
type input "0938586031"
type input "NGA"
type input "30.000"
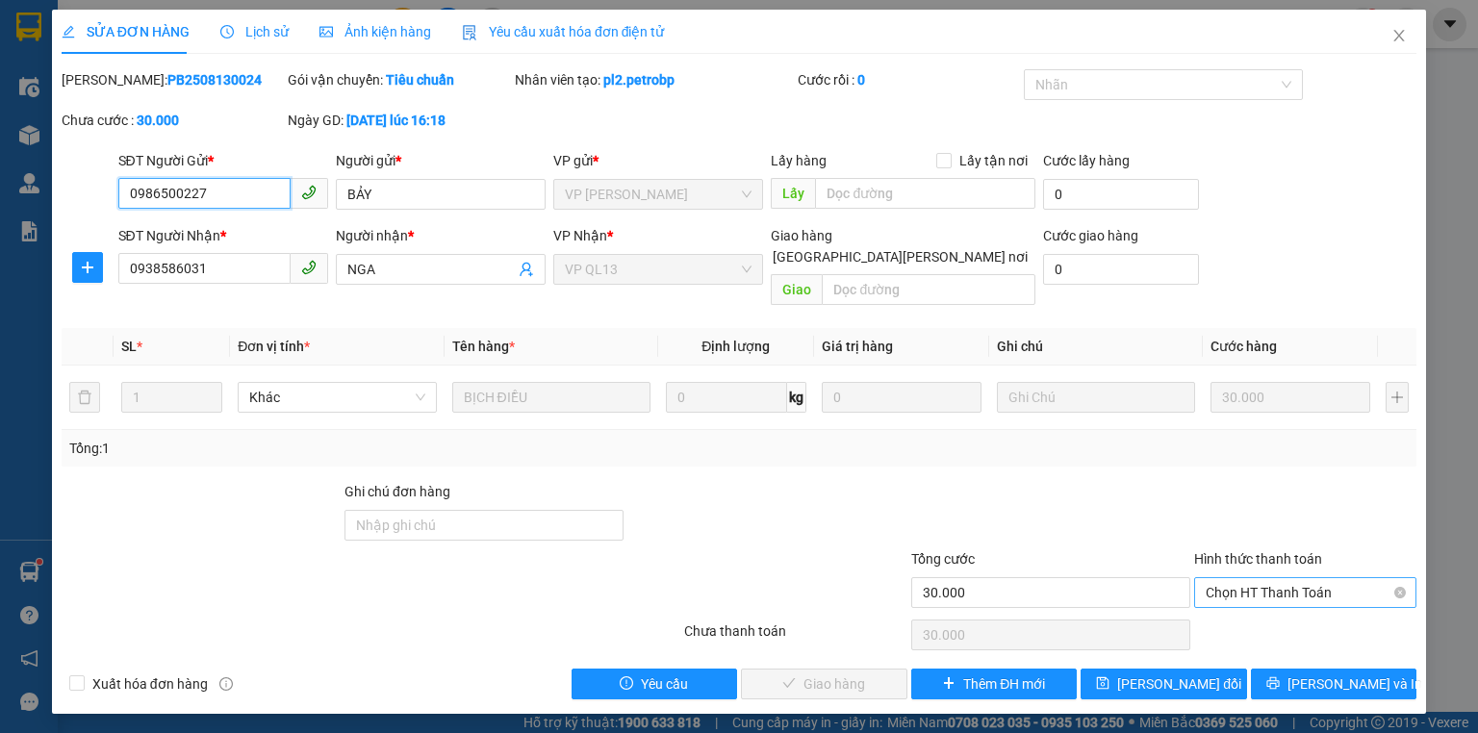
click at [1224, 578] on span "Chọn HT Thanh Toán" at bounding box center [1305, 592] width 199 height 29
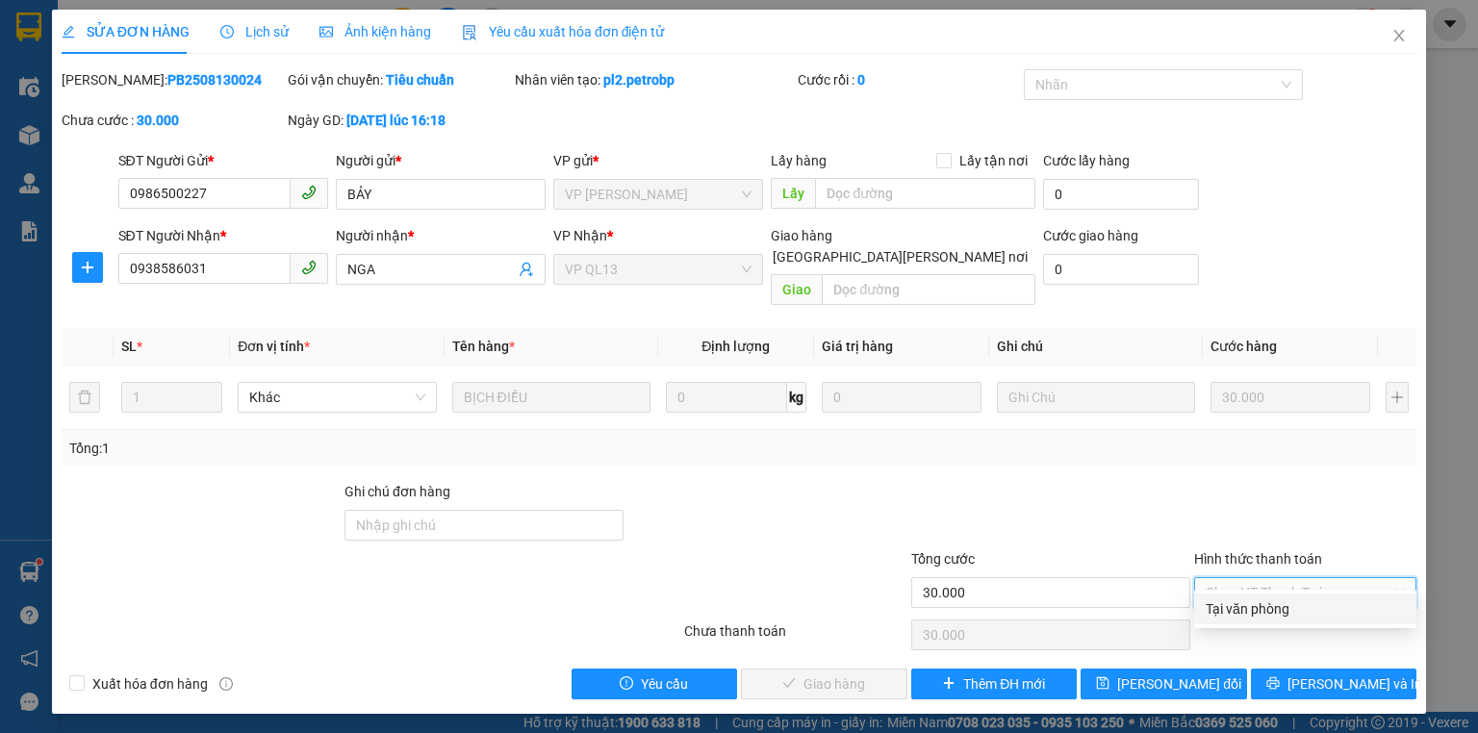
click at [1242, 610] on div "Tại văn phòng" at bounding box center [1305, 608] width 199 height 21
type input "0"
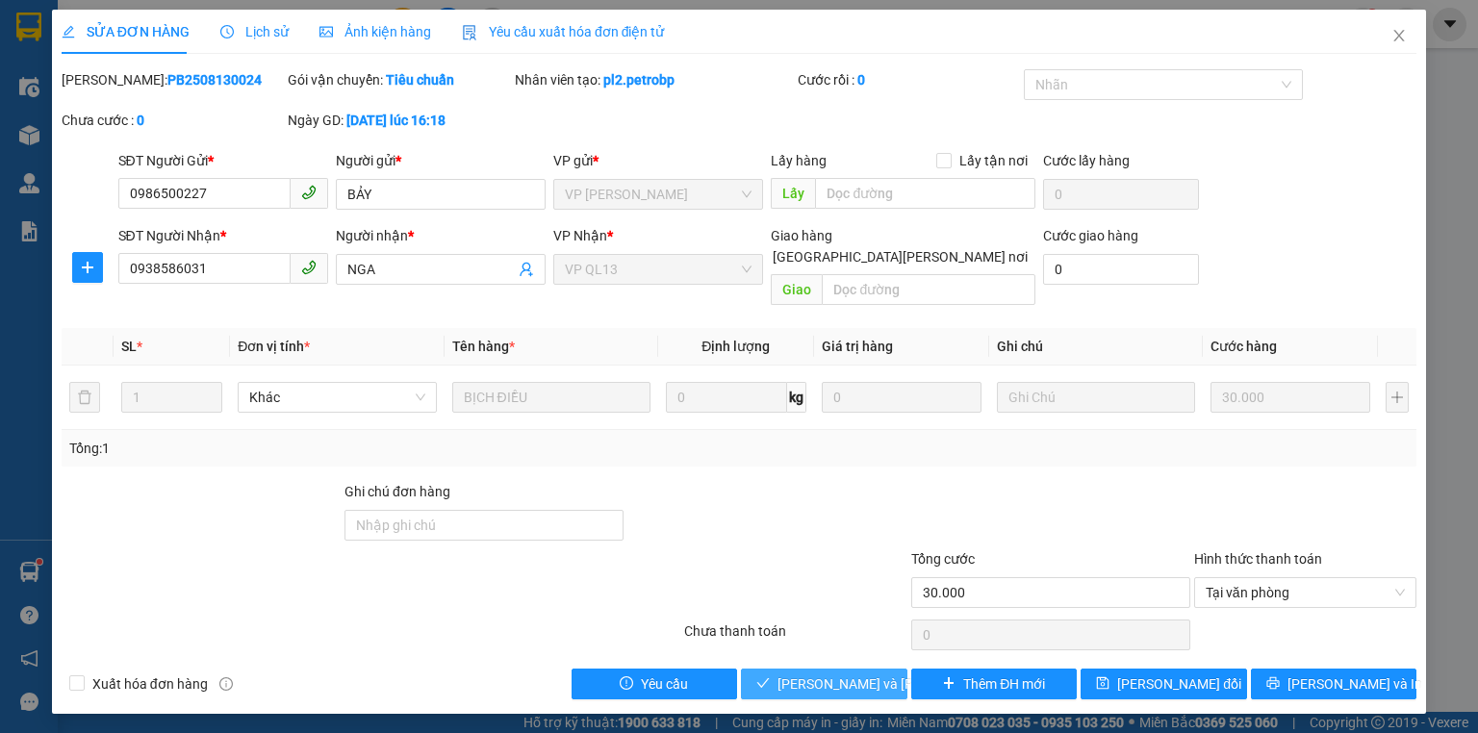
click at [862, 674] on span "Lưu và Giao hàng" at bounding box center [907, 684] width 260 height 21
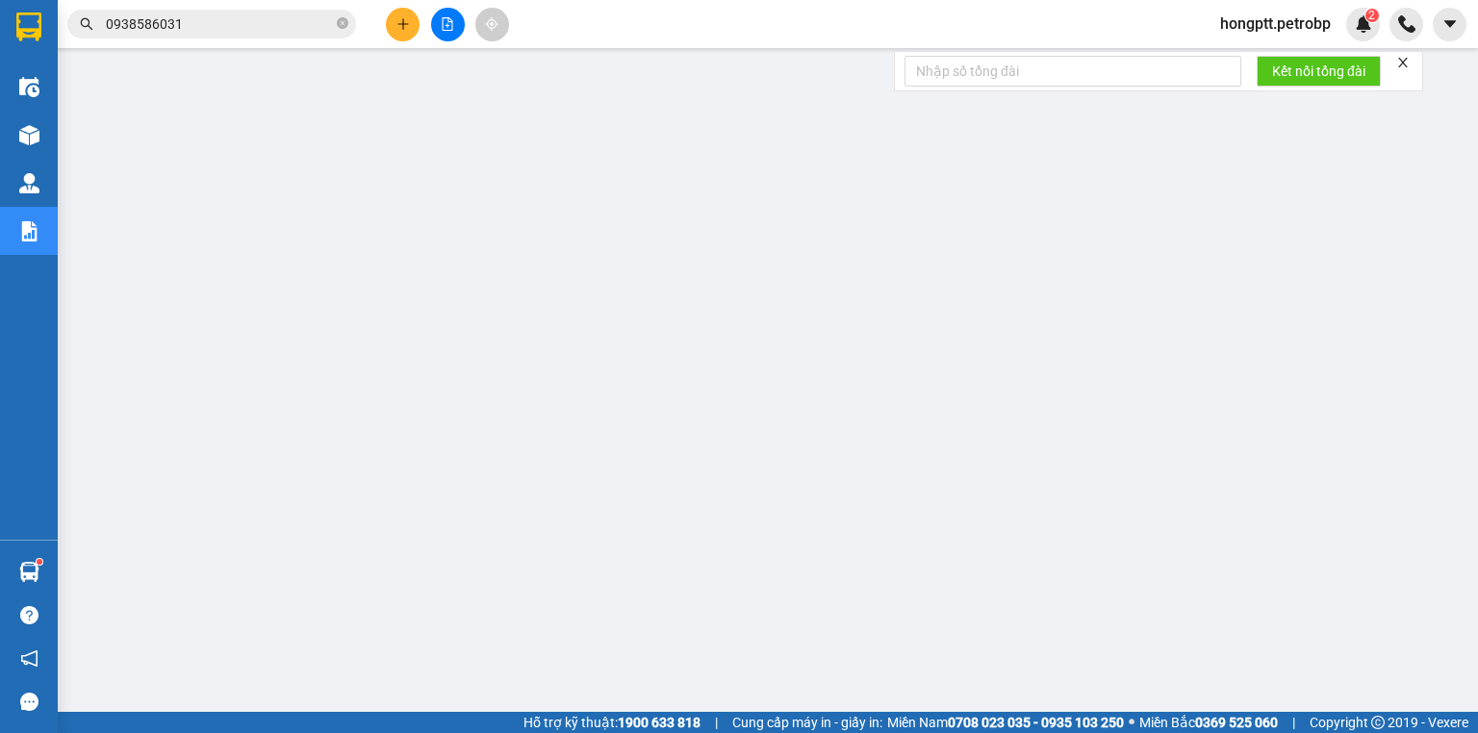
click at [191, 19] on input "0938586031" at bounding box center [219, 23] width 227 height 21
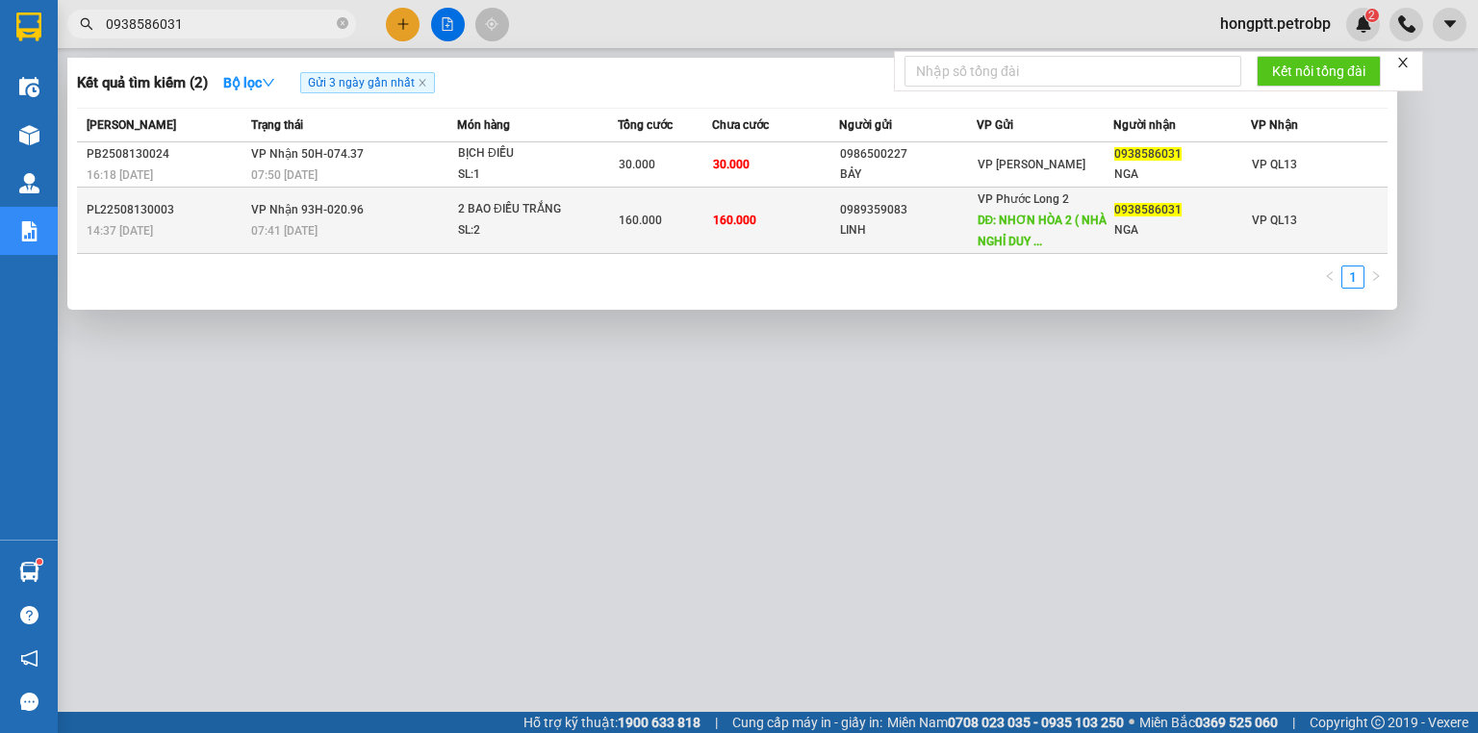
click at [136, 209] on div "PL22508130003" at bounding box center [166, 210] width 159 height 20
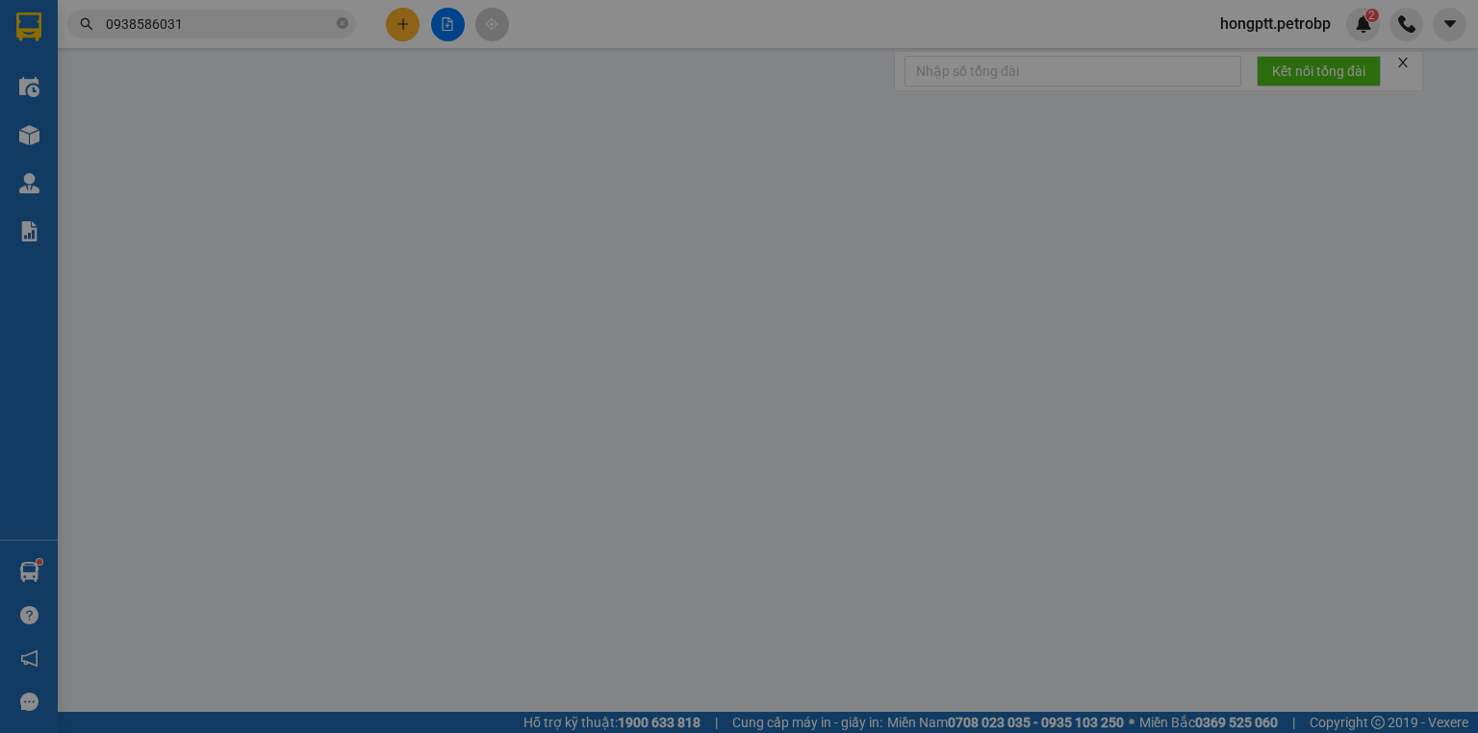
type input "0989359083"
type input "LINH"
type input "NHƠN HÒA 2 ( NHÀ NGHỈ DUY TÂN VÔ 500M)"
type input "40.000"
type input "0938586031"
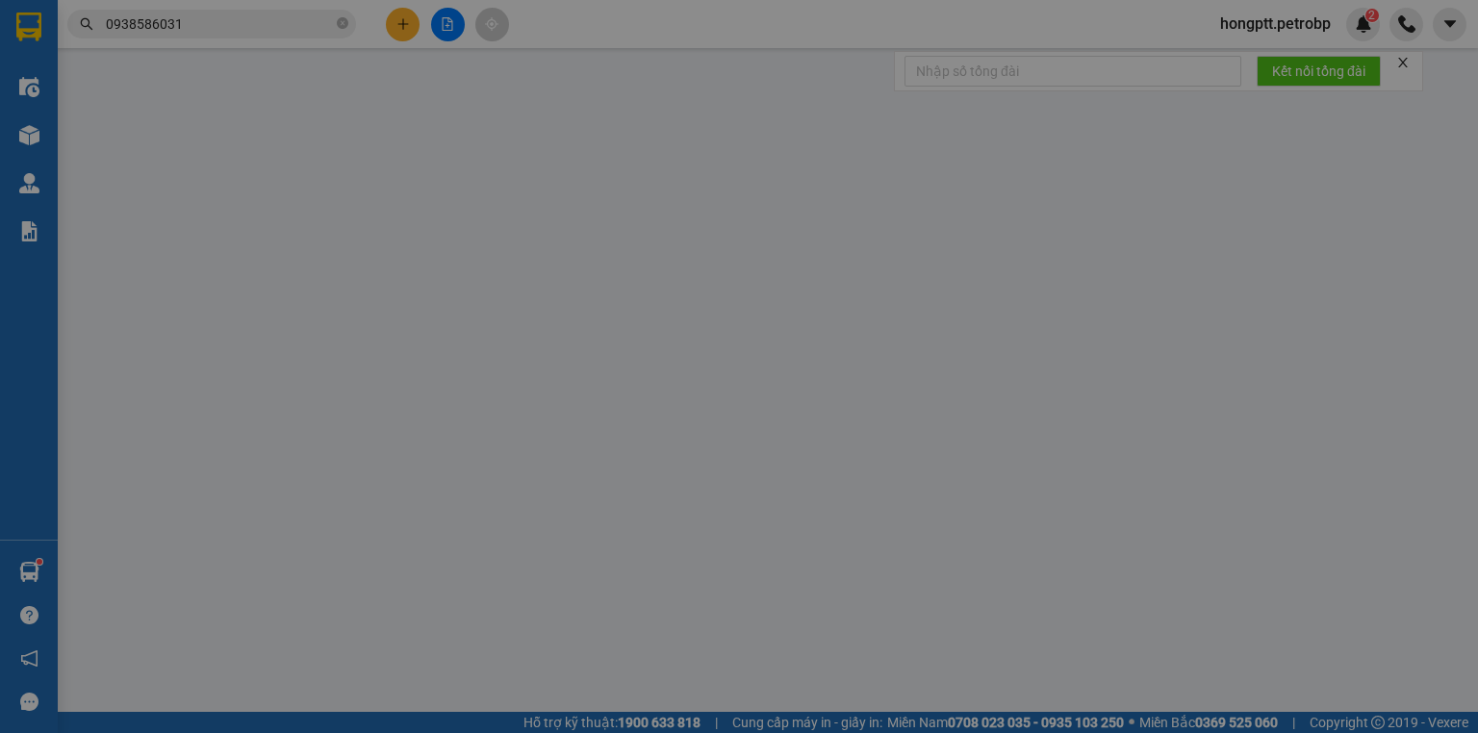
type input "NGA"
type input "160.000"
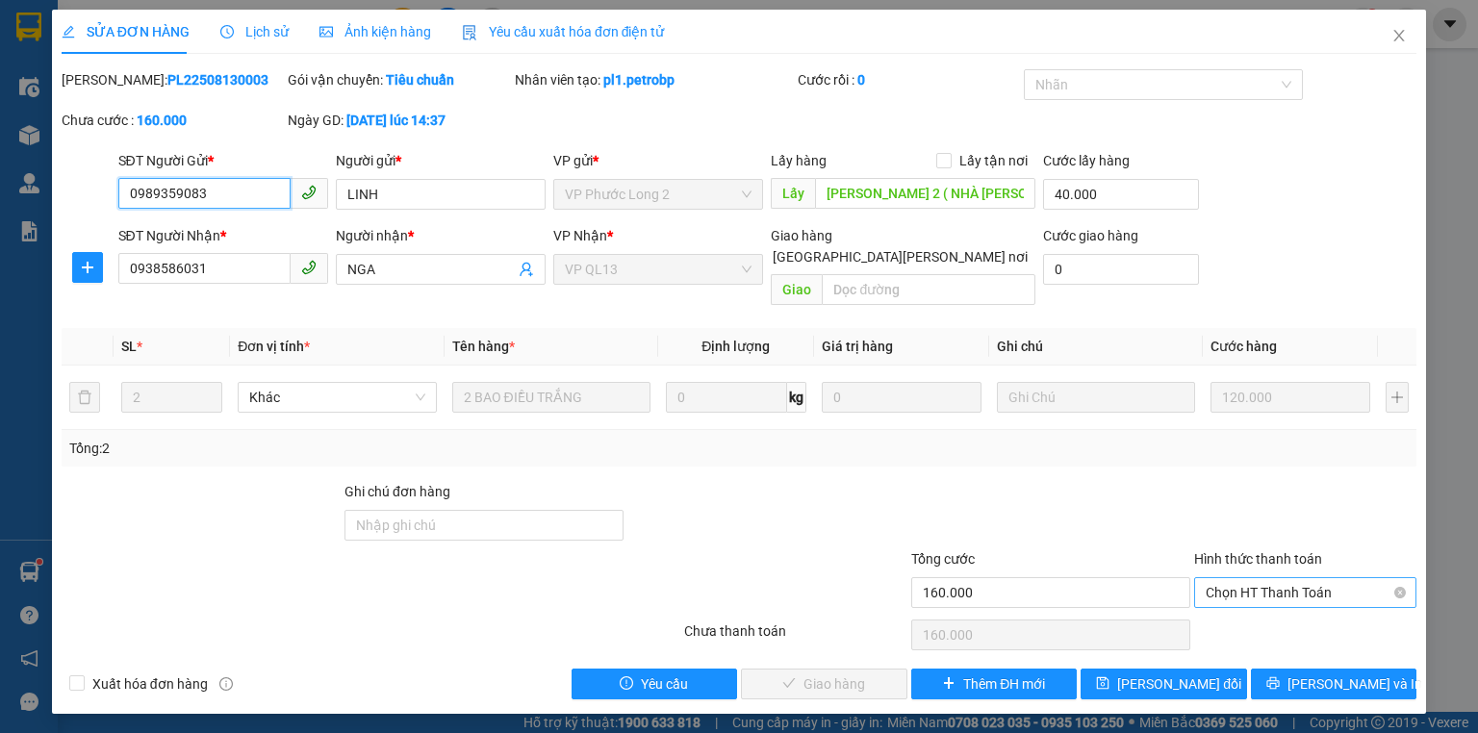
click at [1242, 578] on span "Chọn HT Thanh Toán" at bounding box center [1305, 592] width 199 height 29
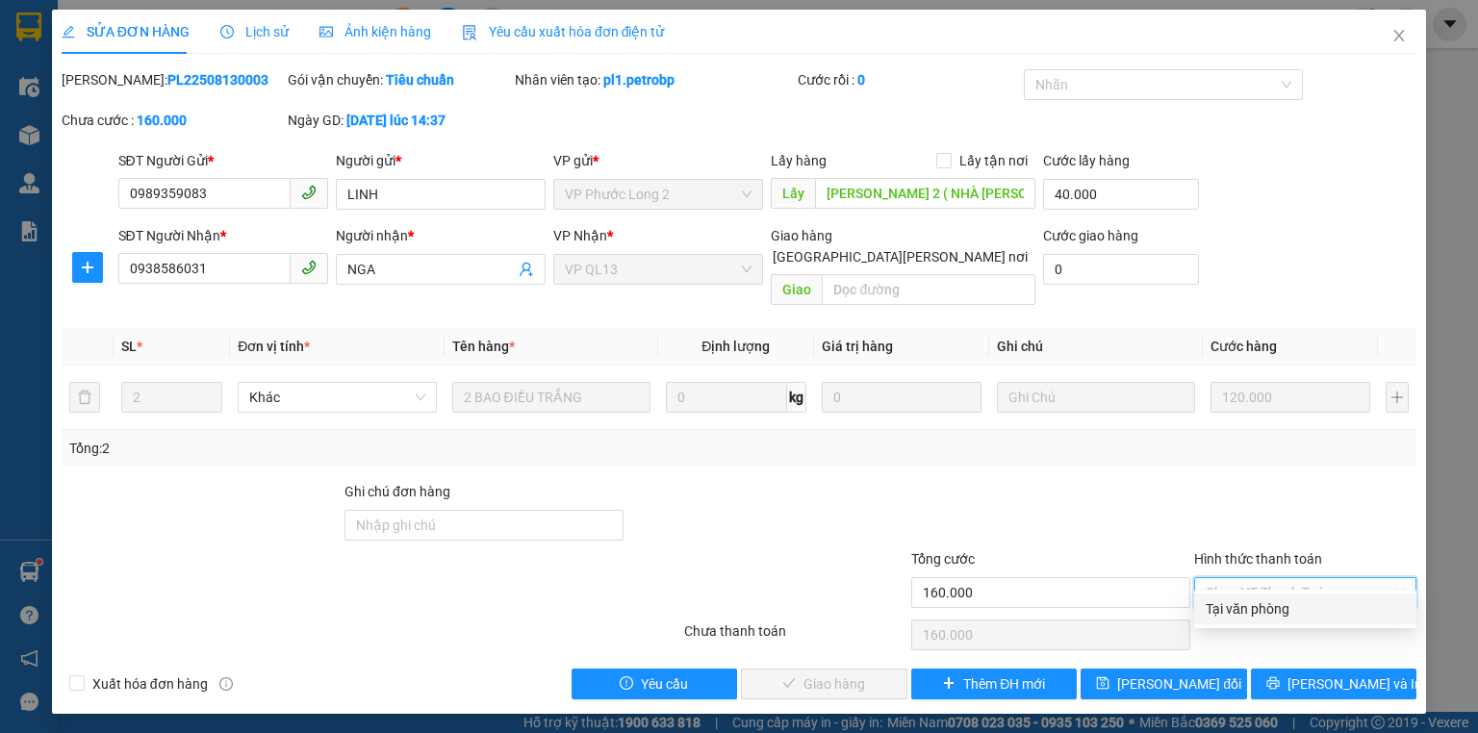
click at [1232, 612] on div "Tại văn phòng" at bounding box center [1305, 608] width 199 height 21
type input "0"
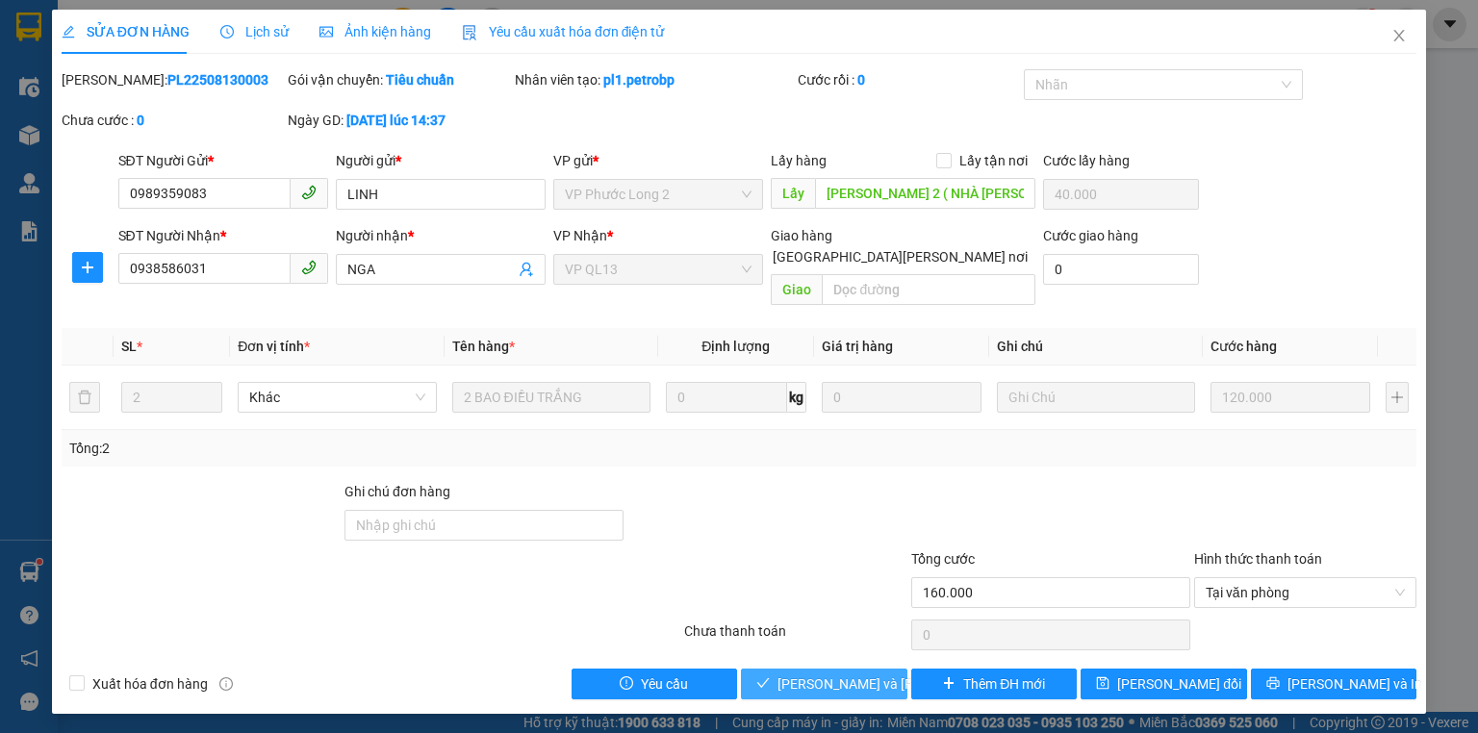
click at [866, 674] on span "Lưu và Giao hàng" at bounding box center [907, 684] width 260 height 21
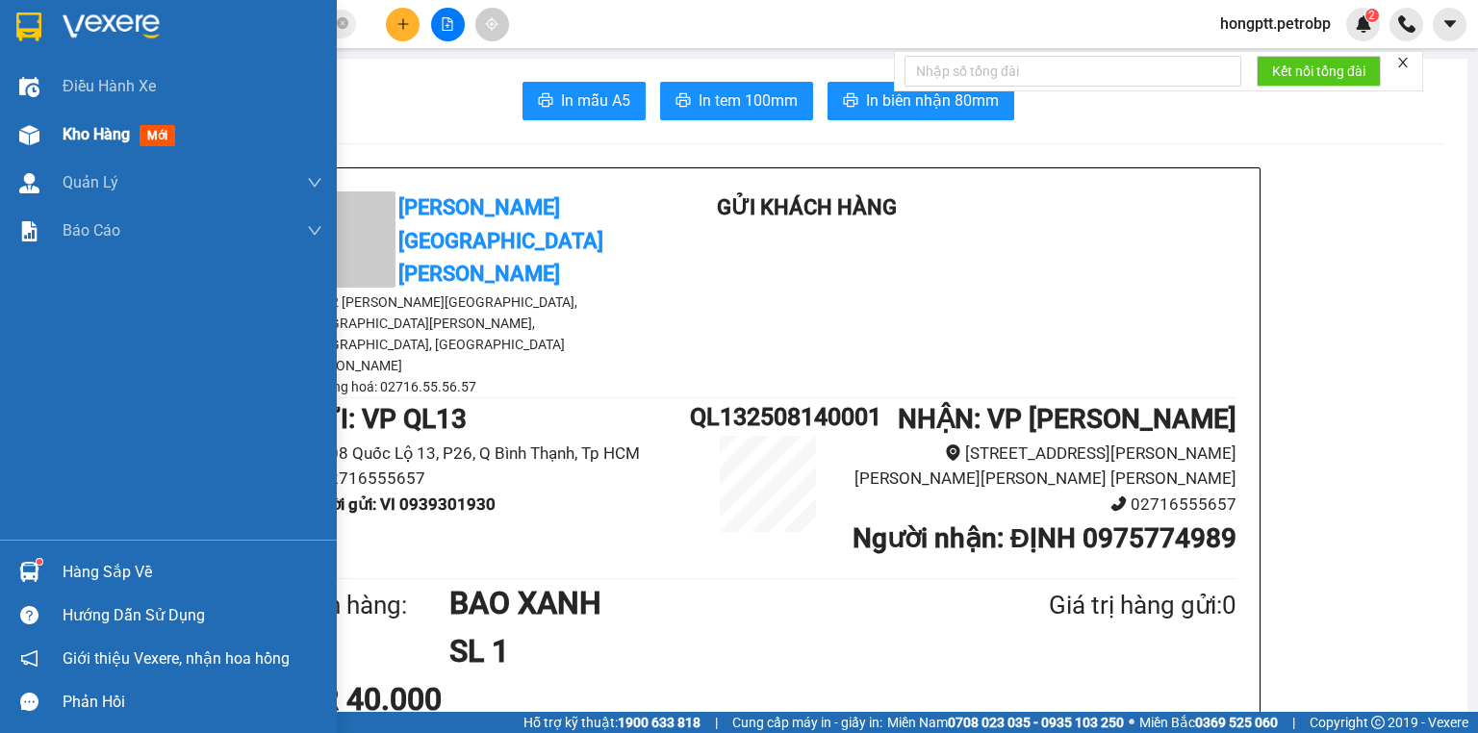
click at [30, 135] on img at bounding box center [29, 135] width 20 height 20
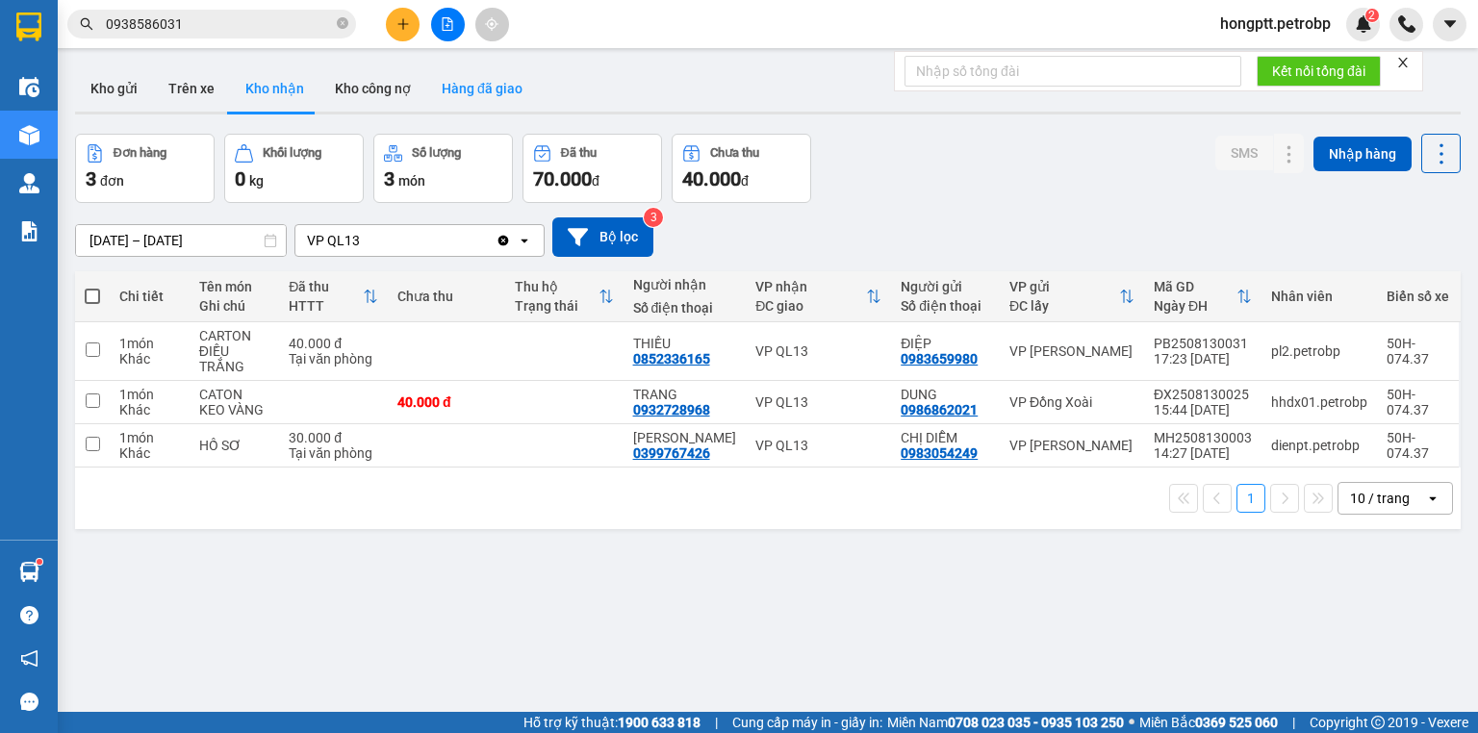
click at [460, 90] on button "Hàng đã giao" at bounding box center [482, 88] width 112 height 46
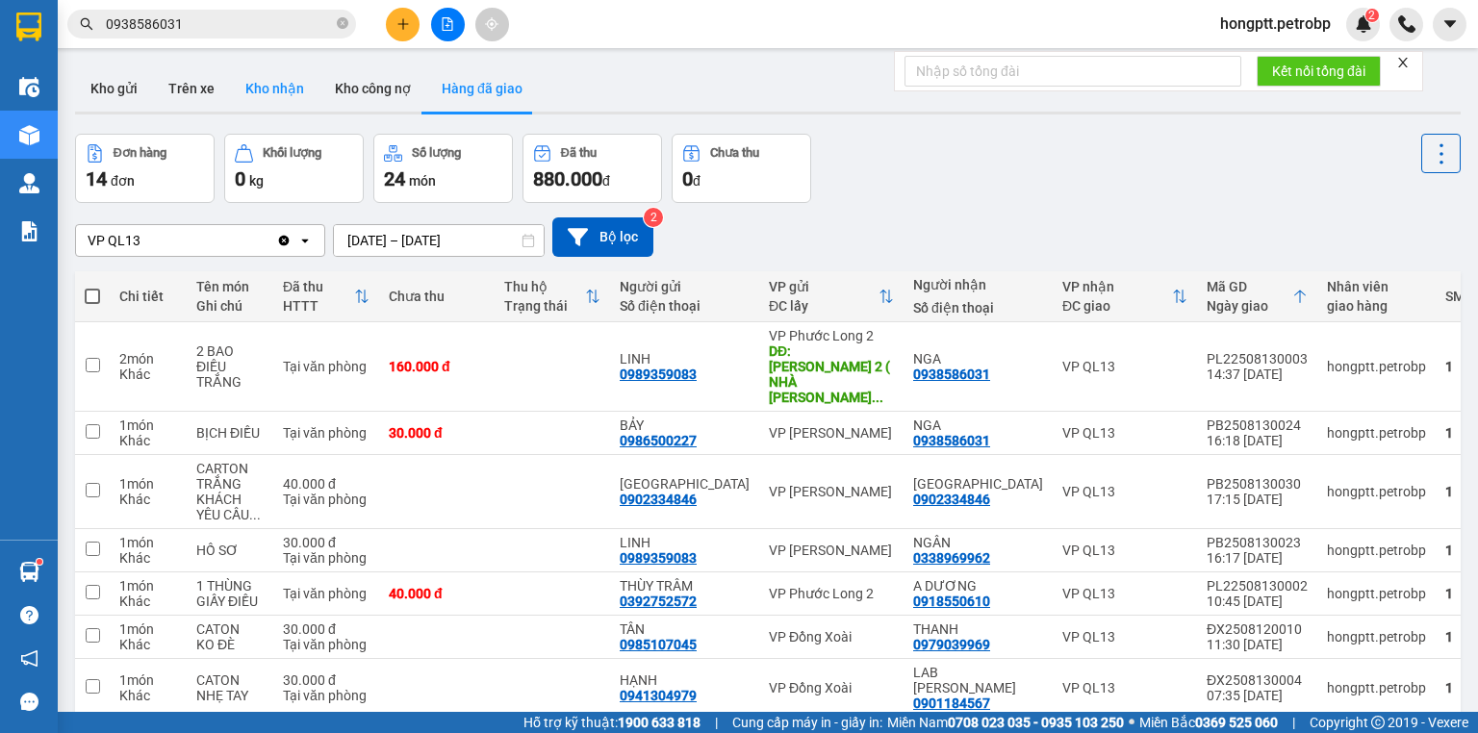
click at [266, 83] on button "Kho nhận" at bounding box center [274, 88] width 89 height 46
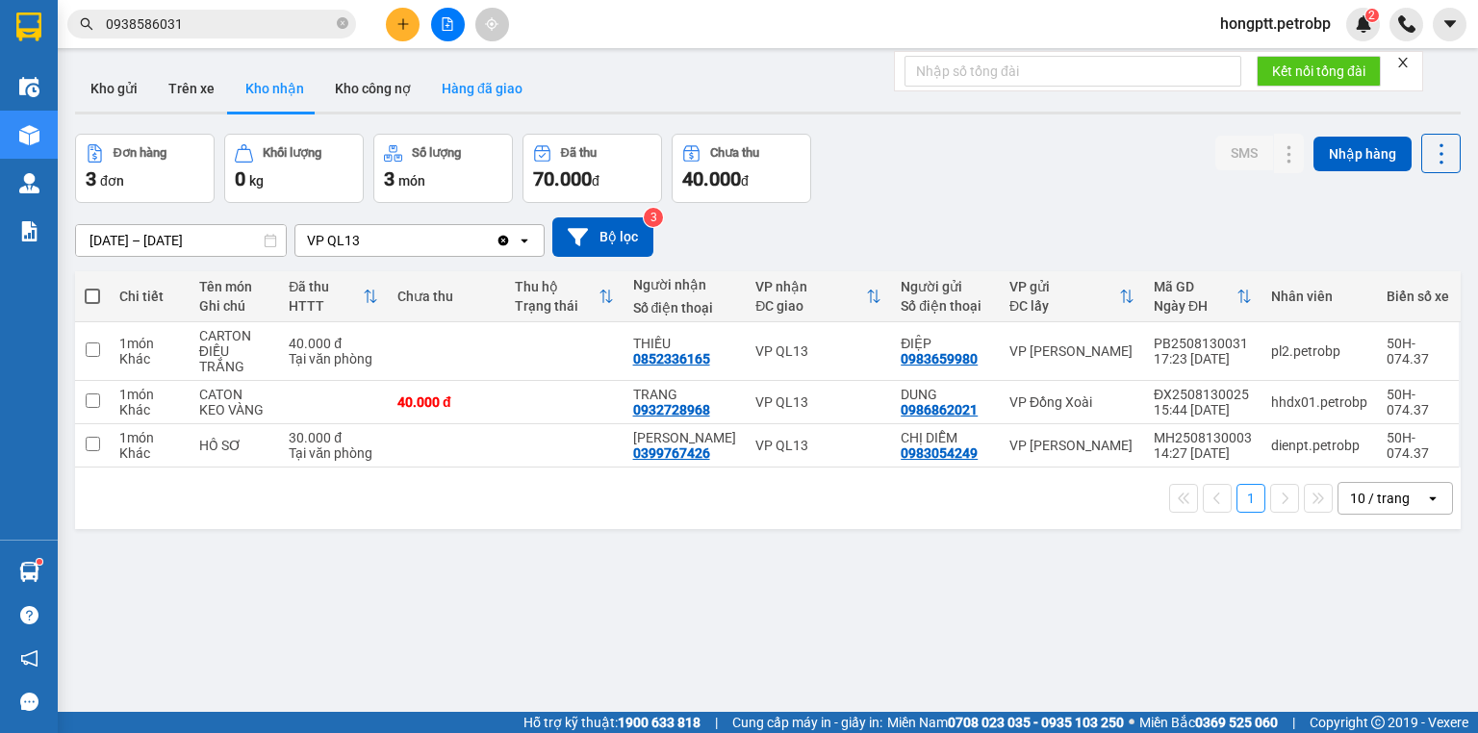
click at [447, 90] on button "Hàng đã giao" at bounding box center [482, 88] width 112 height 46
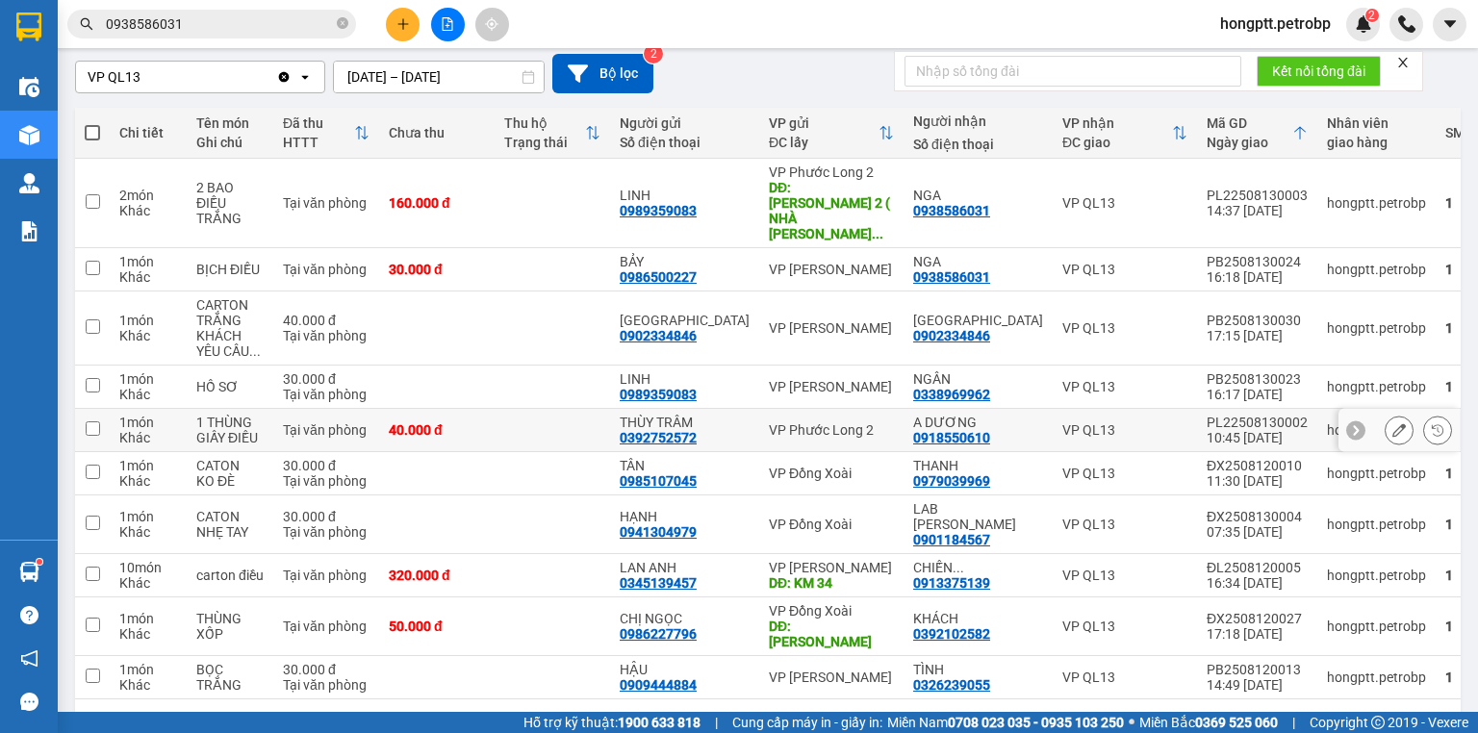
scroll to position [172, 0]
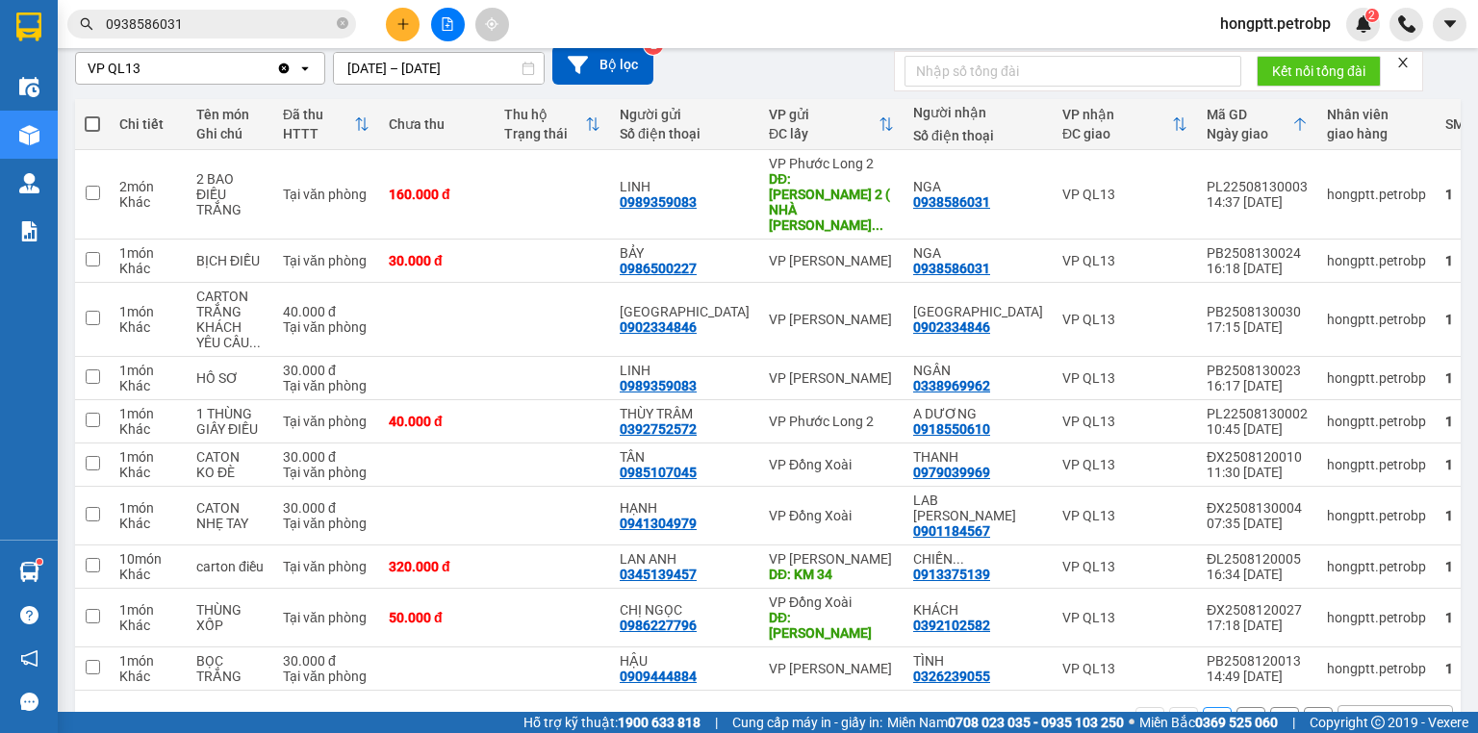
click at [1392, 712] on div "10 / trang" at bounding box center [1380, 721] width 60 height 19
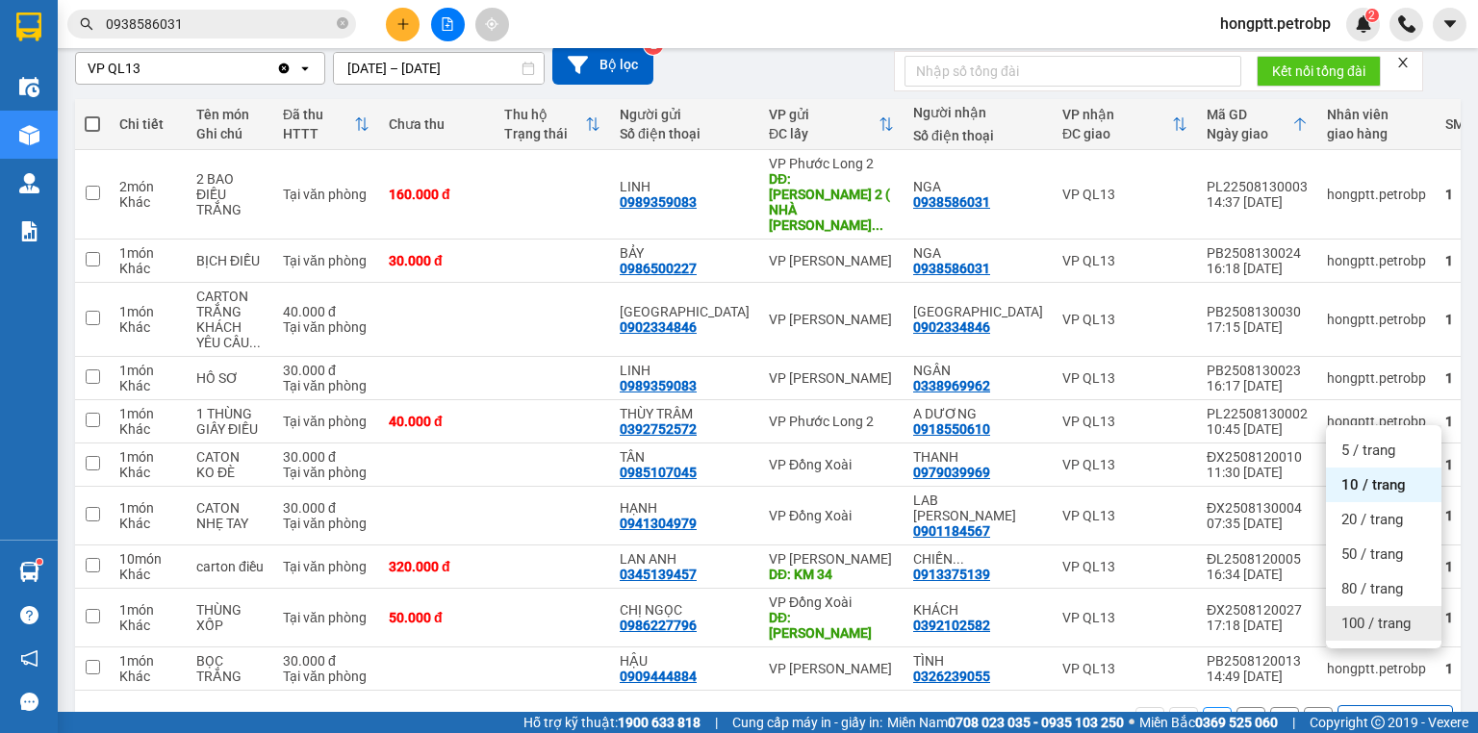
click at [1401, 627] on span "100 / trang" at bounding box center [1375, 623] width 69 height 19
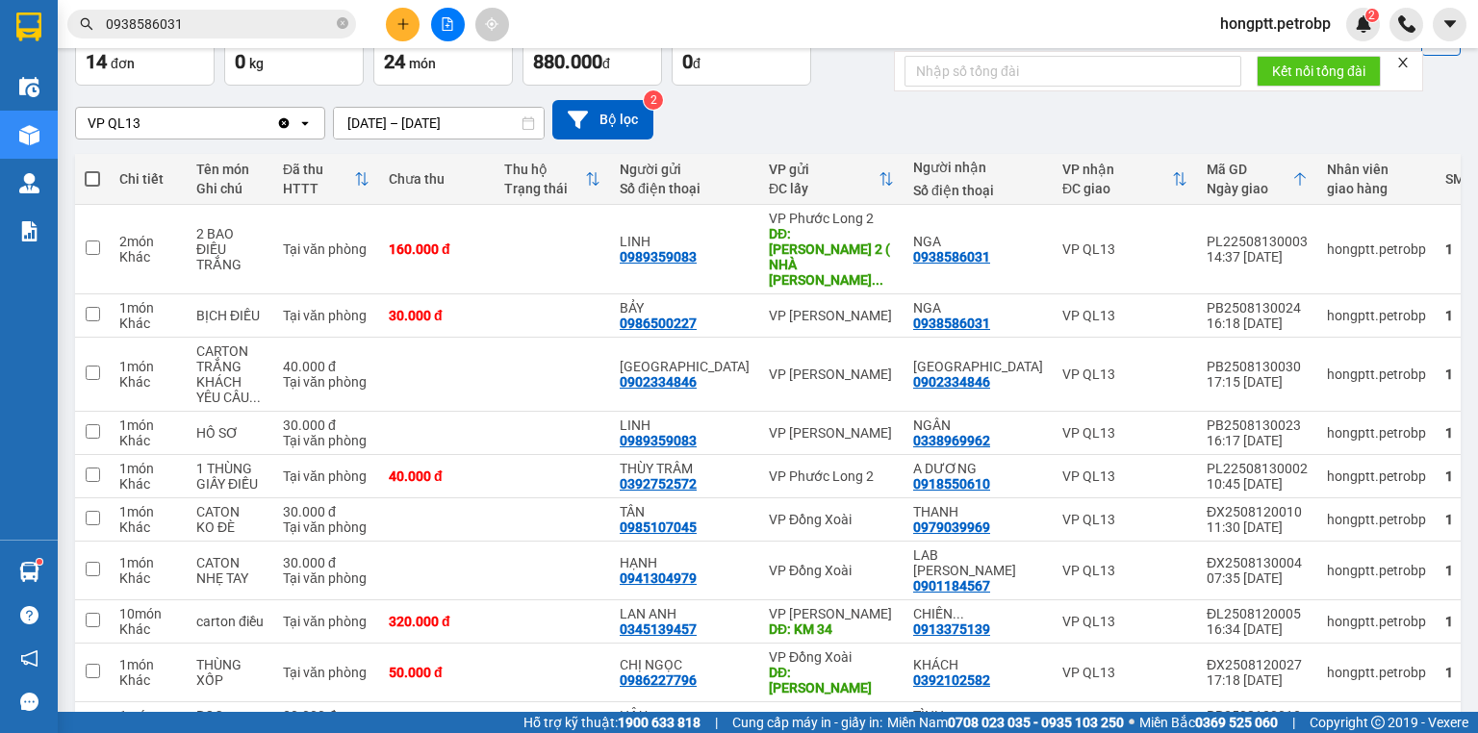
scroll to position [0, 0]
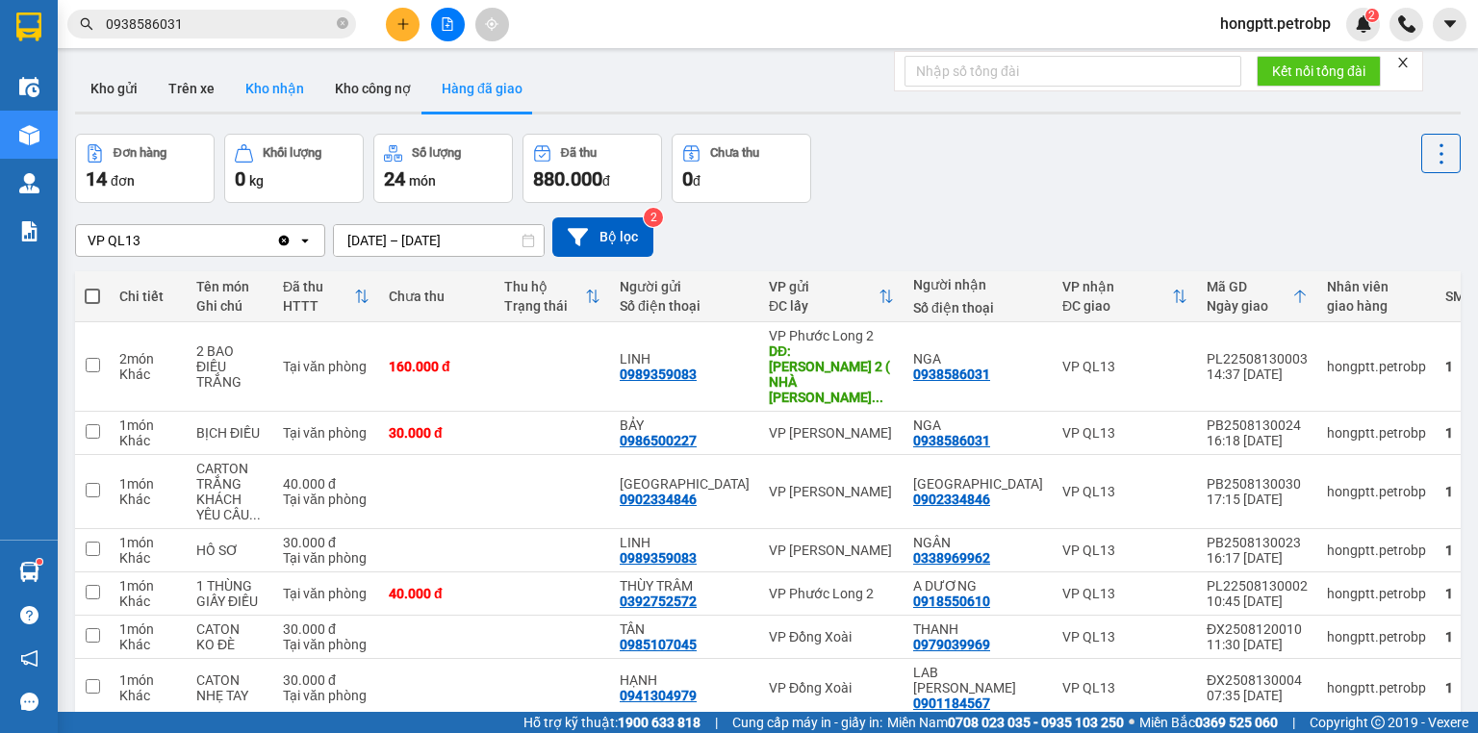
click at [289, 90] on button "Kho nhận" at bounding box center [274, 88] width 89 height 46
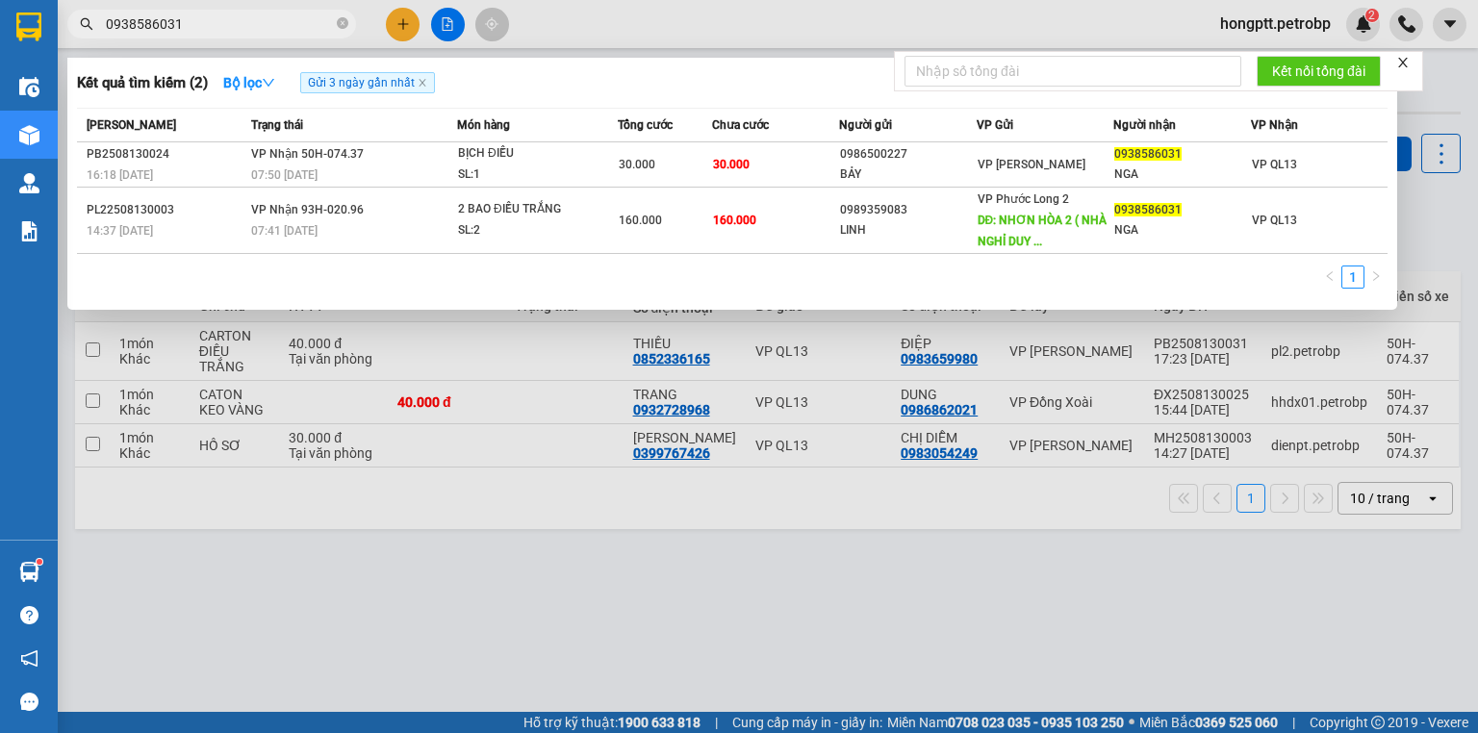
click at [181, 19] on input "0938586031" at bounding box center [219, 23] width 227 height 21
type input "0"
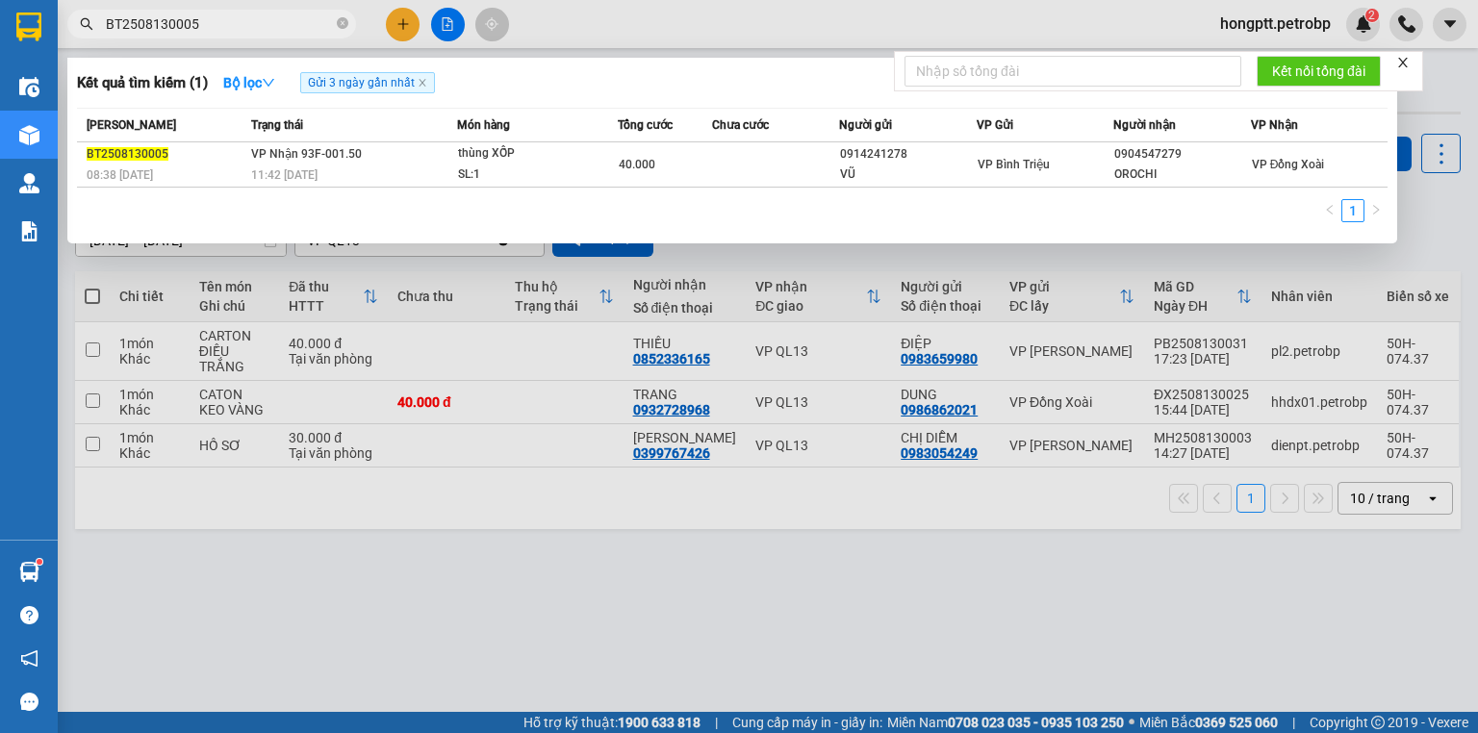
click at [186, 20] on input "BT2508130005" at bounding box center [219, 23] width 227 height 21
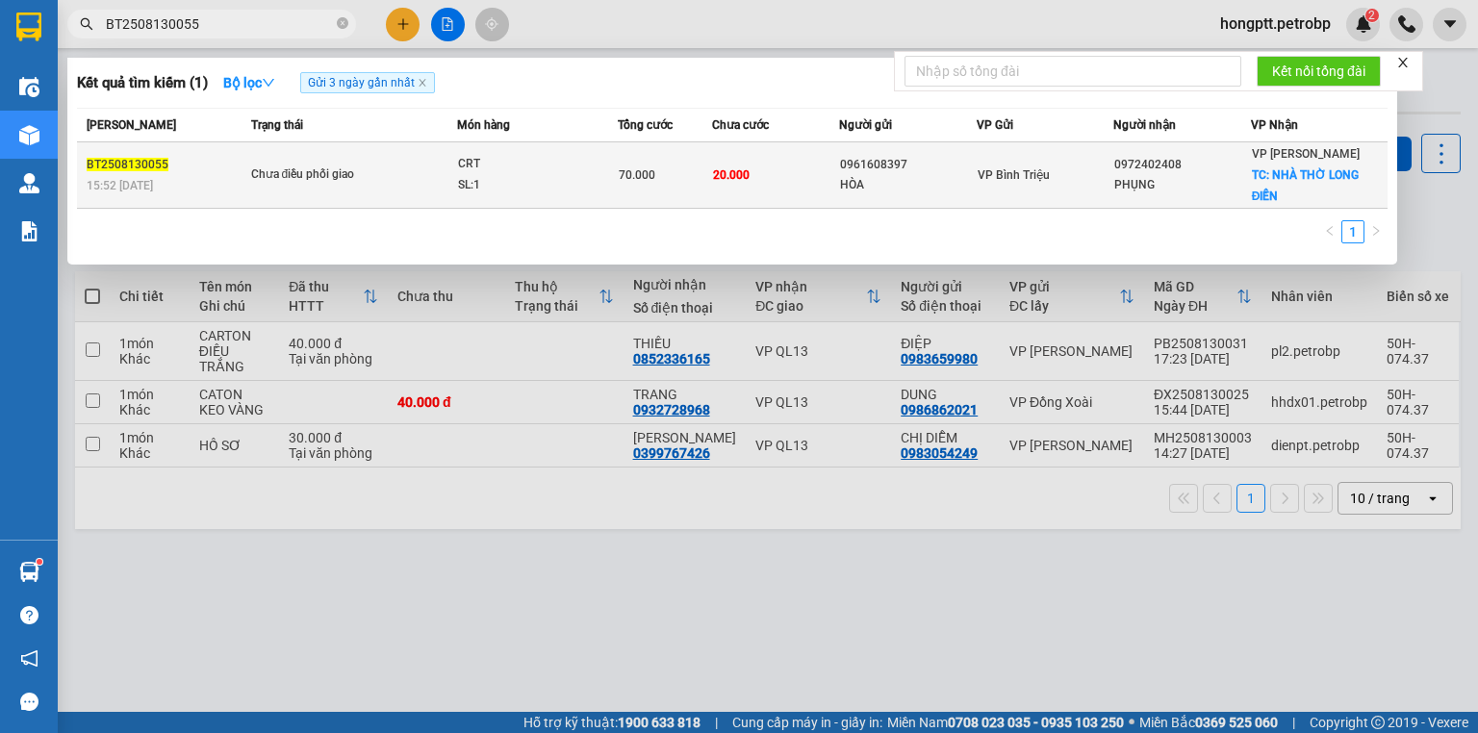
type input "BT2508130055"
click at [151, 158] on span "BT2508130055" at bounding box center [128, 164] width 82 height 13
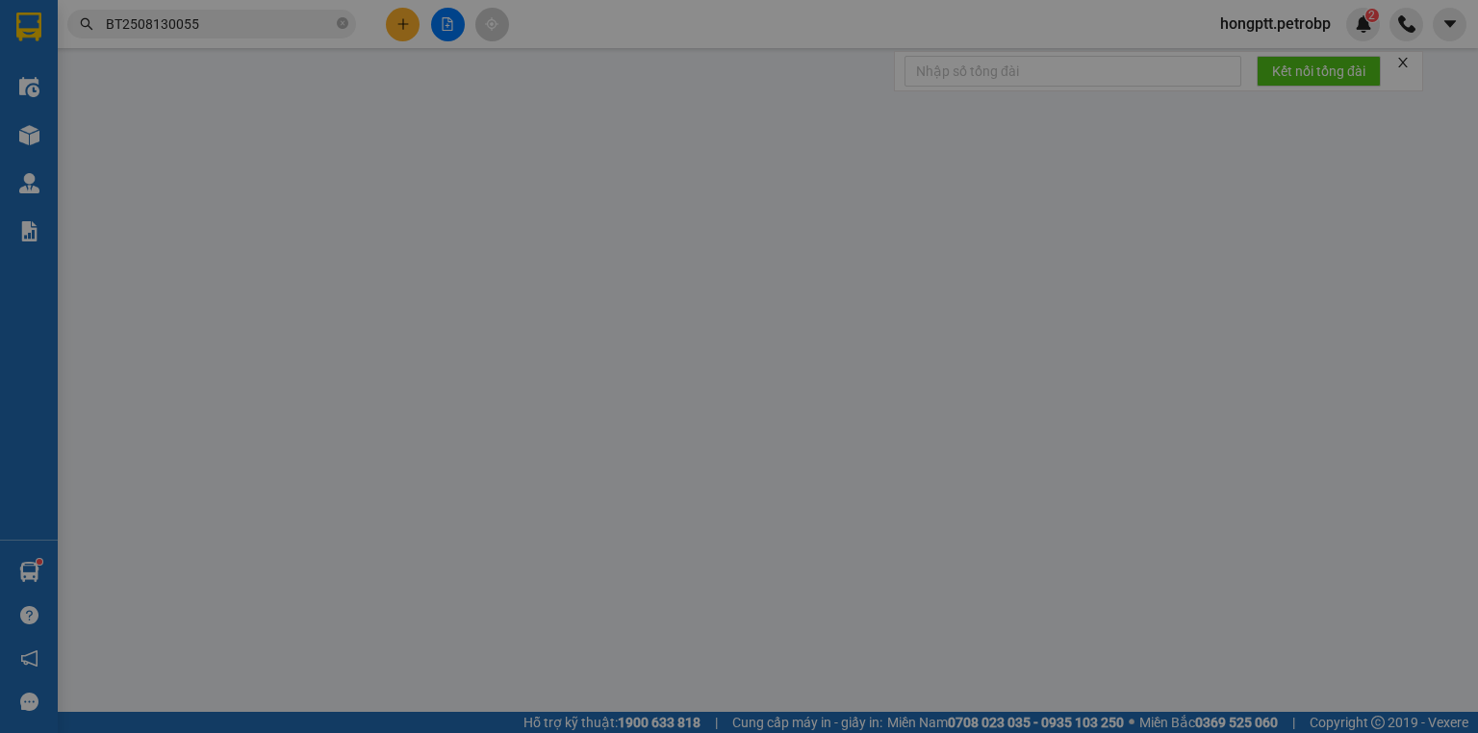
type input "0961608397"
type input "HÒA"
type input "0972402408"
type input "PHỤNG"
checkbox input "true"
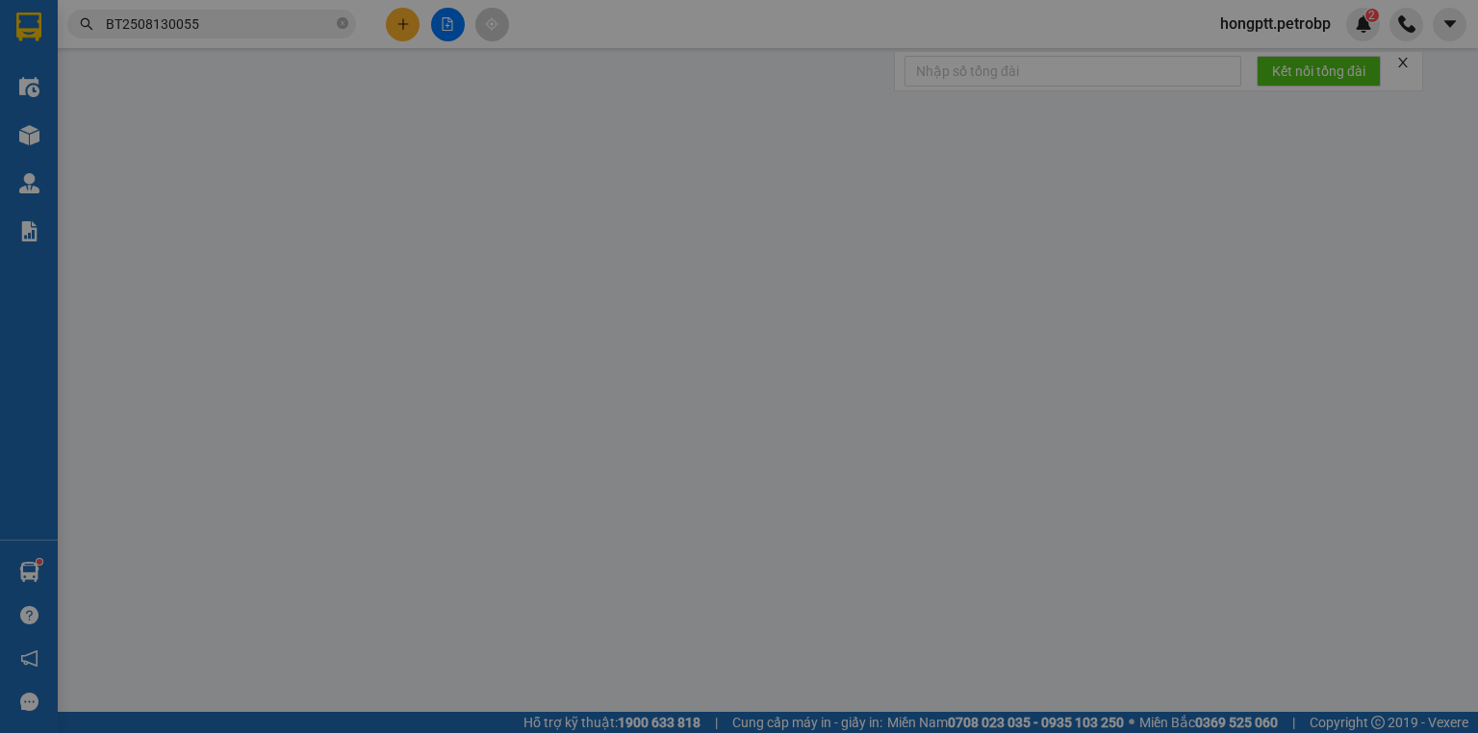
type input "NHÀ THỜ LONG ĐIỀN"
type input "70.000"
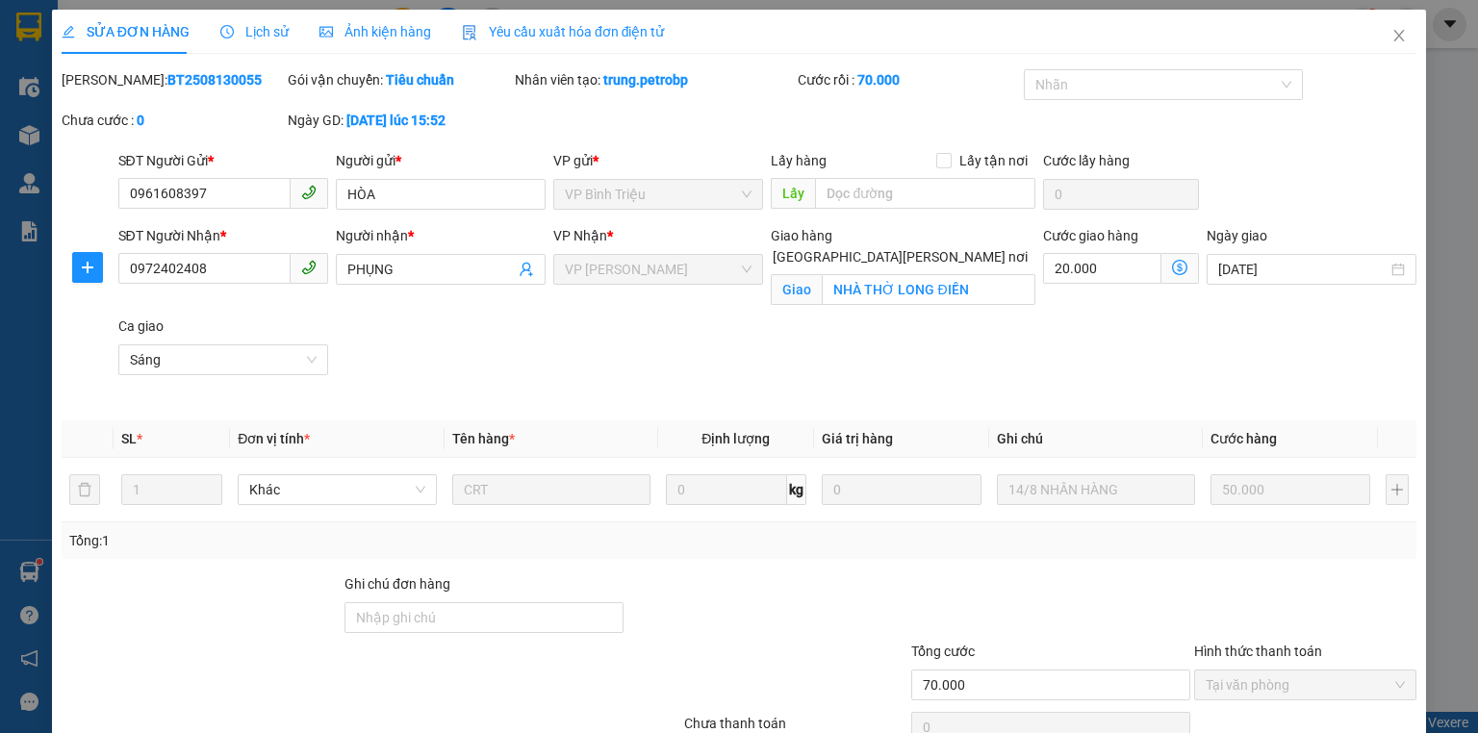
click at [260, 34] on span "Lịch sử" at bounding box center [254, 31] width 68 height 15
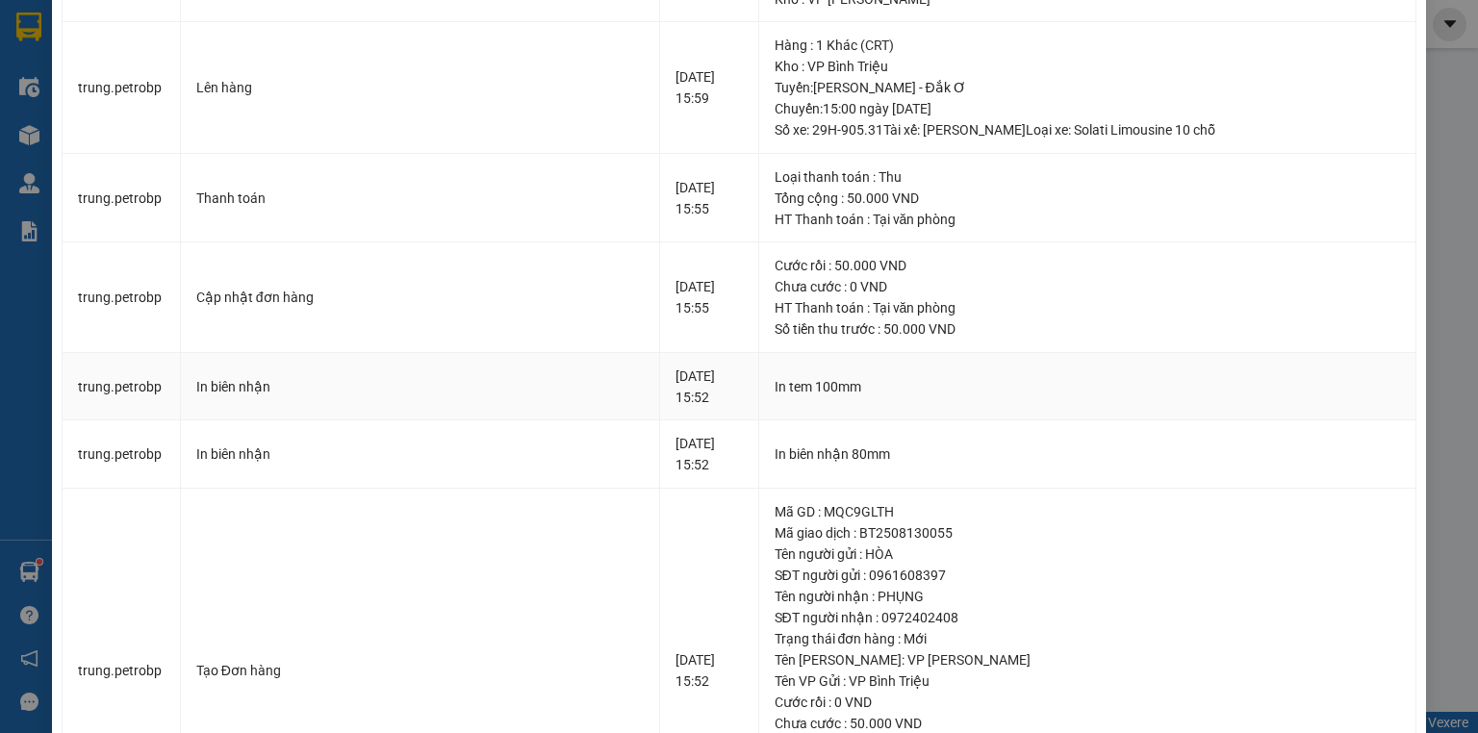
scroll to position [874, 0]
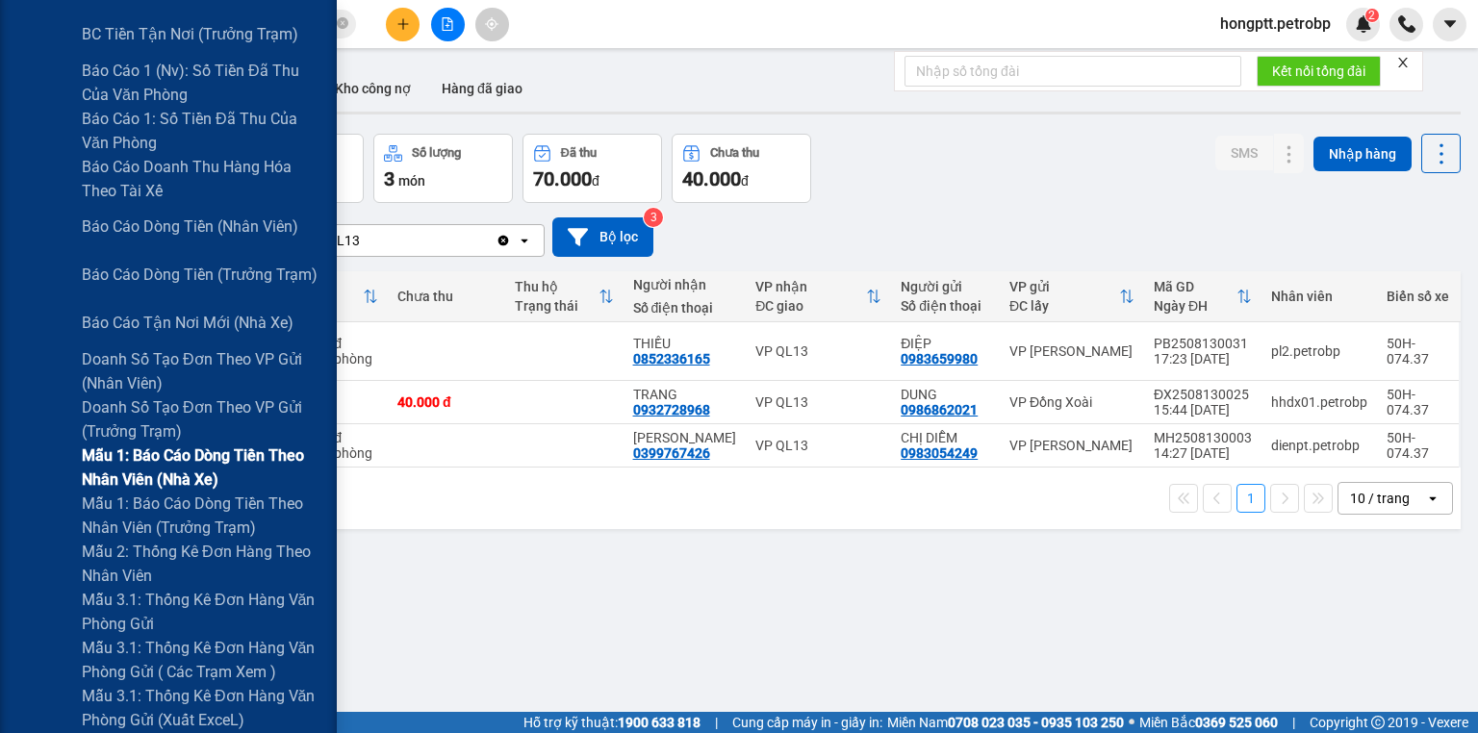
scroll to position [385, 0]
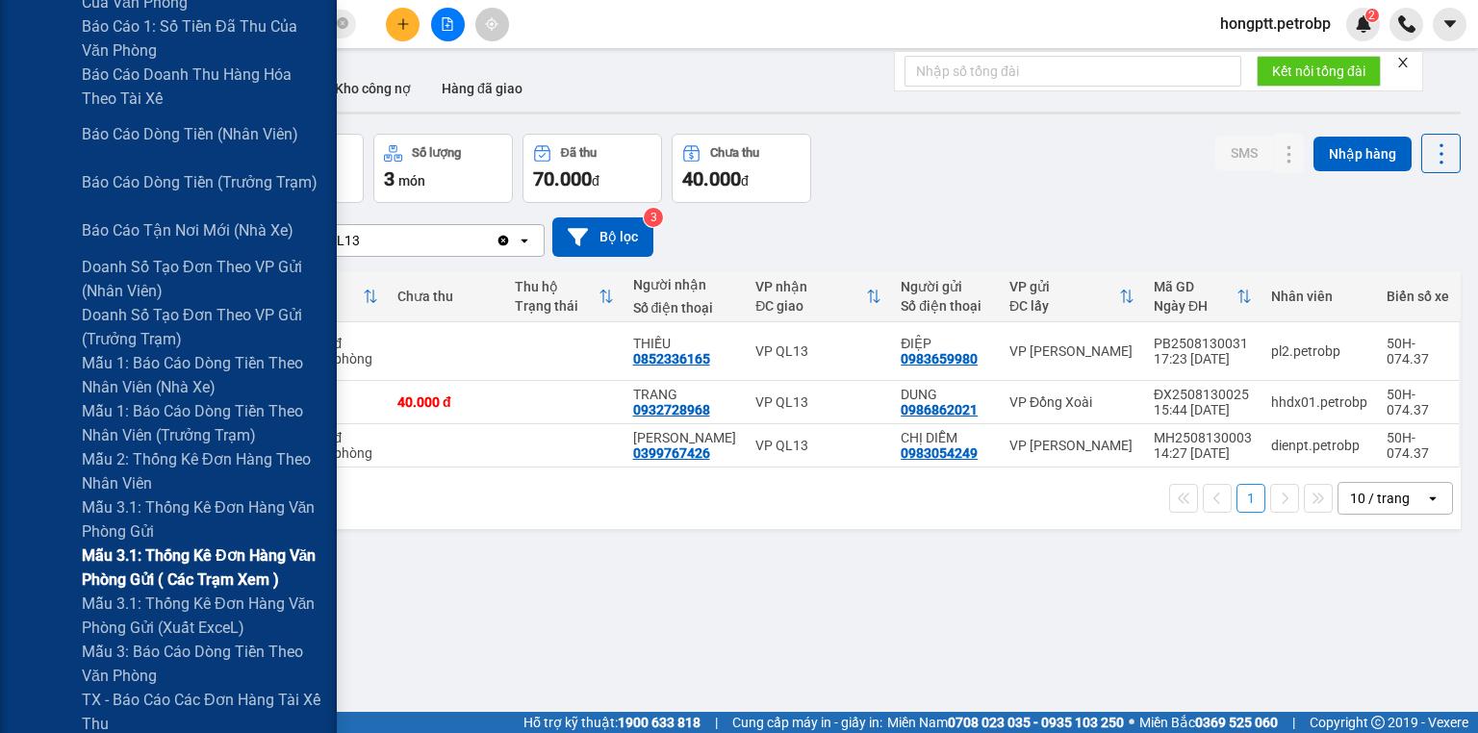
click at [237, 553] on span "Mẫu 3.1: Thống kê đơn hàng văn phòng gửi ( các trạm xem )" at bounding box center [202, 568] width 241 height 48
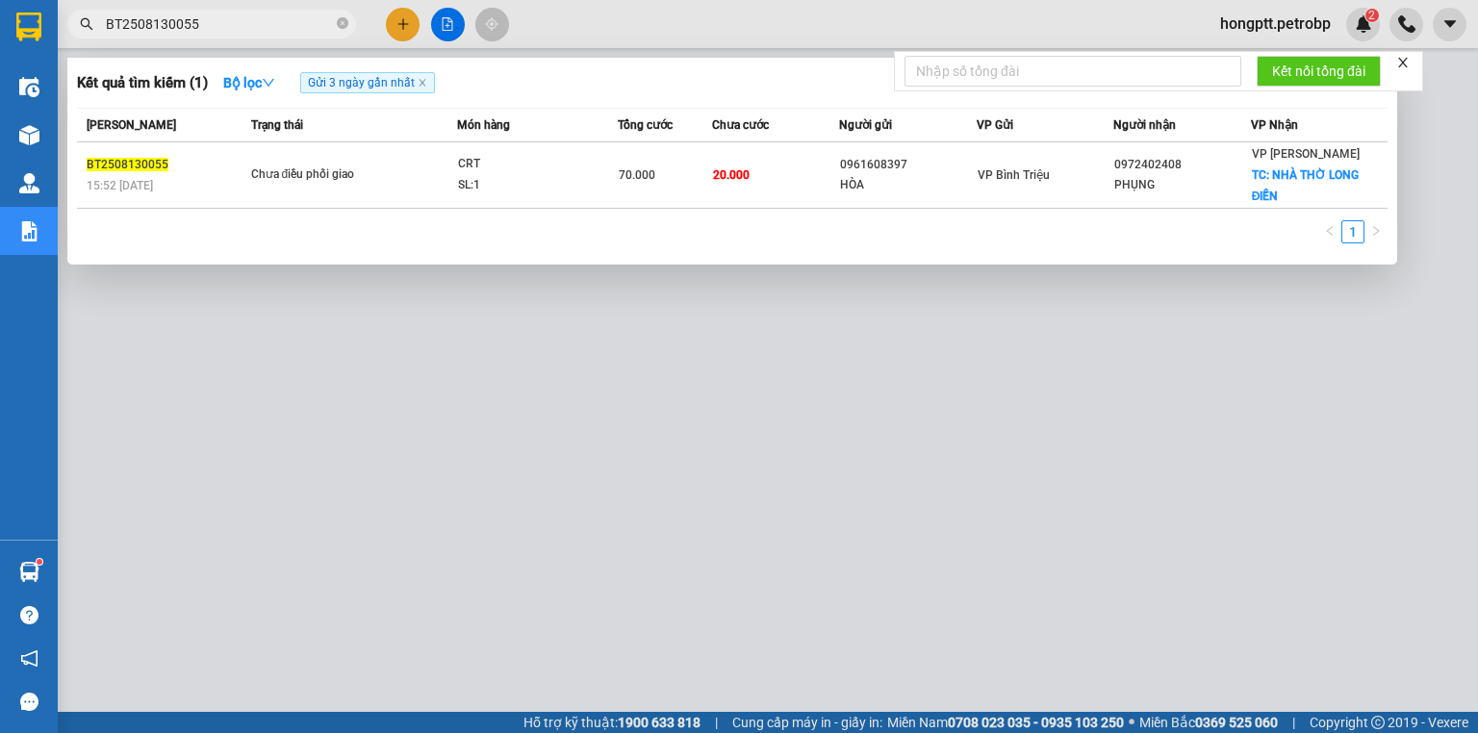
click at [162, 22] on input "BT2508130055" at bounding box center [219, 23] width 227 height 21
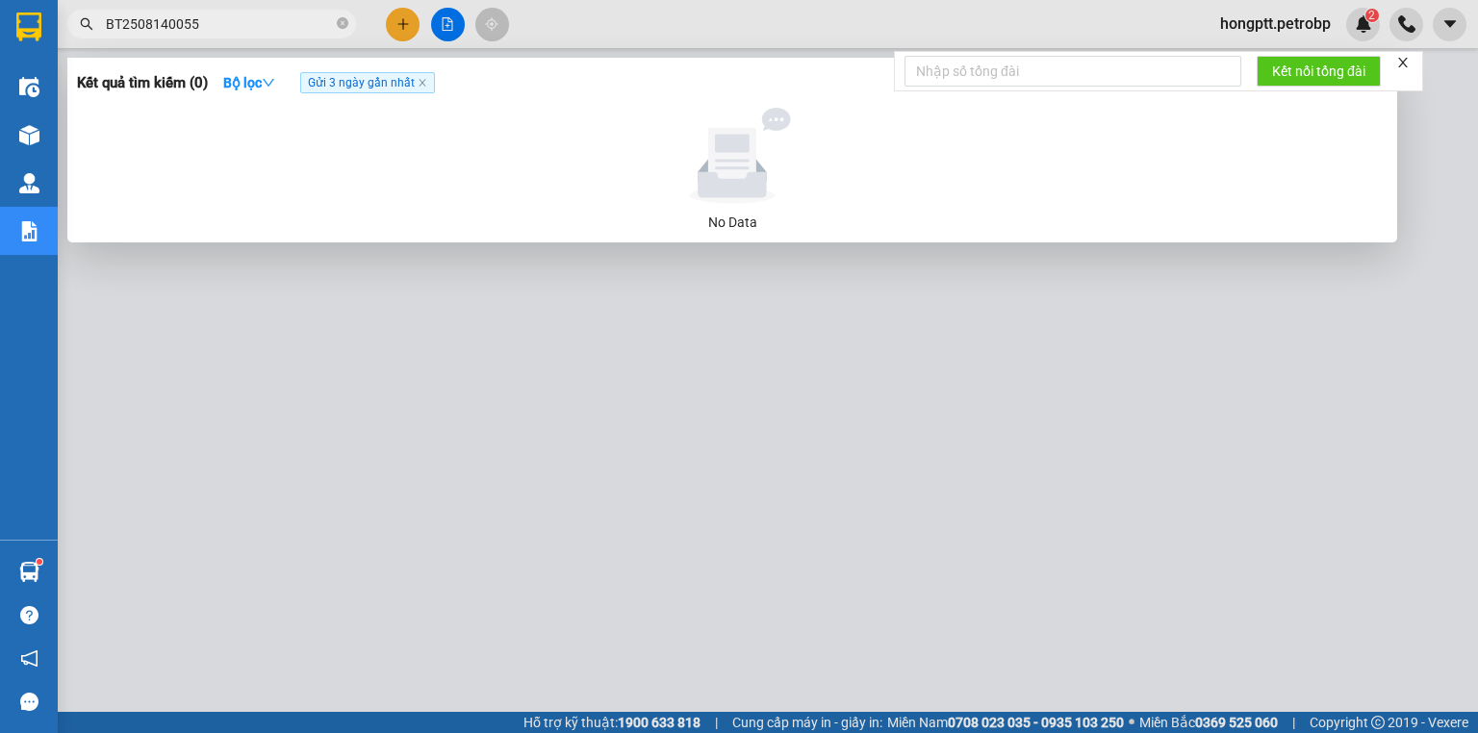
click at [194, 23] on input "BT2508140055" at bounding box center [219, 23] width 227 height 21
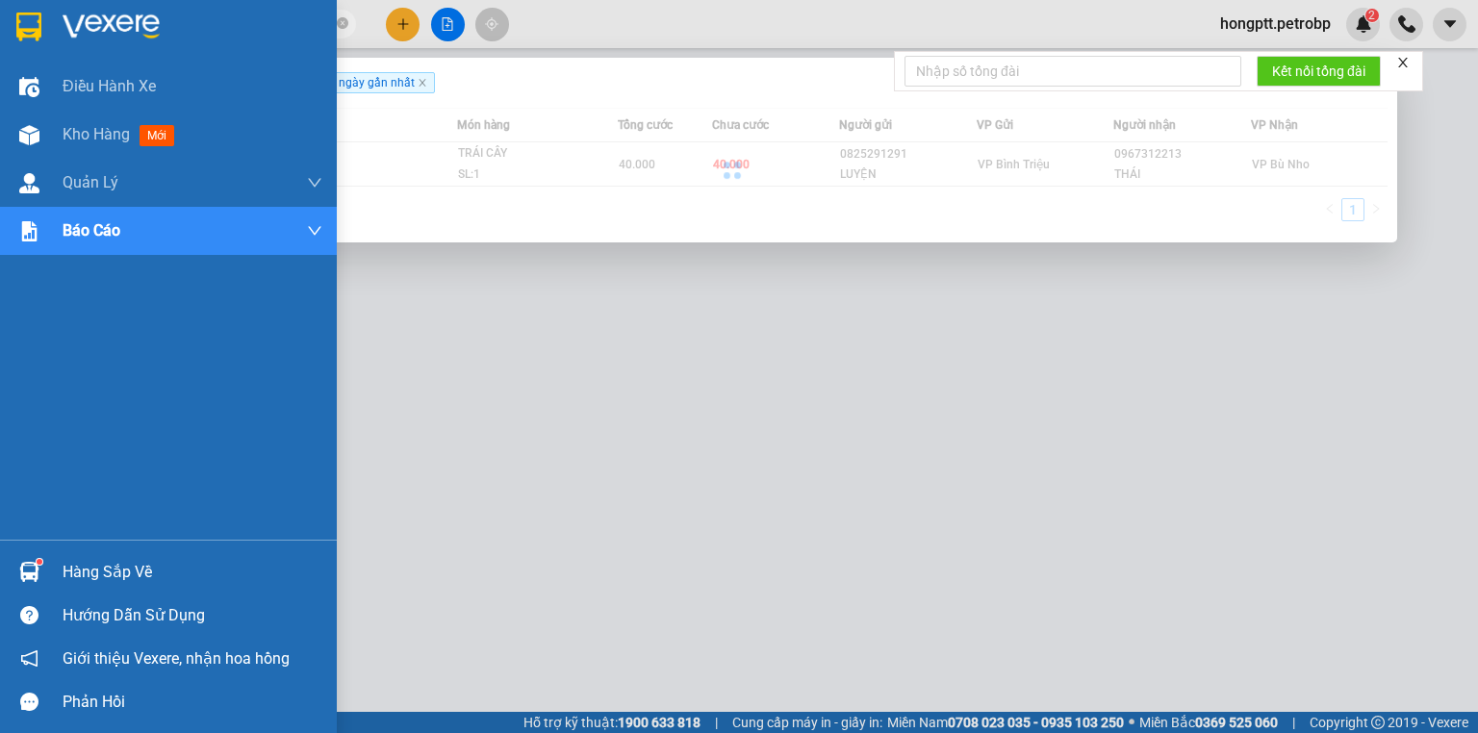
type input "BT2508140005"
